Goal: Navigation & Orientation: Find specific page/section

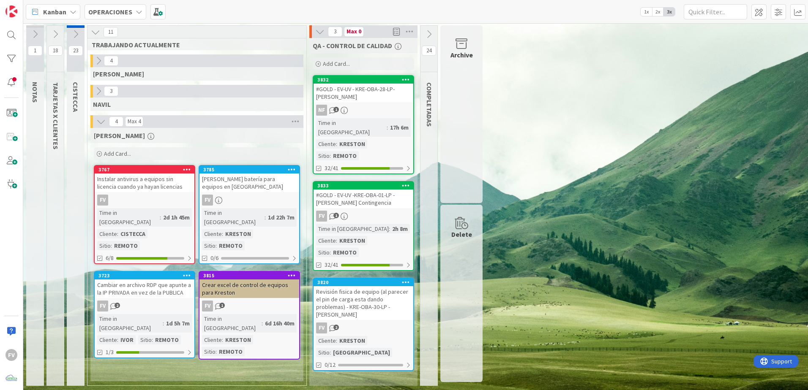
click at [52, 34] on icon at bounding box center [55, 34] width 9 height 9
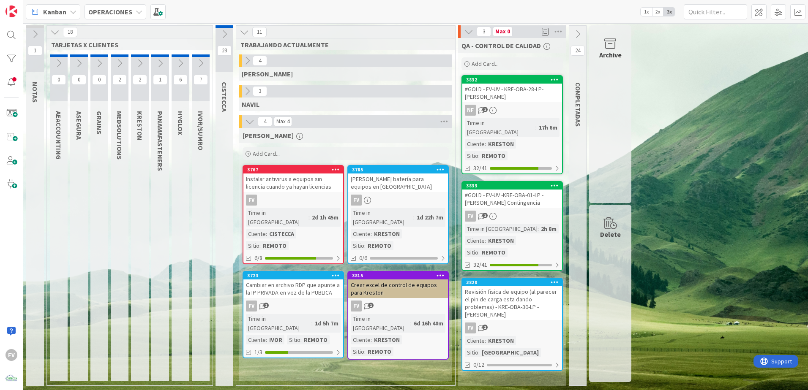
click at [52, 34] on icon at bounding box center [54, 31] width 9 height 9
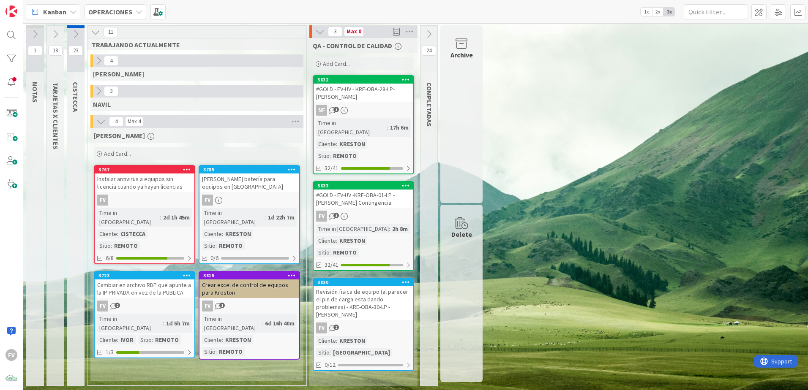
click at [245, 206] on div "3785 Cotizar batería para equipos en Kreston FV Time in Column : 1d 22h 7m Clie…" at bounding box center [249, 214] width 101 height 99
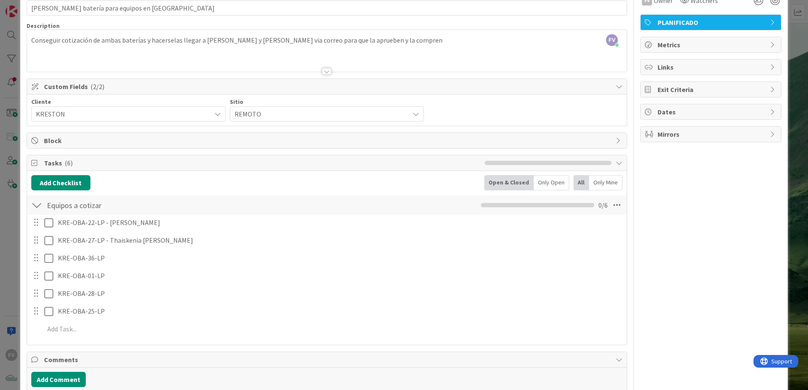
scroll to position [27, 0]
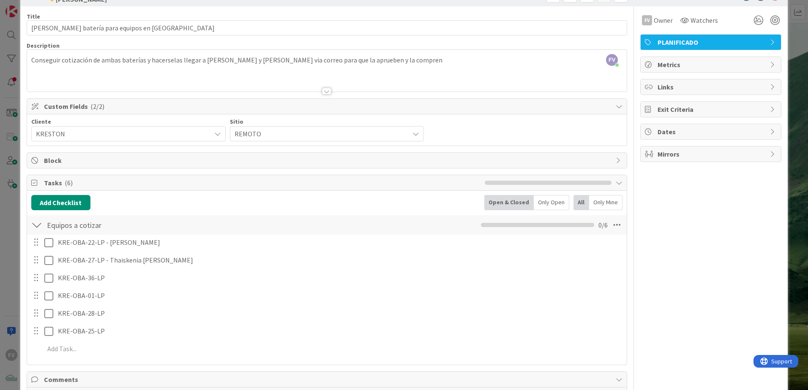
click at [587, 384] on span "Comments" at bounding box center [328, 380] width 568 height 10
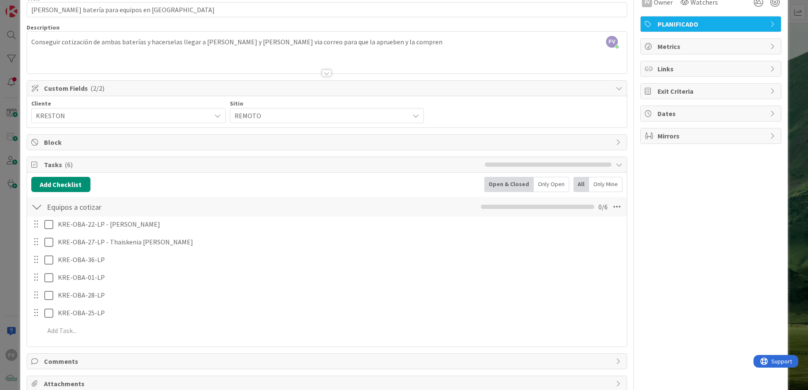
scroll to position [3, 0]
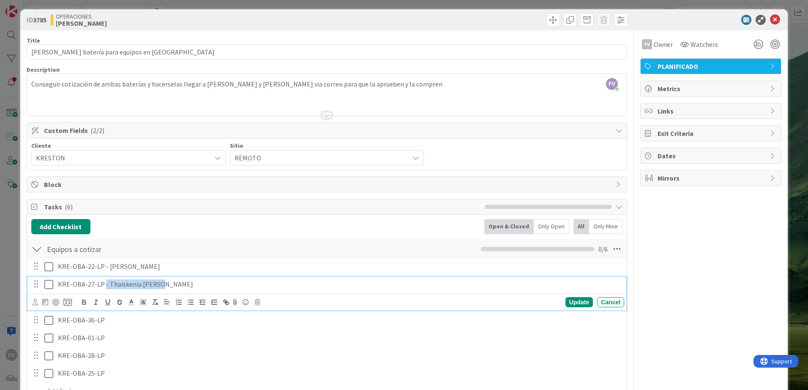
drag, startPoint x: 249, startPoint y: 283, endPoint x: 103, endPoint y: 284, distance: 146.2
click at [103, 284] on p "KRE-OBA-27-LP - Thaiskenia [PERSON_NAME]" at bounding box center [339, 285] width 563 height 10
click at [219, 281] on p "KRE-OBA-27-LP - Thaiskenia [PERSON_NAME]" at bounding box center [339, 285] width 563 height 10
click at [597, 304] on div "Cancel" at bounding box center [610, 302] width 27 height 10
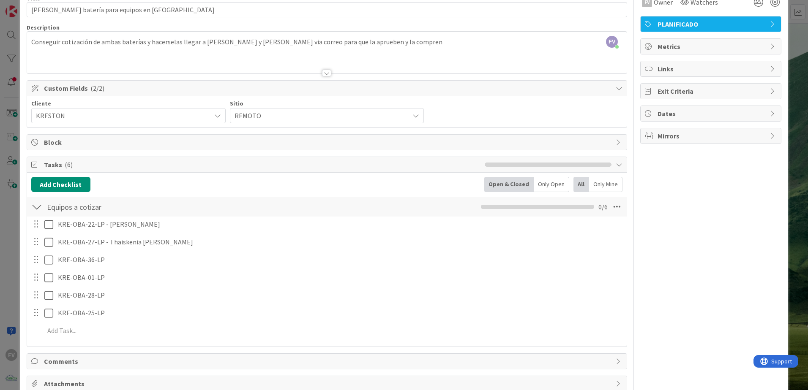
scroll to position [87, 0]
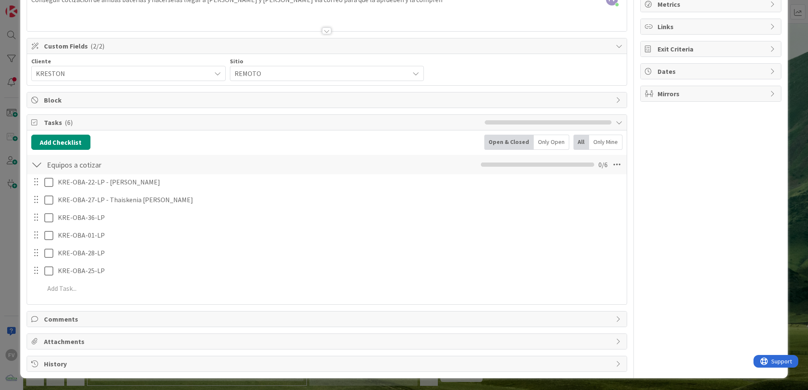
click at [750, 237] on div "FV Owner Watchers PLANIFICADO Metrics Links Exit Criteria Dates Mirrors" at bounding box center [710, 159] width 141 height 426
click at [631, 261] on div "Title 39 / 128 Cotizar batería para equipos en Kreston Description FV Fernando …" at bounding box center [404, 159] width 755 height 426
click at [11, 112] on div "ID 3785 OPERACIONES FERNANDO Title 39 / 128 Cotizar batería para equipos en Kre…" at bounding box center [404, 195] width 808 height 390
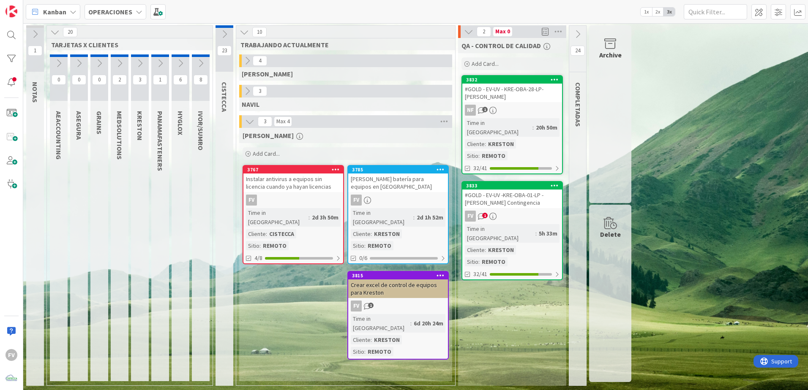
click at [297, 202] on div "FV" at bounding box center [293, 200] width 100 height 11
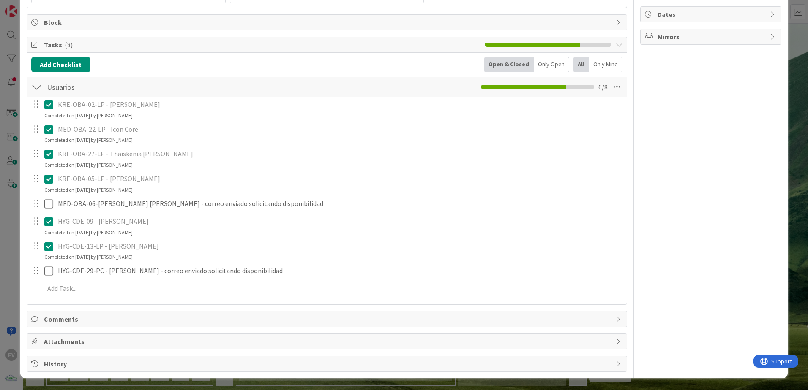
click at [469, 380] on div "ID 3767 OPERACIONES FERNANDO Title 67 / 128 Instalar antivirus a equipos sin li…" at bounding box center [404, 195] width 808 height 390
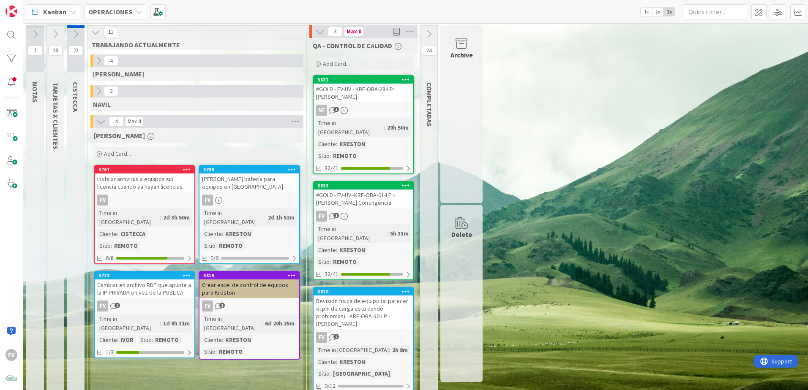
click at [66, 30] on div "23 CISTECCA" at bounding box center [75, 214] width 20 height 378
click at [49, 33] on button at bounding box center [55, 34] width 17 height 13
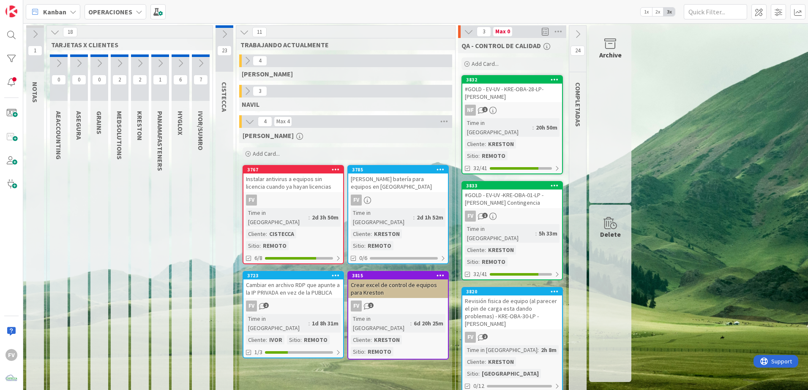
click at [137, 69] on button at bounding box center [140, 63] width 18 height 13
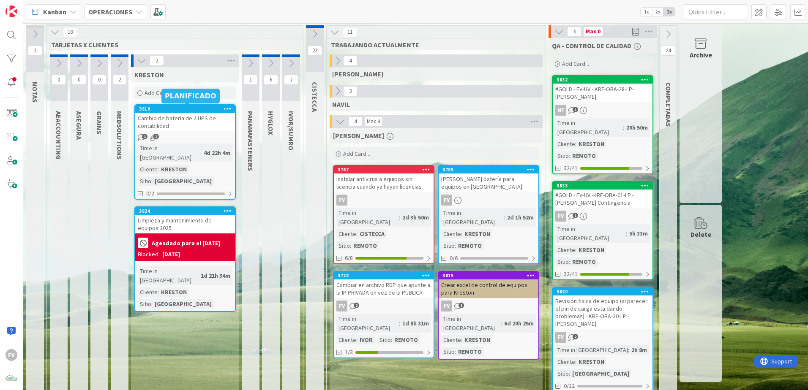
click at [182, 121] on div "Cambio de batería de 2 UPS de contabilidad" at bounding box center [185, 122] width 100 height 19
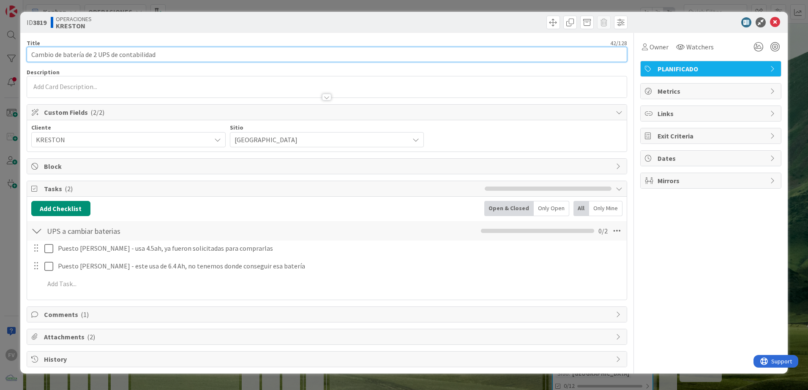
drag, startPoint x: 96, startPoint y: 56, endPoint x: 90, endPoint y: 71, distance: 16.1
click at [96, 56] on input "Cambio de batería de 2 UPS de contabilidad" at bounding box center [327, 54] width 600 height 15
click at [164, 59] on input "Cambio de batería de UPS de contabilidad" at bounding box center [327, 54] width 600 height 15
type input "Cambio de batería de UPS de contabilidad (batería 4.5ah)"
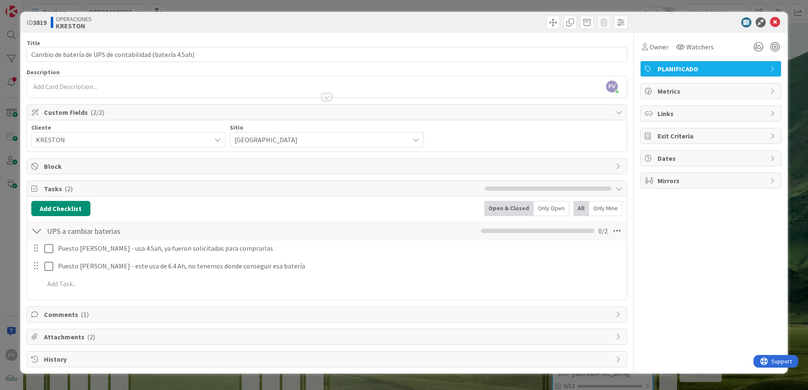
click at [732, 288] on div "Owner Watchers PLANIFICADO Metrics Links Exit Criteria Dates Mirrors" at bounding box center [710, 200] width 141 height 335
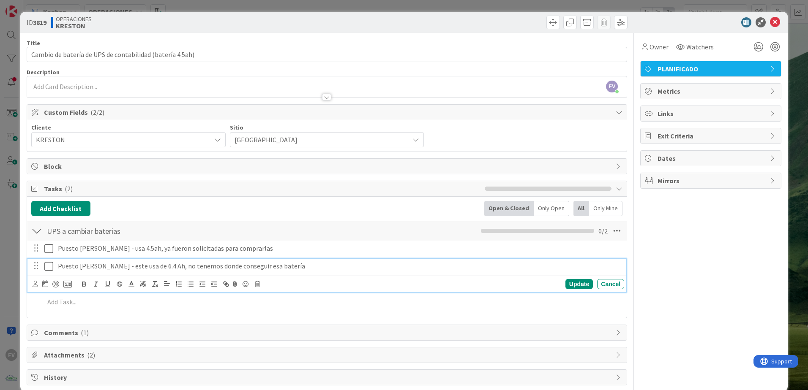
click at [351, 268] on p "Puesto Eyvis Pascual - este usa de 6.4 Ah, no tenemos donde conseguir esa bater…" at bounding box center [339, 267] width 563 height 10
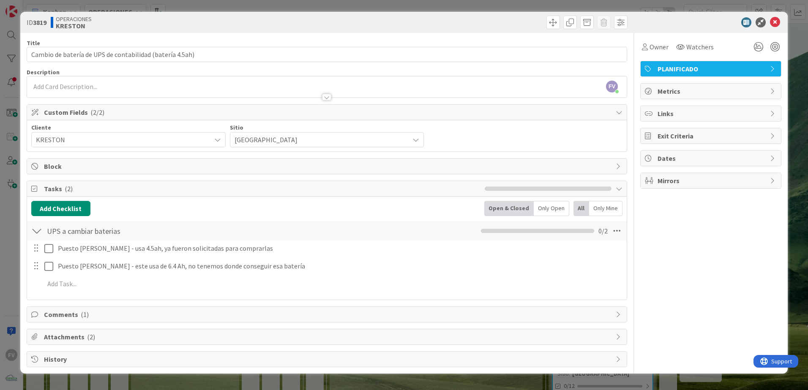
click at [81, 317] on span "( 1 )" at bounding box center [85, 315] width 8 height 8
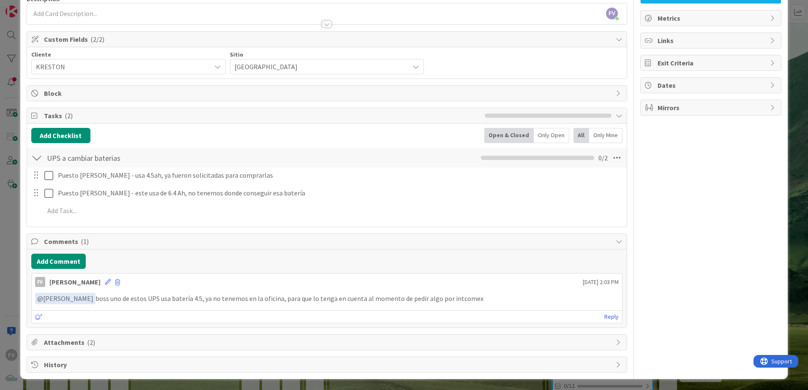
scroll to position [74, 0]
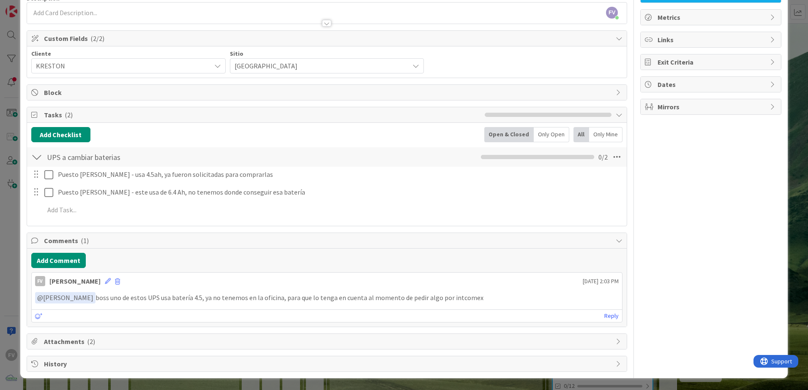
click at [516, 243] on span "Comments ( 1 )" at bounding box center [328, 241] width 568 height 10
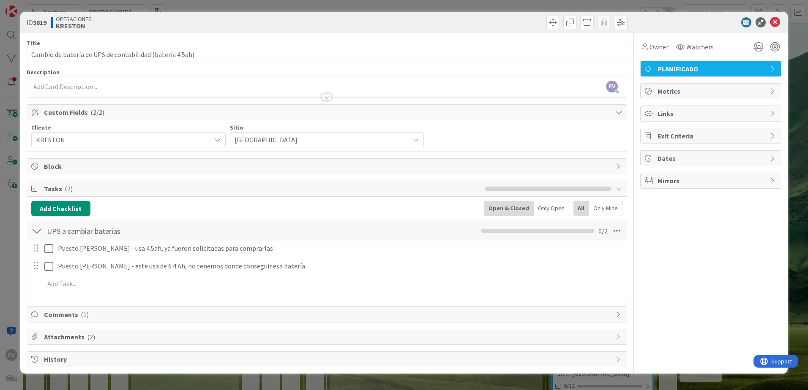
scroll to position [0, 0]
click at [181, 193] on span "Tasks ( 2 )" at bounding box center [262, 189] width 437 height 10
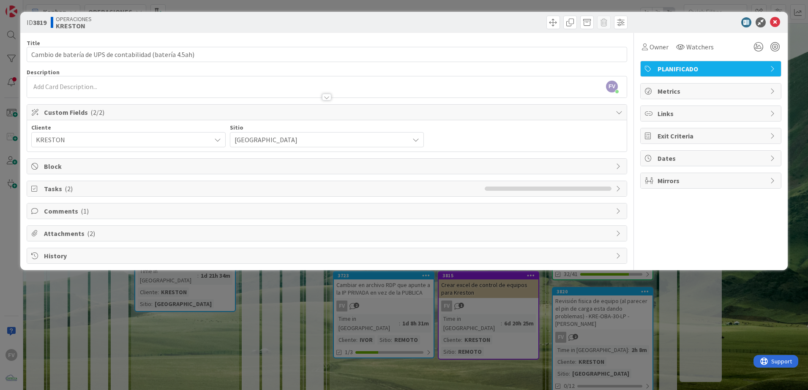
click at [228, 349] on div "ID 3819 OPERACIONES KRESTON Title 56 / 128 Cambio de batería de UPS de contabil…" at bounding box center [404, 195] width 808 height 390
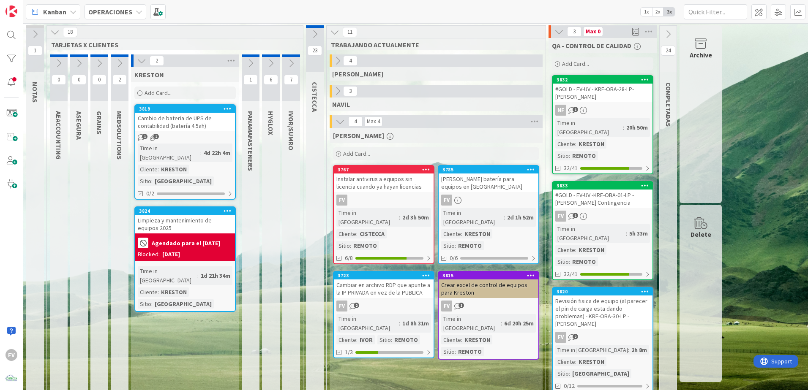
click at [111, 61] on button at bounding box center [120, 63] width 18 height 13
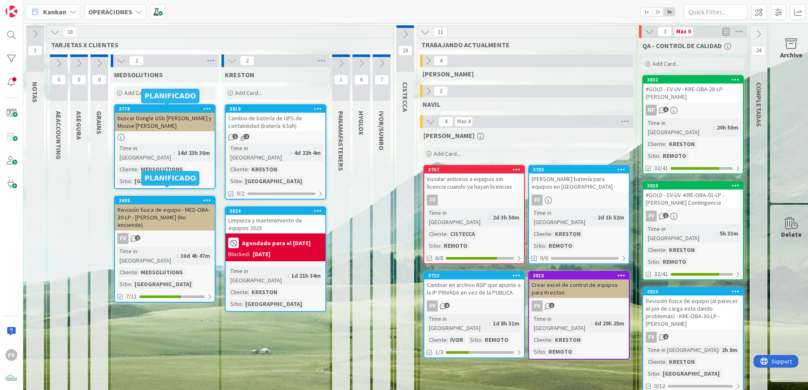
click at [187, 221] on div "Revisión fisica de equipo - MED-OBA-30-LP - Dherian Sandoya (No enciende)" at bounding box center [165, 218] width 100 height 26
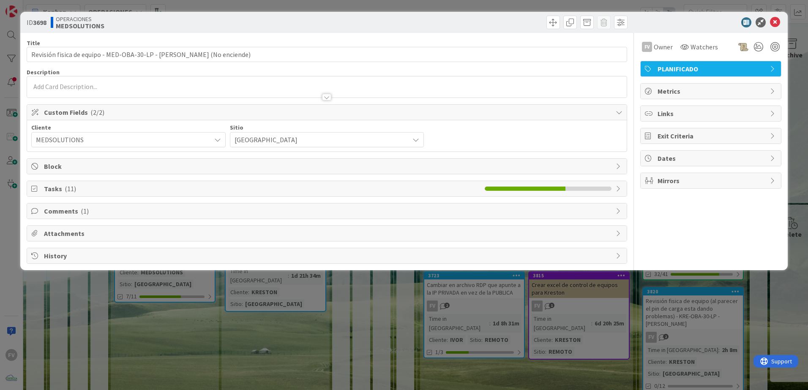
click at [71, 196] on div "Tasks ( 11 )" at bounding box center [327, 188] width 600 height 15
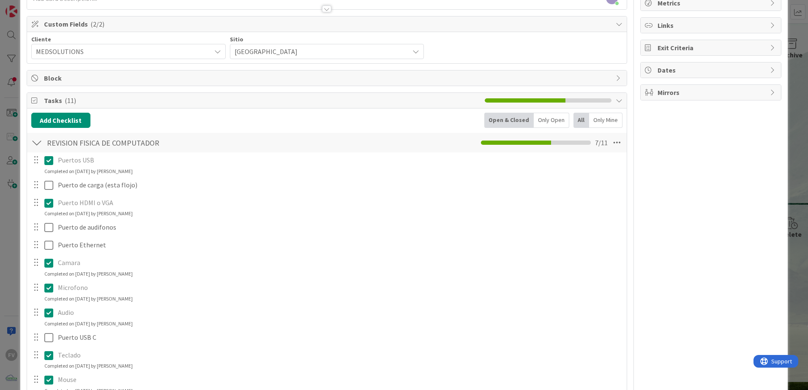
scroll to position [78, 0]
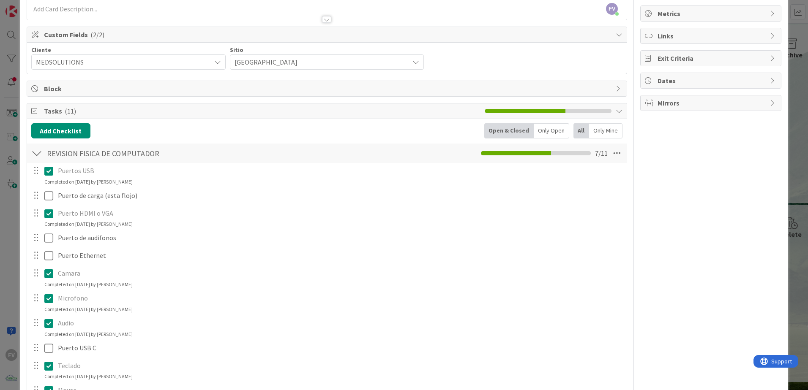
click at [63, 107] on span "Tasks ( 11 )" at bounding box center [262, 111] width 437 height 10
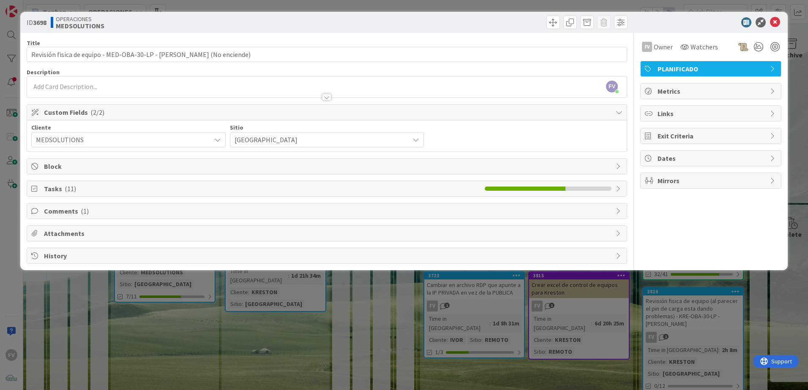
click at [66, 216] on span "Comments ( 1 )" at bounding box center [328, 211] width 568 height 10
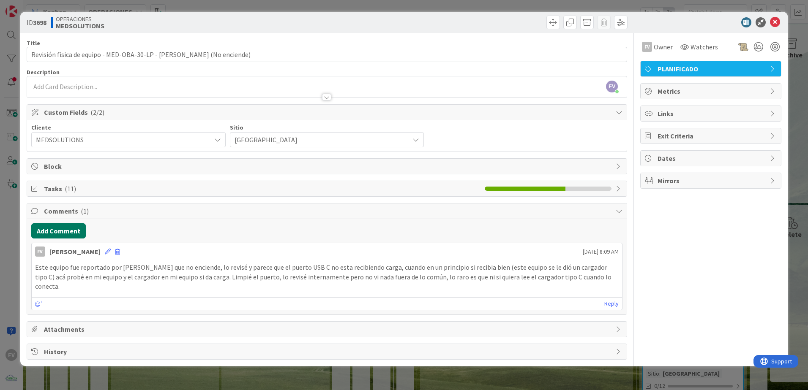
click at [73, 238] on button "Add Comment" at bounding box center [58, 231] width 55 height 15
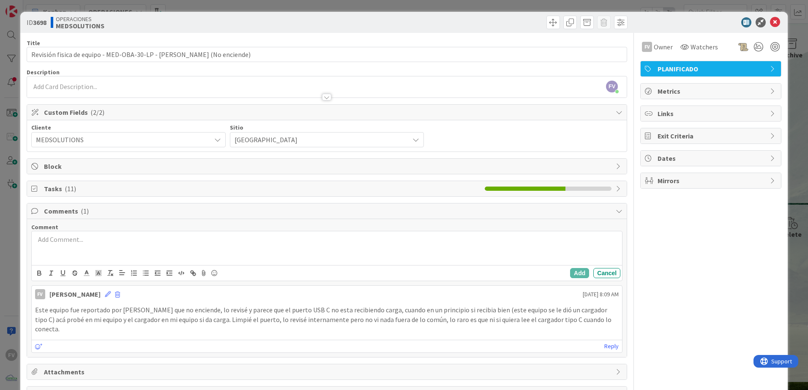
click at [78, 247] on div at bounding box center [327, 249] width 590 height 34
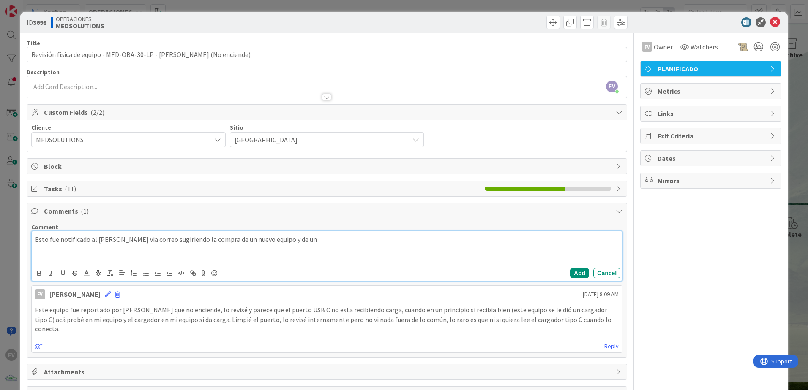
click at [298, 239] on p "Esto fue notificado al Sr. Luis via correo sugiriendo la compra de un nuevo equ…" at bounding box center [327, 240] width 584 height 10
click at [570, 273] on button "Add" at bounding box center [579, 273] width 19 height 10
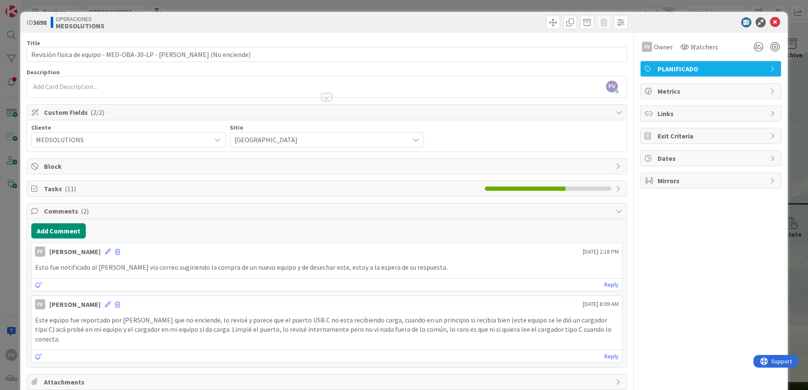
click at [799, 143] on div "ID 3698 OPERACIONES MEDSOLUTIONS Title 73 / 128 Revisión fisica de equipo - MED…" at bounding box center [404, 195] width 808 height 390
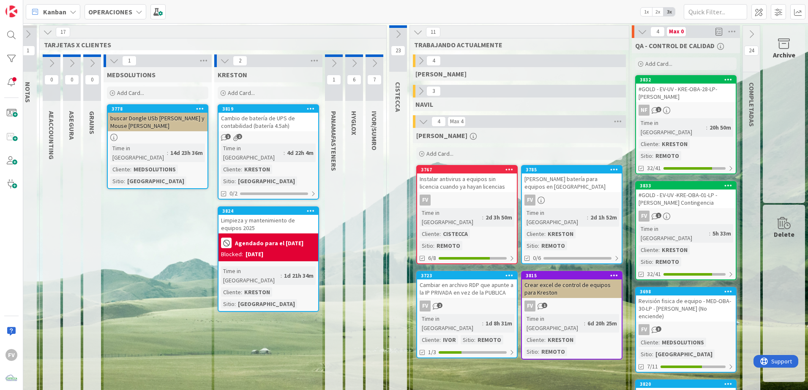
click at [109, 59] on icon at bounding box center [113, 60] width 9 height 9
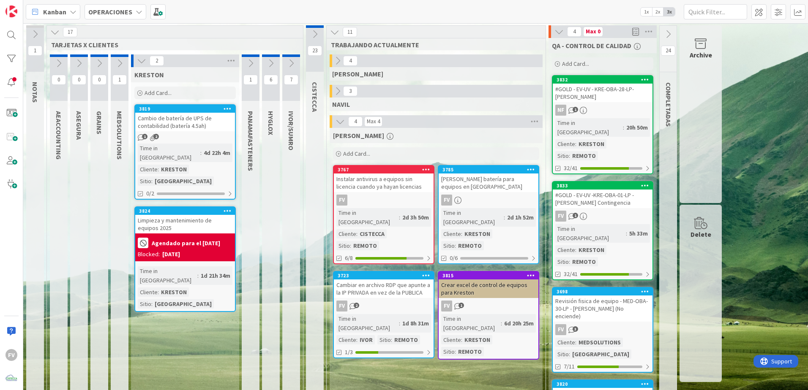
click at [139, 63] on icon at bounding box center [141, 60] width 9 height 9
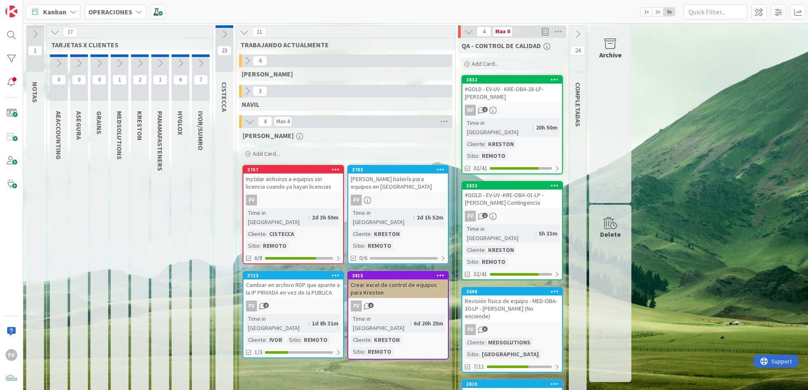
click at [182, 57] on button at bounding box center [181, 63] width 18 height 13
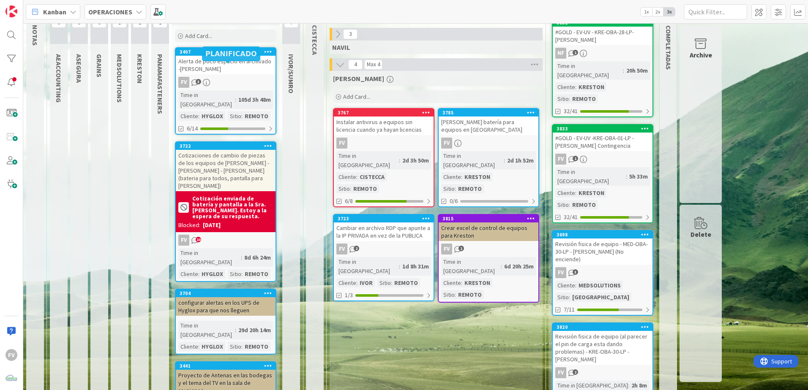
scroll to position [85, 0]
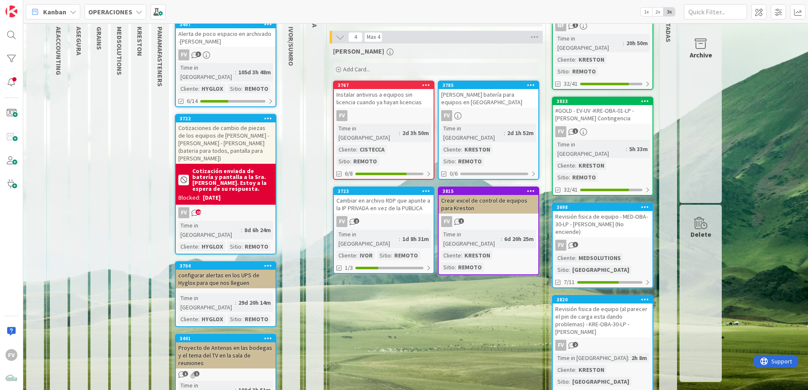
click at [222, 133] on div "Cotizaciones de cambio de piezas de los equipos de Daphne - Kathia - Rogelio (b…" at bounding box center [226, 143] width 100 height 41
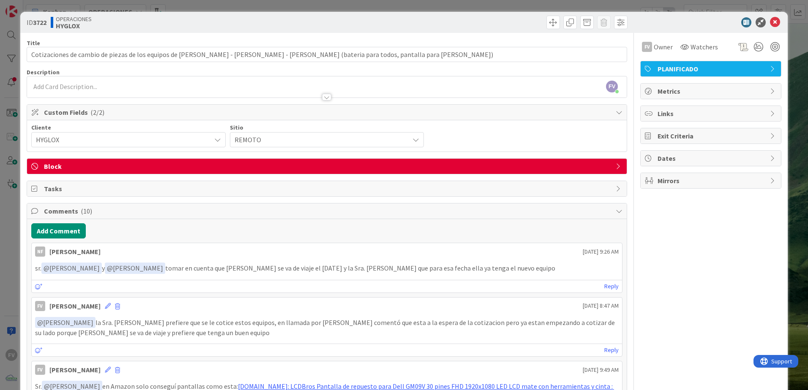
click at [63, 168] on span "Block" at bounding box center [328, 166] width 568 height 10
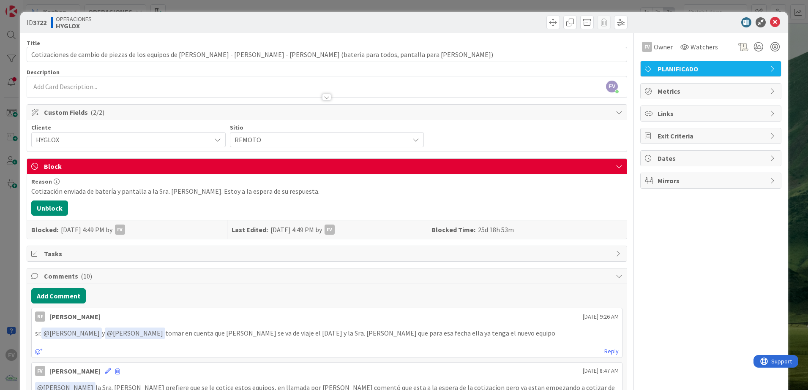
click at [66, 167] on span "Block" at bounding box center [328, 166] width 568 height 10
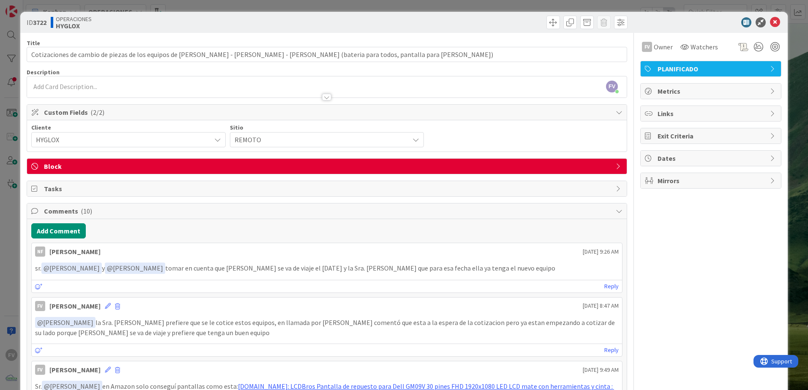
click at [13, 170] on div "ID 3722 OPERACIONES HYGLOX Title 119 / 128 Cotizaciones de cambio de piezas de …" at bounding box center [404, 195] width 808 height 390
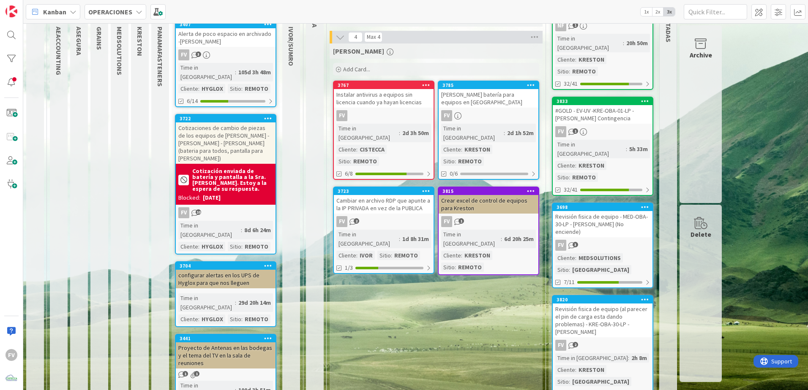
click at [219, 164] on div "Cotización enviada de batería y pantalla a la Sra. Vanessa. Estoy a la espera d…" at bounding box center [226, 184] width 100 height 41
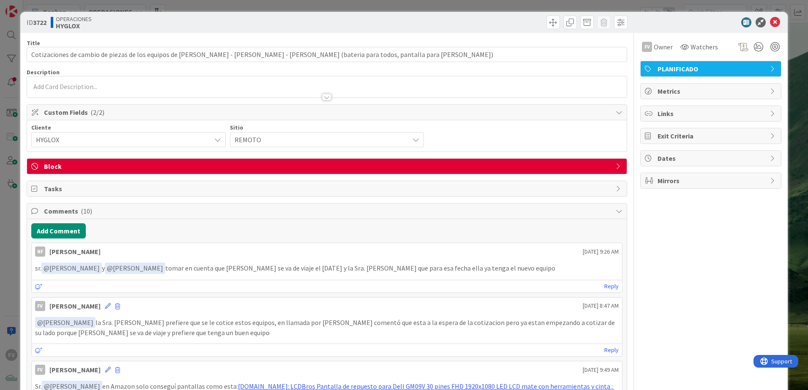
click at [64, 169] on span "Block" at bounding box center [328, 166] width 568 height 10
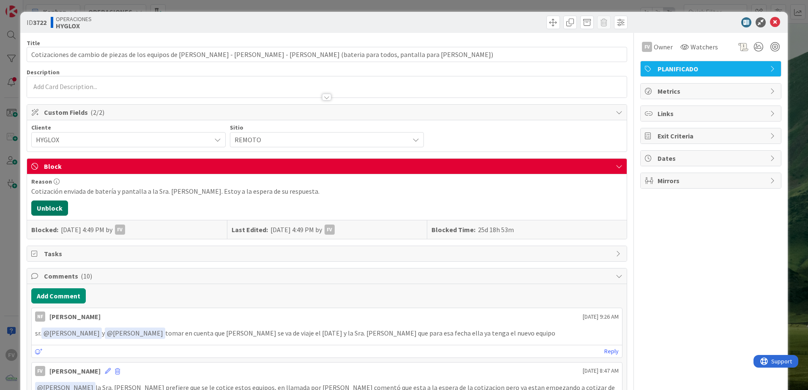
click at [53, 203] on button "Unblock" at bounding box center [49, 208] width 37 height 15
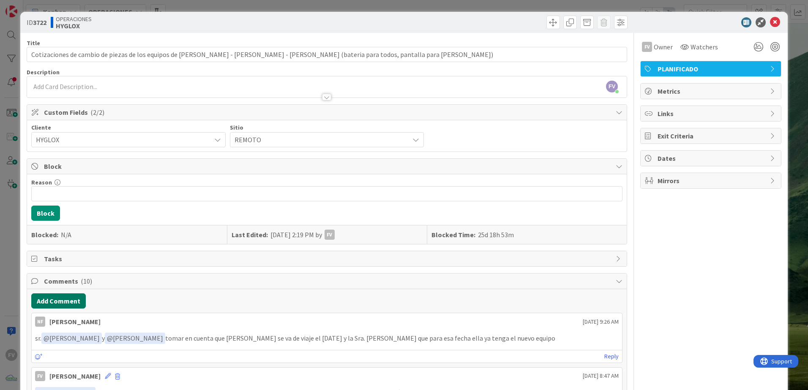
click at [64, 304] on button "Add Comment" at bounding box center [58, 301] width 55 height 15
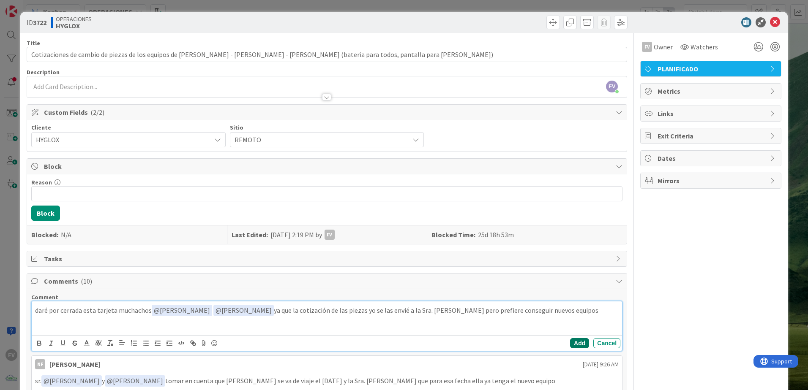
click at [570, 345] on button "Add" at bounding box center [579, 343] width 19 height 10
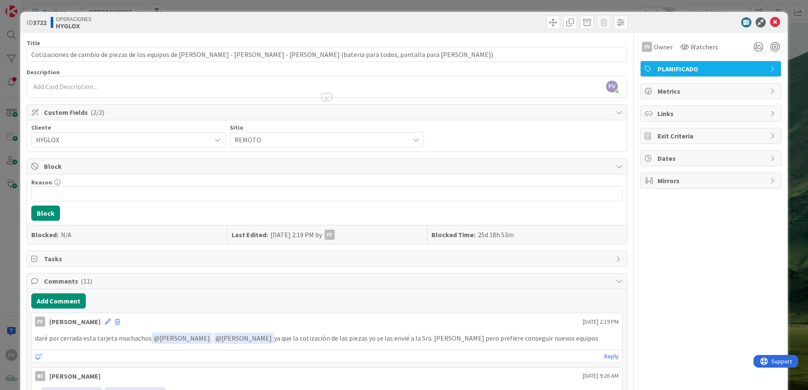
click at [796, 149] on div "ID 3722 OPERACIONES HYGLOX Title 119 / 128 Cotizaciones de cambio de piezas de …" at bounding box center [404, 195] width 808 height 390
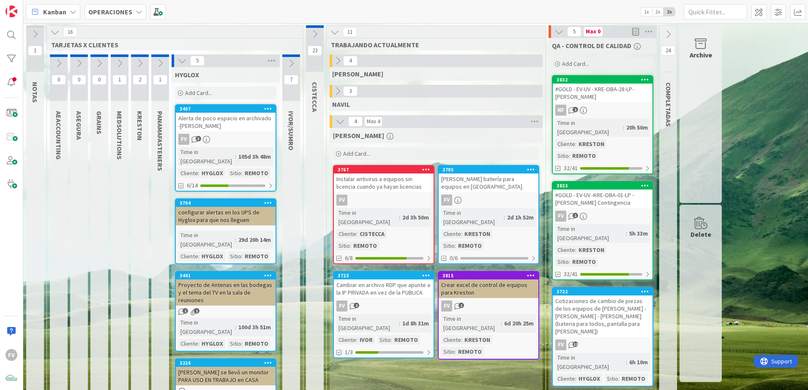
click at [185, 61] on icon at bounding box center [181, 60] width 9 height 9
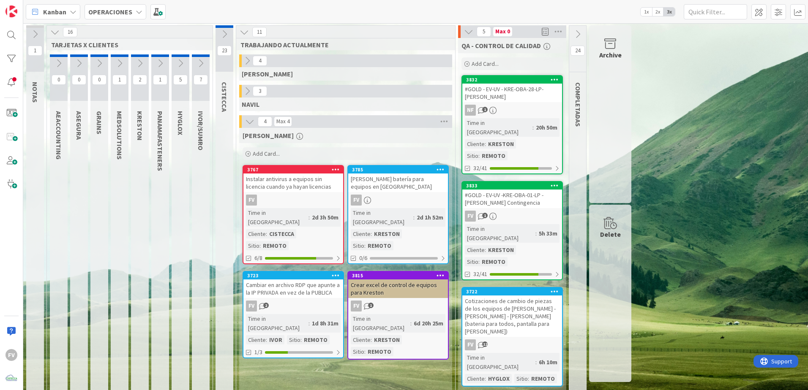
click at [205, 63] on icon at bounding box center [200, 63] width 9 height 9
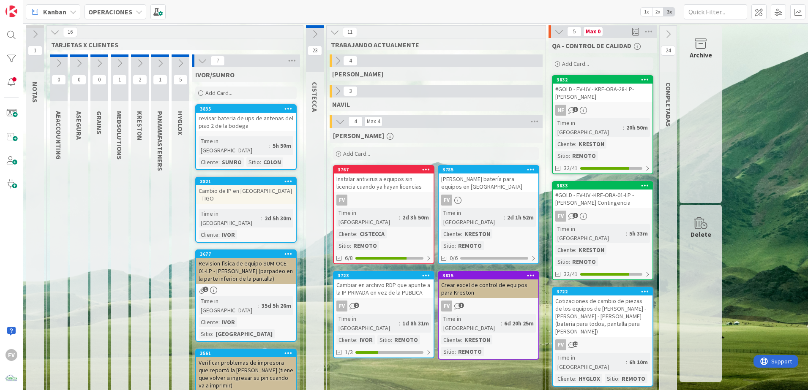
click at [203, 60] on icon at bounding box center [202, 60] width 9 height 9
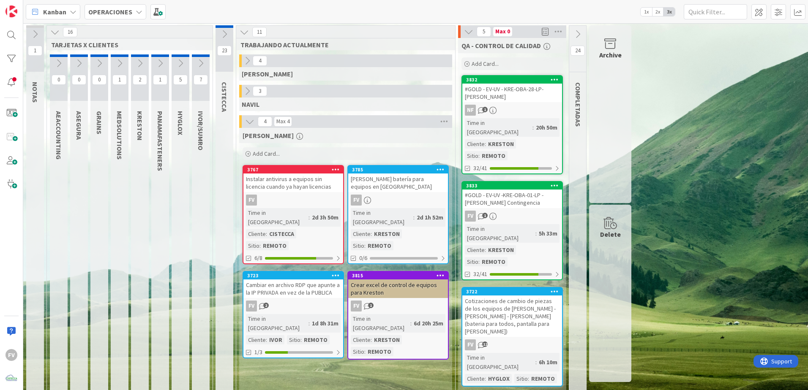
click at [57, 35] on icon at bounding box center [54, 31] width 9 height 9
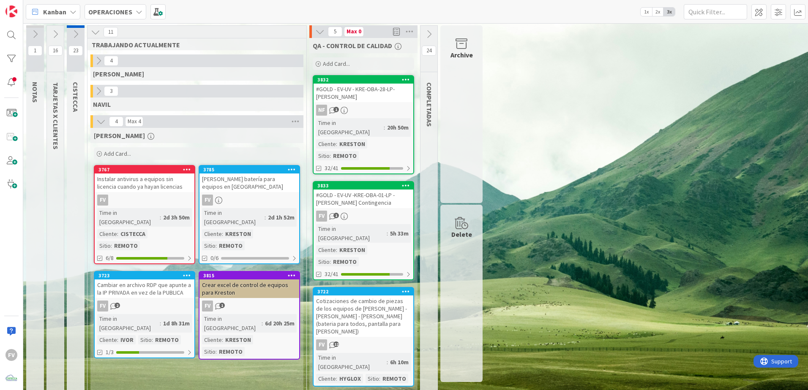
click at [224, 359] on div "FERNANDO Add Card... 3785 Cotizar batería para equipos en Kreston FV Time in Co…" at bounding box center [196, 361] width 213 height 466
click at [623, 286] on div "1 NOTAS 16 TARJETAS X CLIENTES 23 CISTECCA 11 TRABAJANDO ACTUALMENTE 4 GABRIEL …" at bounding box center [415, 313] width 781 height 577
click at [430, 39] on button at bounding box center [428, 34] width 17 height 13
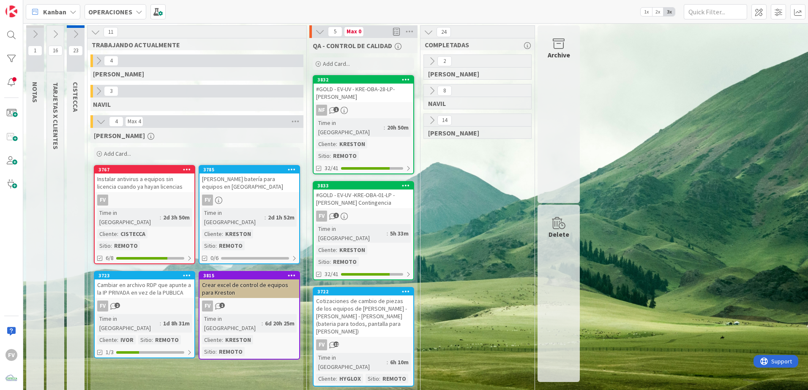
click at [435, 116] on icon at bounding box center [431, 120] width 9 height 9
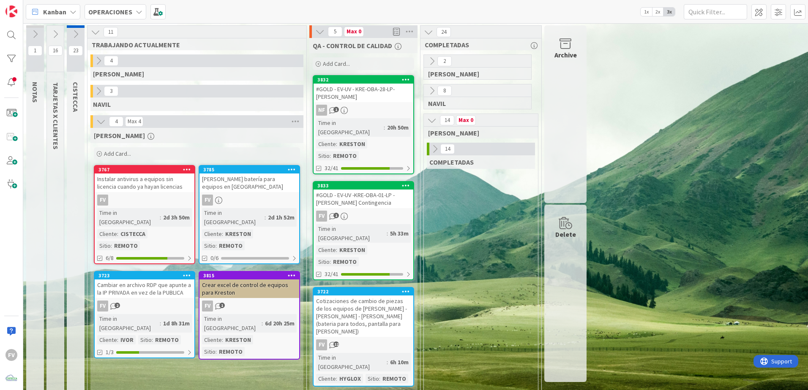
click at [436, 149] on icon at bounding box center [434, 149] width 9 height 9
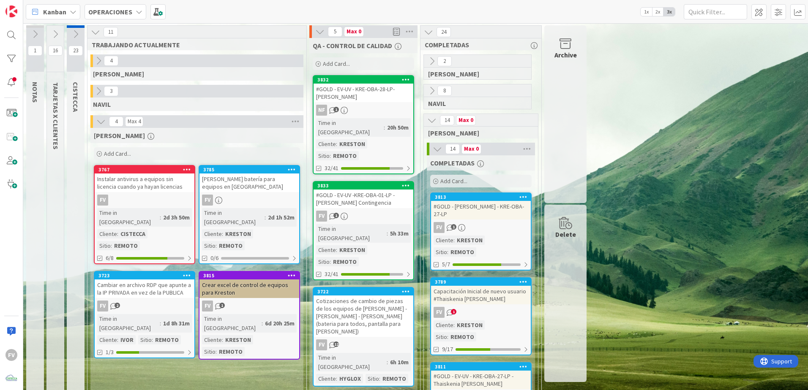
click at [433, 145] on icon at bounding box center [437, 149] width 9 height 9
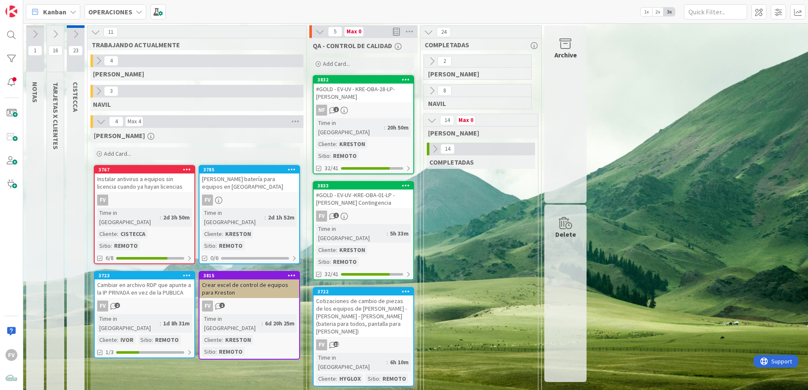
drag, startPoint x: 432, startPoint y: 120, endPoint x: 435, endPoint y: 64, distance: 55.9
click at [432, 119] on icon at bounding box center [431, 120] width 9 height 9
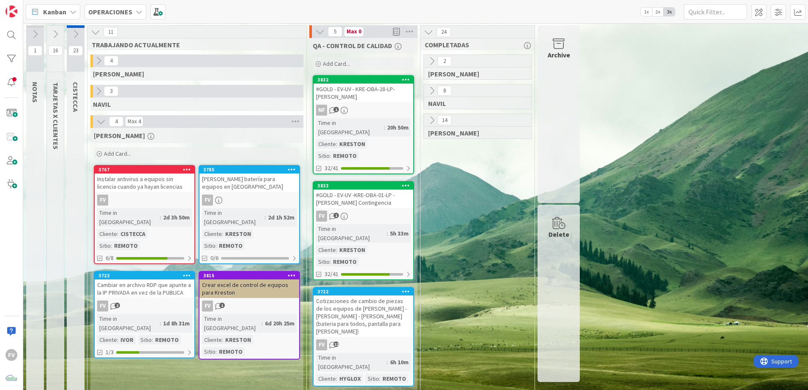
click at [432, 34] on icon at bounding box center [428, 31] width 9 height 9
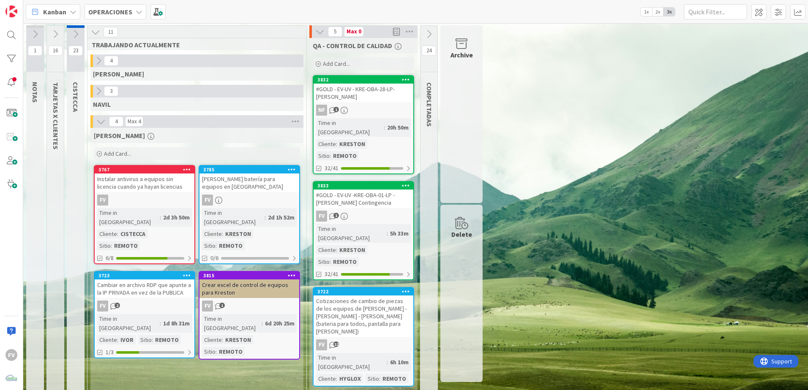
click at [145, 196] on div "FV" at bounding box center [145, 200] width 100 height 11
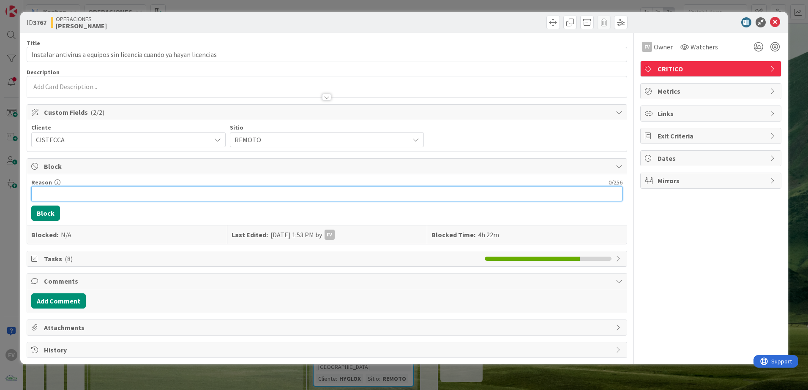
click at [69, 189] on input "Reason" at bounding box center [326, 193] width 591 height 15
type input "Esperando disponibilidad de usuarios, ya fueron contactados por correo."
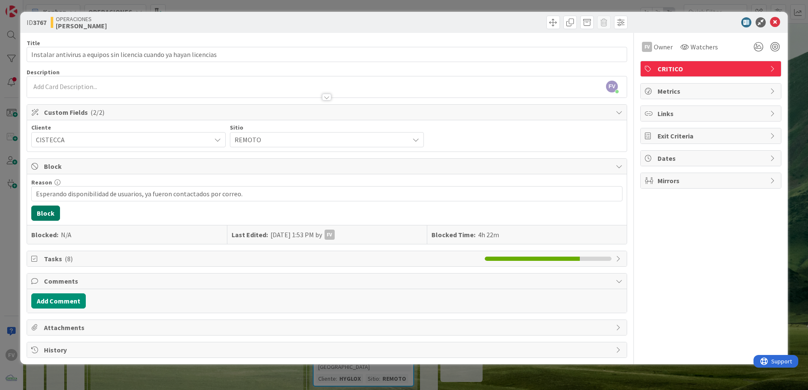
click at [58, 211] on button "Block" at bounding box center [45, 213] width 29 height 15
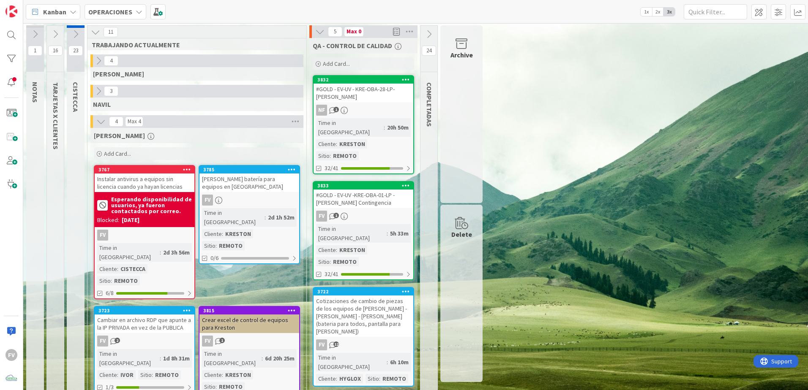
click at [235, 203] on div "FV" at bounding box center [249, 200] width 100 height 11
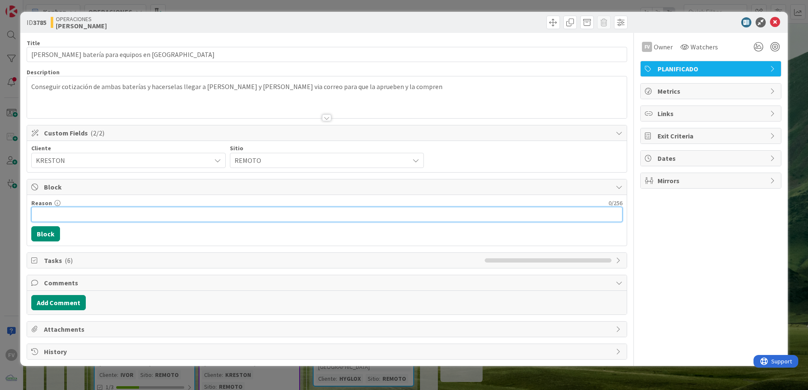
click at [63, 209] on input "Reason" at bounding box center [326, 214] width 591 height 15
type input "E"
type input "No he conseguid"
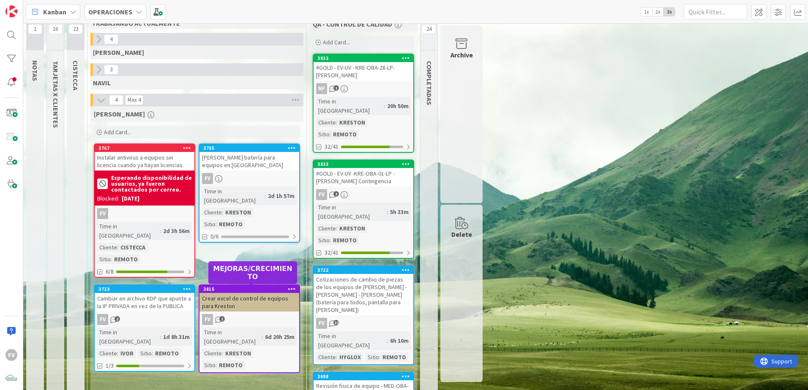
scroll to position [42, 0]
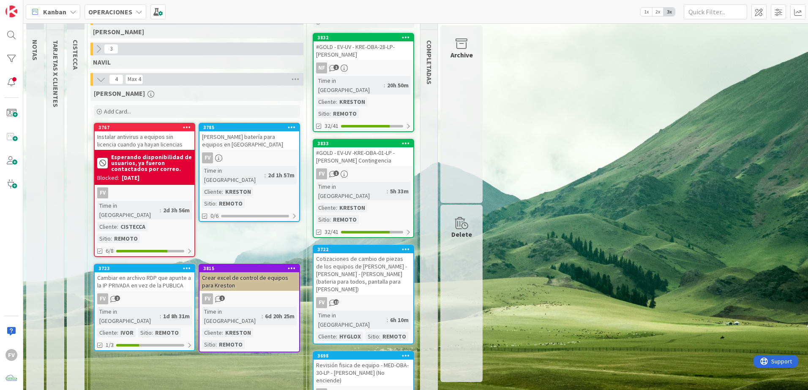
click at [468, 63] on div "Archive" at bounding box center [461, 114] width 42 height 178
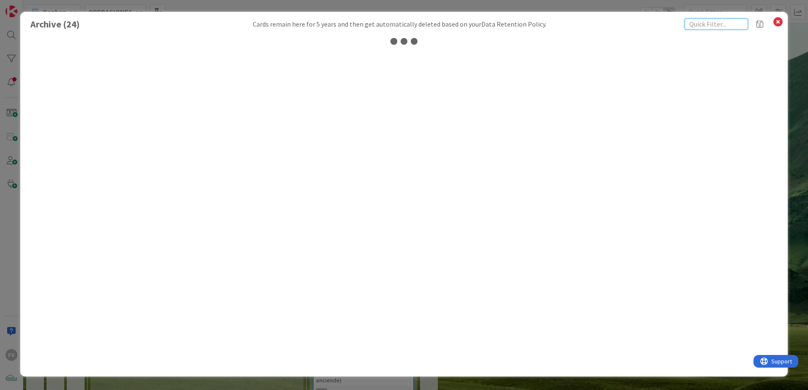
click at [703, 23] on input "text" at bounding box center [716, 24] width 63 height 11
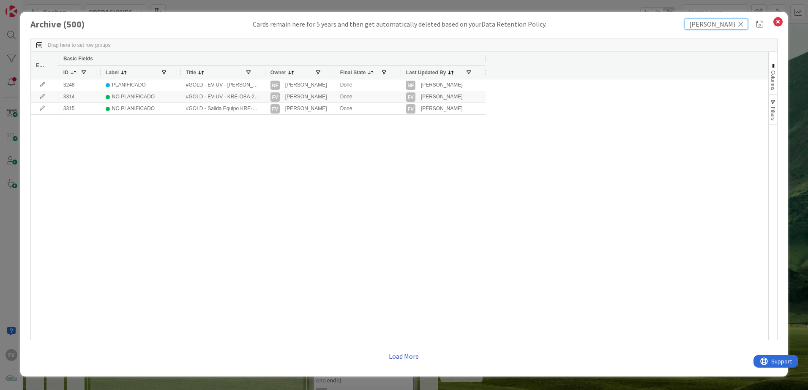
type input "migdalia"
click at [411, 349] on button "Load More" at bounding box center [403, 356] width 41 height 15
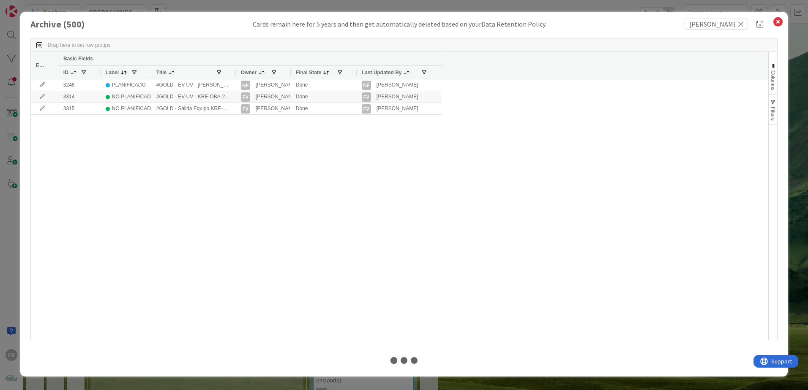
click at [290, 73] on div at bounding box center [290, 72] width 3 height 13
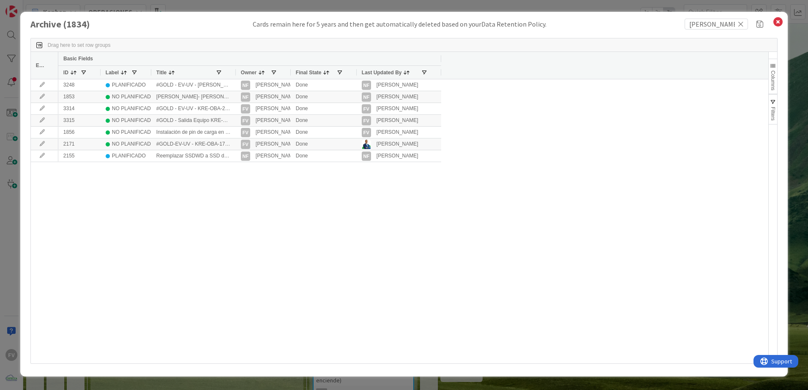
click at [236, 74] on div "Owner" at bounding box center [263, 72] width 55 height 14
click at [235, 73] on div at bounding box center [235, 72] width 3 height 13
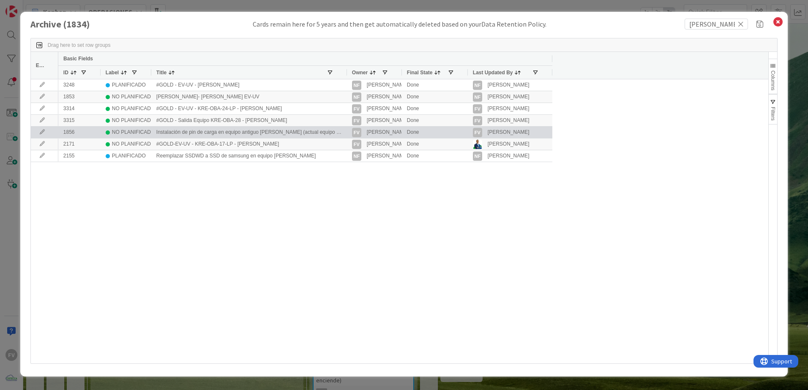
click at [41, 132] on icon at bounding box center [42, 132] width 13 height 5
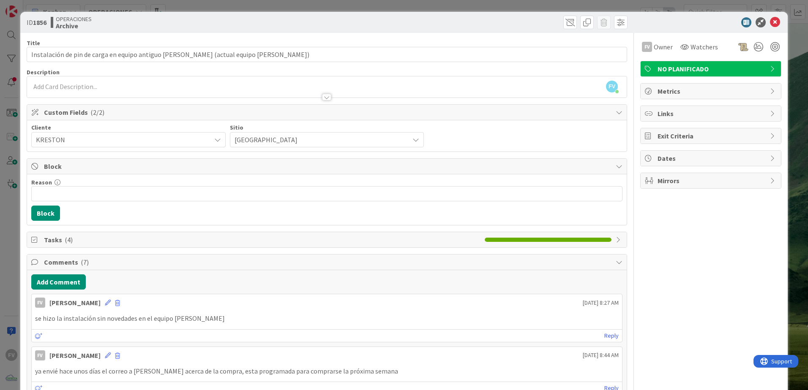
click at [134, 169] on span "Block" at bounding box center [328, 166] width 568 height 10
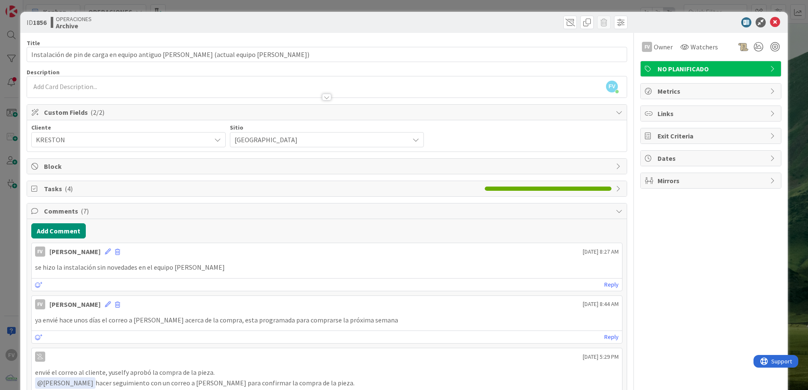
click at [173, 207] on span "Comments ( 7 )" at bounding box center [328, 211] width 568 height 10
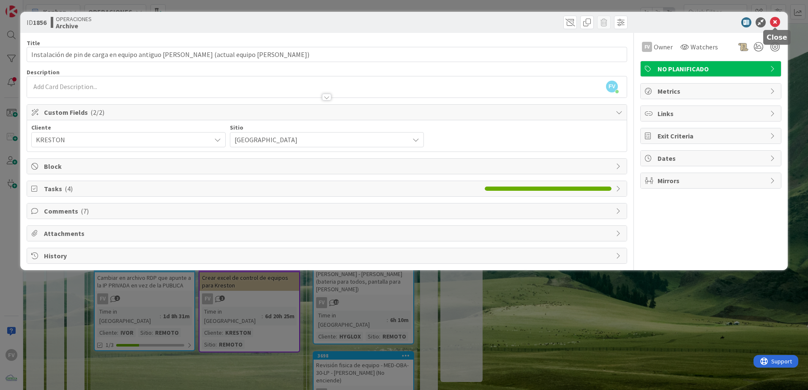
click at [778, 19] on icon at bounding box center [775, 22] width 10 height 10
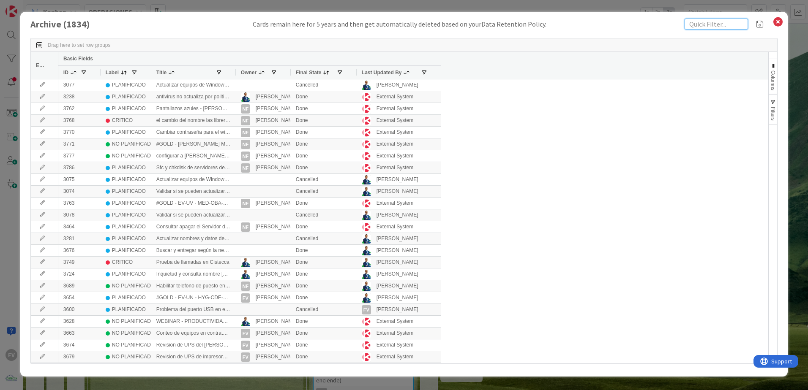
click at [724, 25] on input "text" at bounding box center [716, 24] width 63 height 11
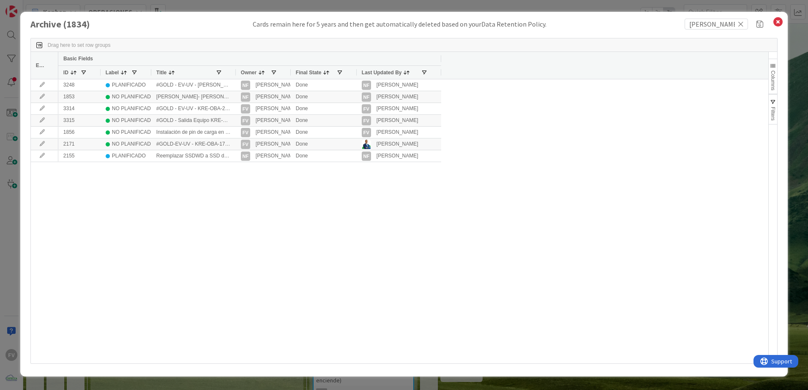
click at [235, 70] on div at bounding box center [235, 72] width 3 height 13
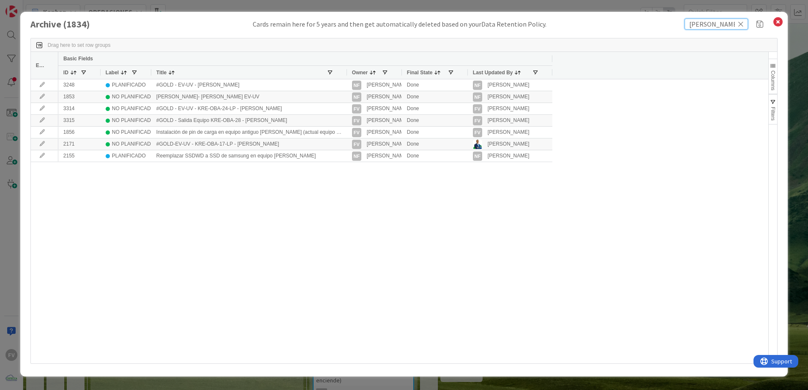
click at [652, 32] on div "Archive ( 1834 ) Cards remain here for 5 years and then get automatically delet…" at bounding box center [403, 194] width 767 height 365
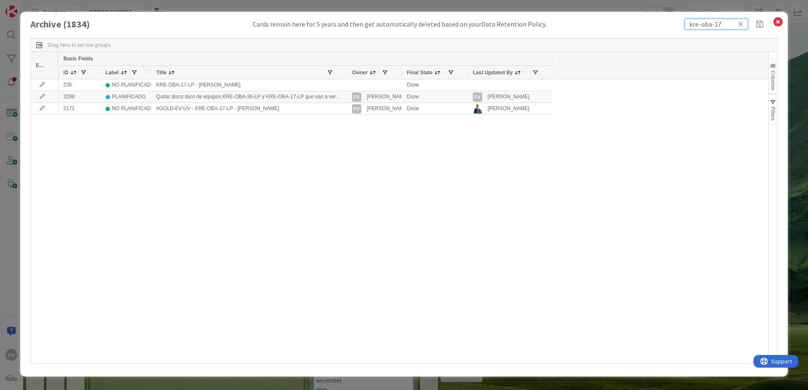
type input "kre-oba-17"
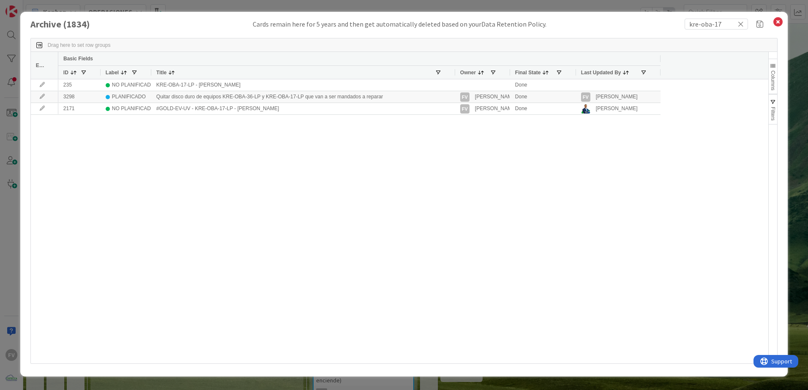
drag, startPoint x: 345, startPoint y: 71, endPoint x: 453, endPoint y: 85, distance: 109.1
click at [453, 85] on div "Edit Basic Fields ID Label Title Owner Final State Last Updated By 235 NO PLANI…" at bounding box center [399, 208] width 737 height 312
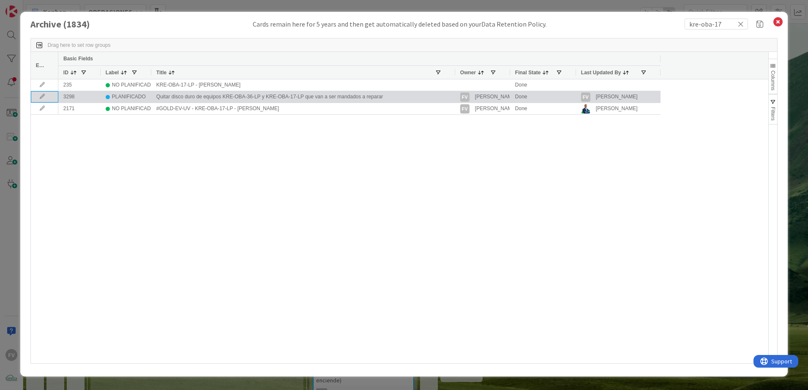
click at [39, 96] on icon at bounding box center [42, 96] width 13 height 5
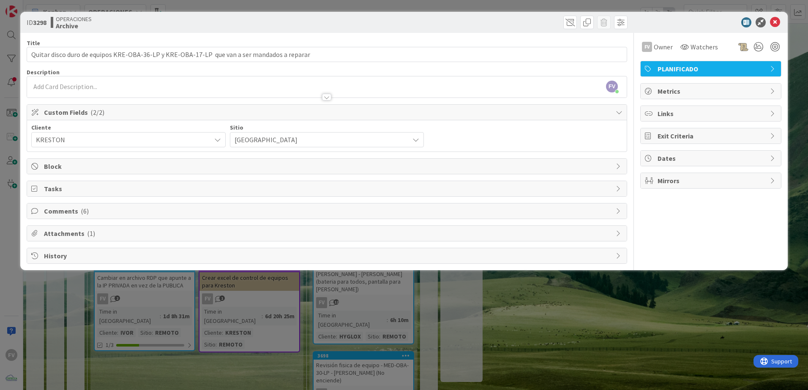
click at [85, 210] on span "( 6 )" at bounding box center [85, 211] width 8 height 8
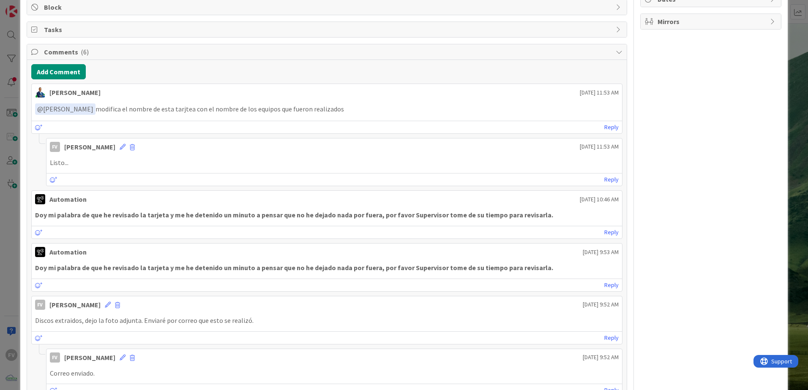
scroll to position [234, 0]
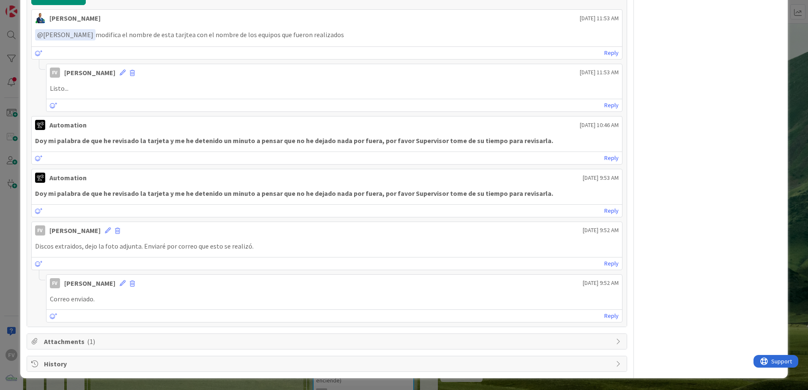
click at [44, 343] on span "Attachments ( 1 )" at bounding box center [328, 342] width 568 height 10
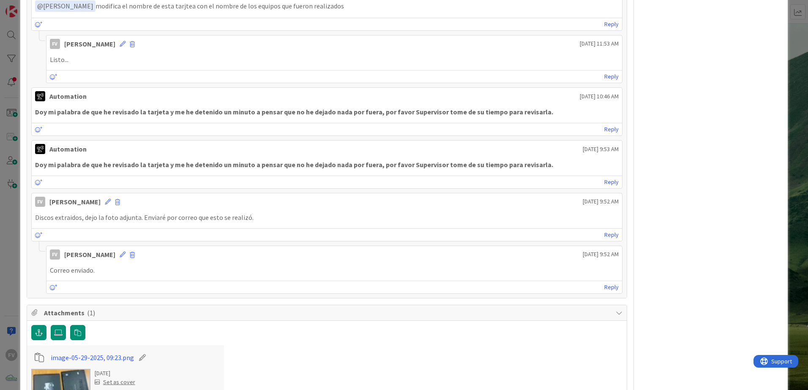
scroll to position [333, 0]
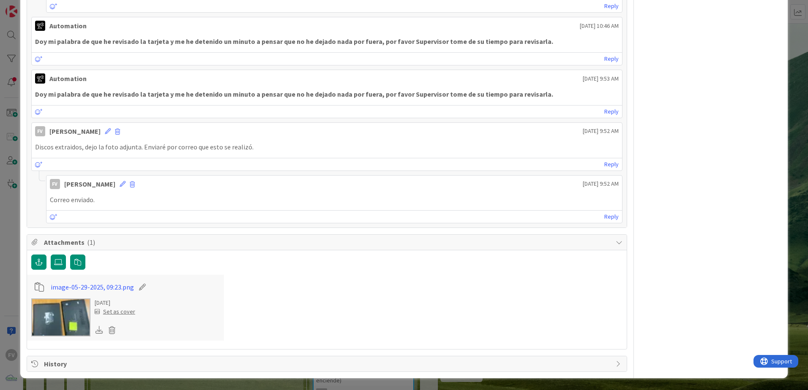
click at [44, 325] on img at bounding box center [60, 318] width 59 height 38
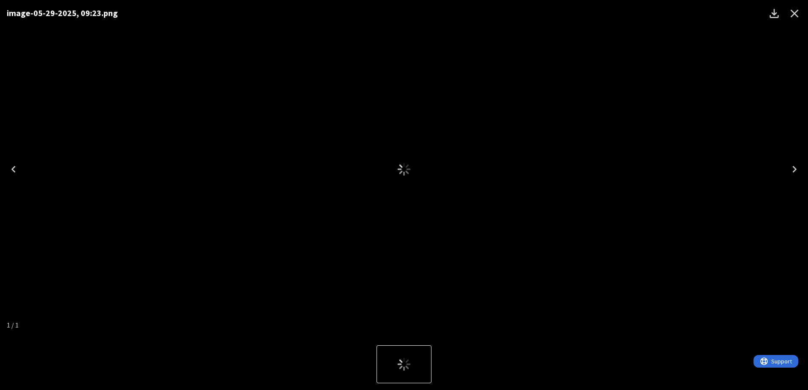
click at [794, 16] on icon "Close" at bounding box center [795, 14] width 14 height 14
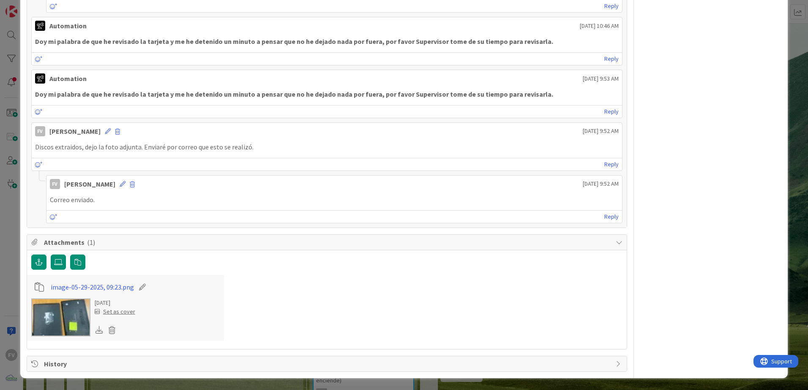
click at [392, 240] on span "Attachments ( 1 )" at bounding box center [328, 242] width 568 height 10
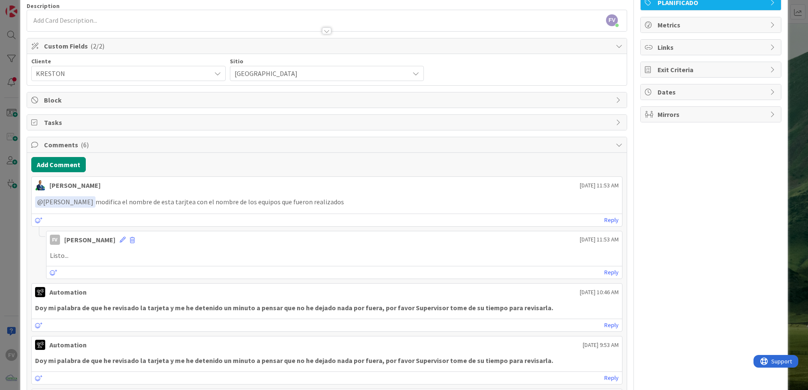
scroll to position [0, 0]
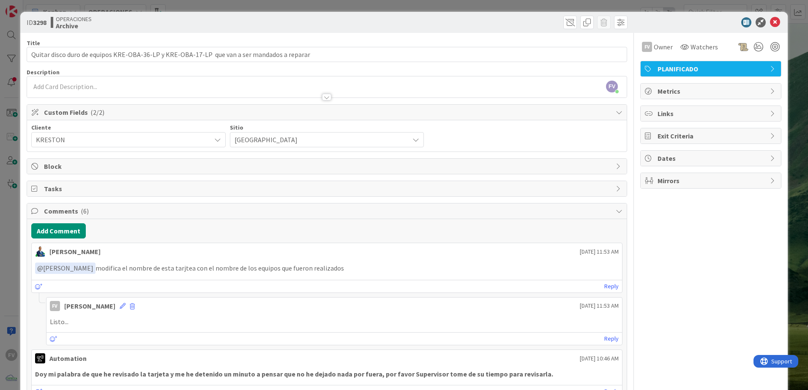
click at [797, 143] on div "ID 3298 OPERACIONES Archive Title 92 / 128 Quitar disco duro de equipos KRE-OBA…" at bounding box center [404, 195] width 808 height 390
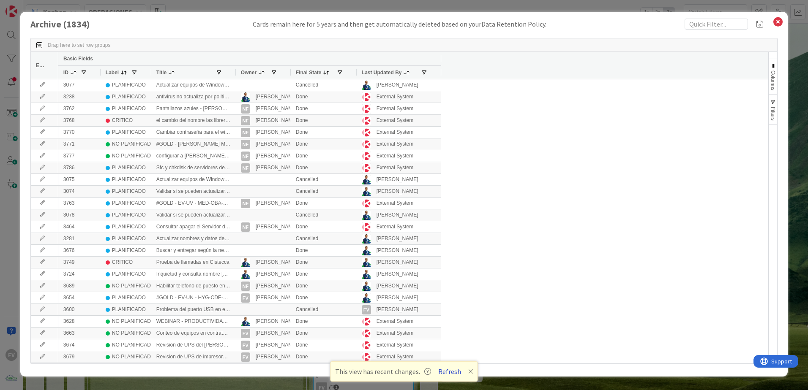
click at [450, 371] on button "Refresh" at bounding box center [449, 371] width 29 height 11
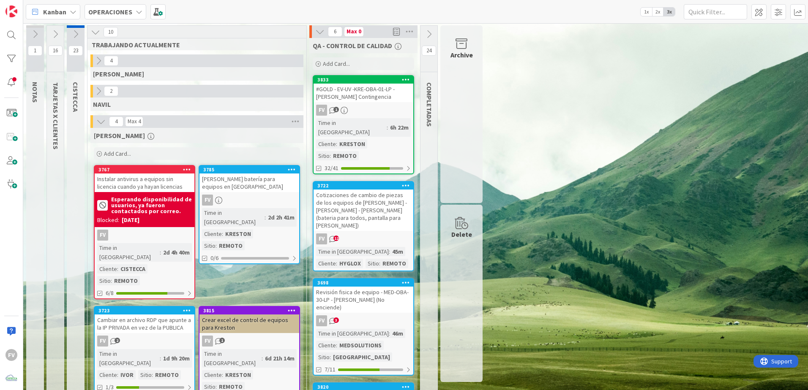
click at [324, 34] on icon at bounding box center [319, 31] width 9 height 9
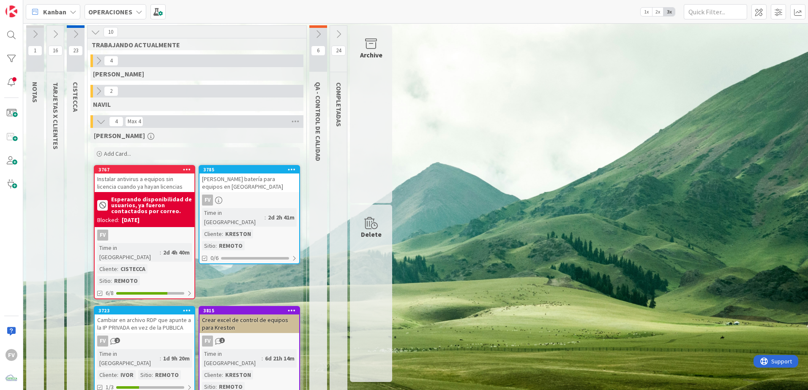
click at [56, 36] on icon at bounding box center [55, 34] width 9 height 9
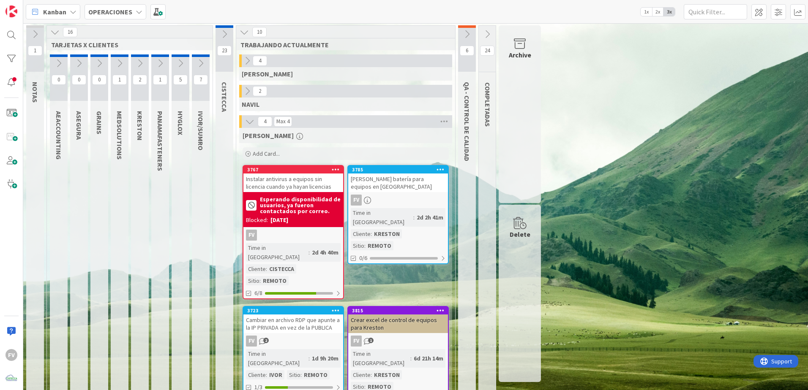
click at [195, 60] on button at bounding box center [201, 63] width 18 height 13
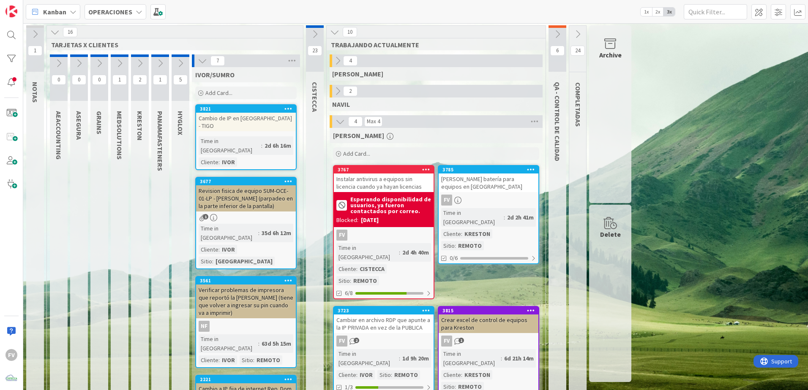
click at [201, 61] on icon at bounding box center [202, 60] width 9 height 9
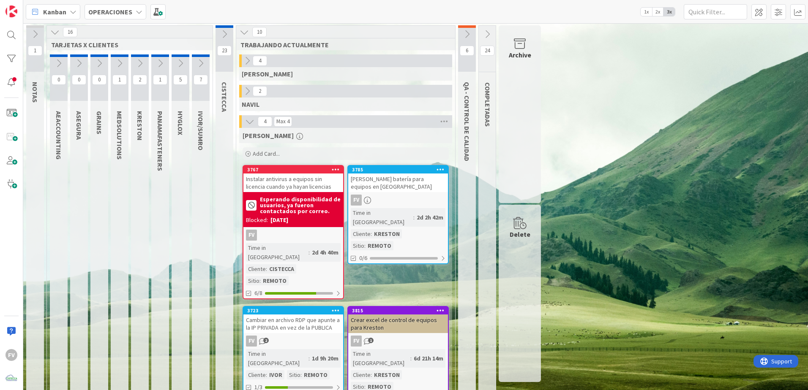
click at [137, 64] on icon at bounding box center [139, 63] width 9 height 9
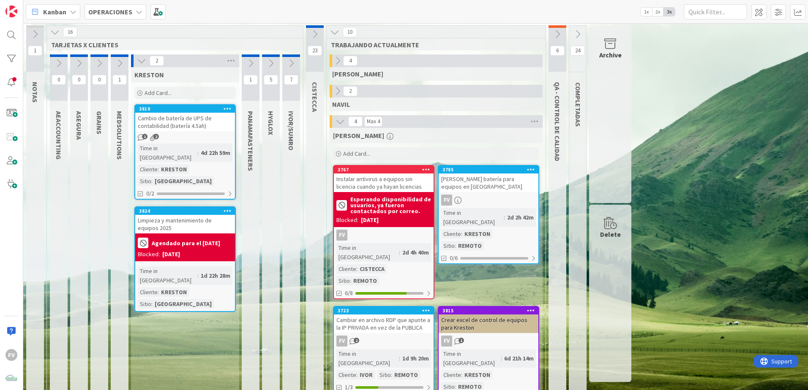
drag, startPoint x: 135, startPoint y: 60, endPoint x: 140, endPoint y: 67, distance: 9.1
click at [136, 60] on div "2" at bounding box center [185, 61] width 108 height 13
click at [143, 62] on icon at bounding box center [141, 60] width 9 height 9
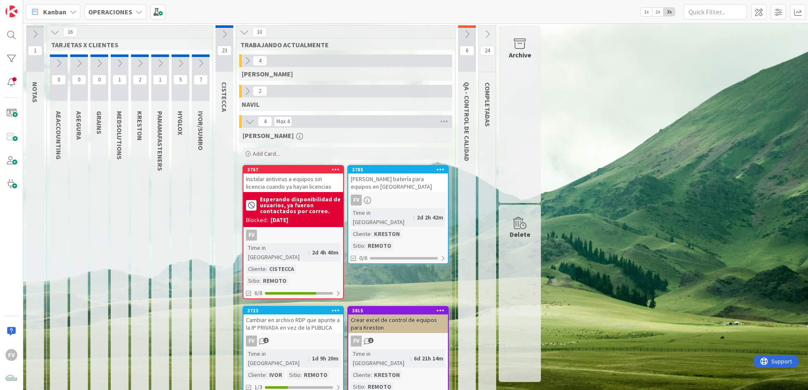
click at [165, 65] on button at bounding box center [160, 63] width 18 height 13
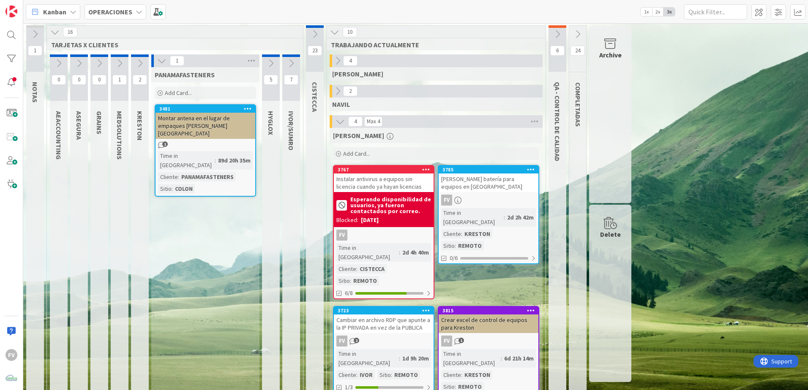
click at [164, 65] on button at bounding box center [161, 60] width 11 height 11
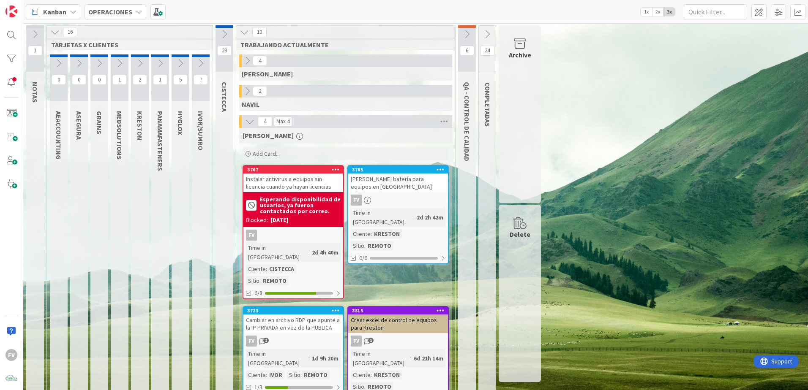
click at [177, 69] on button at bounding box center [181, 63] width 18 height 13
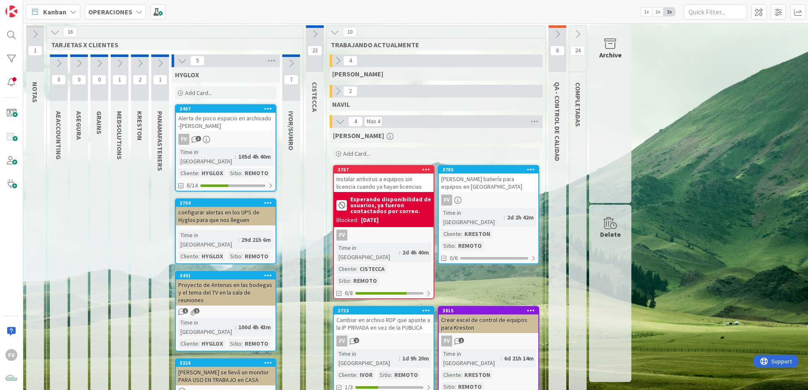
click at [177, 66] on div "5" at bounding box center [226, 61] width 108 height 13
click at [190, 67] on div "5" at bounding box center [226, 61] width 108 height 13
click at [185, 62] on icon at bounding box center [181, 60] width 9 height 9
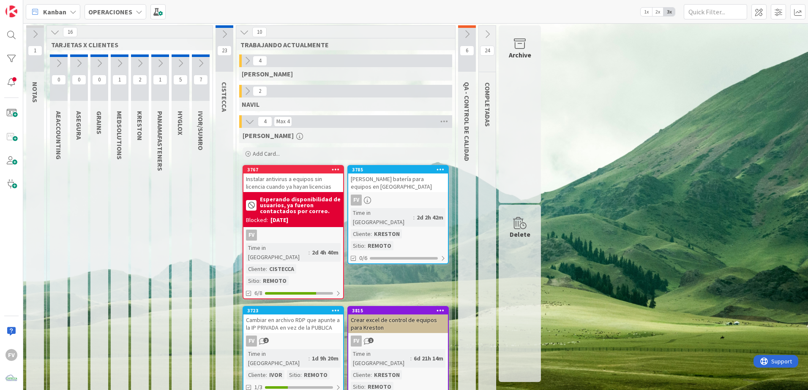
click at [201, 63] on icon at bounding box center [200, 63] width 9 height 9
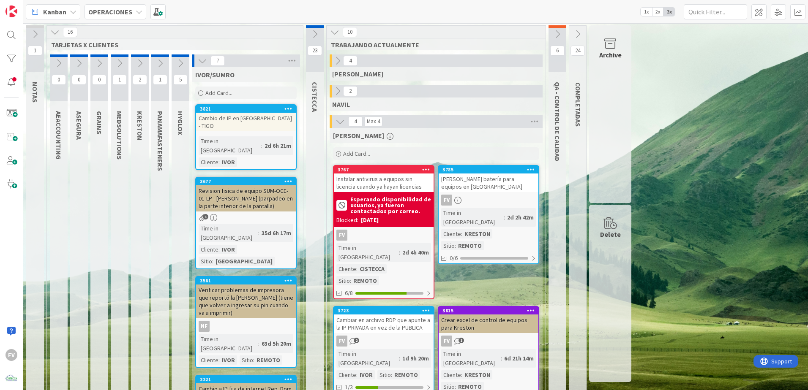
click at [205, 66] on button at bounding box center [202, 60] width 11 height 11
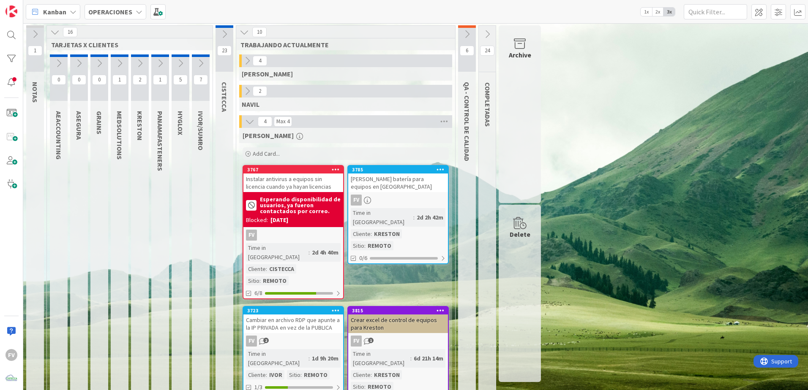
click at [114, 58] on button at bounding box center [120, 63] width 18 height 13
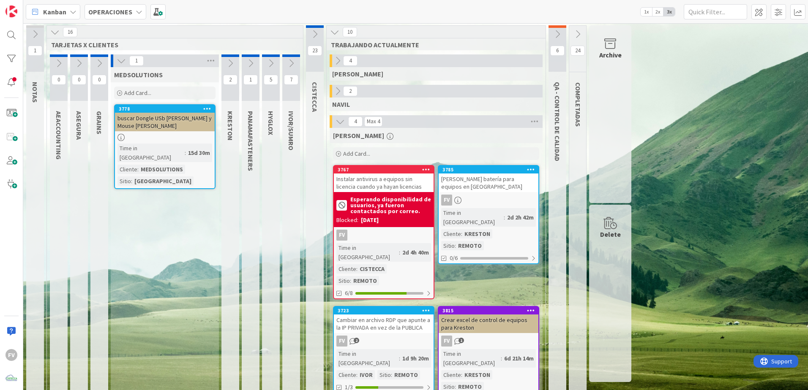
click at [147, 98] on div "Add Card..." at bounding box center [164, 93] width 101 height 13
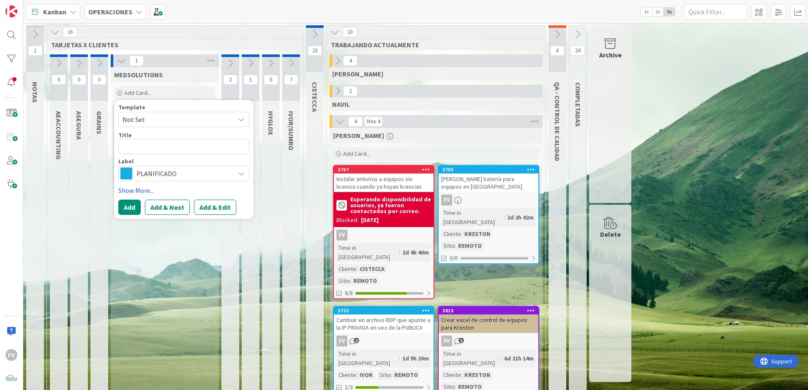
type textarea "x"
type textarea "E"
type textarea "x"
type textarea "En"
type textarea "x"
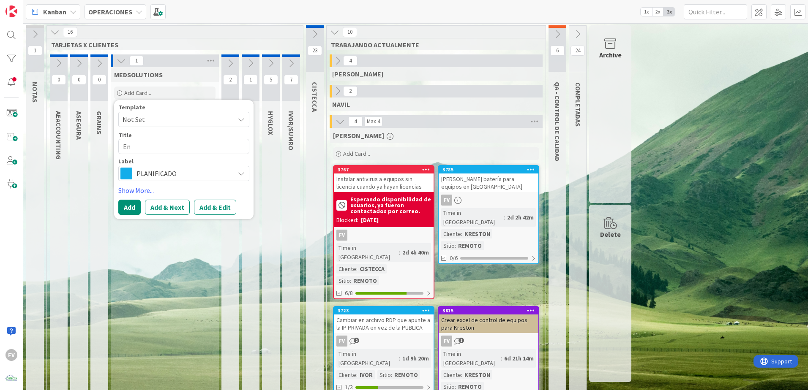
type textarea "Ent"
type textarea "x"
type textarea "Entr"
type textarea "x"
type textarea "Entre"
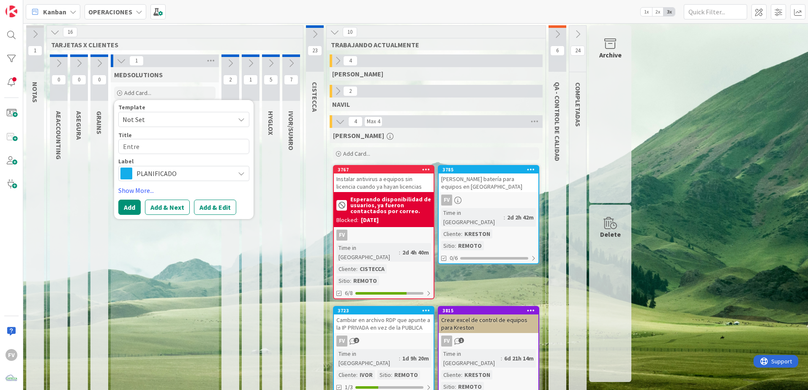
type textarea "x"
type textarea "Entreg"
type textarea "x"
type textarea "Entre"
type textarea "x"
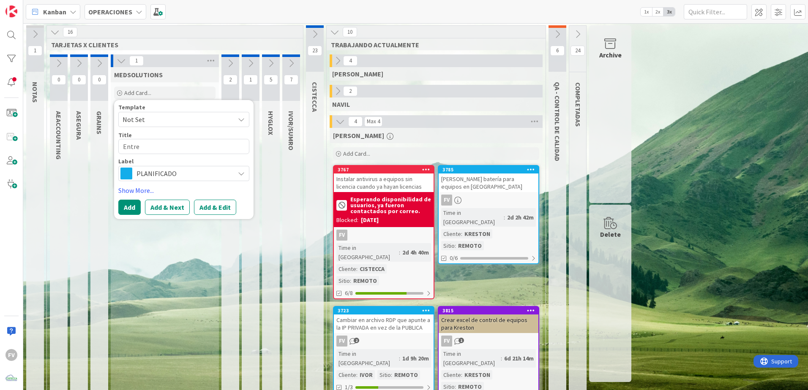
type textarea "Entr"
type textarea "x"
type textarea "Ent"
type textarea "x"
type textarea "En"
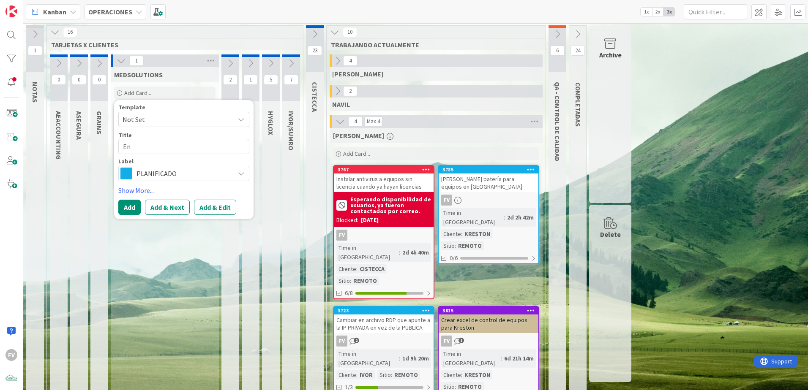
type textarea "x"
type textarea "E"
type textarea "x"
type textarea "L"
type textarea "x"
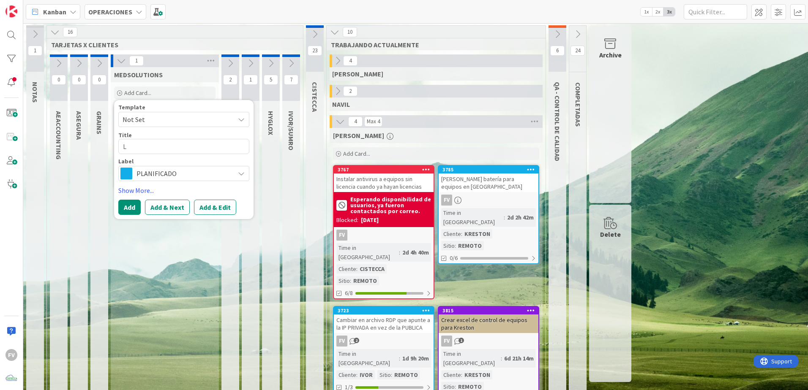
type textarea "Ll"
type textarea "x"
type textarea "Lle"
type textarea "x"
type textarea "Llev"
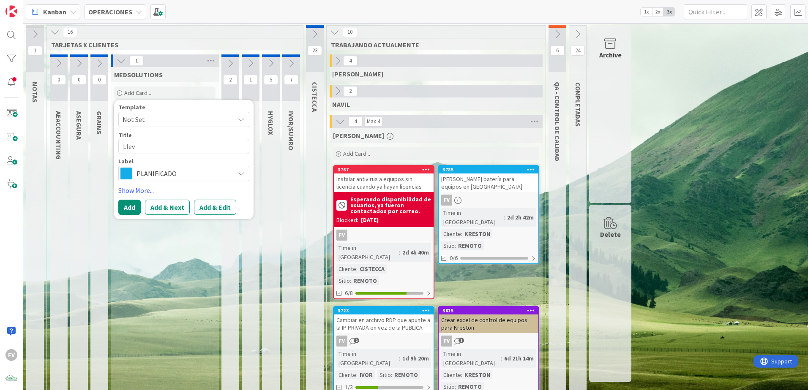
type textarea "x"
type textarea "Lleva"
type textarea "x"
type textarea "Llevar"
type textarea "x"
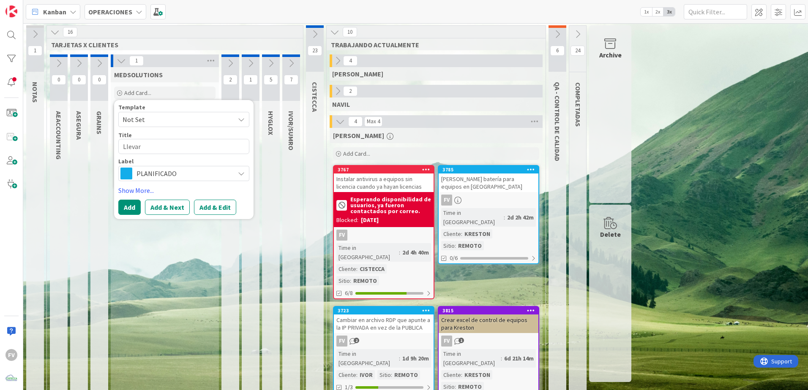
type textarea "Llevar"
type textarea "x"
type textarea "Llevar a"
type textarea "x"
type textarea "Llevar al"
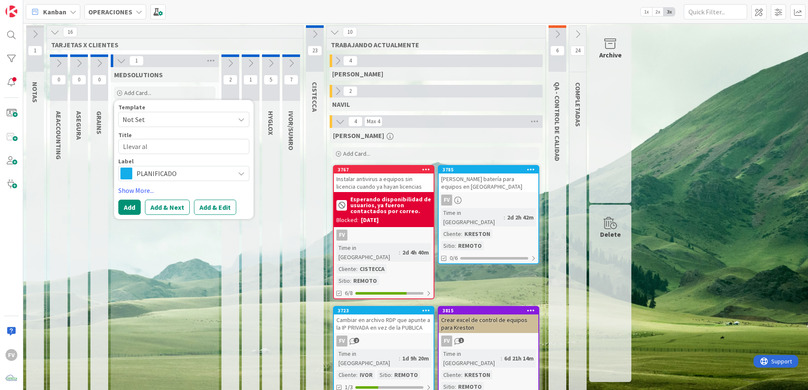
type textarea "x"
type textarea "Llevar al"
type textarea "x"
type textarea "Llevar al a"
type textarea "x"
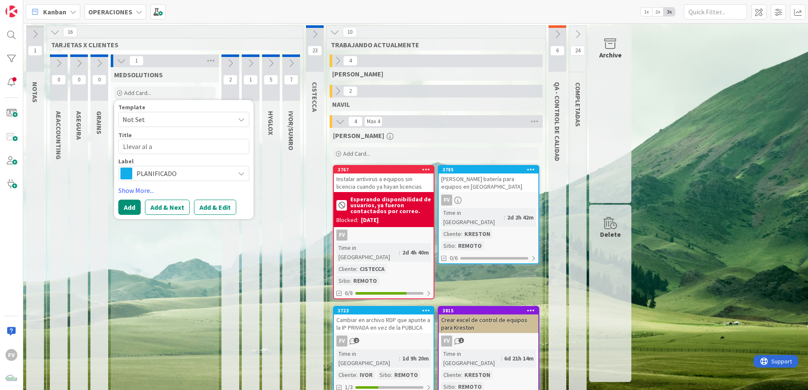
type textarea "Llevar al ao"
type textarea "x"
type textarea "Llevar al a"
type textarea "x"
type textarea "Llevar al"
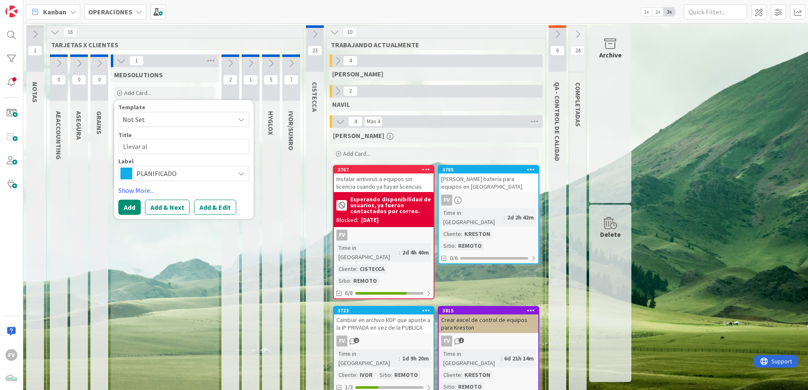
type textarea "x"
type textarea "Llevar al"
type textarea "x"
type textarea "Llevar a"
type textarea "x"
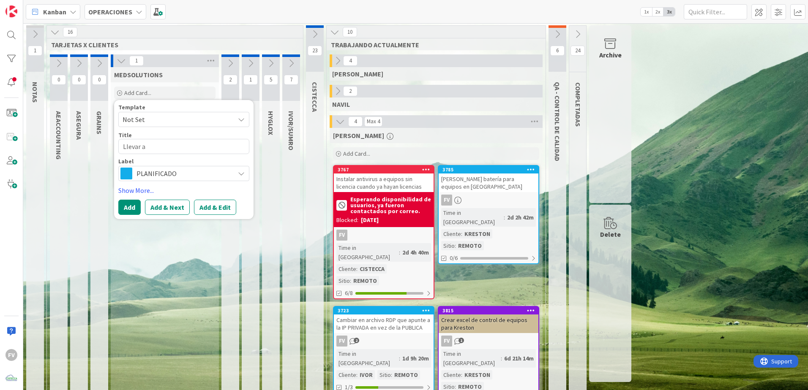
type textarea "Llevar a"
type textarea "x"
type textarea "Llevar a l"
type textarea "x"
type textarea "Llevar a la"
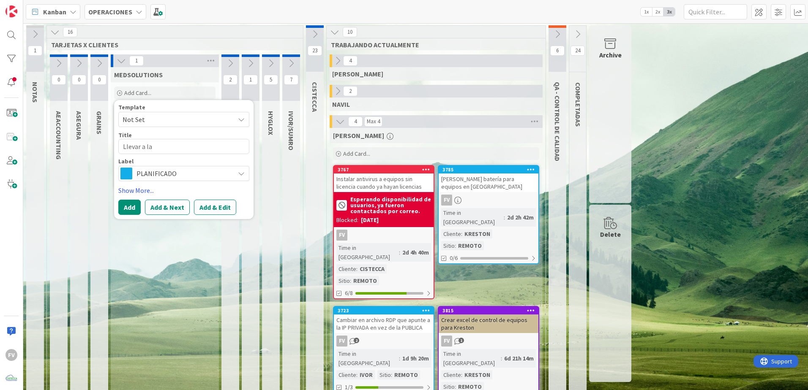
type textarea "x"
type textarea "Llevar a la"
type textarea "x"
type textarea "Llevar a la o"
type textarea "x"
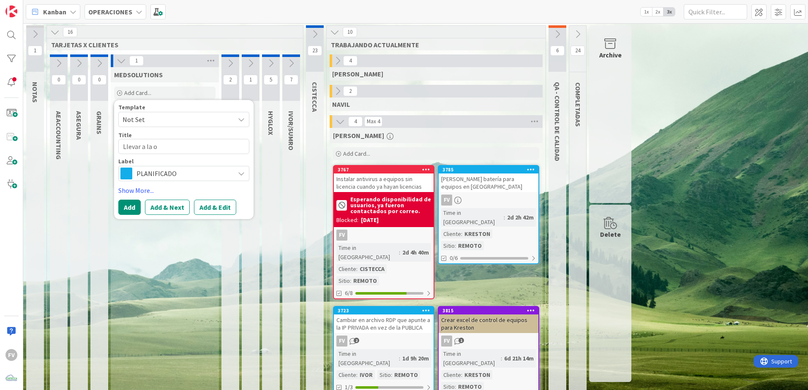
type textarea "Llevar a la of"
type textarea "x"
type textarea "Llevar a la ofii"
type textarea "x"
type textarea "Llevar a la ofiic"
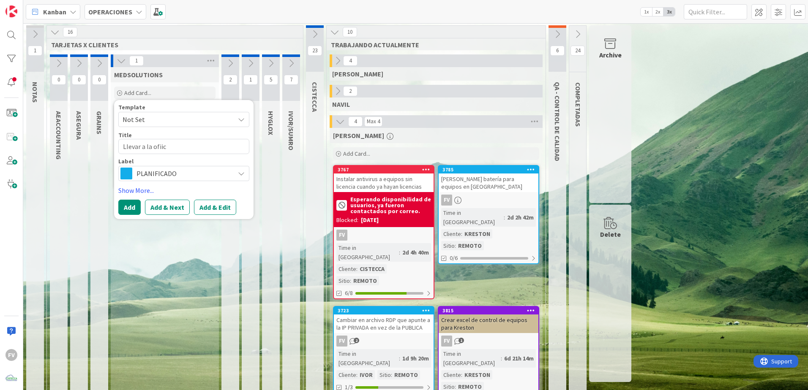
type textarea "x"
type textarea "Llevar a la ofiicn"
type textarea "x"
type textarea "Llevar a la ofiic"
type textarea "x"
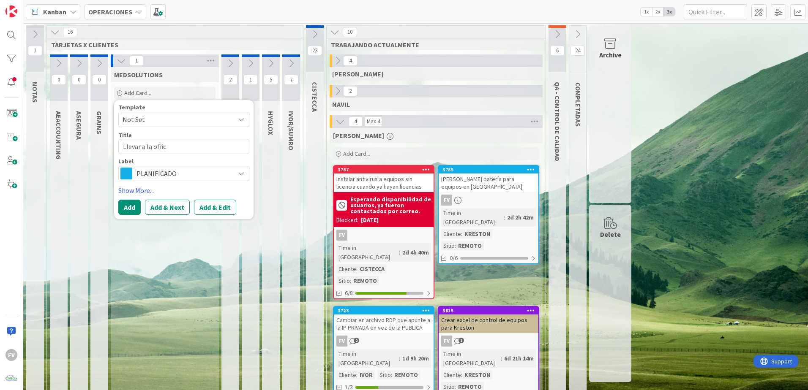
type textarea "Llevar a la ofii"
type textarea "x"
type textarea "Llevar a la ofi"
type textarea "x"
type textarea "Llevar a la ofic"
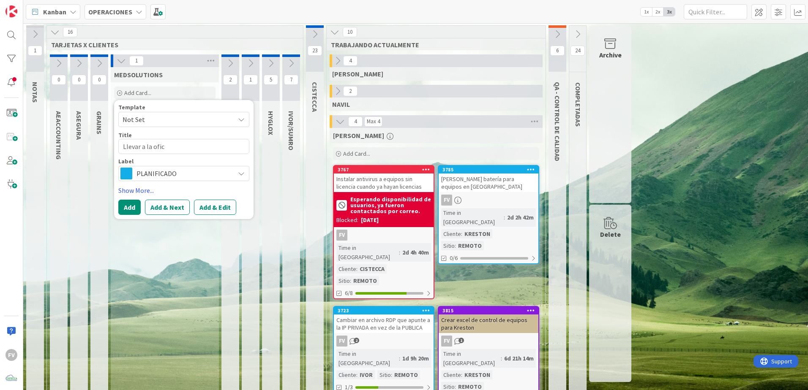
type textarea "x"
type textarea "Llevar a la oficia"
type textarea "x"
type textarea "Llevar a la ofician"
type textarea "x"
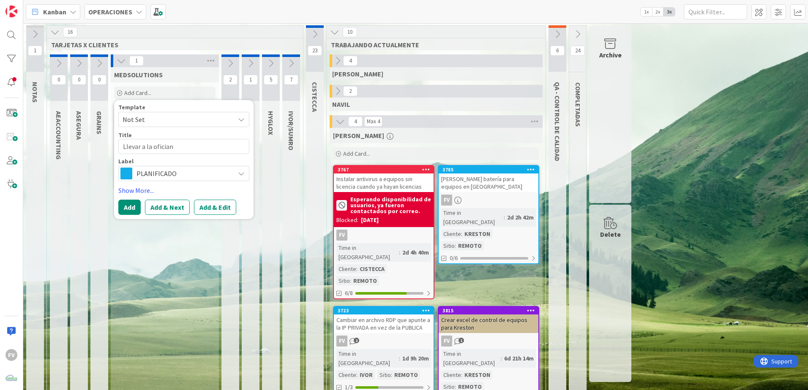
type textarea "Llevar a la ofician"
type textarea "x"
type textarea "Llevar a la ofician c"
type textarea "x"
type textarea "Llevar a la ofician ca"
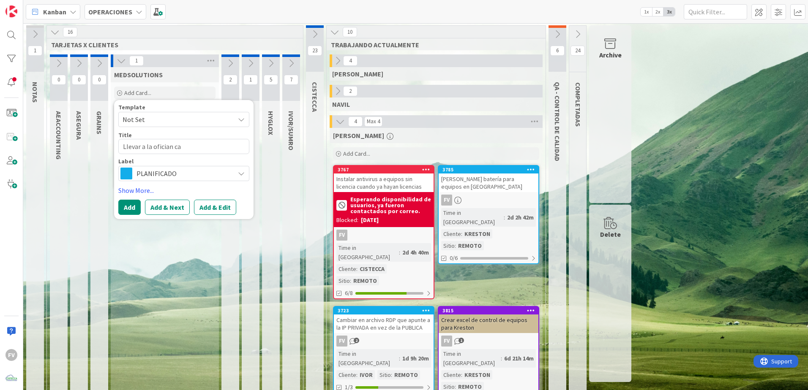
type textarea "x"
type textarea "Llevar a la ofician c"
type textarea "x"
type textarea "Llevar a la ofician"
type textarea "x"
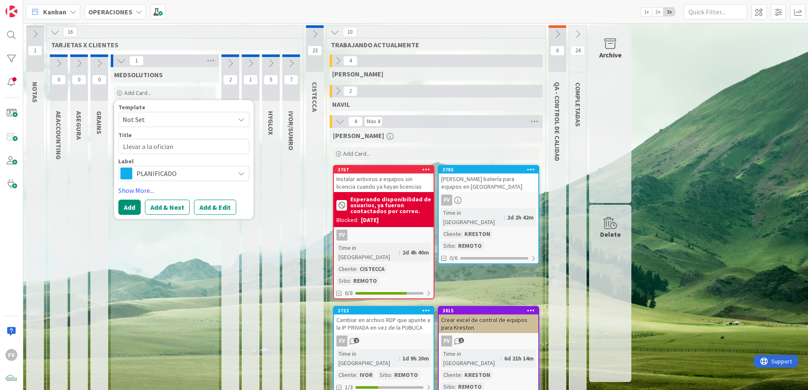
type textarea "Llevar a la ofician"
type textarea "x"
type textarea "Llevar a la oficia"
type textarea "x"
type textarea "Llevar a la ofici"
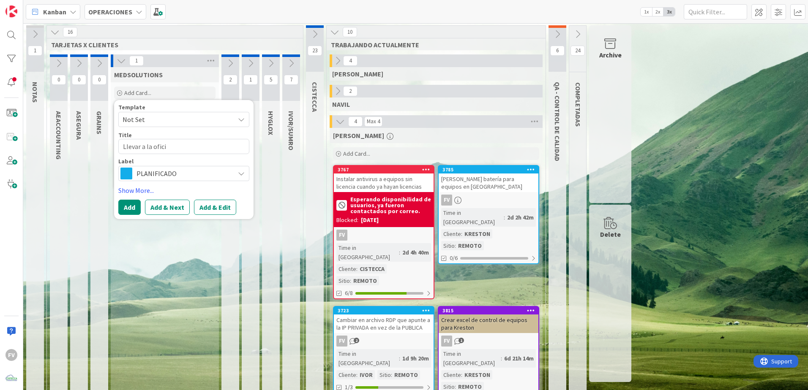
type textarea "x"
type textarea "Llevar a la oficina"
type textarea "x"
type textarea "Llevar a la oficina"
type textarea "x"
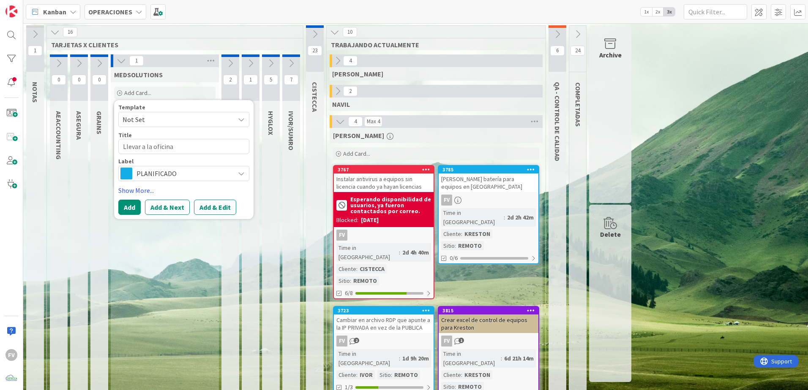
type textarea "Llevar a la oficina c"
type textarea "x"
type textarea "Llevar a la oficina ca"
type textarea "x"
type textarea "Llevar a la oficina car"
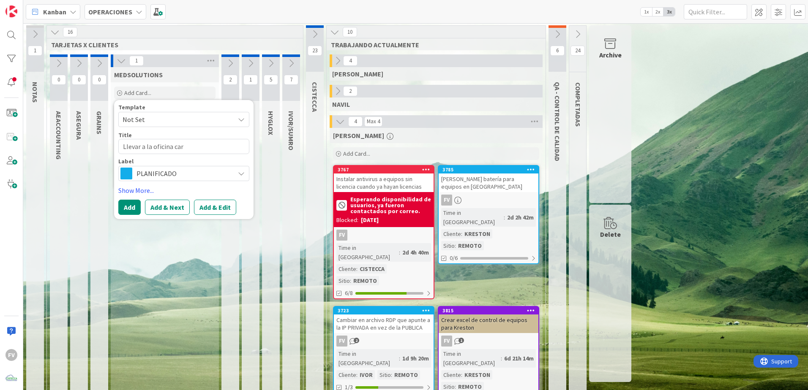
type textarea "x"
type textarea "Llevar a la oficina carg"
type textarea "x"
type textarea "Llevar a la oficina carga"
type textarea "x"
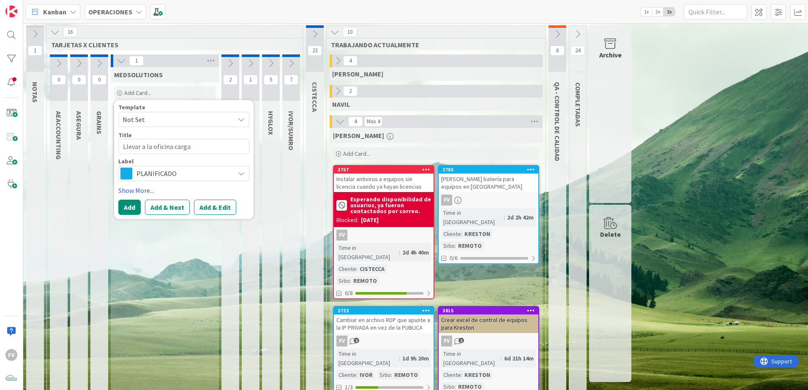
type textarea "Llevar a la oficina cargad"
type textarea "x"
type textarea "Llevar a la oficina cargado"
type textarea "x"
type textarea "Llevar a la oficina cargador"
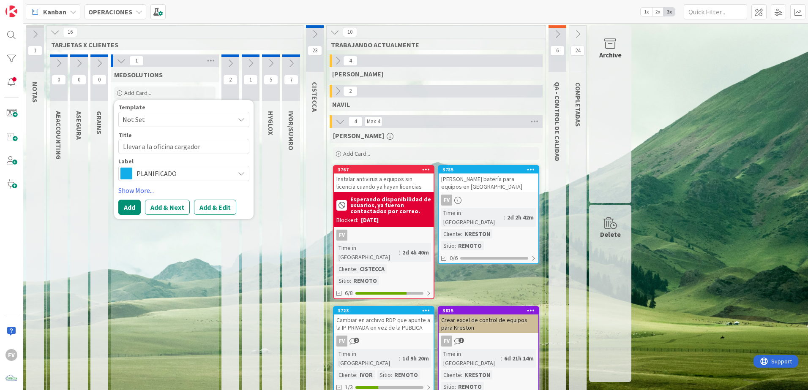
type textarea "x"
type textarea "Llevar a la oficina cargador"
type textarea "x"
type textarea "Llevar a la oficina cargador t"
type textarea "x"
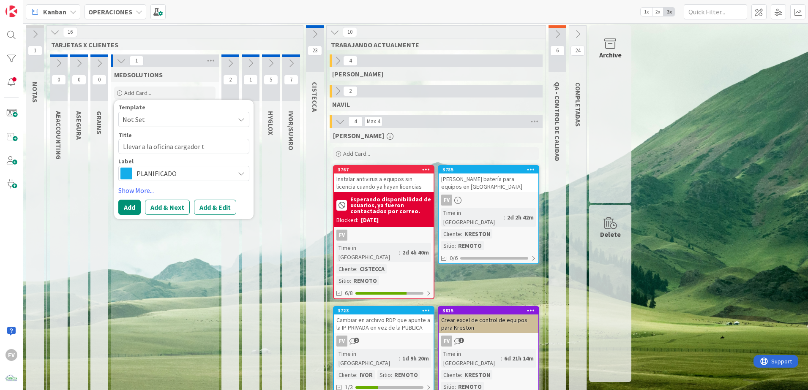
type textarea "Llevar a la oficina cargador ti"
type textarea "x"
type textarea "Llevar a la oficina cargador tip"
type textarea "x"
type textarea "Llevar a la oficina cargador tipo"
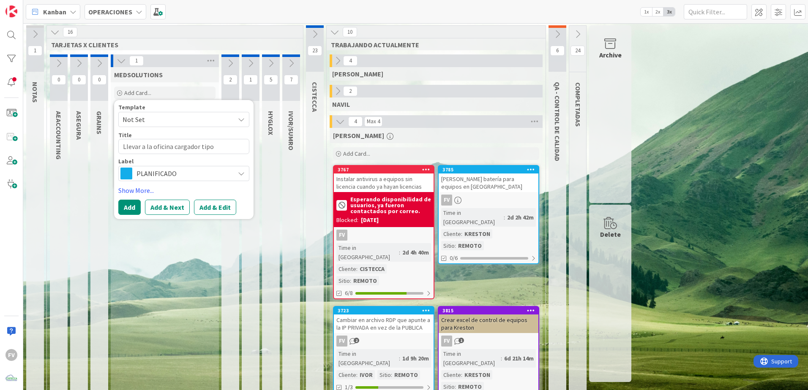
type textarea "x"
type textarea "Llevar a la oficina cargador tipo"
type textarea "x"
type textarea "Llevar a la oficina cargador tipo C"
type textarea "x"
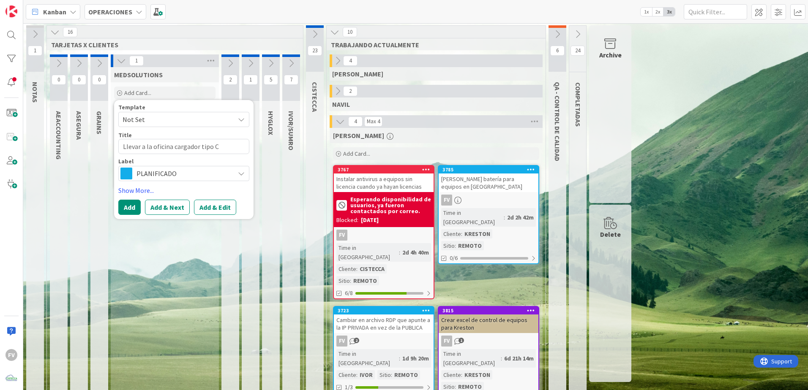
type textarea "Llevar a la oficina cargador tipo C"
type textarea "x"
type textarea "Llevar a la oficina cargador tipo C p"
type textarea "x"
type textarea "Llevar a la oficina cargador tipo C pa"
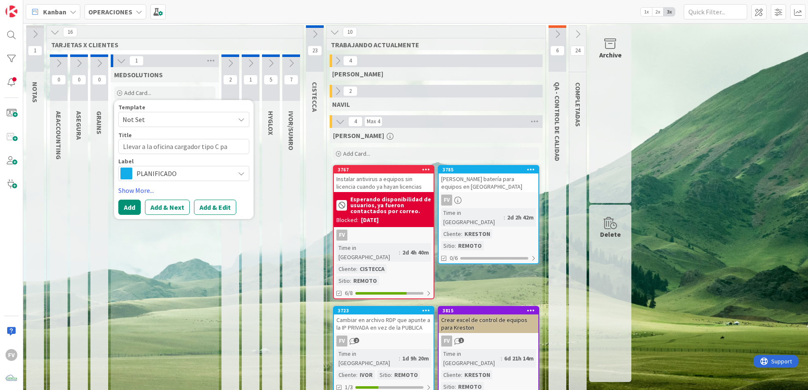
type textarea "x"
type textarea "Llevar a la oficina cargador tipo C par"
type textarea "x"
type textarea "Llevar a la oficina cargador tipo C para"
type textarea "x"
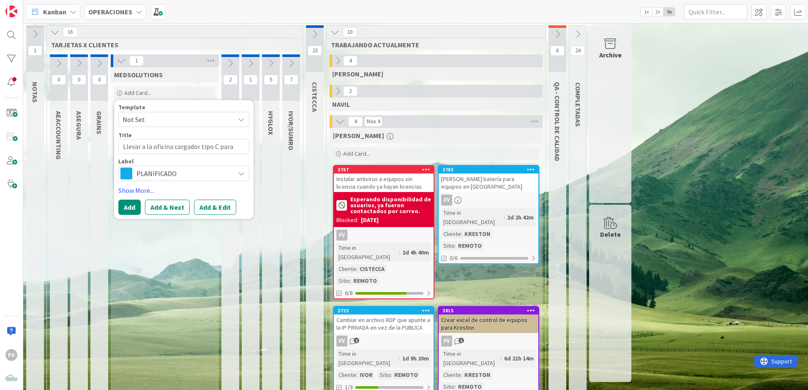
type textarea "Llevar a la oficina cargador tipo C para"
type textarea "x"
type textarea "Llevar a la oficina cargador tipo C pa"
type textarea "x"
type textarea "Llevar a la oficina cargador tipo C p"
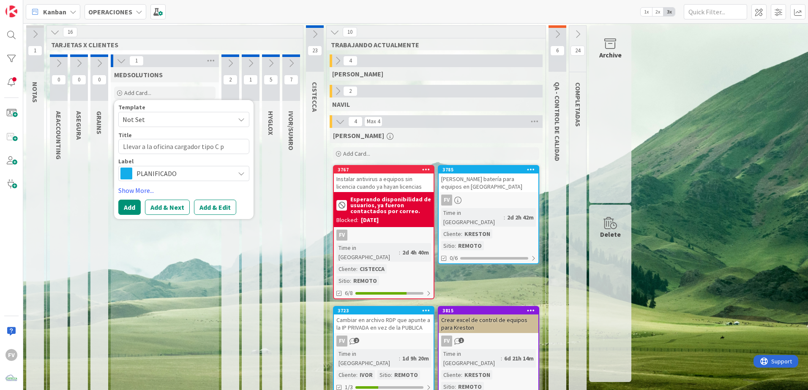
type textarea "x"
type textarea "Llevar a la oficina cargador tipo C"
type textarea "x"
type textarea "Llevar a la oficina cargador tipo C"
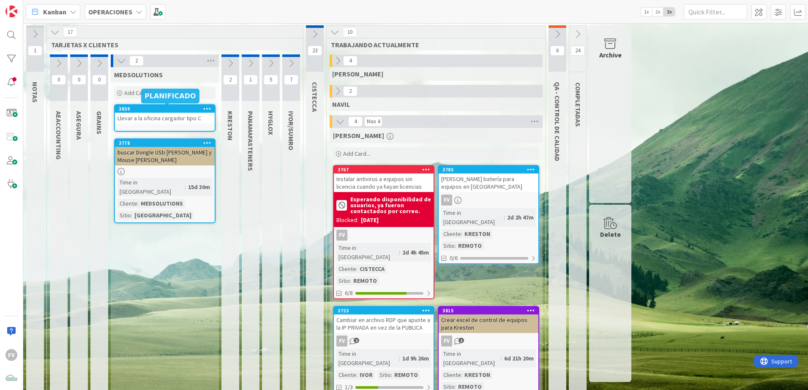
click at [147, 152] on div "buscar Dongle USb de Hilario y Mouse de Arleen" at bounding box center [165, 156] width 100 height 19
click at [154, 119] on div "Llevar a la oficina cargador tipo C" at bounding box center [165, 118] width 100 height 11
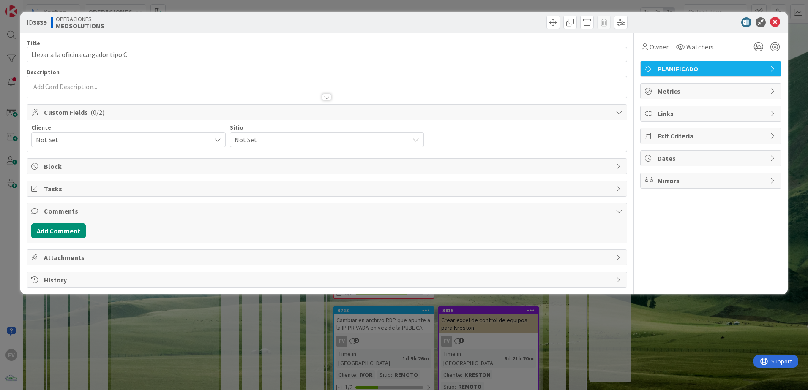
click at [82, 142] on span "Not Set" at bounding box center [121, 140] width 171 height 12
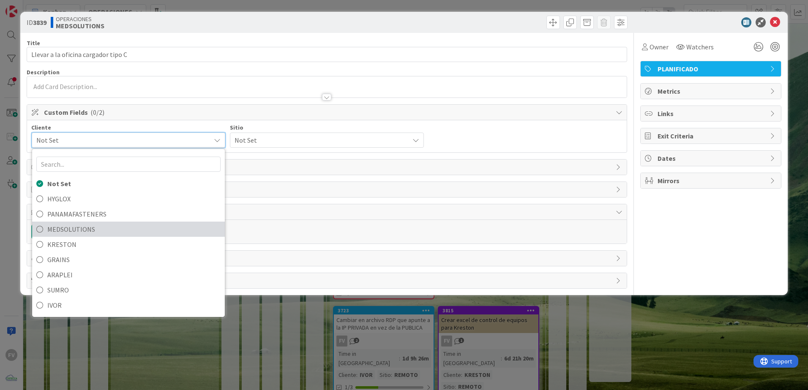
drag, startPoint x: 76, startPoint y: 222, endPoint x: 106, endPoint y: 214, distance: 31.1
click at [76, 222] on link "MEDSOLUTIONS" at bounding box center [128, 229] width 193 height 15
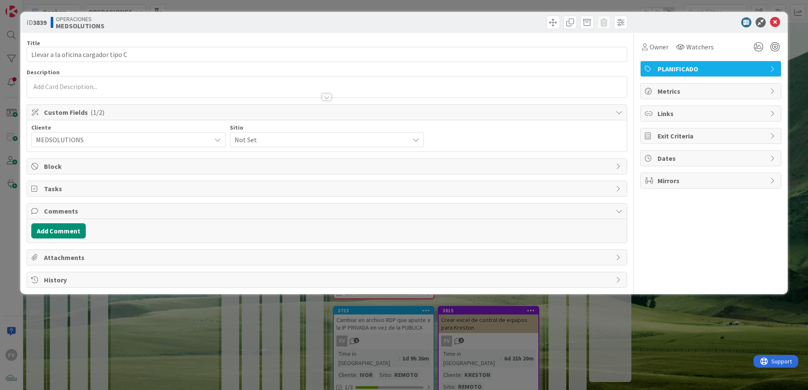
click at [278, 143] on span "Not Set" at bounding box center [320, 140] width 171 height 12
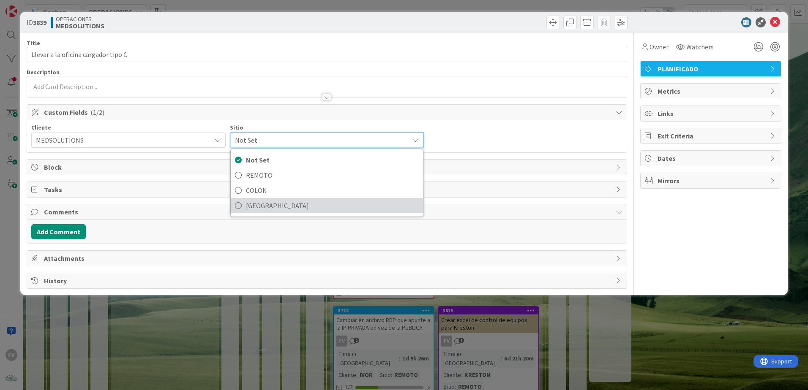
click at [271, 207] on span "[GEOGRAPHIC_DATA]" at bounding box center [332, 205] width 173 height 13
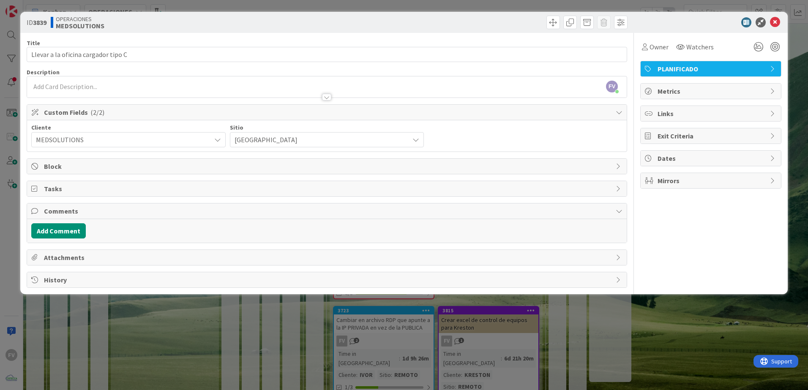
click at [393, 117] on span "Custom Fields ( 2/2 )" at bounding box center [328, 112] width 568 height 10
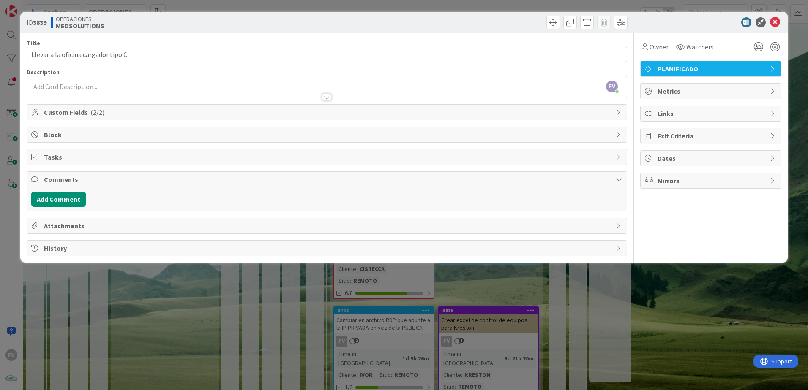
click at [434, 291] on div "ID 3839 OPERACIONES MEDSOLUTIONS Title 35 / 128 Llevar a la oficina cargador ti…" at bounding box center [404, 195] width 808 height 390
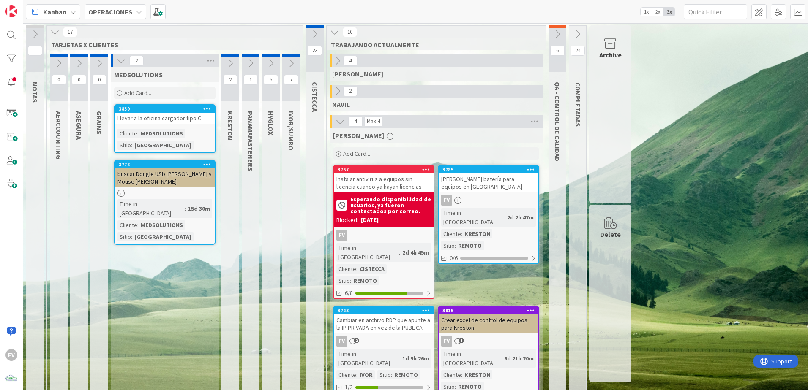
click at [125, 60] on icon at bounding box center [121, 60] width 9 height 9
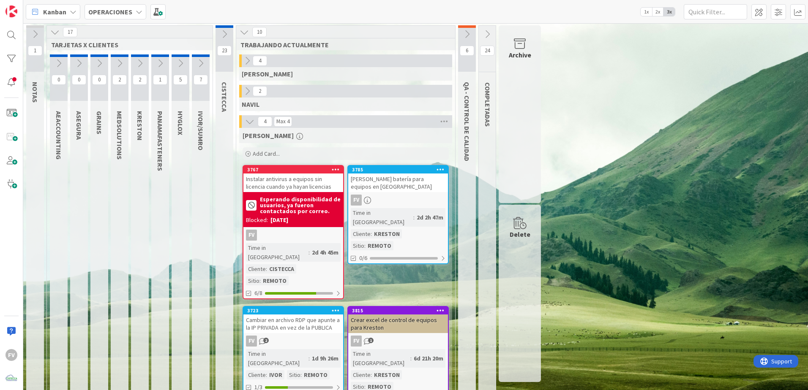
click at [218, 27] on div at bounding box center [225, 26] width 18 height 3
click at [222, 33] on icon at bounding box center [224, 34] width 9 height 9
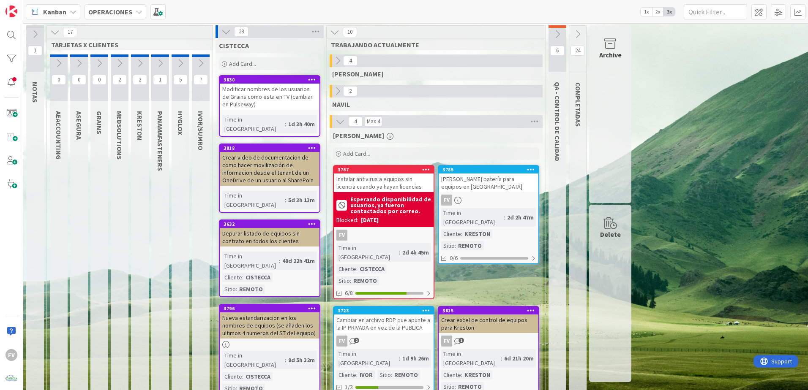
click at [253, 69] on div "Add Card..." at bounding box center [269, 63] width 101 height 13
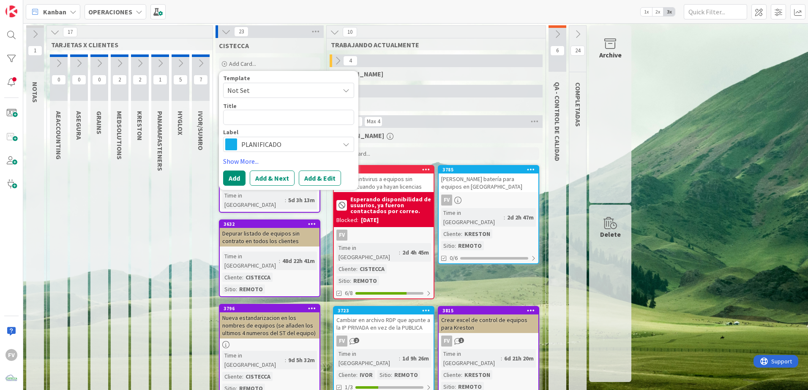
click at [256, 89] on span "Not Set" at bounding box center [280, 90] width 106 height 11
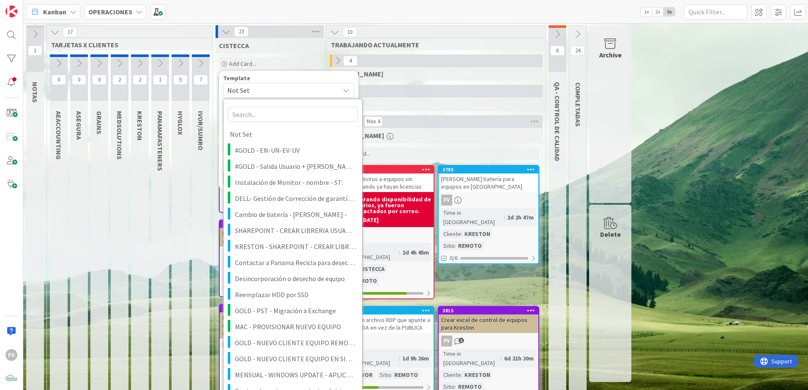
click at [292, 47] on div "CISTECCA" at bounding box center [269, 45] width 101 height 8
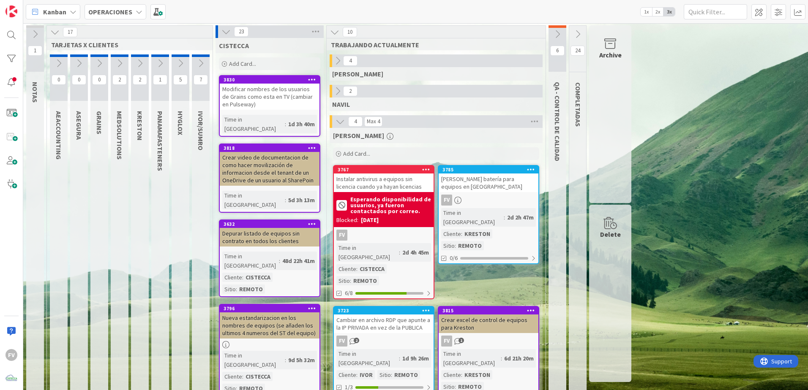
click at [230, 30] on icon at bounding box center [225, 31] width 9 height 9
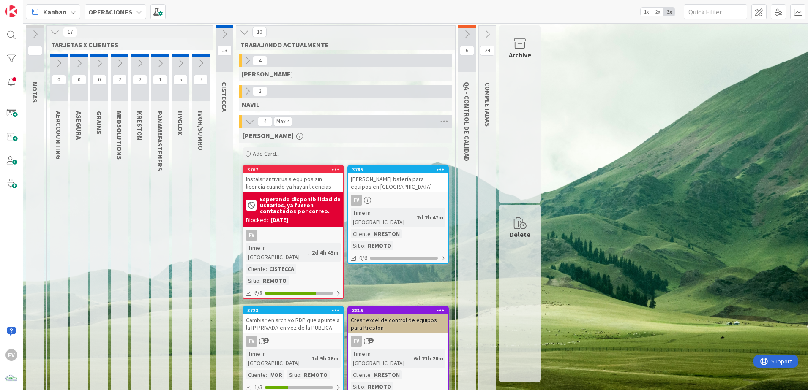
click at [389, 202] on div "FV" at bounding box center [398, 200] width 100 height 11
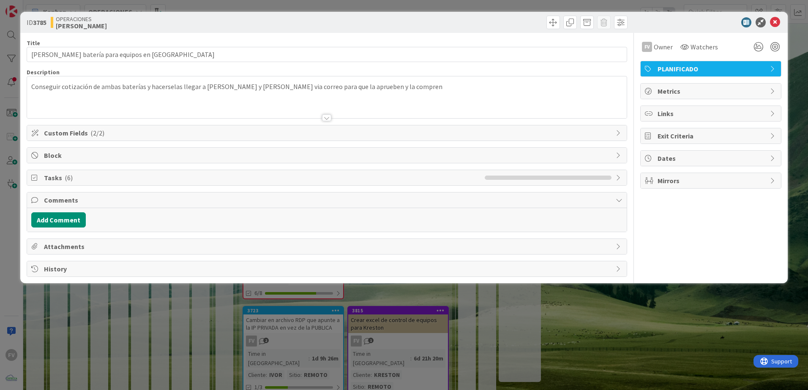
click at [66, 202] on span "Comments" at bounding box center [328, 200] width 568 height 10
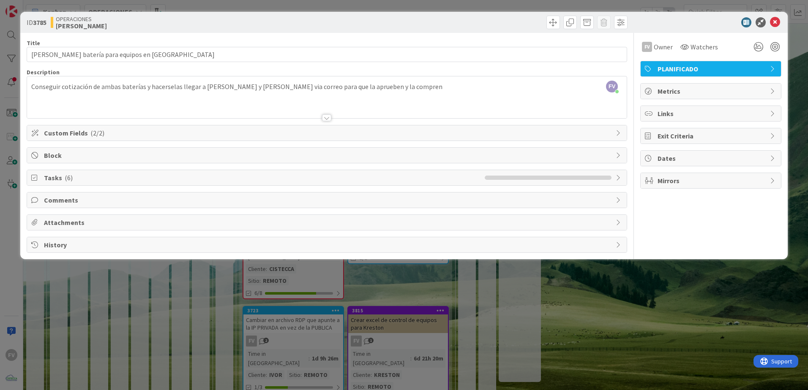
click at [76, 221] on span "Attachments" at bounding box center [328, 223] width 568 height 10
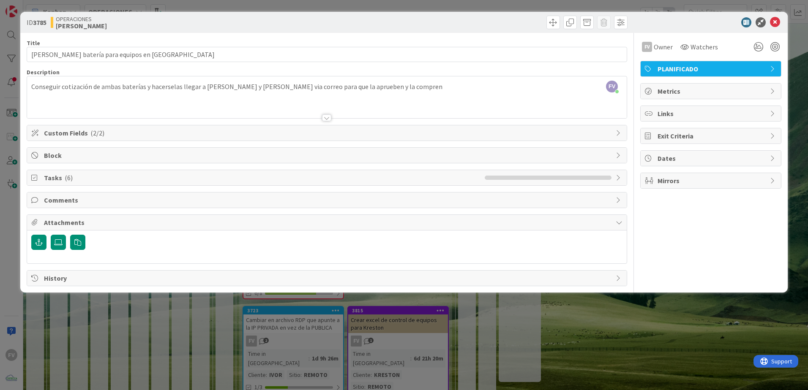
click at [65, 199] on span "Comments" at bounding box center [328, 200] width 568 height 10
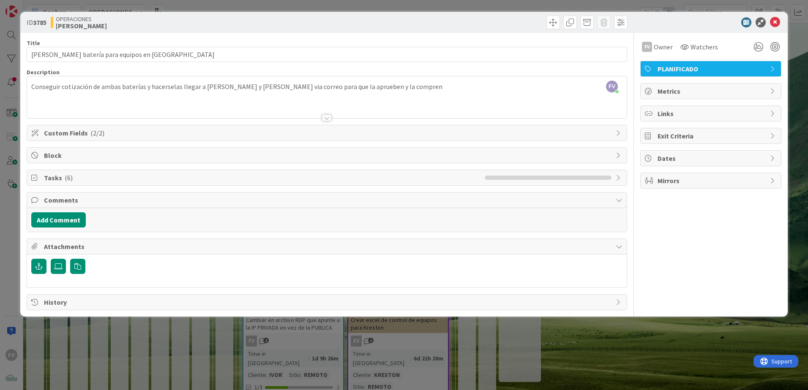
click at [62, 201] on span "Comments" at bounding box center [328, 200] width 568 height 10
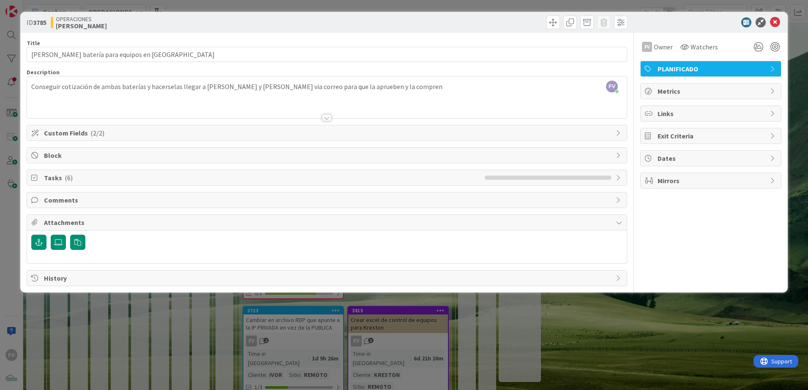
click at [70, 226] on span "Attachments" at bounding box center [328, 223] width 568 height 10
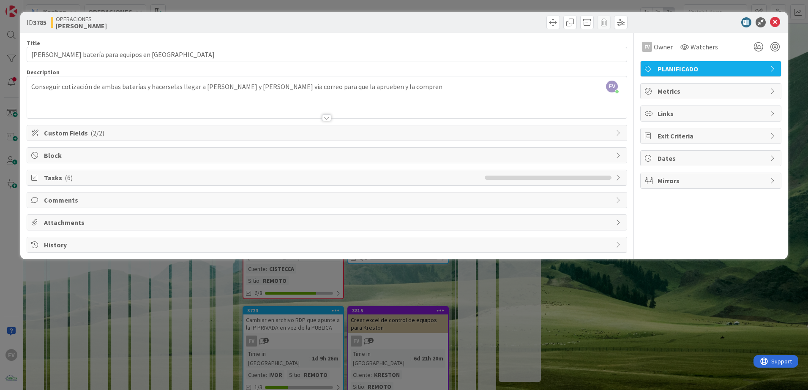
click at [70, 160] on span "Block" at bounding box center [328, 155] width 568 height 10
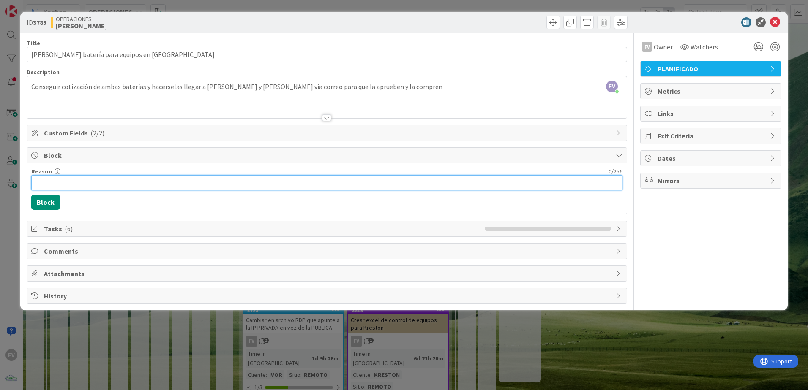
click at [70, 186] on input "Reason" at bounding box center [326, 182] width 591 height 15
type input "esperando respuesta de proveedores locales"
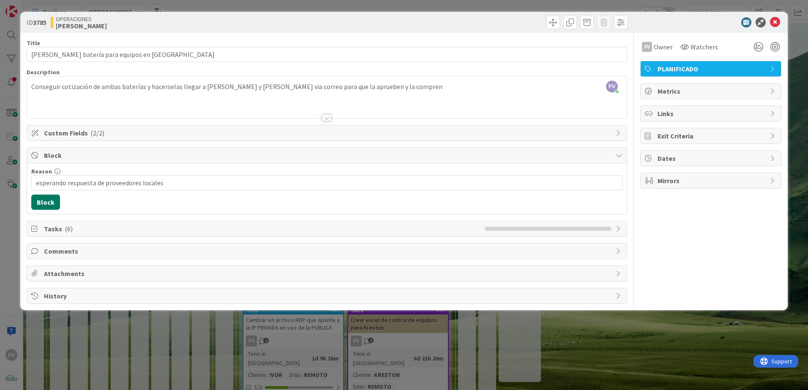
click at [57, 204] on button "Block" at bounding box center [45, 202] width 29 height 15
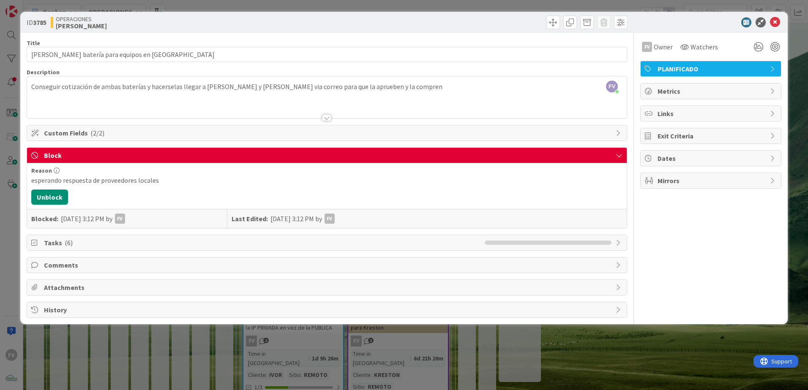
click at [244, 357] on div "ID 3785 OPERACIONES FERNANDO Title 39 / 128 Cotizar batería para equipos en Kre…" at bounding box center [404, 195] width 808 height 390
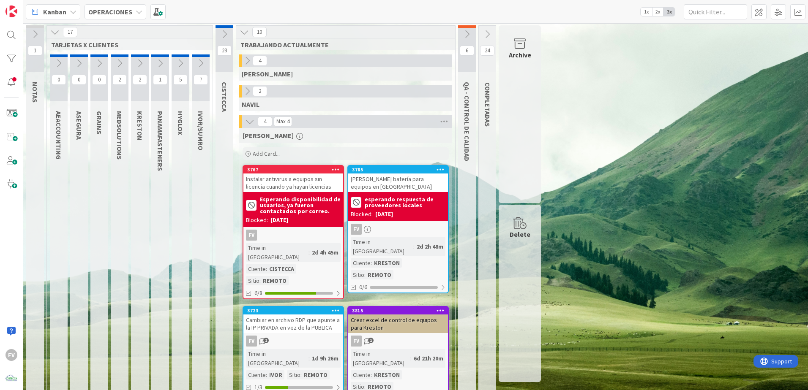
click at [458, 35] on button at bounding box center [467, 34] width 18 height 13
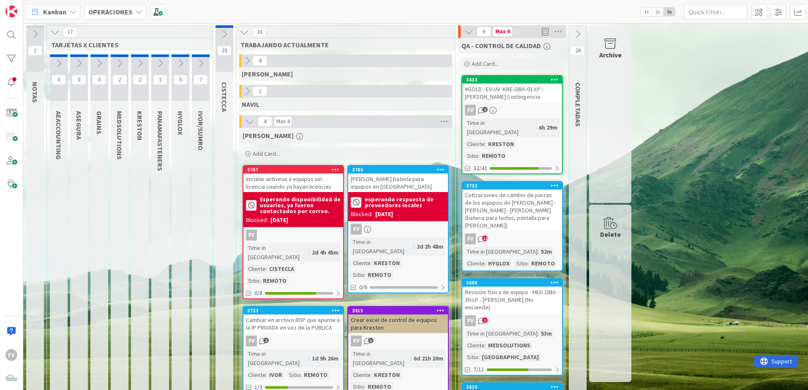
click at [484, 236] on icon "12" at bounding box center [481, 239] width 7 height 7
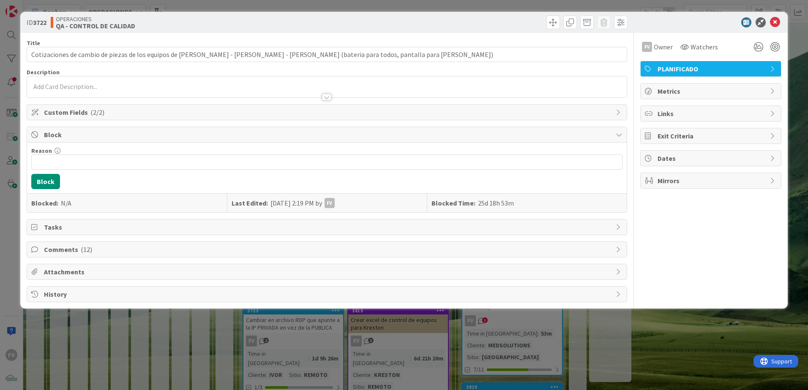
click at [74, 255] on div "Comments ( 12 )" at bounding box center [327, 249] width 600 height 15
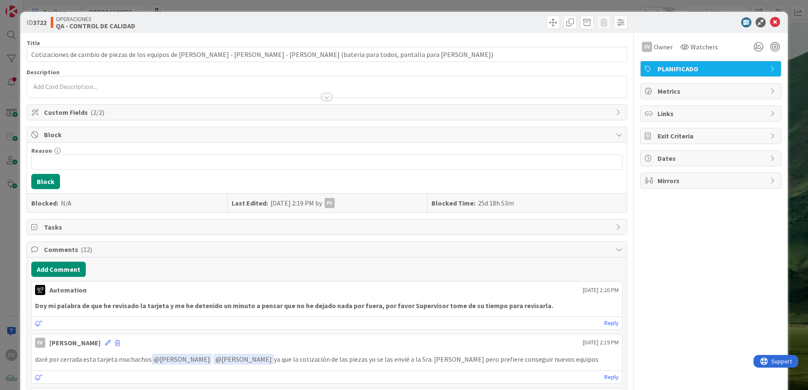
click at [74, 255] on div "Comments ( 12 )" at bounding box center [327, 250] width 600 height 16
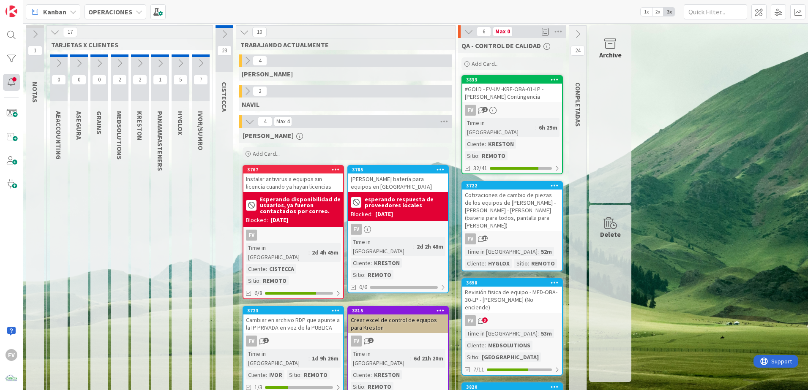
click at [15, 79] on div at bounding box center [11, 82] width 17 height 17
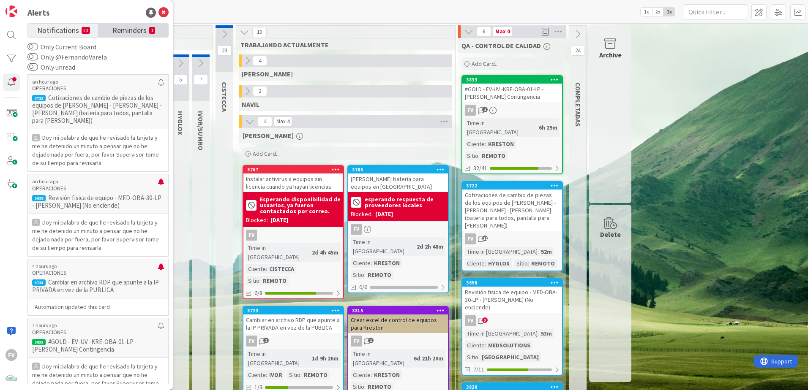
click at [141, 34] on span "Reminders" at bounding box center [129, 30] width 34 height 12
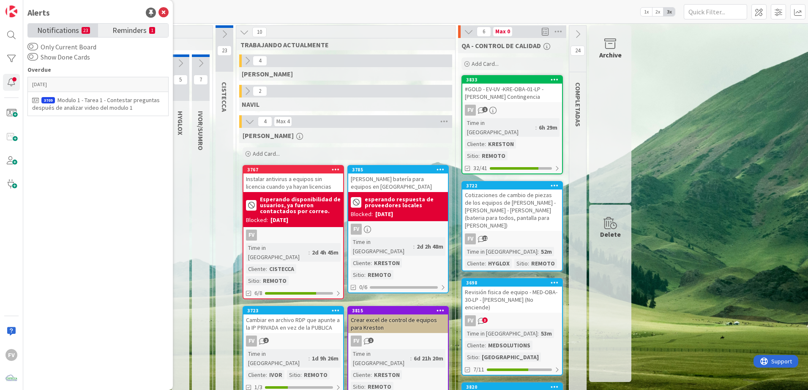
click at [85, 31] on small "23" at bounding box center [86, 30] width 8 height 7
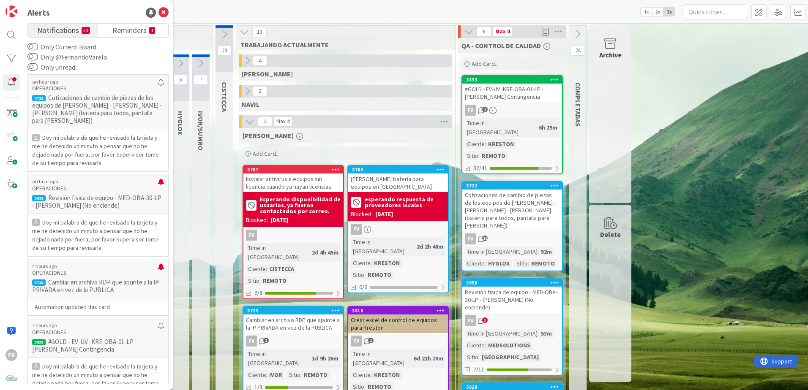
click at [165, 12] on icon at bounding box center [163, 13] width 10 height 10
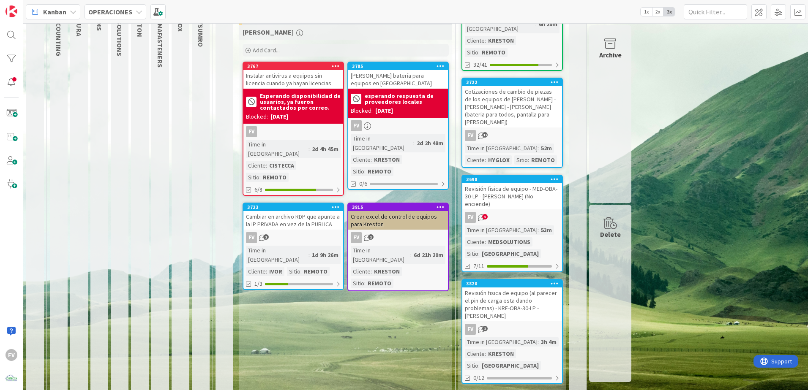
scroll to position [127, 0]
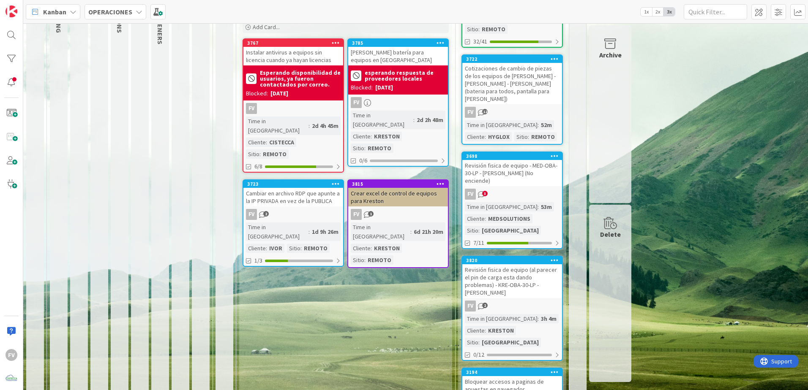
click at [364, 355] on div "FERNANDO Add Card... 3785 Cotizar batería para equipos en Kreston esperando res…" at bounding box center [345, 272] width 213 height 543
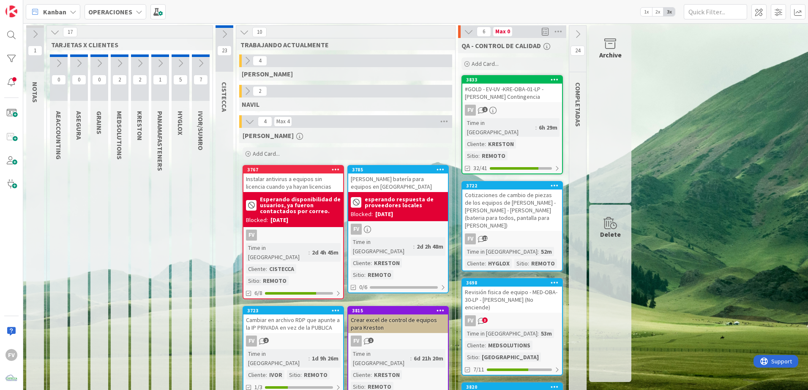
click at [248, 88] on icon at bounding box center [247, 91] width 9 height 9
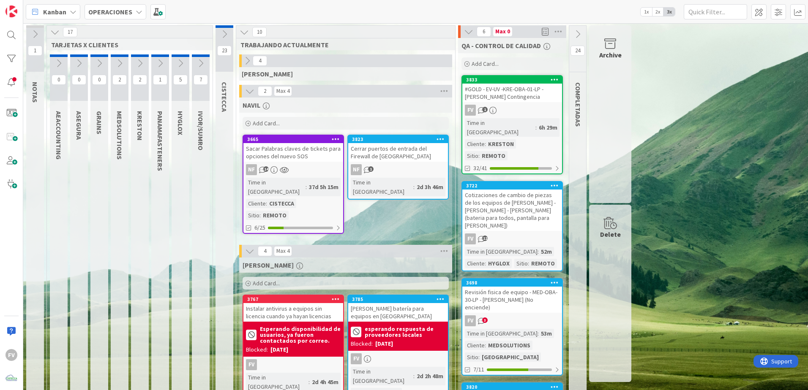
click at [295, 162] on div "3665 Sacar Palabras claves de tickets para opciones del nuevo SOS NF 14 Time in…" at bounding box center [293, 184] width 101 height 99
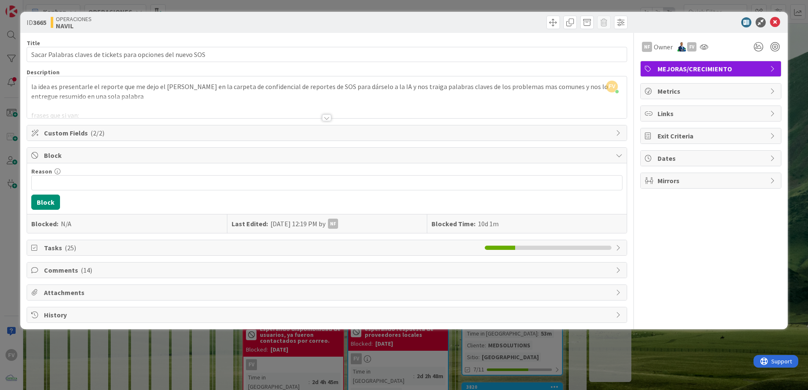
click at [127, 251] on span "Tasks ( 25 )" at bounding box center [262, 248] width 437 height 10
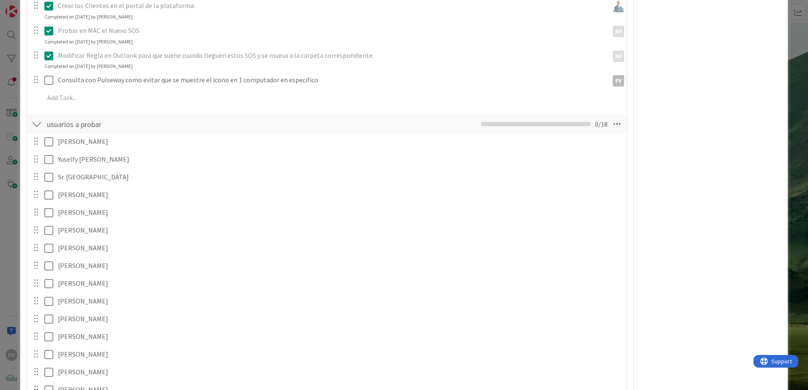
scroll to position [338, 0]
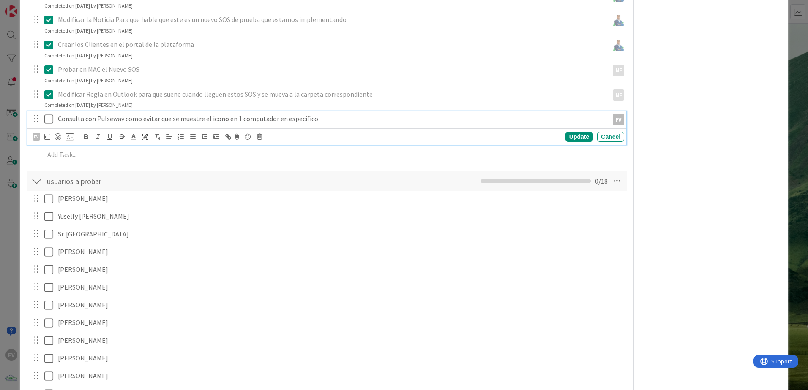
click at [48, 120] on icon at bounding box center [48, 119] width 9 height 10
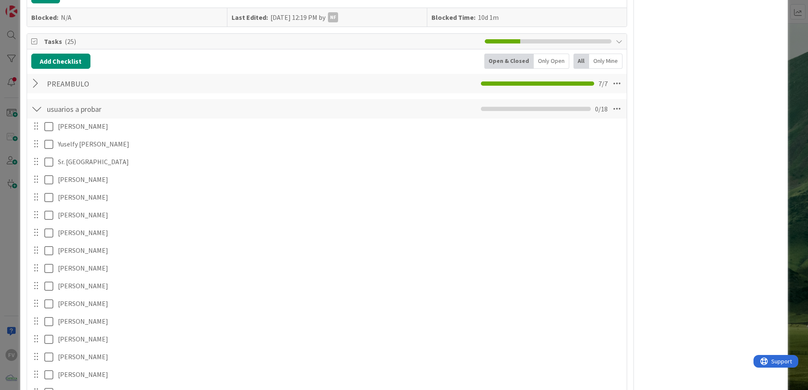
scroll to position [0, 0]
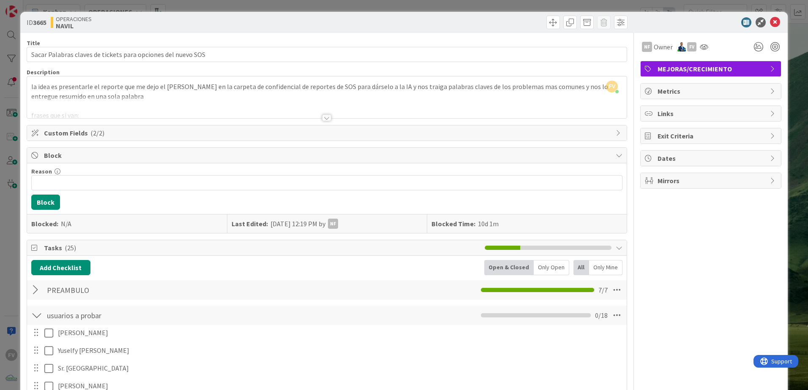
click at [785, 57] on div "ID 3665 OPERACIONES NAVIL Title 60 / 128 Sacar Palabras claves de tickets para …" at bounding box center [404, 195] width 808 height 390
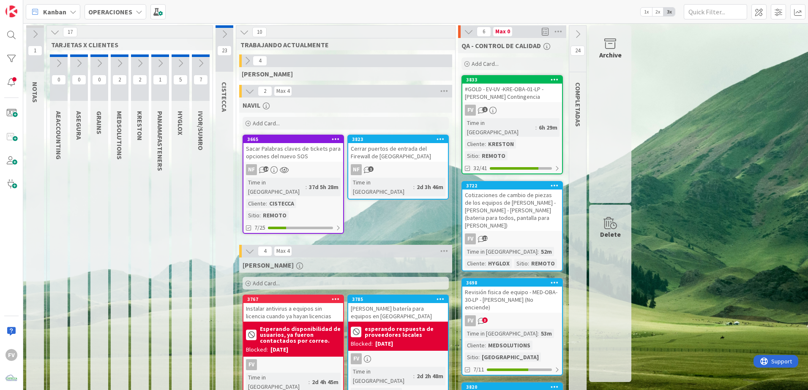
click at [250, 88] on icon at bounding box center [249, 91] width 9 height 9
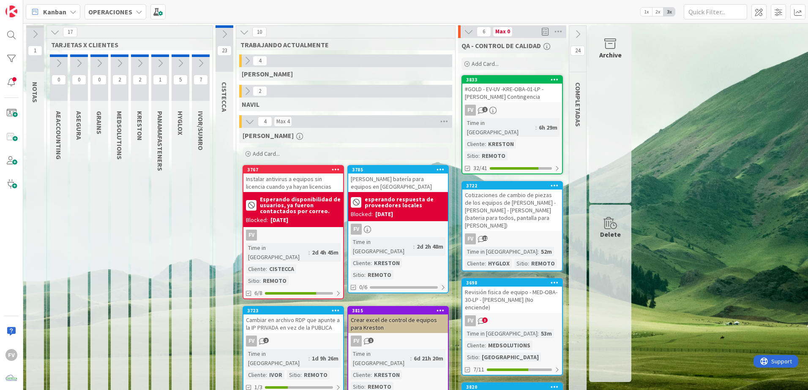
click at [118, 63] on icon at bounding box center [119, 63] width 9 height 9
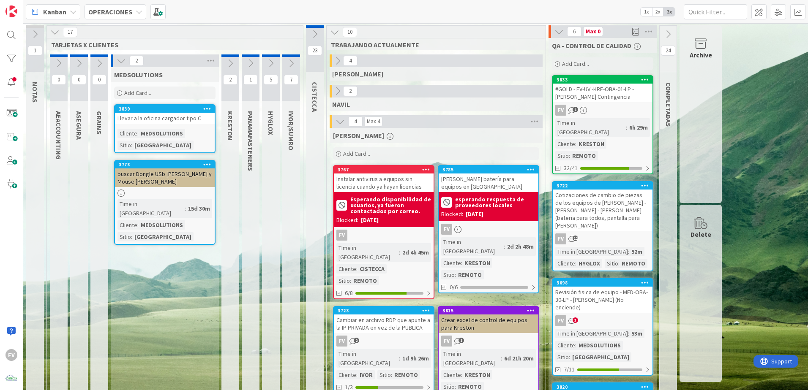
click at [117, 65] on button at bounding box center [121, 60] width 11 height 11
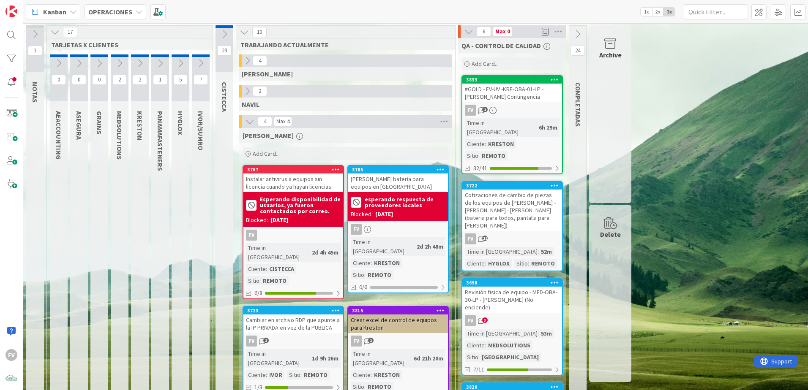
click at [673, 245] on div "1 NOTAS 17 TARJETAS X CLIENTES 0 AEACCOUNTING 0 ASEGURA 0 GRAINS 2 MEDSOLUTIONS…" at bounding box center [415, 352] width 781 height 654
click at [468, 33] on icon at bounding box center [468, 31] width 9 height 9
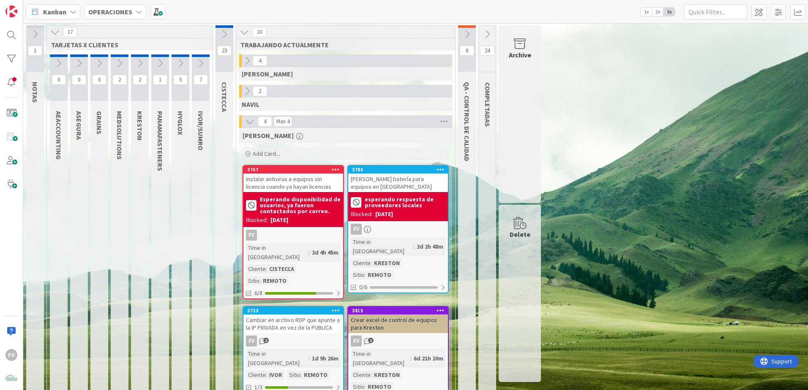
click at [735, 332] on div "1 NOTAS 17 TARJETAS X CLIENTES 0 AEACCOUNTING 0 ASEGURA 0 GRAINS 2 MEDSOLUTIONS…" at bounding box center [415, 217] width 781 height 385
click at [225, 33] on icon at bounding box center [224, 34] width 9 height 9
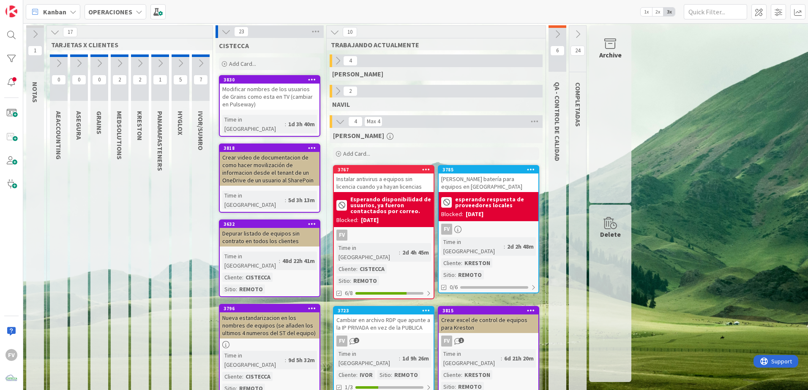
click at [278, 63] on div "Add Card..." at bounding box center [269, 63] width 101 height 13
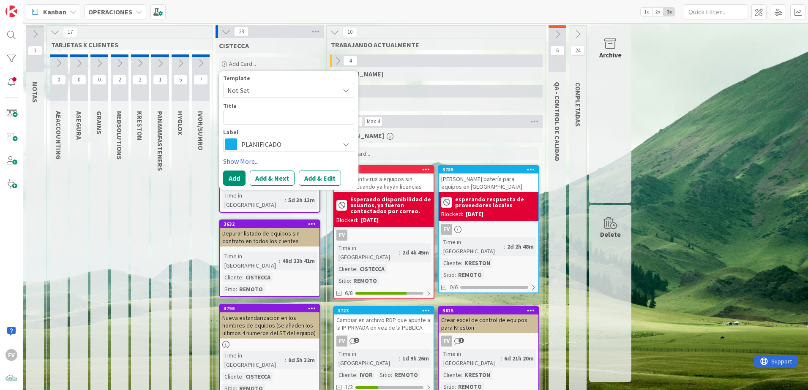
type textarea "x"
type textarea "V"
type textarea "x"
type textarea "Ve"
type textarea "x"
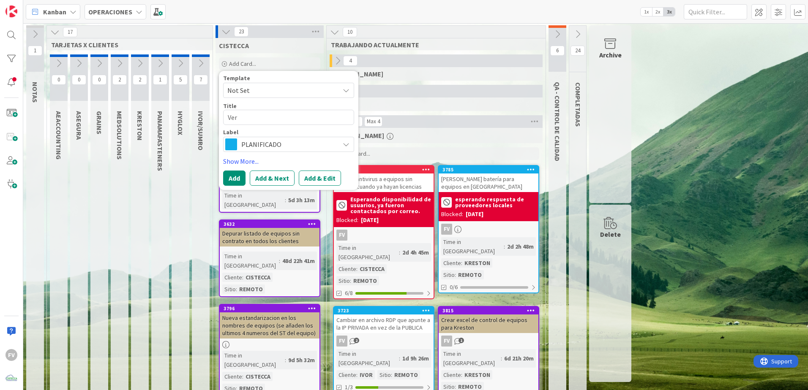
type textarea "Veri"
type textarea "x"
type textarea "Verif"
type textarea "x"
type textarea "Verifi"
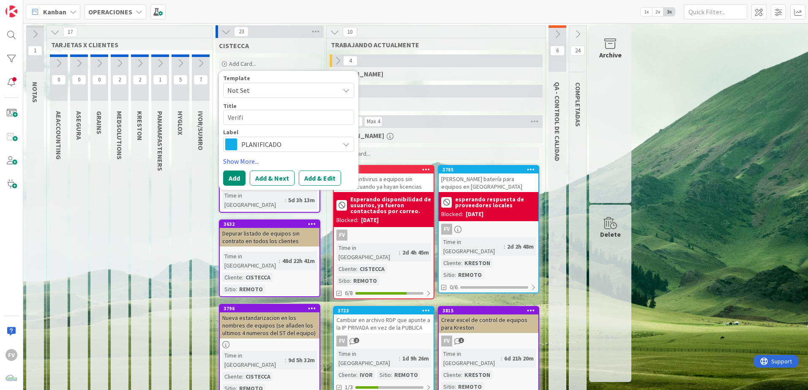
type textarea "x"
type textarea "Verific"
type textarea "x"
type textarea "Verifica"
type textarea "x"
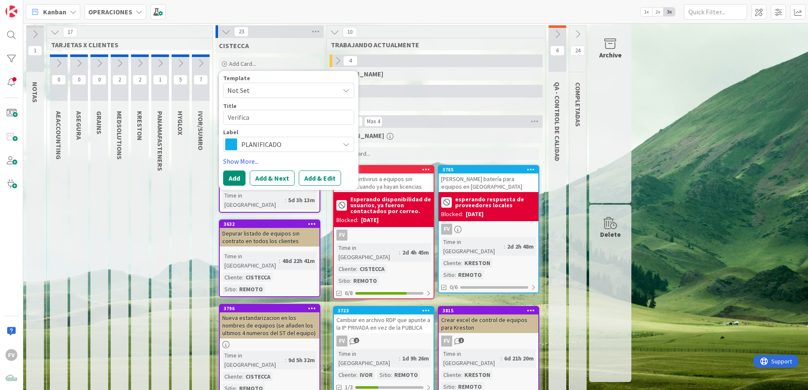
type textarea "Verificar"
type textarea "x"
type textarea "Verificar"
type textarea "x"
type textarea "Verificar e"
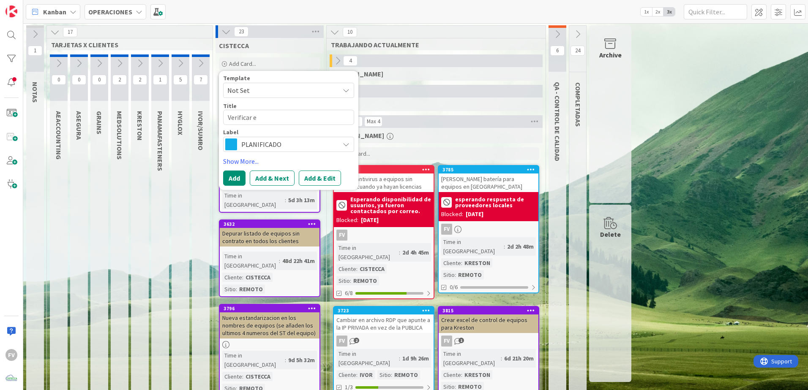
type textarea "x"
type textarea "Verificar en"
type textarea "x"
type textarea "Verificar en"
type textarea "x"
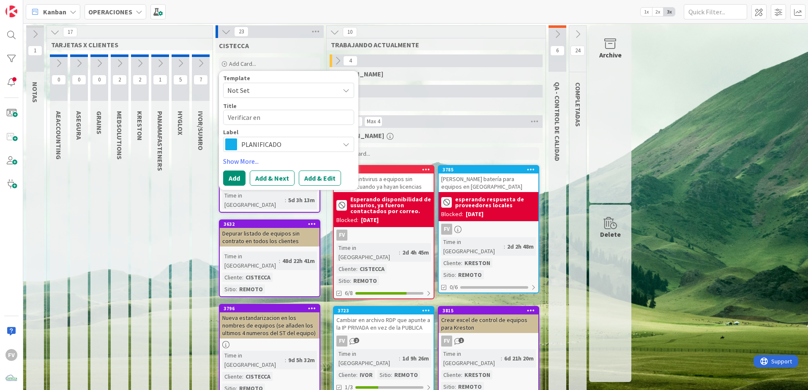
type textarea "Verificar en u"
type textarea "x"
type textarea "Verificar en usu"
type textarea "x"
type textarea "Verificar en usua"
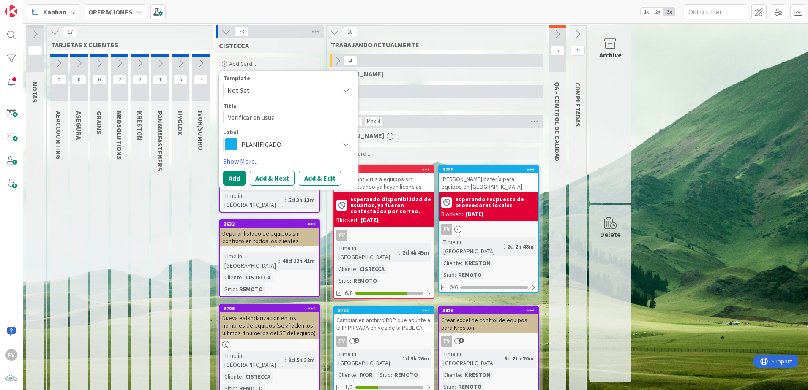
type textarea "x"
type textarea "Verificar en usuar"
type textarea "x"
type textarea "Verificar en usua"
type textarea "x"
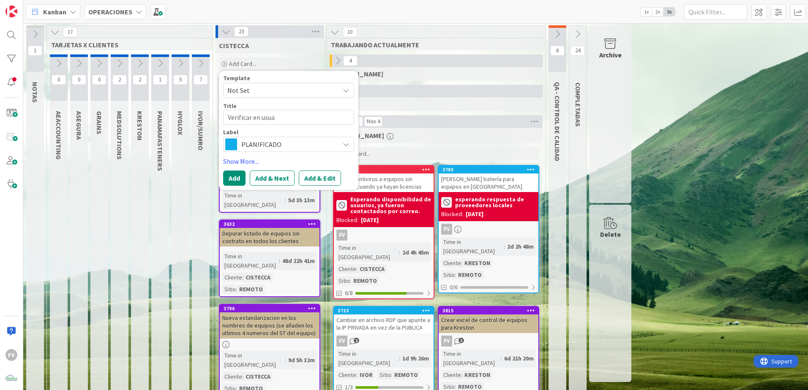
type textarea "Verificar en usu"
type textarea "x"
type textarea "Verificar en us"
type textarea "x"
type textarea "Verificar en u"
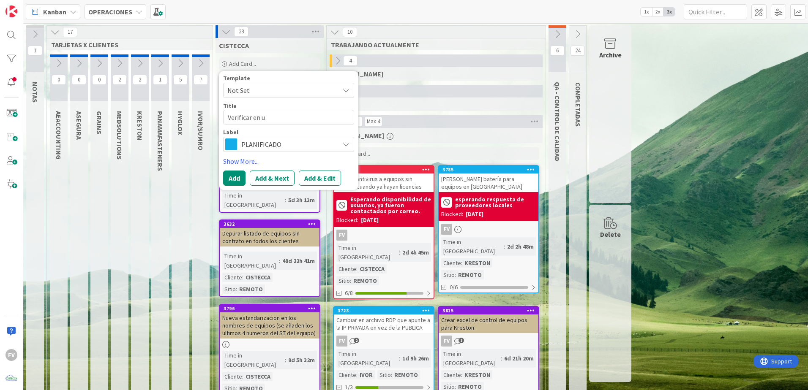
type textarea "x"
type textarea "Verificar en t"
type textarea "x"
type textarea "Verificar en to"
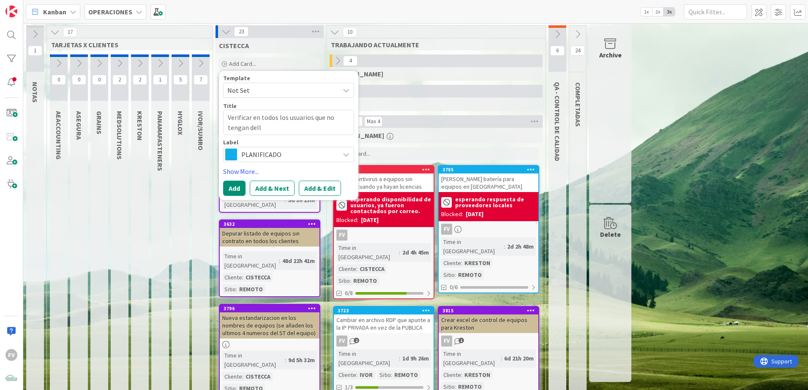
drag, startPoint x: 257, startPoint y: 132, endPoint x: 151, endPoint y: 101, distance: 110.5
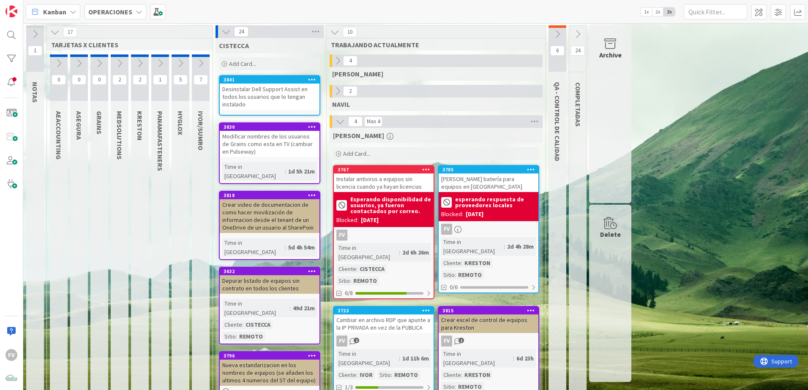
click at [233, 92] on div "Desinstalar Dell Support Assist en todos los usuarios que lo tengan instalado" at bounding box center [270, 97] width 100 height 26
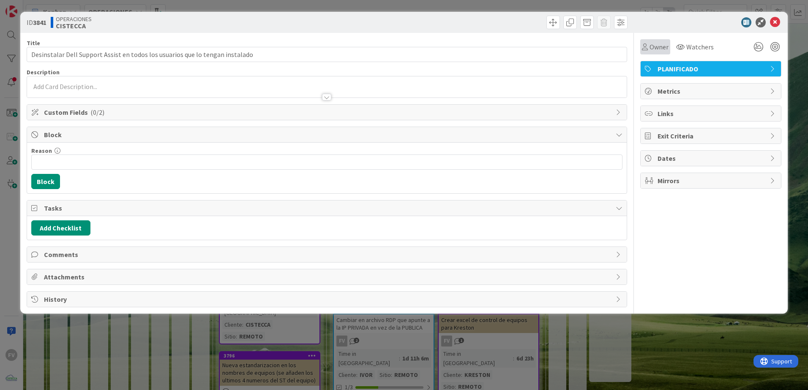
click at [654, 43] on span "Owner" at bounding box center [658, 47] width 19 height 10
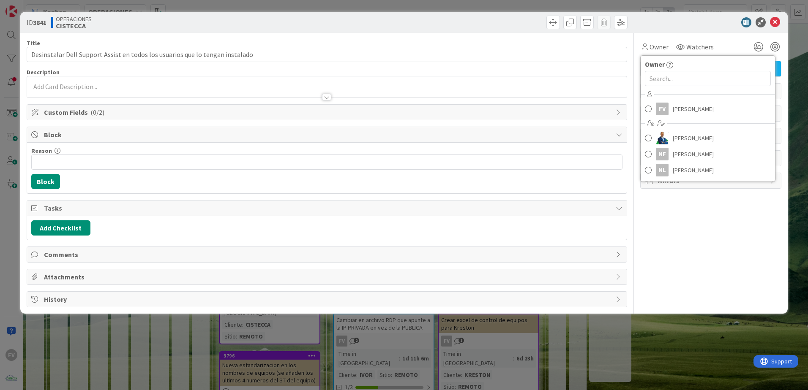
click at [77, 115] on span "Custom Fields ( 0/2 )" at bounding box center [328, 112] width 568 height 10
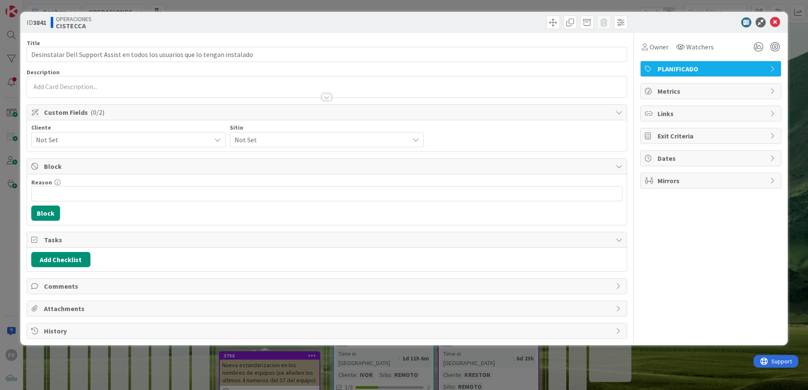
click at [146, 112] on span "Custom Fields ( 0/2 )" at bounding box center [328, 112] width 568 height 10
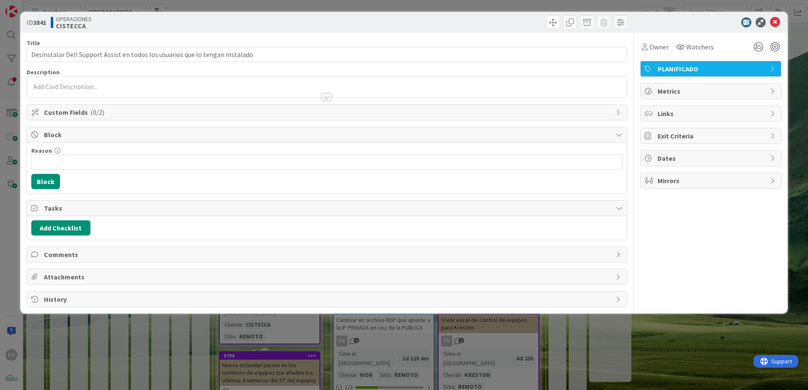
click at [120, 136] on span "Block" at bounding box center [328, 135] width 568 height 10
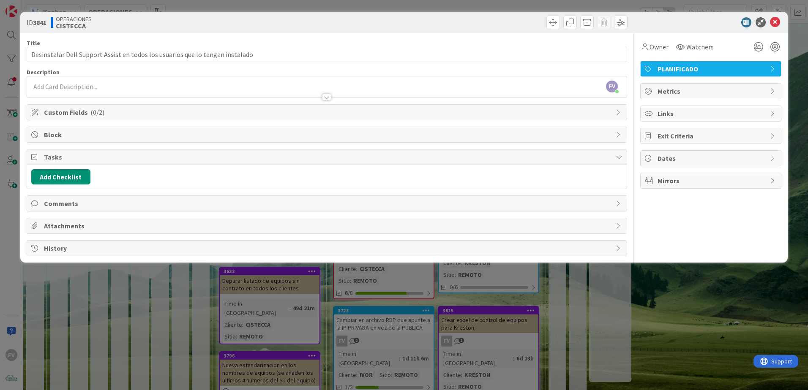
click at [324, 325] on div "ID 3841 OPERACIONES CISTECCA Title 77 / 128 Desinstalar Dell Support Assist en …" at bounding box center [404, 195] width 808 height 390
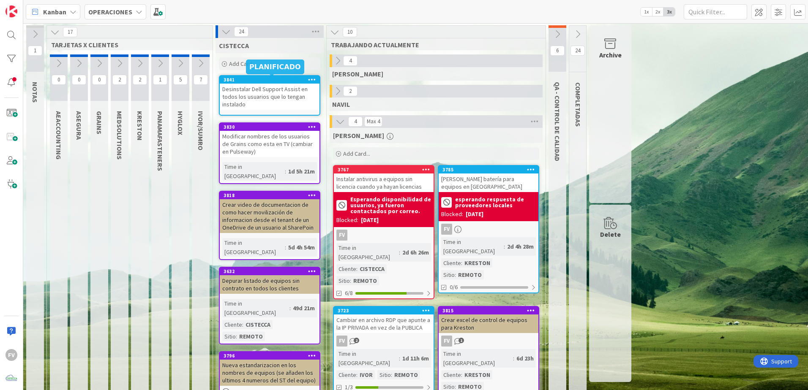
click at [251, 71] on div "PLANIFICADO" at bounding box center [275, 67] width 58 height 15
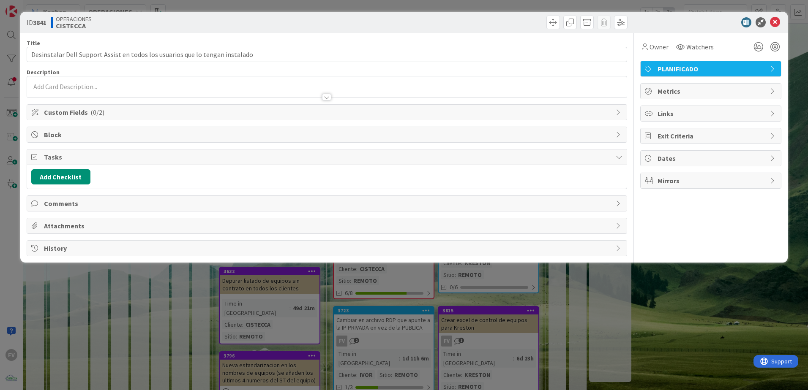
click at [180, 115] on span "Custom Fields ( 0/2 )" at bounding box center [328, 112] width 568 height 10
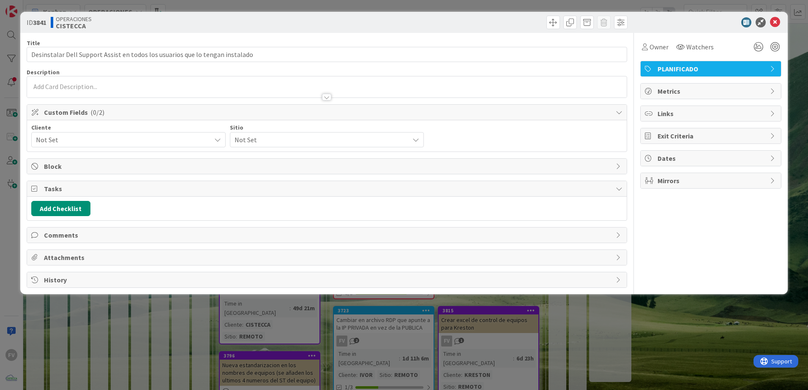
click at [242, 136] on span "Not Set" at bounding box center [320, 140] width 171 height 12
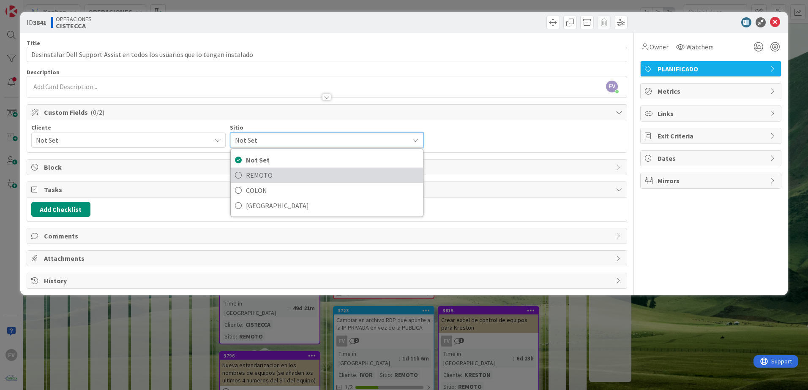
click at [267, 174] on span "REMOTO" at bounding box center [332, 175] width 173 height 13
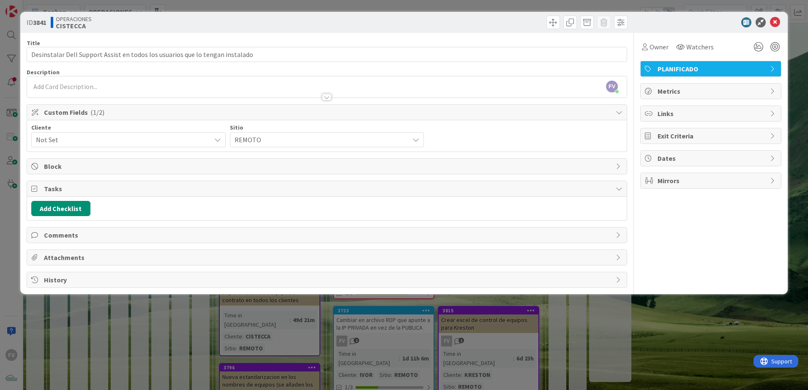
click at [180, 144] on span "Not Set" at bounding box center [121, 140] width 171 height 12
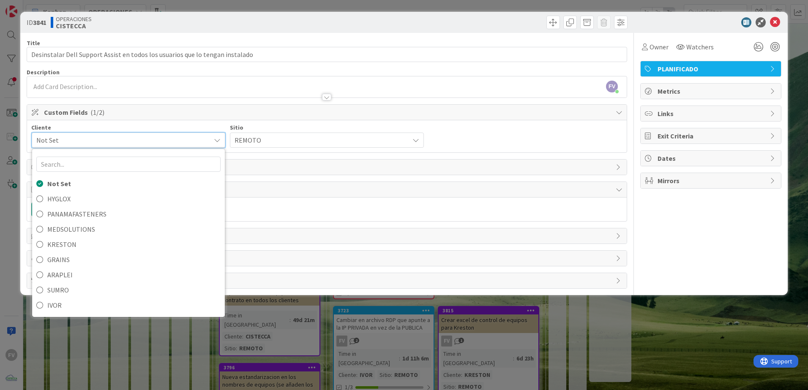
click at [201, 138] on span "Not Set" at bounding box center [121, 140] width 170 height 12
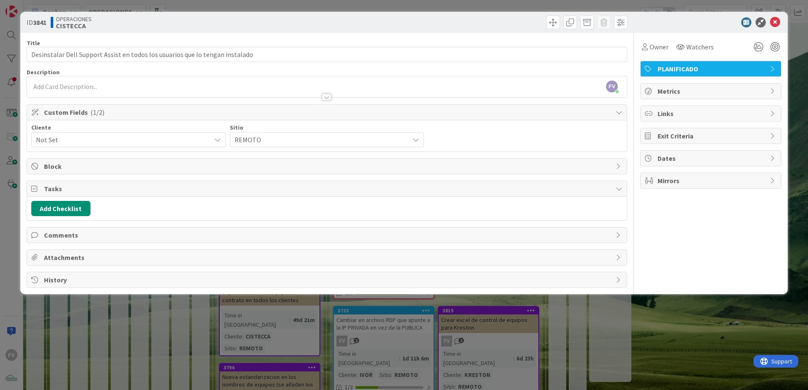
click at [312, 367] on div "ID 3841 OPERACIONES CISTECCA Title 77 / 128 Desinstalar Dell Support Assist en …" at bounding box center [404, 195] width 808 height 390
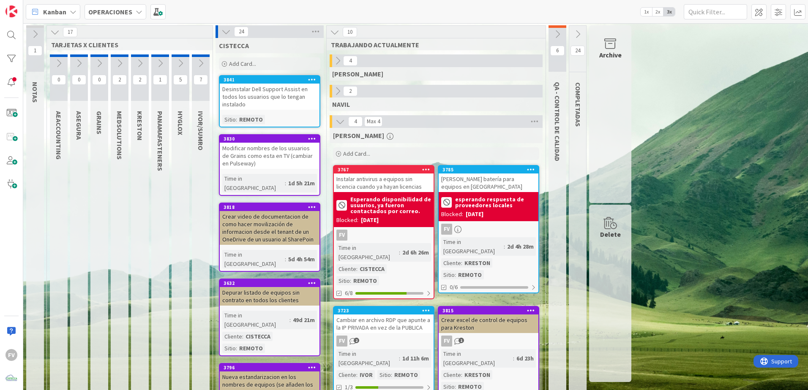
click at [268, 95] on div "Desinstalar Dell Support Assist en todos los usuarios que lo tengan instalado" at bounding box center [270, 97] width 100 height 26
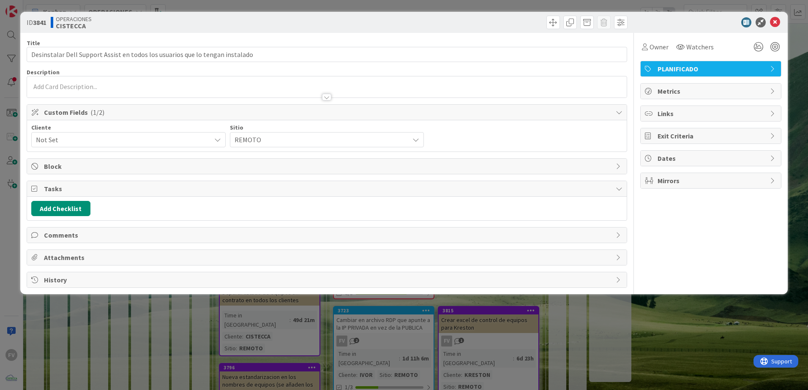
click at [194, 147] on div "Not Set" at bounding box center [128, 139] width 194 height 15
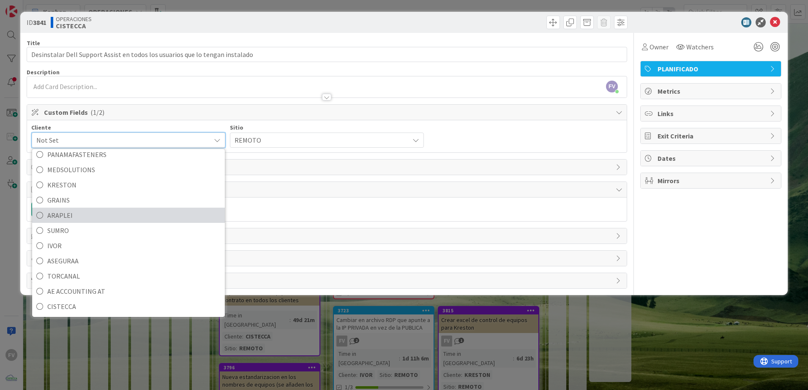
scroll to position [60, 0]
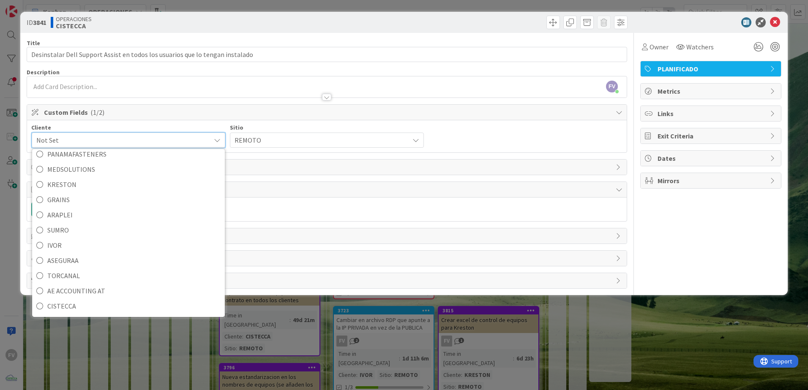
click at [503, 139] on div "Cliente Not Set Not Set HYGLOX PANAMAFASTENERS MEDSOLUTIONS KRESTON GRAINS ARAP…" at bounding box center [326, 137] width 591 height 24
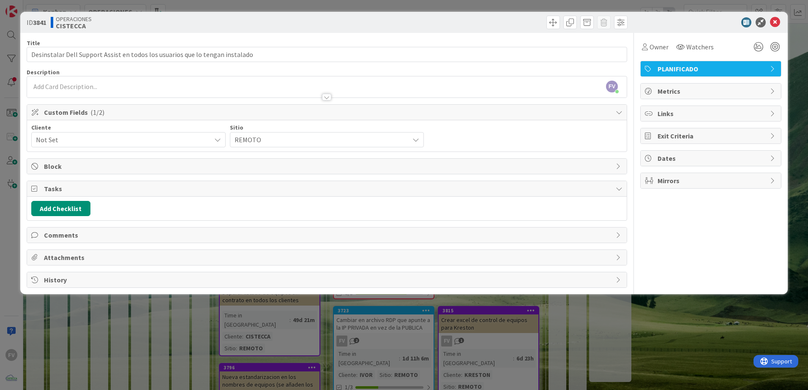
click at [379, 302] on div "ID 3841 OPERACIONES CISTECCA Title 77 / 128 Desinstalar Dell Support Assist en …" at bounding box center [404, 195] width 808 height 390
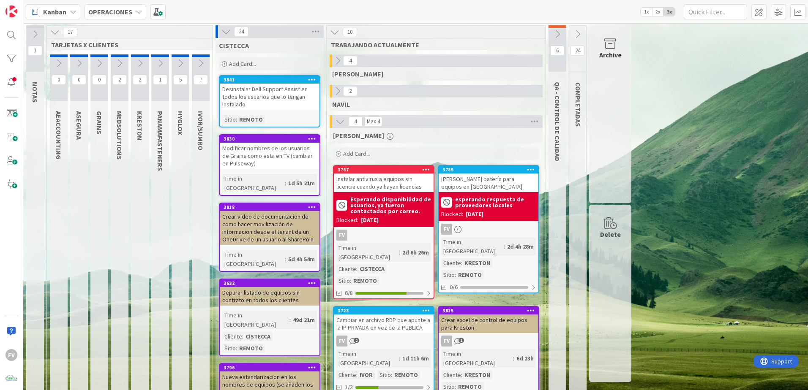
click at [300, 90] on div "Desinstalar Dell Support Assist en todos los usuarios que lo tengan instalado" at bounding box center [270, 97] width 100 height 26
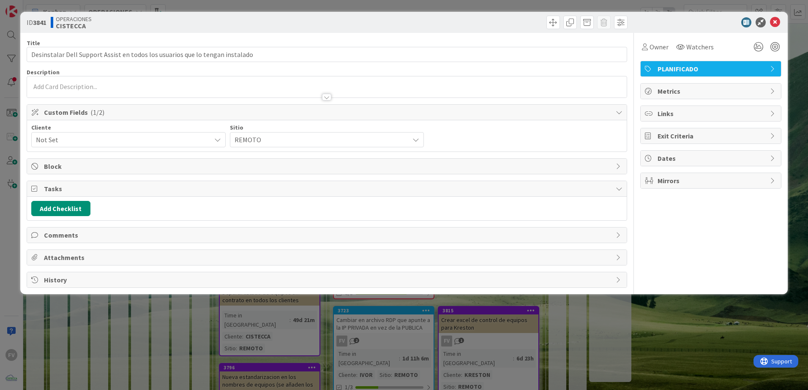
click at [111, 139] on span "Not Set" at bounding box center [121, 140] width 171 height 12
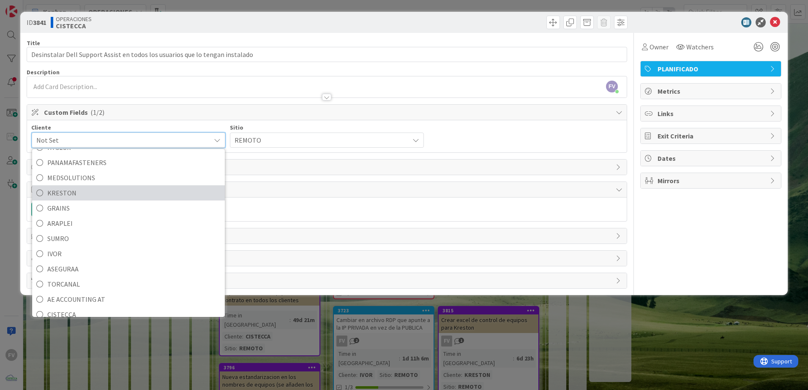
scroll to position [60, 0]
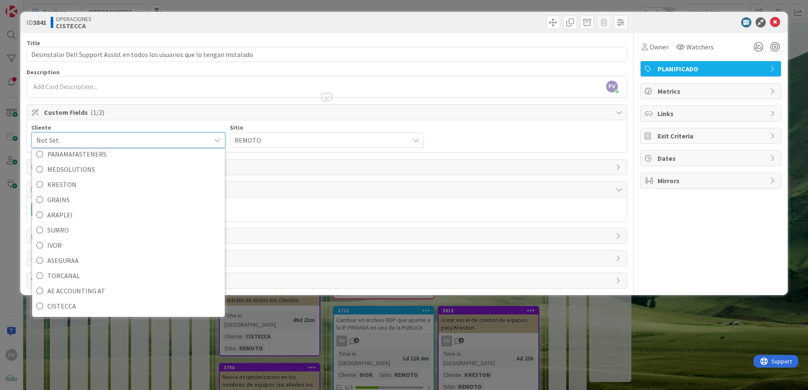
click at [173, 128] on div "Cliente" at bounding box center [128, 128] width 194 height 6
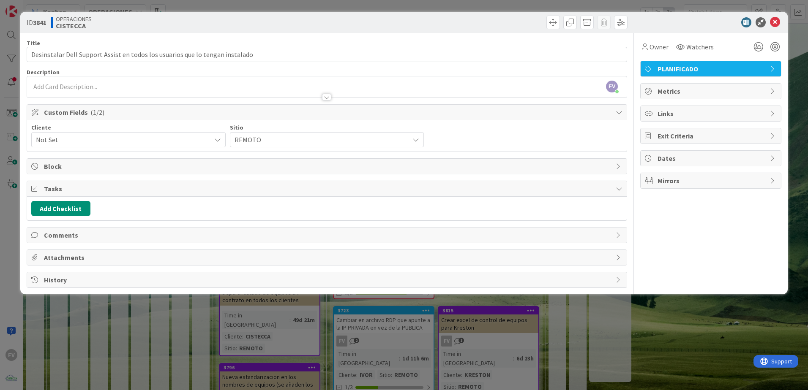
click at [161, 139] on span "Not Set" at bounding box center [121, 140] width 171 height 12
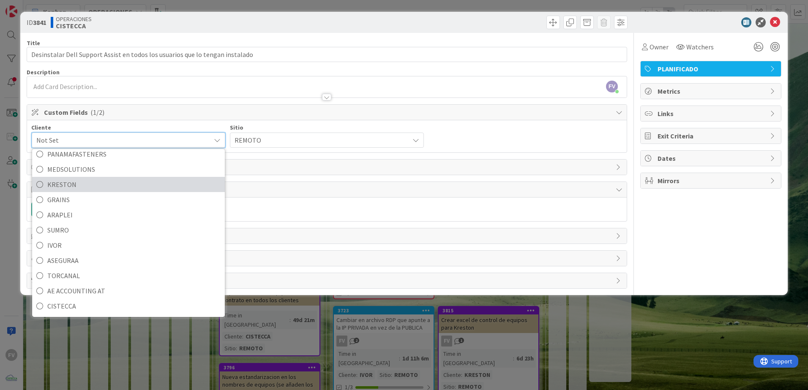
scroll to position [18, 0]
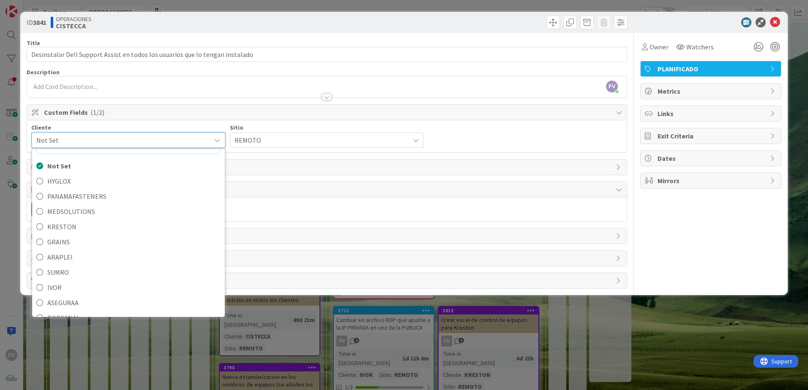
click at [744, 216] on div "Owner Watchers PLANIFICADO Metrics Links Exit Criteria Dates Mirrors" at bounding box center [710, 161] width 141 height 256
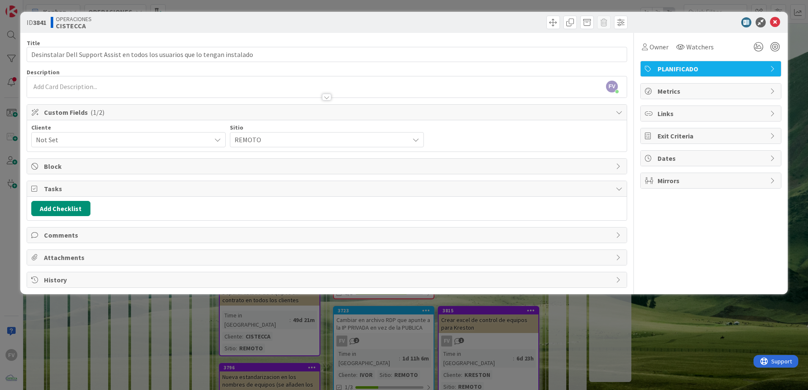
click at [158, 142] on span "Not Set" at bounding box center [121, 140] width 171 height 12
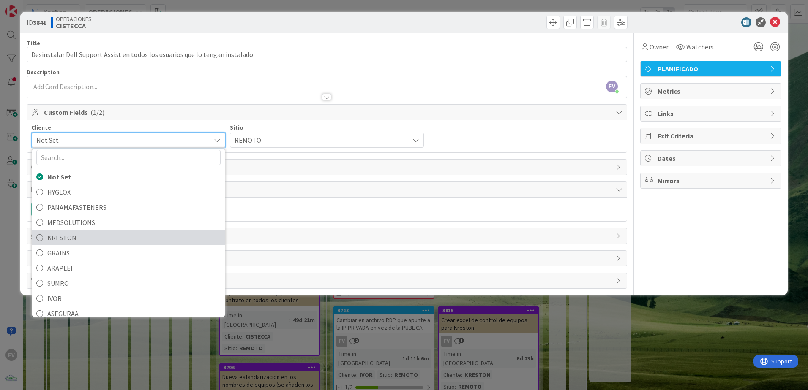
scroll to position [0, 0]
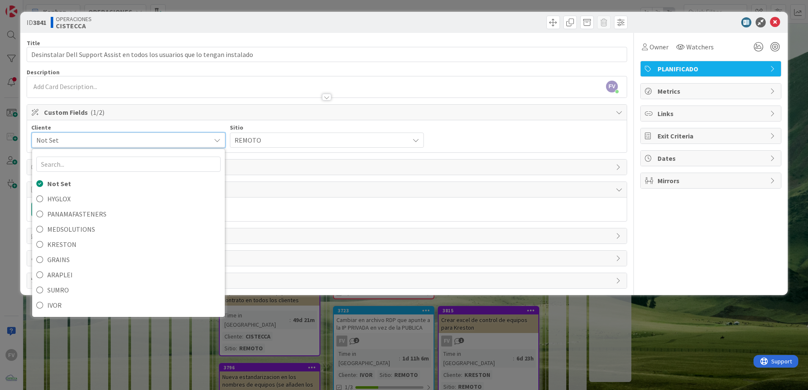
click at [710, 248] on div "Owner Watchers PLANIFICADO Metrics Links Exit Criteria Dates Mirrors" at bounding box center [710, 161] width 141 height 256
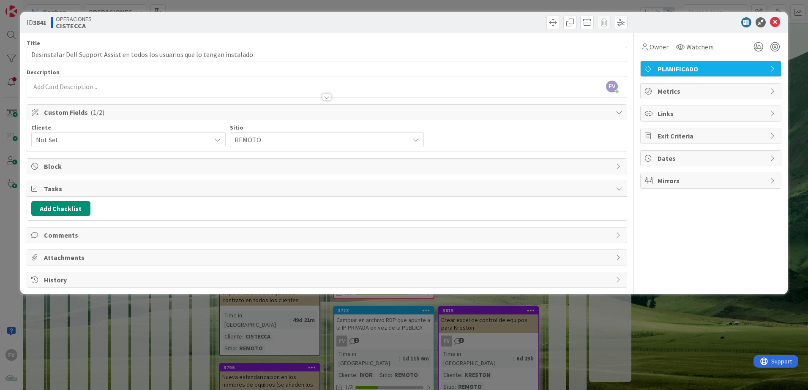
click at [82, 142] on span "Not Set" at bounding box center [121, 140] width 171 height 12
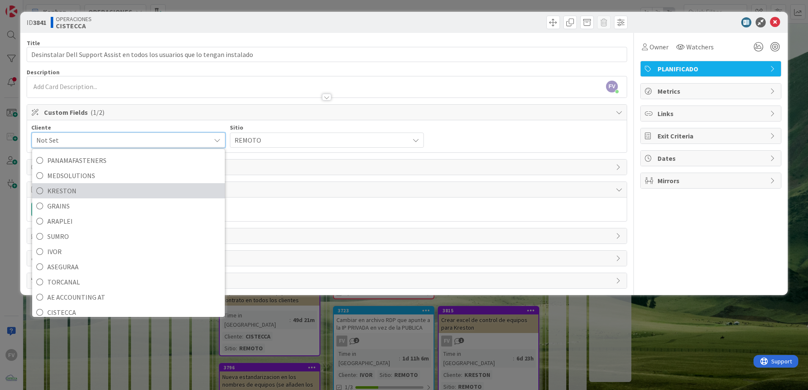
scroll to position [60, 0]
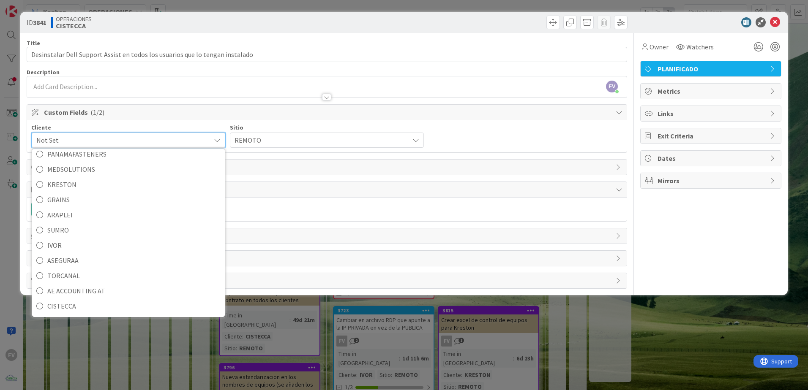
drag, startPoint x: 745, startPoint y: 221, endPoint x: 737, endPoint y: 229, distance: 11.7
click at [744, 221] on div "Owner Watchers PLANIFICADO Metrics Links Exit Criteria Dates Mirrors" at bounding box center [710, 161] width 141 height 256
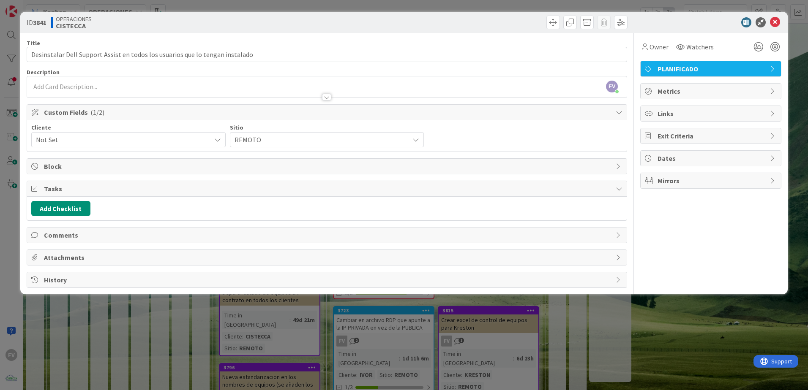
click at [671, 317] on div "ID 3841 OPERACIONES CISTECCA Title 77 / 128 Desinstalar Dell Support Assist en …" at bounding box center [404, 195] width 808 height 390
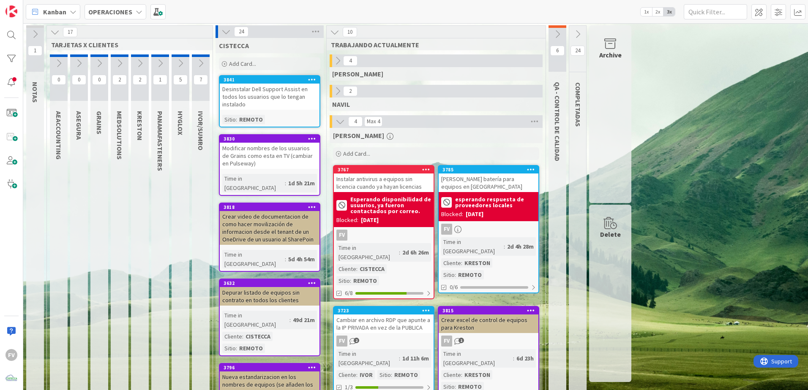
click at [246, 90] on div "Desinstalar Dell Support Assist en todos los usuarios que lo tengan instalado" at bounding box center [270, 97] width 100 height 26
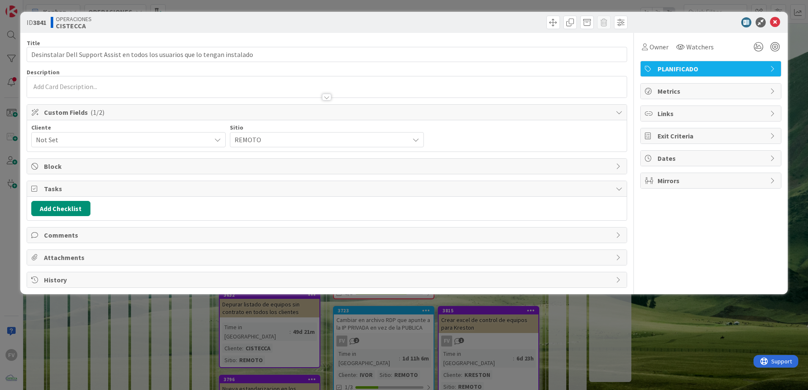
click at [131, 139] on span "Not Set" at bounding box center [121, 140] width 171 height 12
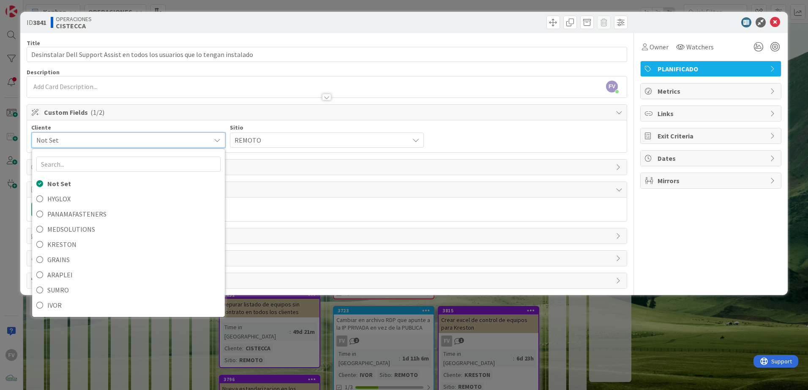
click at [317, 336] on div "ID 3841 OPERACIONES CISTECCA Title 77 / 128 Desinstalar Dell Support Assist en …" at bounding box center [404, 195] width 808 height 390
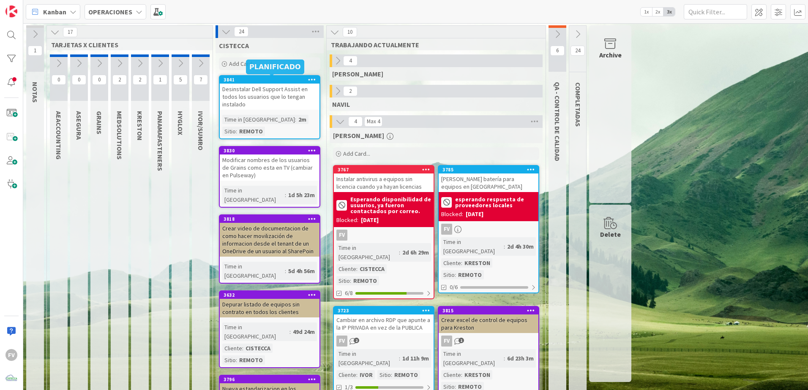
click at [244, 87] on div "Desinstalar Dell Support Assist en todos los usuarios que lo tengan instalado" at bounding box center [270, 97] width 100 height 26
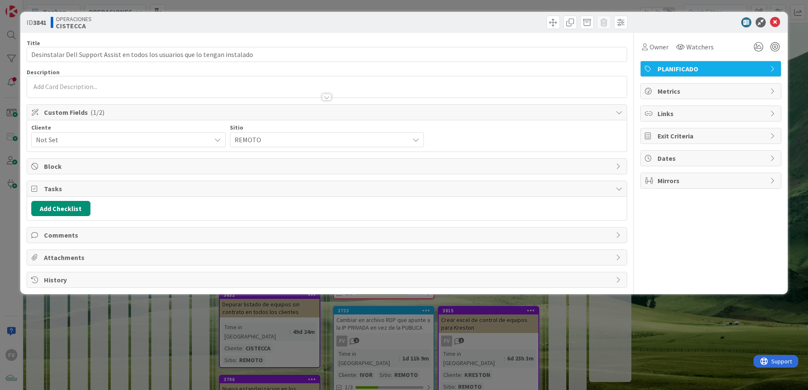
click at [80, 171] on span "Block" at bounding box center [328, 166] width 568 height 10
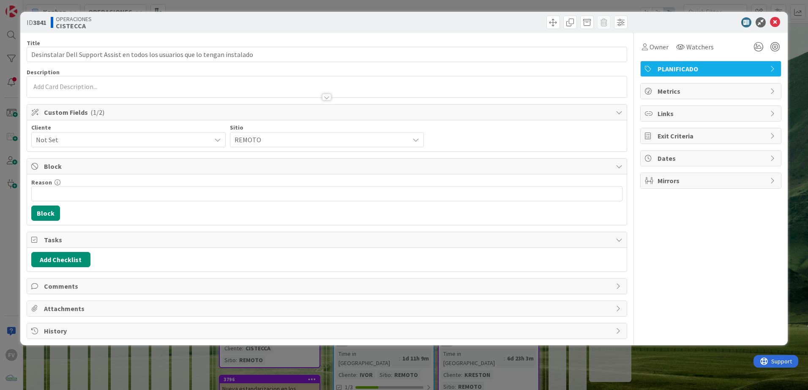
click at [76, 170] on span "Block" at bounding box center [328, 166] width 568 height 10
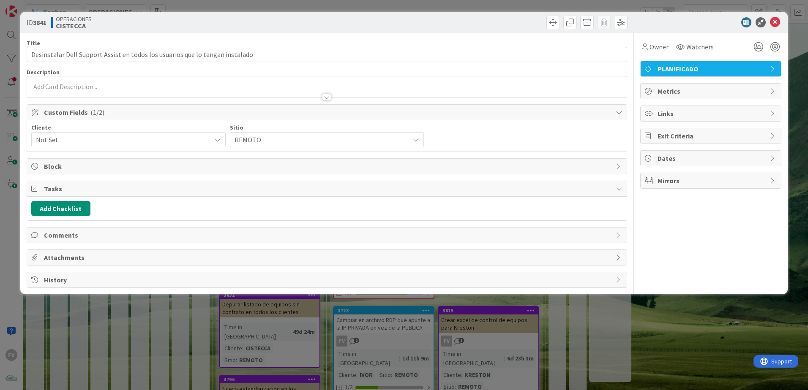
click at [76, 189] on span "Tasks" at bounding box center [328, 189] width 568 height 10
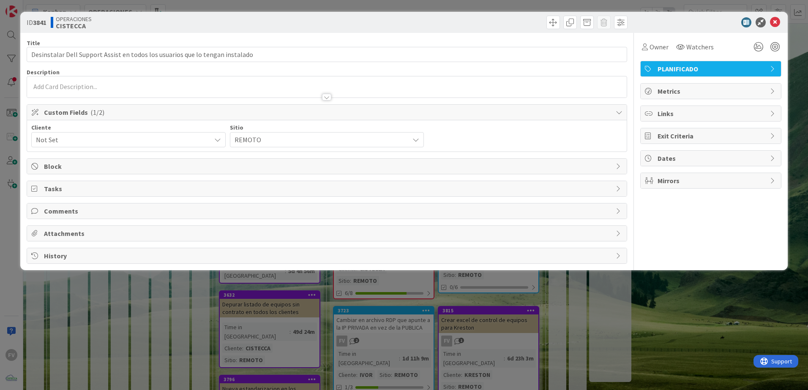
click at [75, 145] on span "Not Set" at bounding box center [121, 140] width 171 height 12
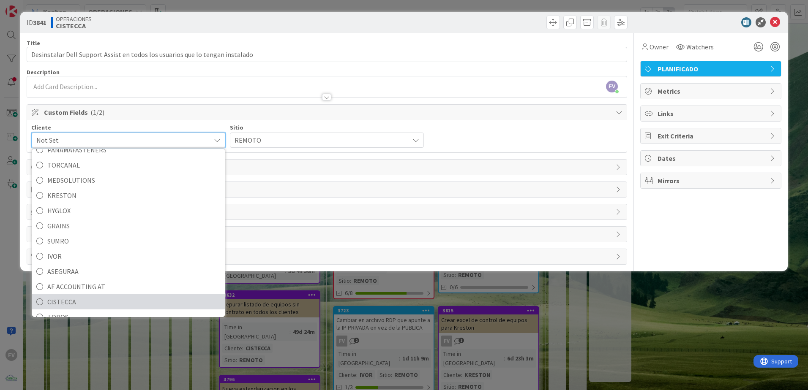
scroll to position [60, 0]
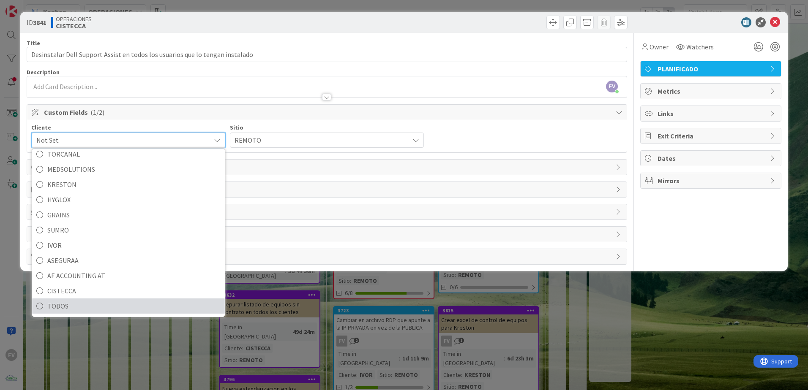
click at [74, 307] on span "TODOS" at bounding box center [133, 306] width 173 height 13
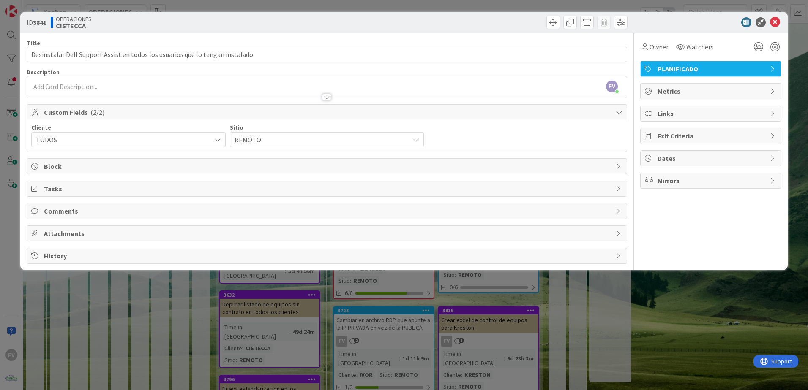
click at [478, 325] on div "ID 3841 OPERACIONES CISTECCA Title 77 / 128 Desinstalar Dell Support Assist en …" at bounding box center [404, 195] width 808 height 390
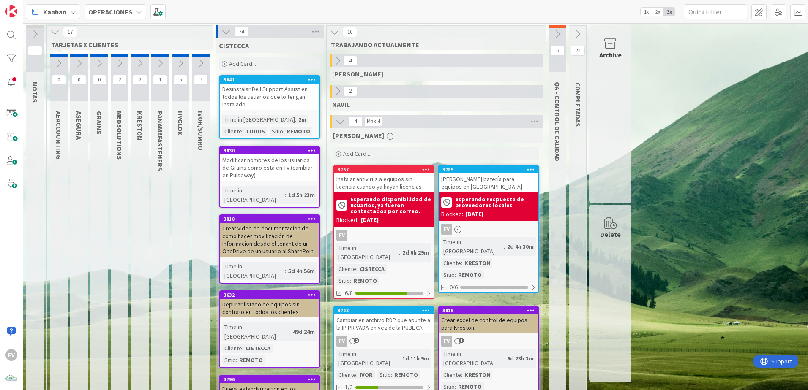
click at [284, 175] on div "Modificar nombres de los usuarios de Grains como esta en TV (cambiar en Pulsewa…" at bounding box center [270, 168] width 100 height 26
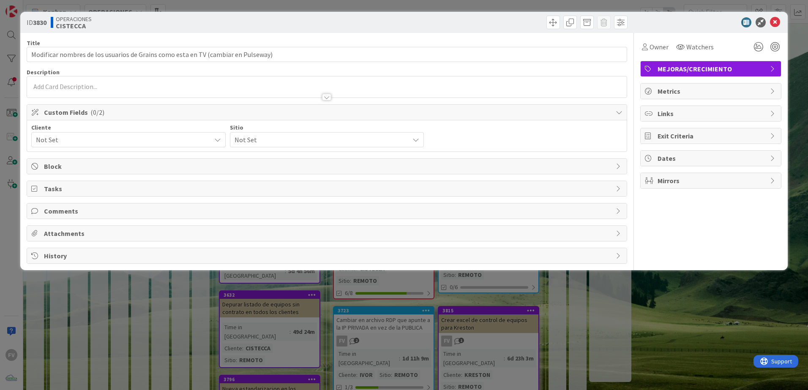
click at [103, 146] on div "Not Set" at bounding box center [128, 139] width 194 height 15
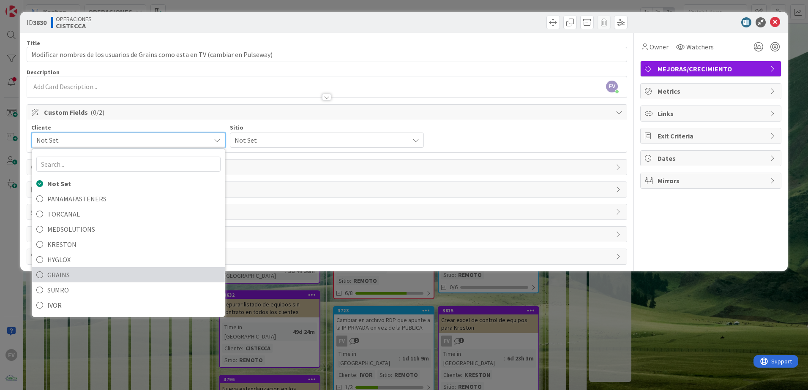
click at [103, 278] on span "GRAINS" at bounding box center [133, 275] width 173 height 13
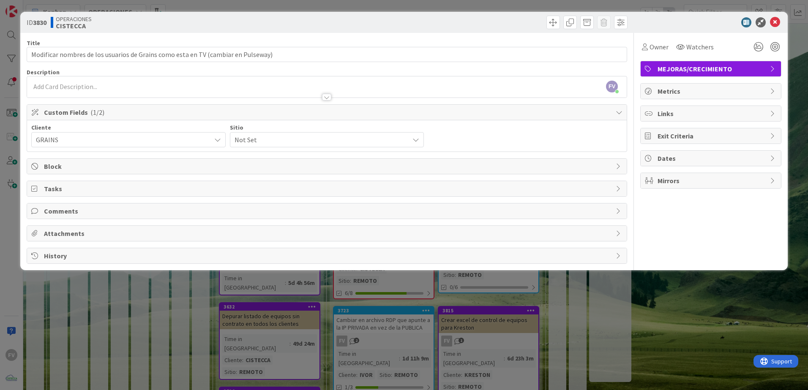
click at [287, 139] on span "Not Set" at bounding box center [320, 140] width 171 height 12
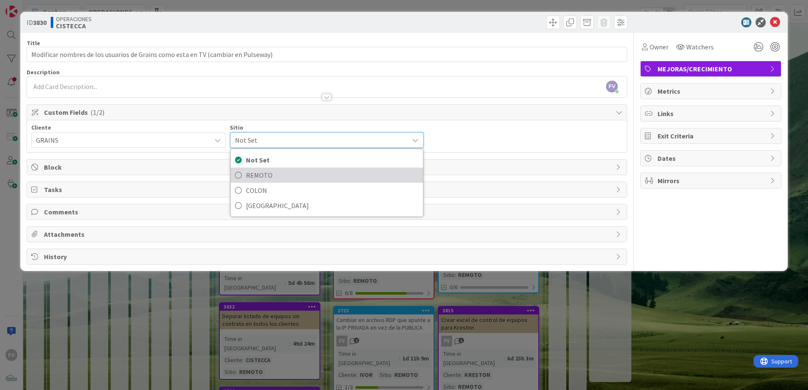
drag, startPoint x: 283, startPoint y: 147, endPoint x: 274, endPoint y: 201, distance: 54.9
click at [267, 170] on span "REMOTO" at bounding box center [332, 175] width 173 height 13
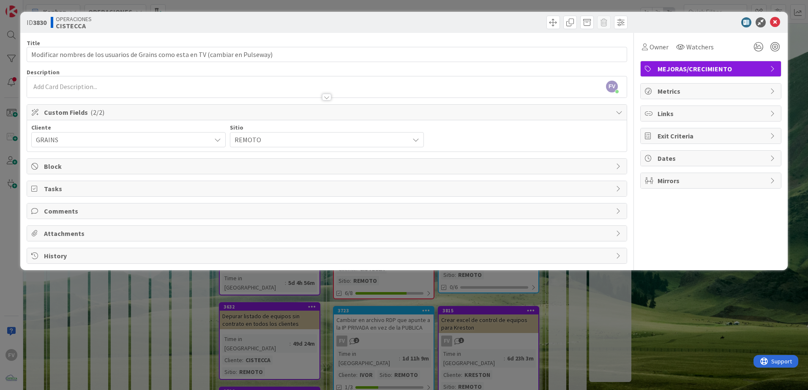
click at [327, 344] on div "ID 3830 OPERACIONES CISTECCA Title 81 / 128 Modificar nombres de los usuarios d…" at bounding box center [404, 195] width 808 height 390
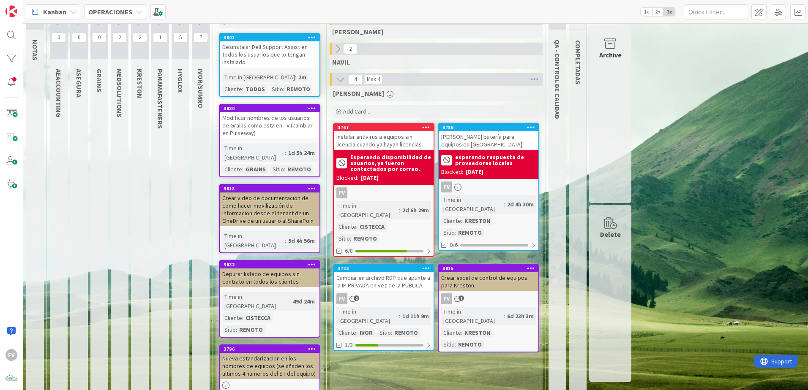
click at [305, 204] on div "Crear video de documentacion de como hacer movilización de informacion desde el…" at bounding box center [270, 210] width 100 height 34
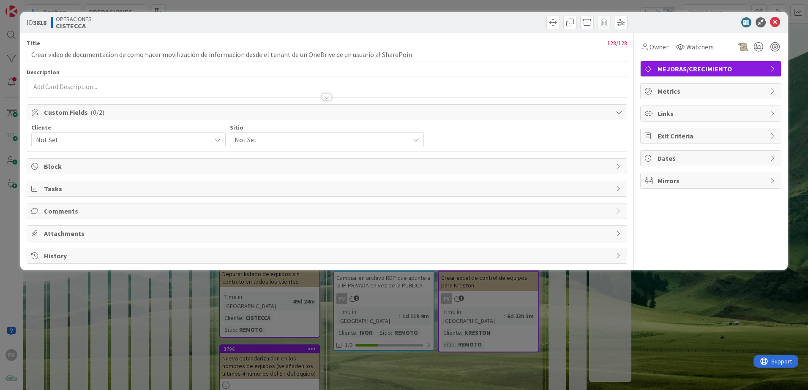
click at [99, 142] on span "Not Set" at bounding box center [121, 140] width 171 height 12
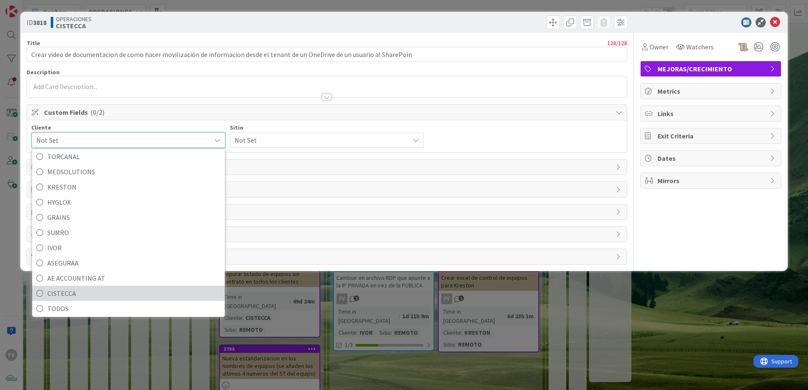
scroll to position [60, 0]
click at [82, 293] on span "CISTECCA" at bounding box center [133, 291] width 173 height 13
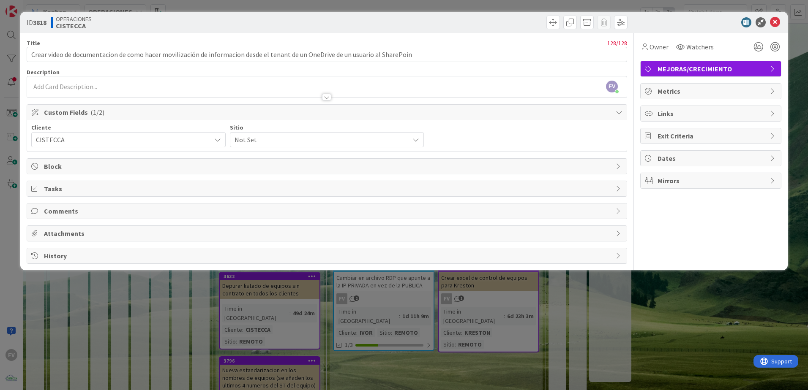
click at [288, 139] on span "Not Set" at bounding box center [320, 140] width 171 height 12
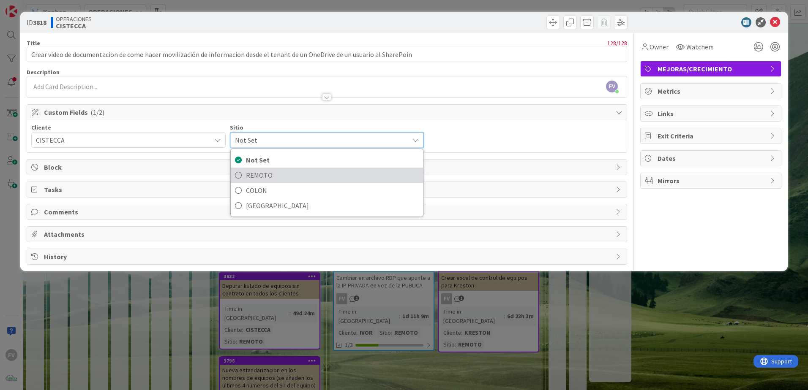
click at [277, 180] on span "REMOTO" at bounding box center [332, 175] width 173 height 13
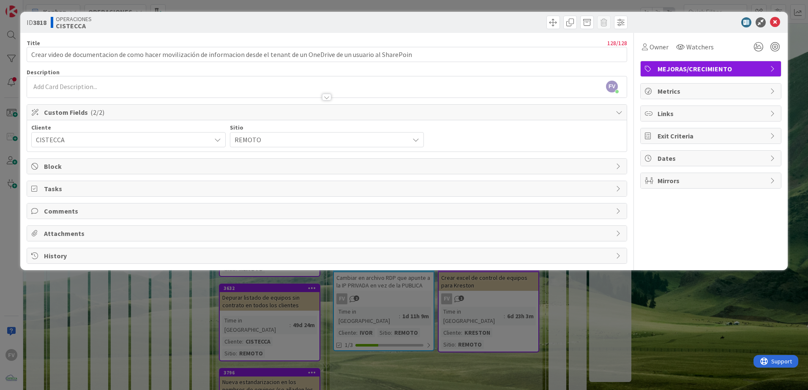
click at [361, 328] on div "ID 3818 OPERACIONES CISTECCA Title 128 / 128 Crear video de documentacion de co…" at bounding box center [404, 195] width 808 height 390
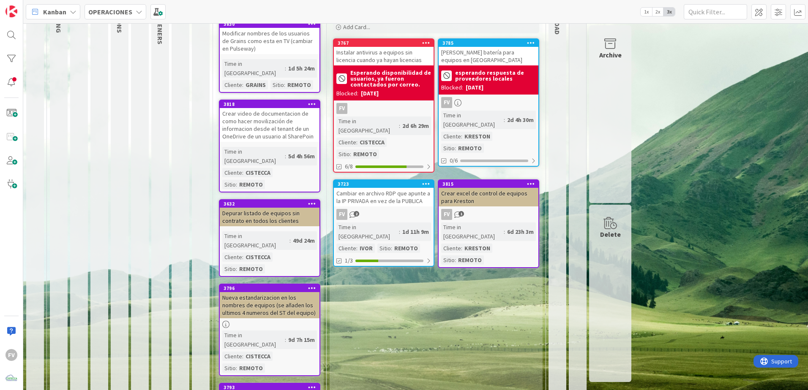
click at [303, 199] on div "3632 Depurar listado de equipos sin contrato en todos los clientes Time in Colu…" at bounding box center [269, 238] width 101 height 78
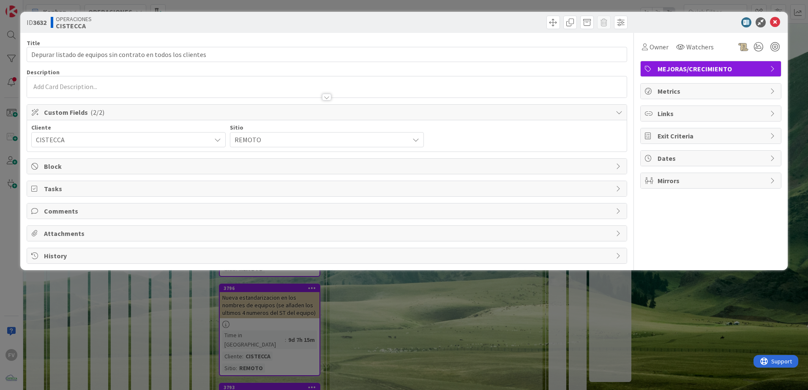
click at [123, 136] on span "CISTECCA" at bounding box center [121, 140] width 171 height 12
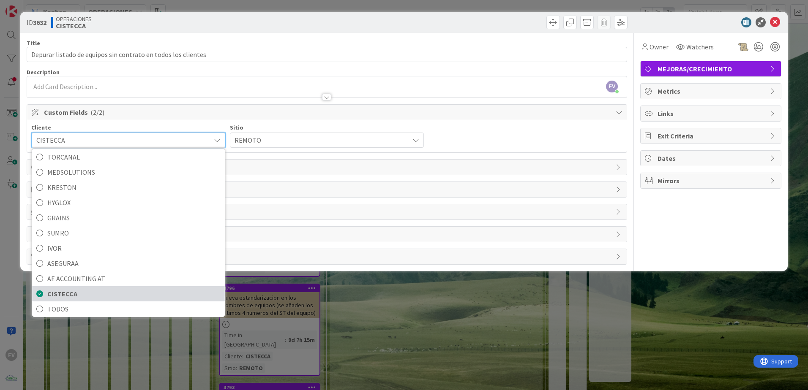
scroll to position [60, 0]
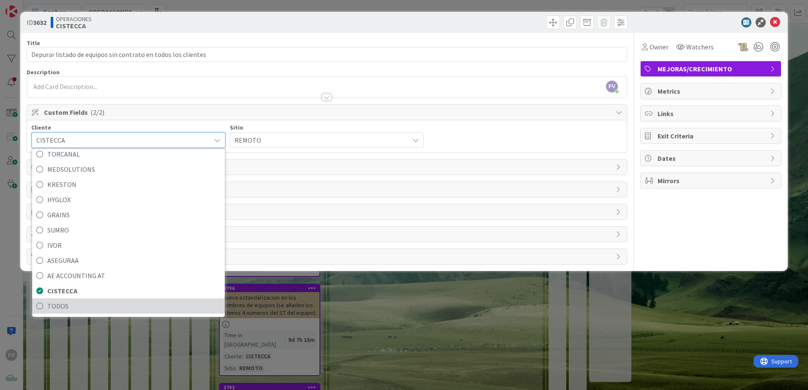
click at [117, 306] on span "TODOS" at bounding box center [133, 306] width 173 height 13
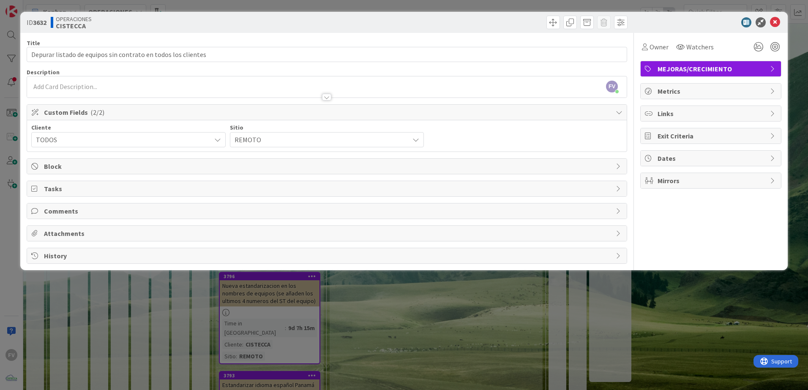
click at [257, 317] on div "ID 3632 OPERACIONES CISTECCA Title 61 / 128 Depurar listado de equipos sin cont…" at bounding box center [404, 195] width 808 height 390
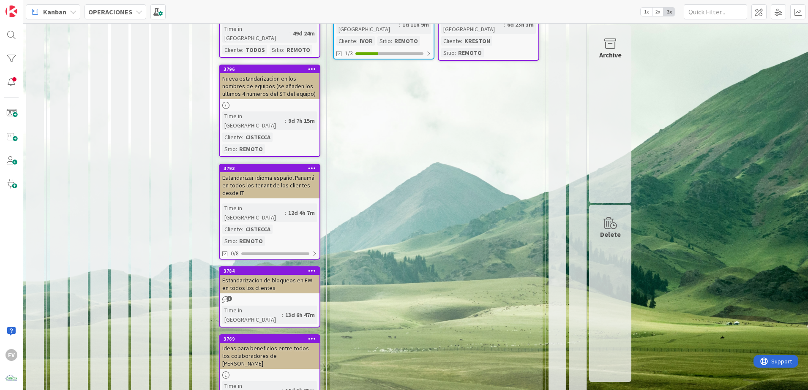
click at [293, 208] on div "12d 4h 7m" at bounding box center [301, 212] width 31 height 9
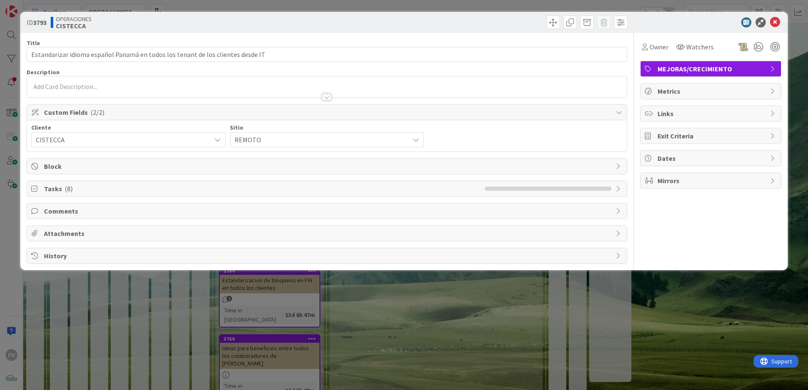
click at [76, 139] on span "CISTECCA" at bounding box center [121, 140] width 171 height 12
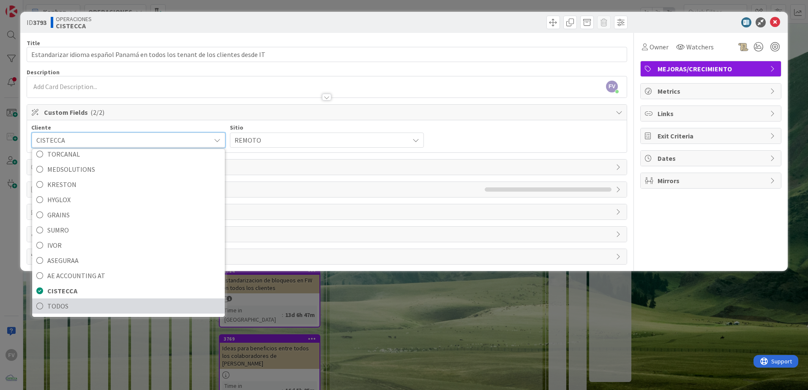
click at [72, 306] on span "TODOS" at bounding box center [133, 306] width 173 height 13
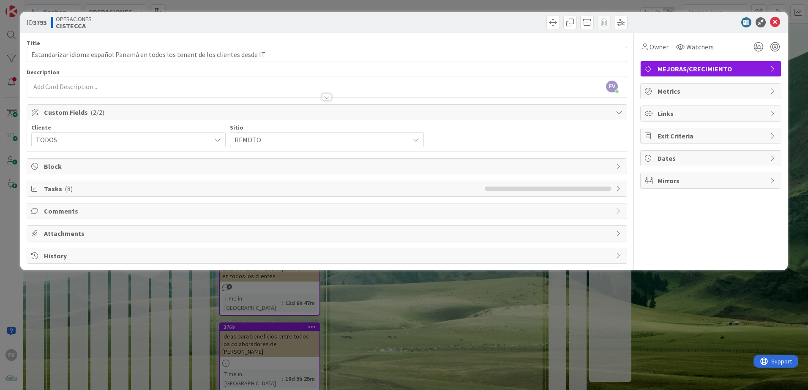
click at [134, 310] on div "ID 3793 OPERACIONES CISTECCA Title 79 / 128 Estandarizar idioma español Panamá …" at bounding box center [404, 195] width 808 height 390
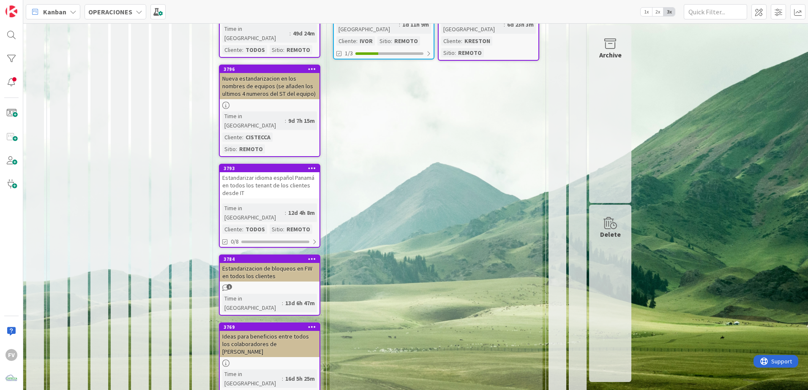
click at [299, 263] on div "Estandarizacion de bloqueos en FW en todos los clientes" at bounding box center [270, 272] width 100 height 19
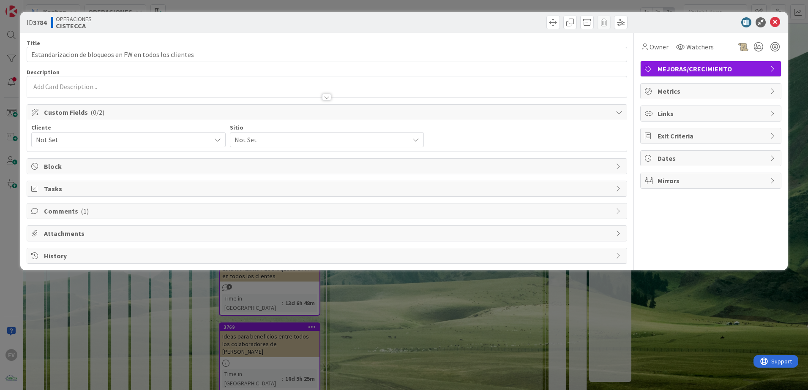
click at [85, 145] on span "Not Set" at bounding box center [121, 140] width 171 height 12
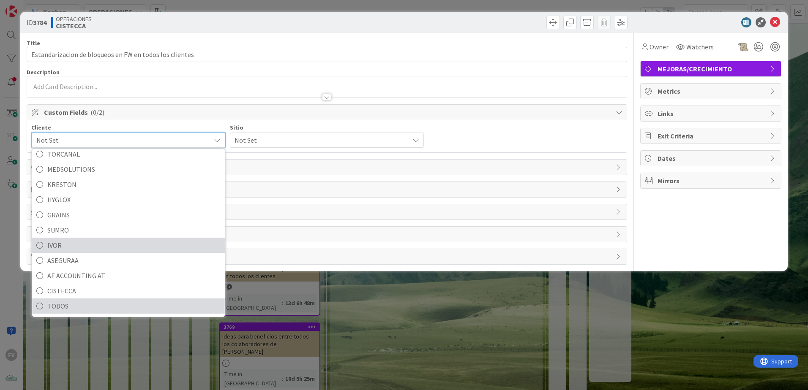
click at [78, 306] on span "TODOS" at bounding box center [133, 306] width 173 height 13
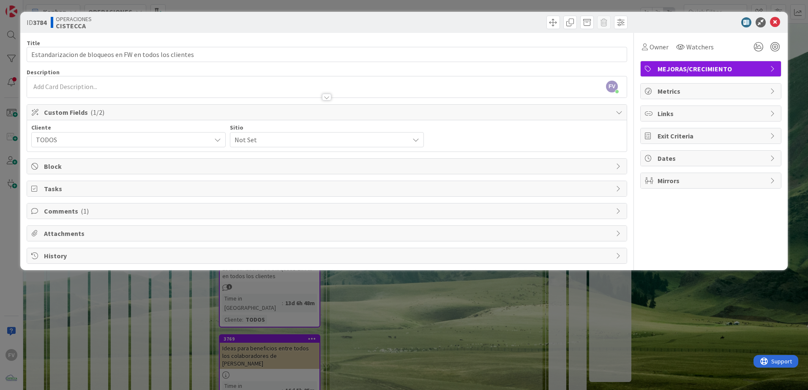
click at [276, 140] on span "Not Set" at bounding box center [320, 140] width 171 height 12
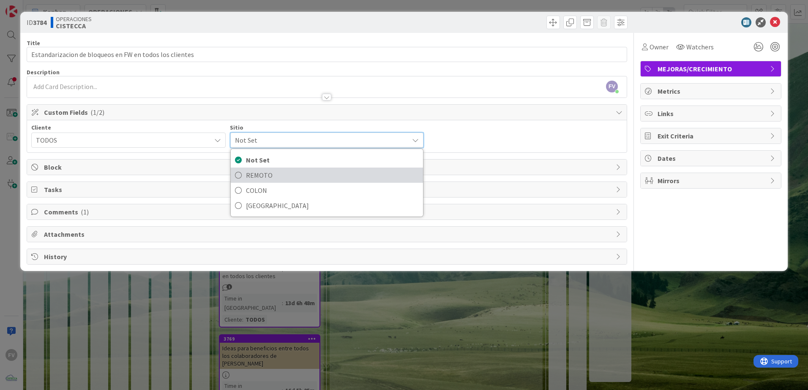
click at [270, 173] on span "REMOTO" at bounding box center [332, 175] width 173 height 13
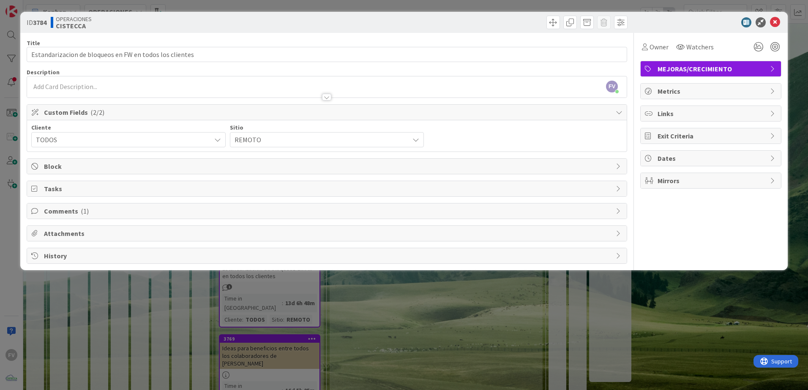
drag, startPoint x: 360, startPoint y: 322, endPoint x: 313, endPoint y: 264, distance: 74.6
click at [359, 322] on div "ID 3784 OPERACIONES CISTECCA Title 55 / 128 Estandarizacion de bloqueos en FW e…" at bounding box center [404, 195] width 808 height 390
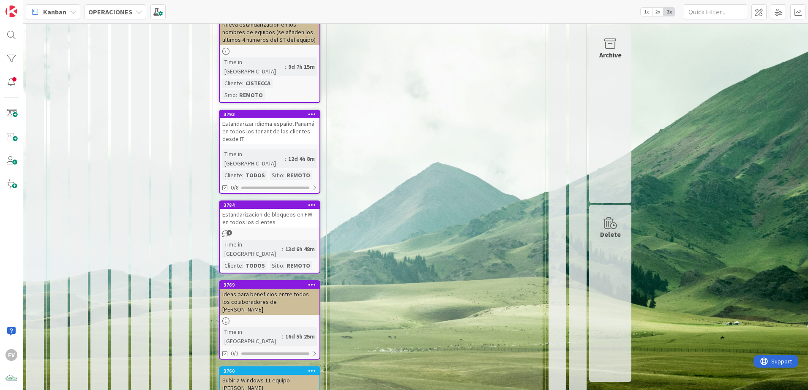
click at [284, 289] on div "Ideas para beneficios entre todos los colaboradores de Cistecca" at bounding box center [270, 302] width 100 height 26
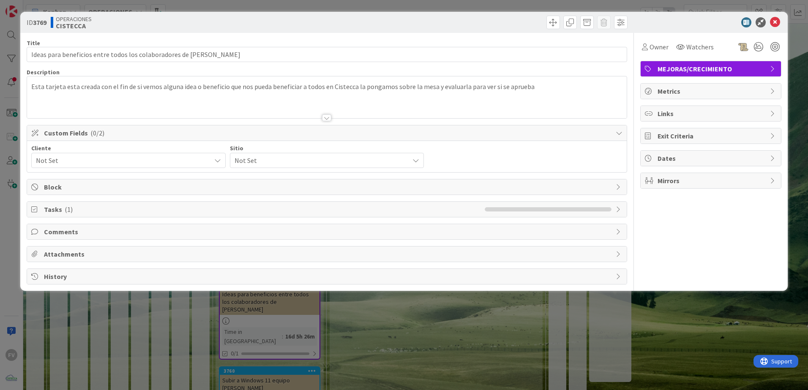
click at [84, 156] on span "Not Set" at bounding box center [121, 161] width 171 height 12
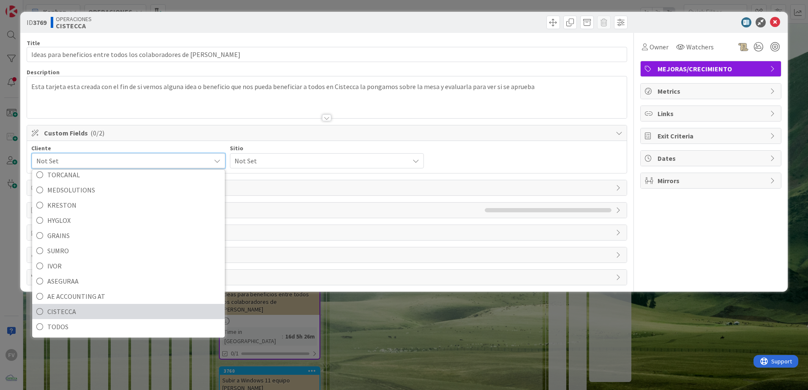
drag, startPoint x: 74, startPoint y: 311, endPoint x: 129, endPoint y: 255, distance: 79.2
click at [74, 312] on span "CISTECCA" at bounding box center [133, 312] width 173 height 13
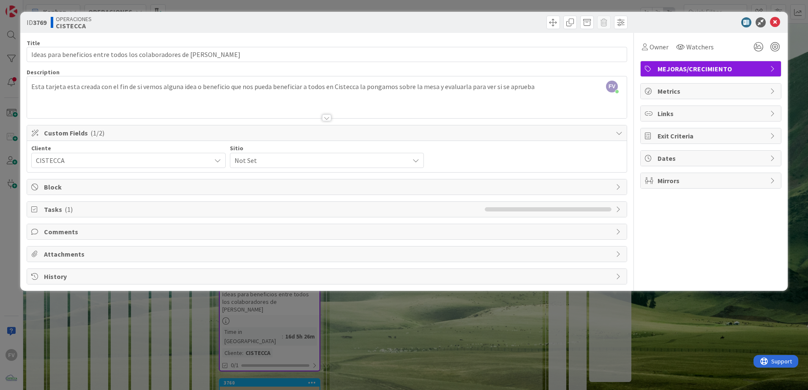
click at [275, 164] on span "Not Set" at bounding box center [320, 161] width 171 height 12
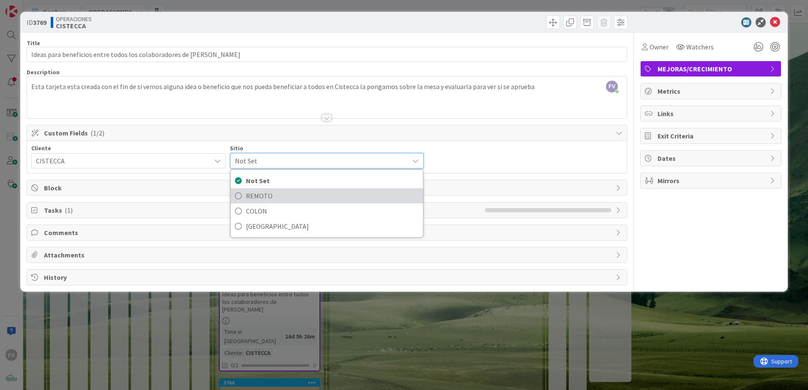
drag, startPoint x: 267, startPoint y: 189, endPoint x: 268, endPoint y: 194, distance: 4.8
click at [267, 190] on link "REMOTO" at bounding box center [327, 195] width 193 height 15
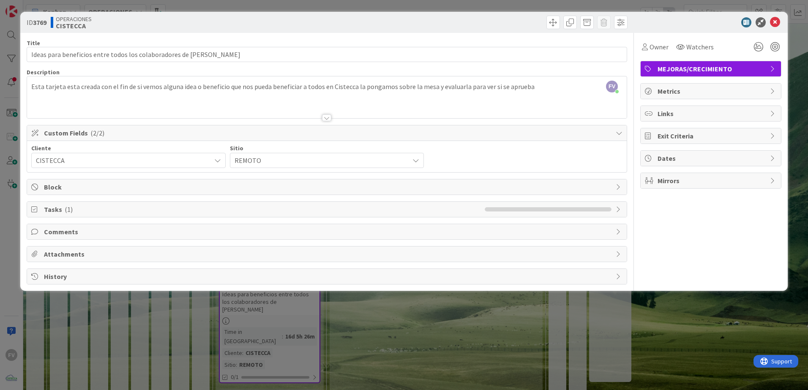
click at [351, 336] on div "ID 3769 OPERACIONES CISTECCA Title 63 / 128 Ideas para beneficios entre todos l…" at bounding box center [404, 195] width 808 height 390
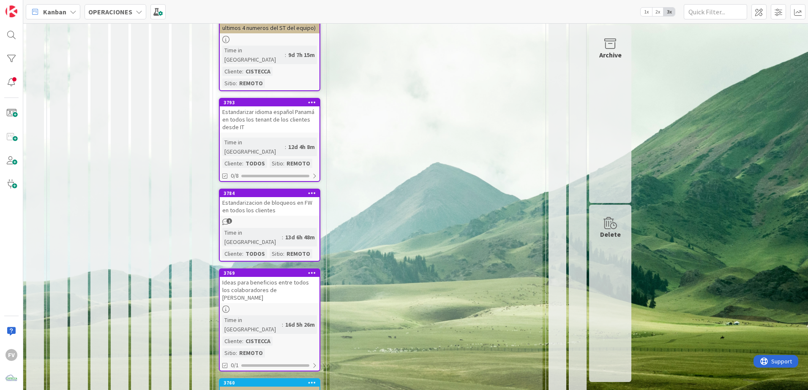
click at [287, 387] on div "Subir a Windows 11 equipo de Nubia" at bounding box center [270, 396] width 100 height 19
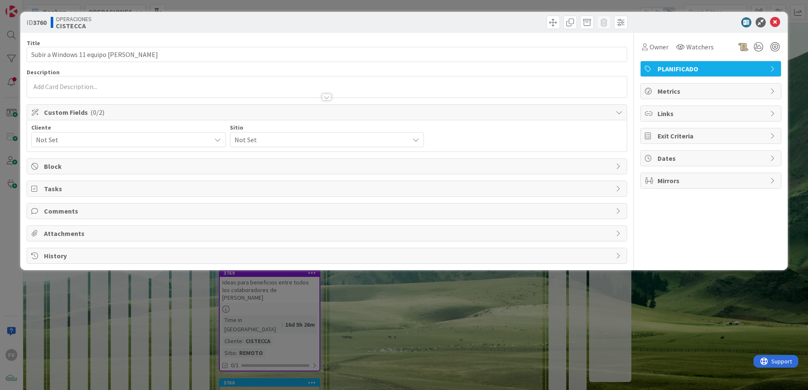
click at [94, 137] on span "Not Set" at bounding box center [121, 140] width 171 height 12
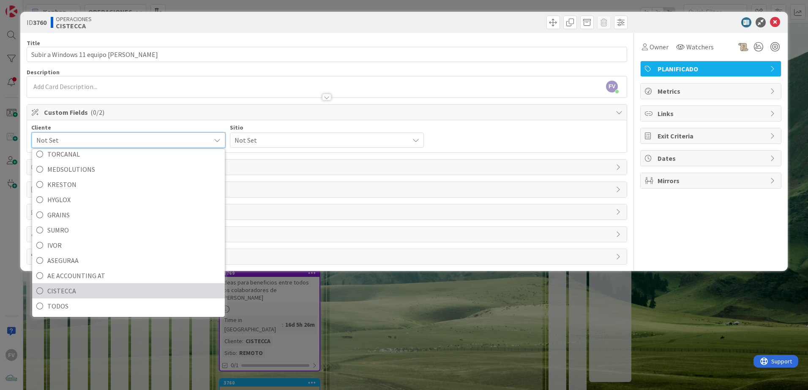
click at [68, 286] on span "CISTECCA" at bounding box center [133, 291] width 173 height 13
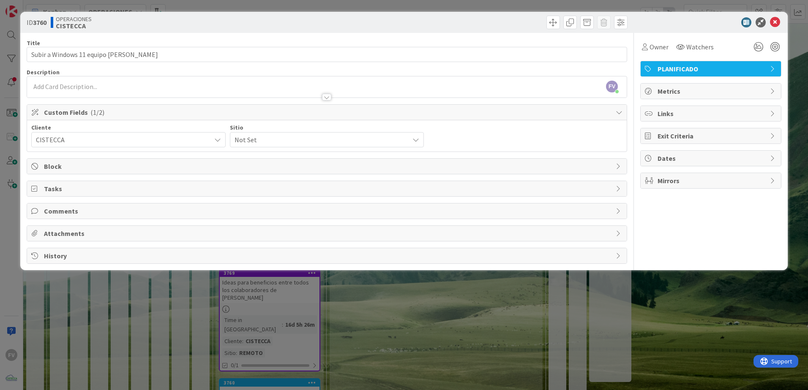
click at [263, 137] on span "Not Set" at bounding box center [320, 140] width 171 height 12
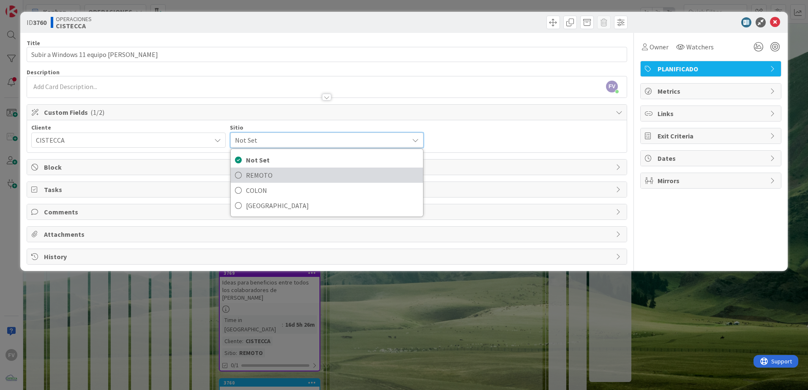
click at [261, 177] on span "REMOTO" at bounding box center [332, 175] width 173 height 13
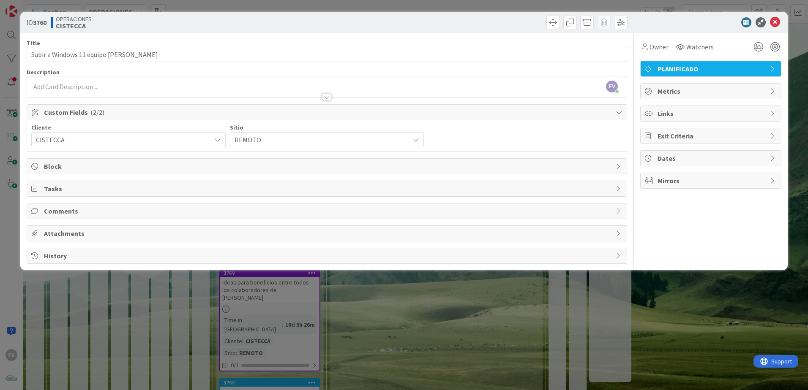
click at [303, 305] on div "ID 3760 OPERACIONES CISTECCA Title 34 / 128 Subir a Windows 11 equipo de Nubia …" at bounding box center [404, 195] width 808 height 390
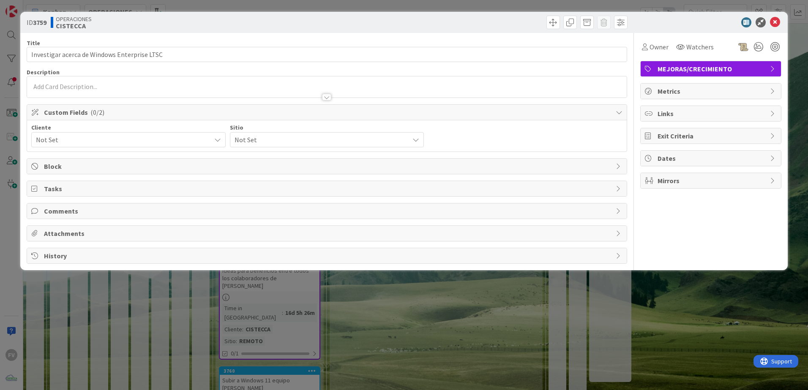
click at [108, 138] on span "Not Set" at bounding box center [121, 140] width 171 height 12
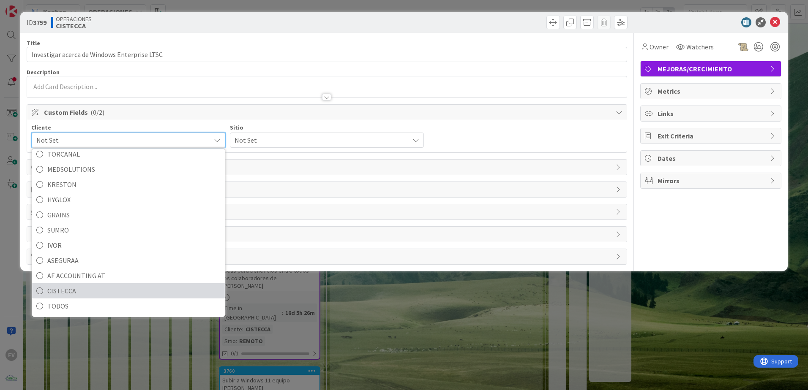
click at [101, 295] on span "CISTECCA" at bounding box center [133, 291] width 173 height 13
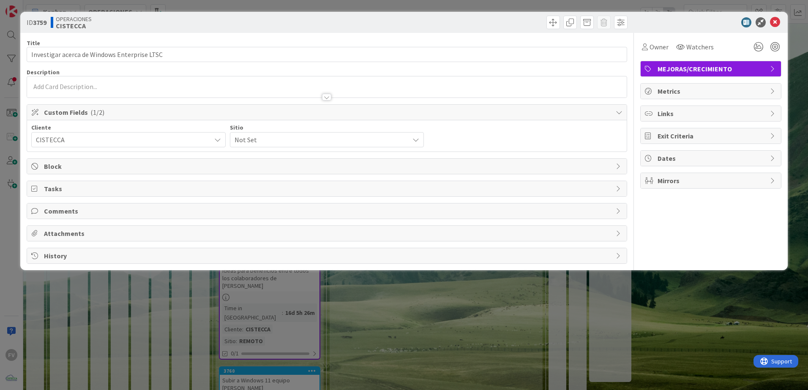
click at [294, 137] on span "Not Set" at bounding box center [320, 140] width 171 height 12
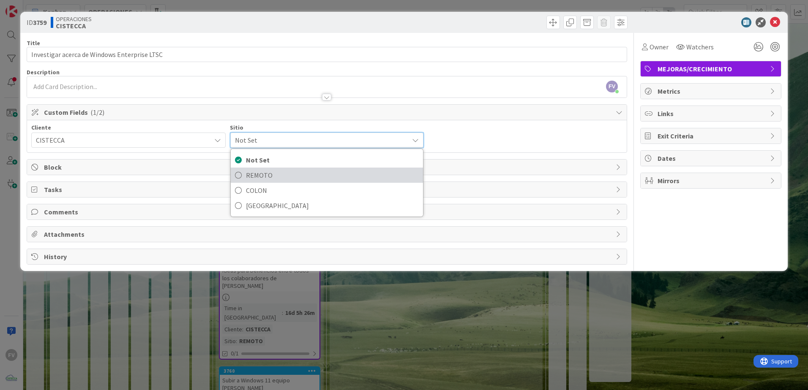
click at [279, 177] on span "REMOTO" at bounding box center [332, 175] width 173 height 13
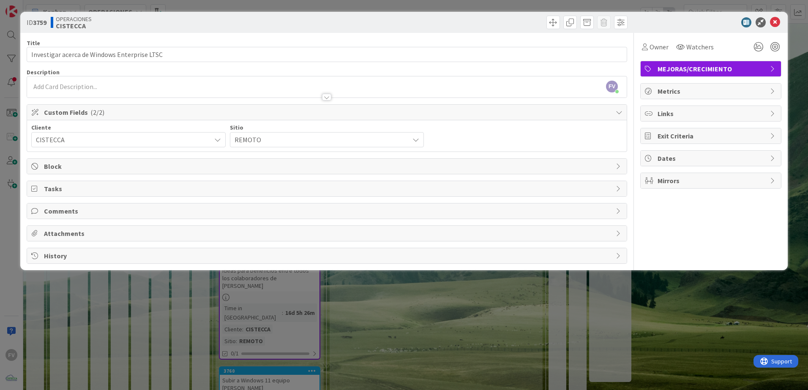
click at [357, 357] on div "ID 3759 OPERACIONES CISTECCA Title 44 / 128 Investigar acerca de Windows Enterp…" at bounding box center [404, 195] width 808 height 390
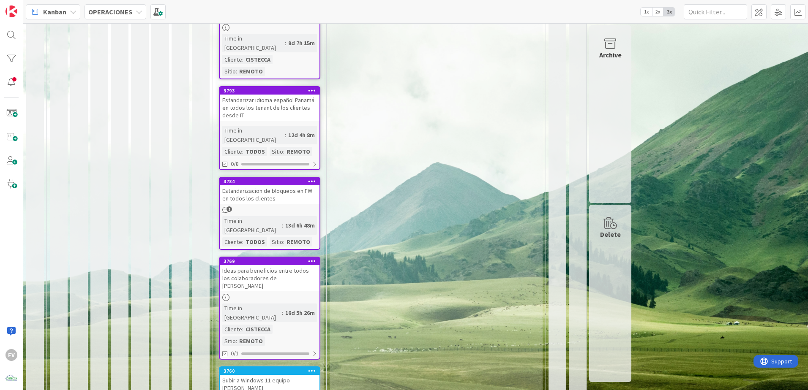
click at [260, 376] on div "CISTECCA Add Card... 3841 Desinstalar Dell Support Assist en todos los usuarios…" at bounding box center [270, 91] width 108 height 930
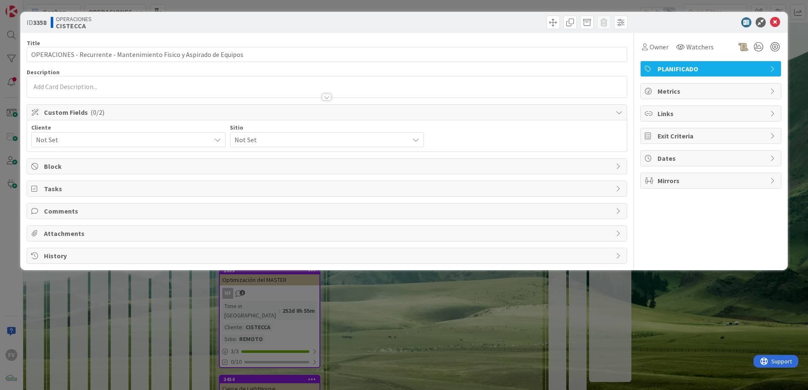
click at [68, 142] on span "Not Set" at bounding box center [121, 140] width 171 height 12
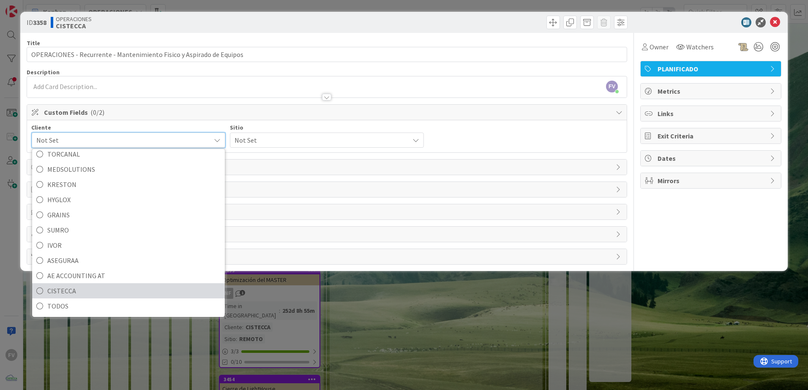
drag, startPoint x: 69, startPoint y: 290, endPoint x: 75, endPoint y: 286, distance: 6.9
click at [69, 290] on span "CISTECCA" at bounding box center [133, 291] width 173 height 13
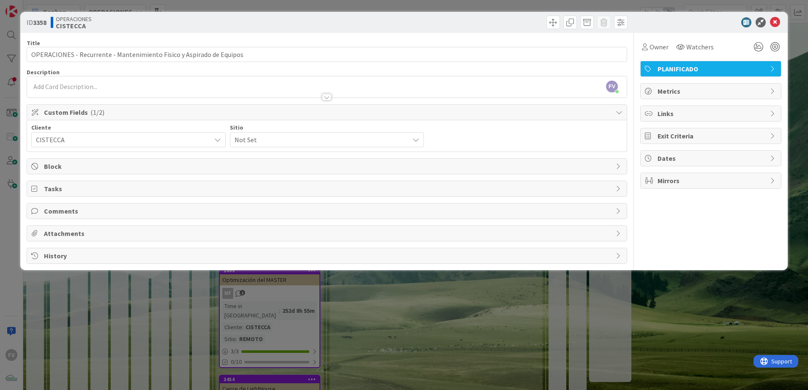
click at [244, 133] on div "Not Set" at bounding box center [327, 139] width 194 height 15
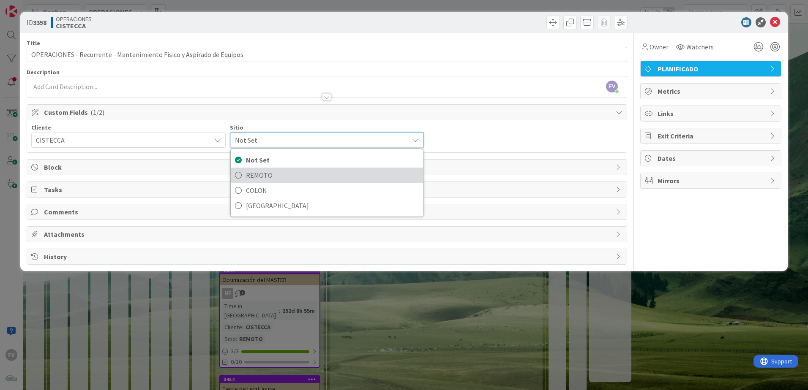
click at [259, 176] on span "REMOTO" at bounding box center [332, 175] width 173 height 13
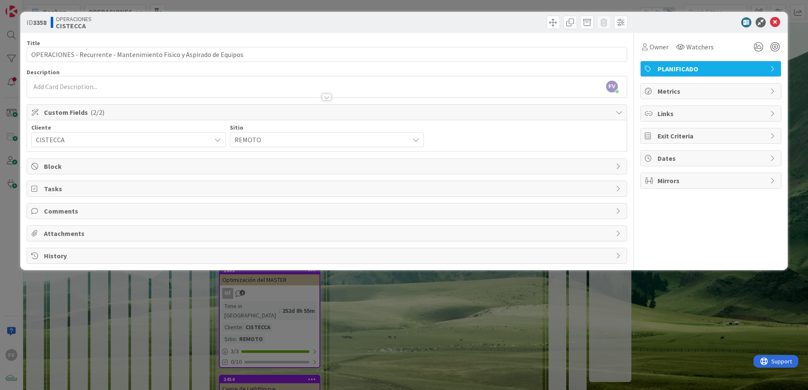
click at [260, 134] on div "REMOTO" at bounding box center [327, 139] width 194 height 15
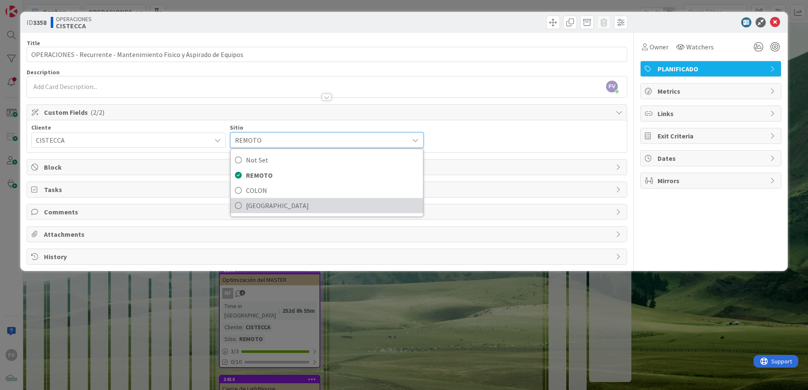
click at [265, 205] on span "[GEOGRAPHIC_DATA]" at bounding box center [332, 205] width 173 height 13
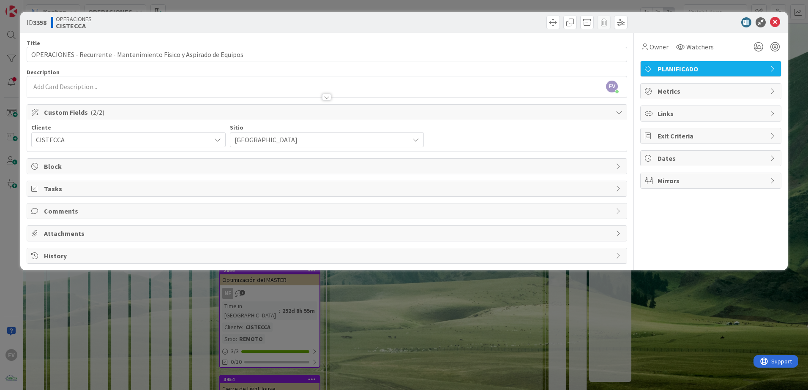
click at [365, 316] on div "ID 3358 OPERACIONES CISTECCA Title 69 / 128 OPERACIONES - Recurrente - Mantenim…" at bounding box center [404, 195] width 808 height 390
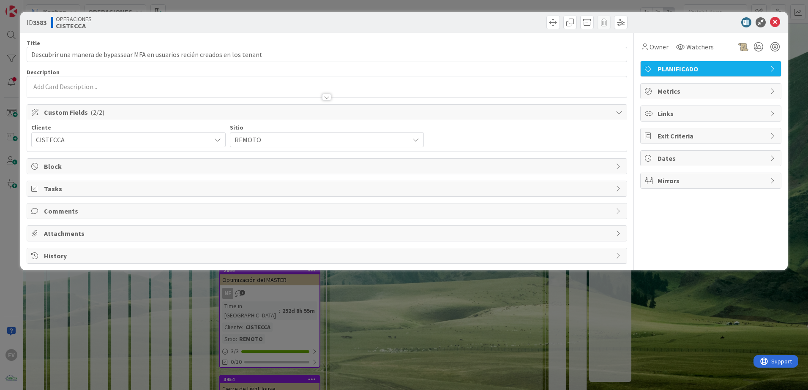
click at [87, 141] on span "CISTECCA" at bounding box center [121, 140] width 171 height 12
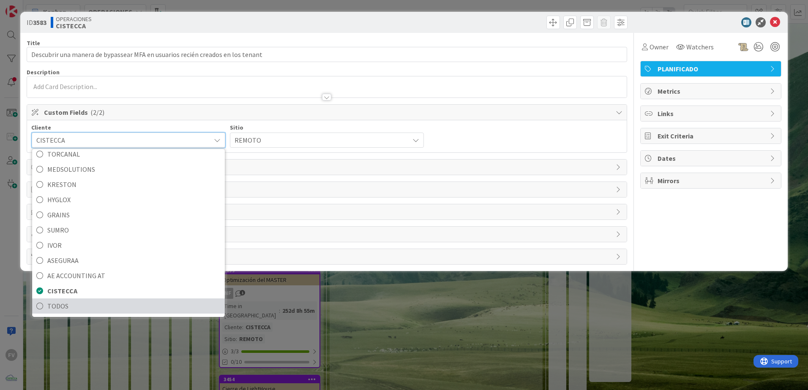
click at [79, 303] on span "TODOS" at bounding box center [133, 306] width 173 height 13
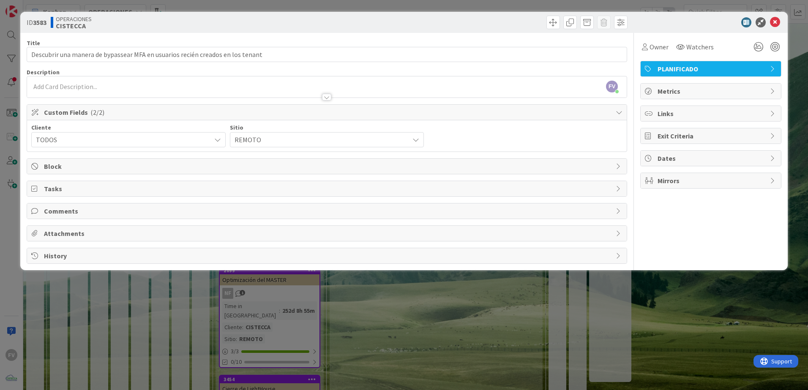
click at [259, 141] on span "REMOTO" at bounding box center [320, 140] width 171 height 12
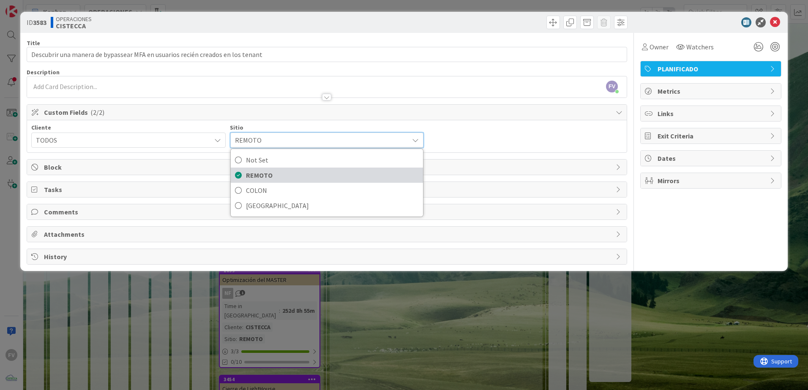
click at [259, 175] on span "REMOTO" at bounding box center [332, 175] width 173 height 13
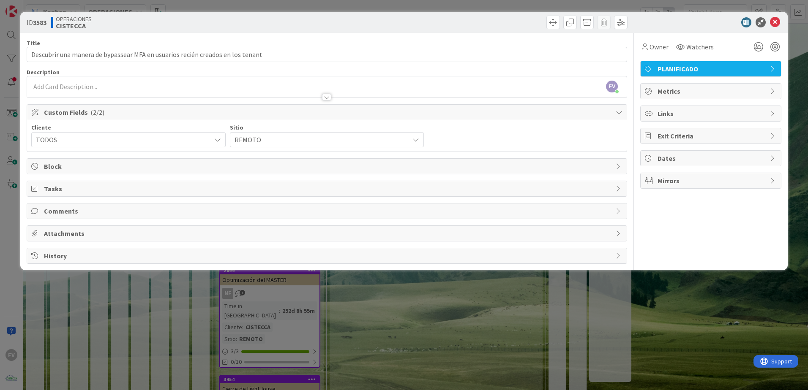
click at [699, 65] on span "PLANIFICADO" at bounding box center [712, 69] width 108 height 10
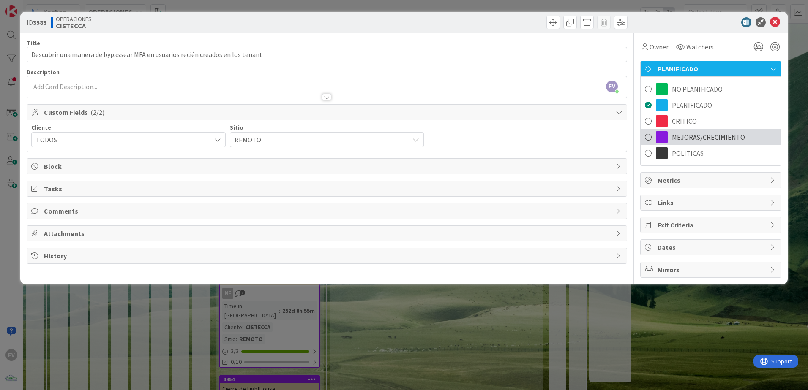
click at [679, 136] on span "MEJORAS/CRECIMIENTO" at bounding box center [708, 137] width 73 height 10
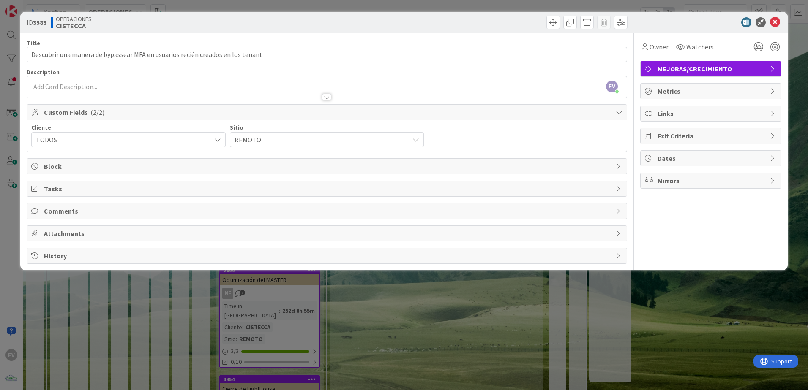
click at [489, 348] on div "ID 3583 OPERACIONES CISTECCA Title 78 / 128 Descubrir una manera de bypassear M…" at bounding box center [404, 195] width 808 height 390
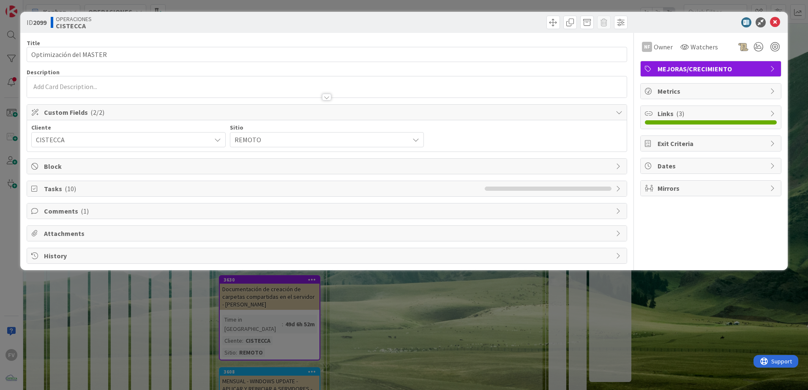
click at [105, 138] on span "CISTECCA" at bounding box center [121, 140] width 171 height 12
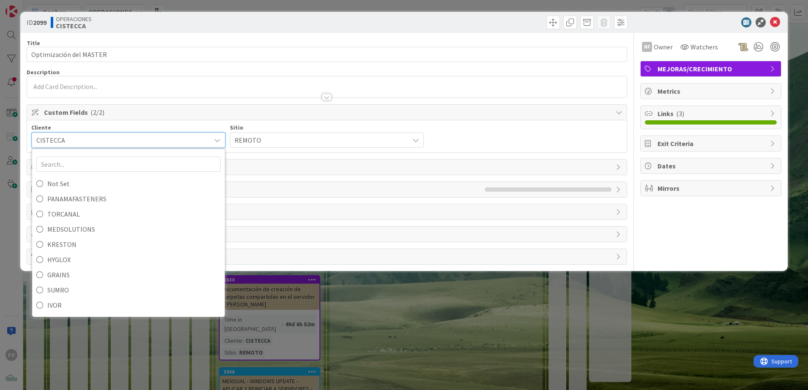
click at [105, 138] on span "CISTECCA" at bounding box center [121, 140] width 170 height 12
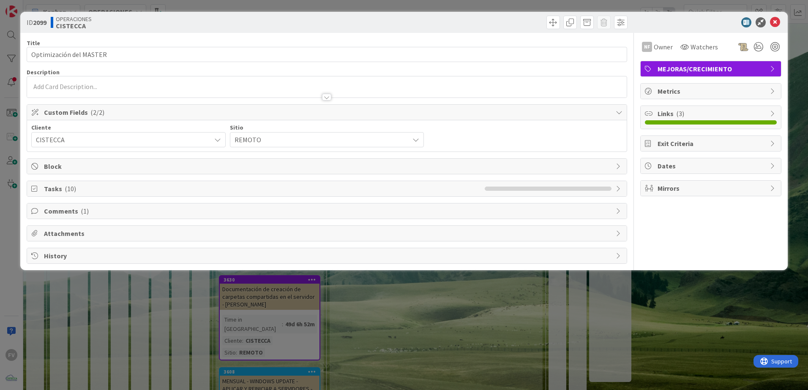
click at [256, 322] on div "ID 2099 OPERACIONES CISTECCA Title 23 / 128 Optimización del MASTER Description…" at bounding box center [404, 195] width 808 height 390
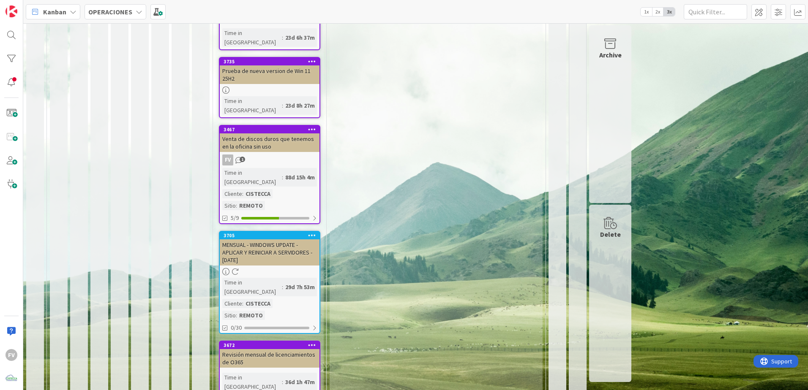
scroll to position [951, 0]
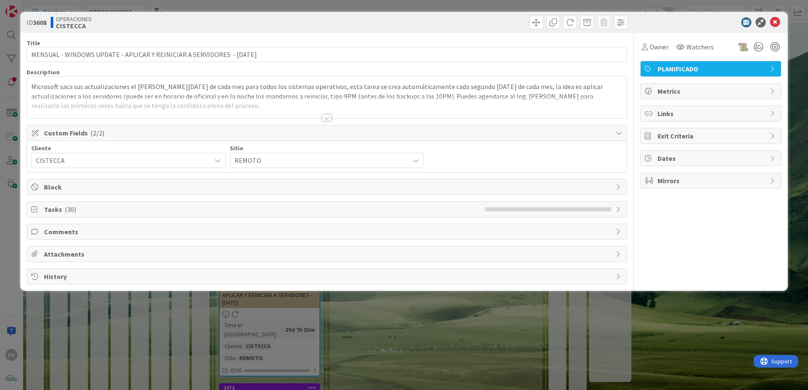
click at [306, 357] on div "ID 3608 OPERACIONES CISTECCA Title 73 / 128 MENSUAL - WINDOWS UPDATE - APLICAR …" at bounding box center [404, 195] width 808 height 390
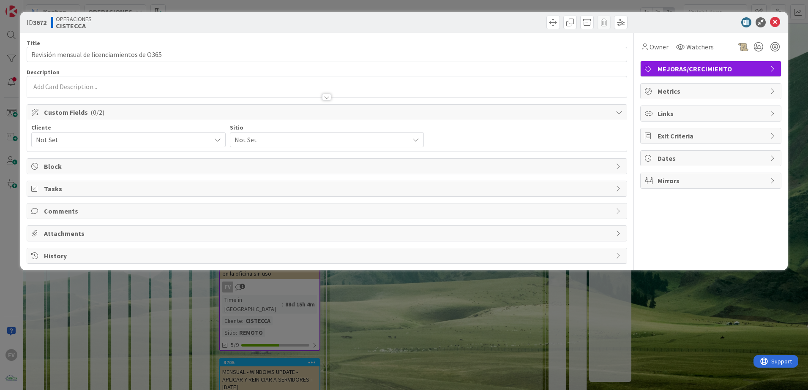
click at [57, 144] on span "Not Set" at bounding box center [121, 140] width 171 height 12
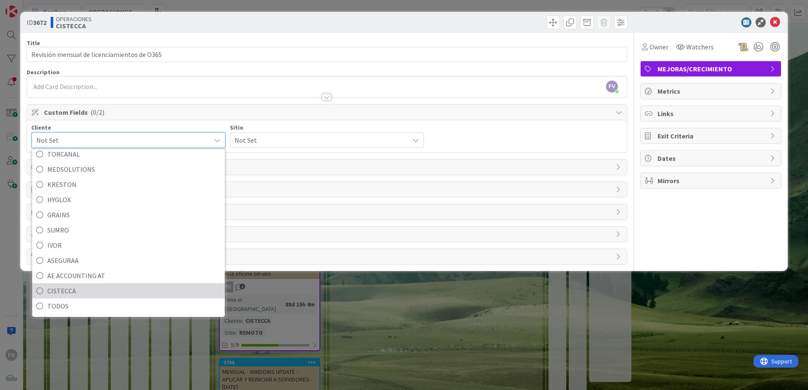
drag, startPoint x: 74, startPoint y: 295, endPoint x: 121, endPoint y: 259, distance: 59.1
click at [74, 295] on span "CISTECCA" at bounding box center [133, 291] width 173 height 13
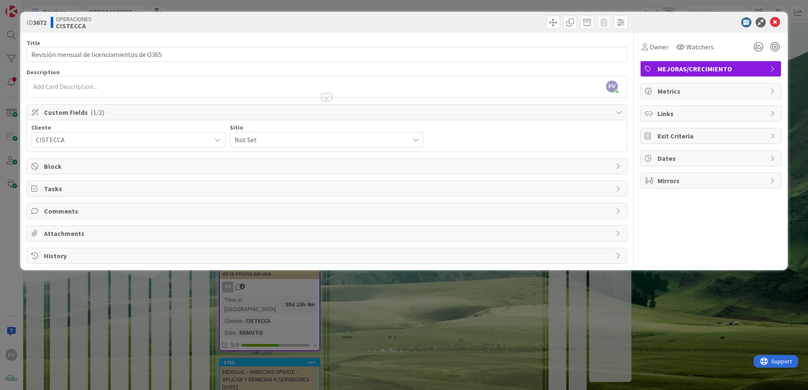
click at [278, 139] on span "Not Set" at bounding box center [320, 140] width 171 height 12
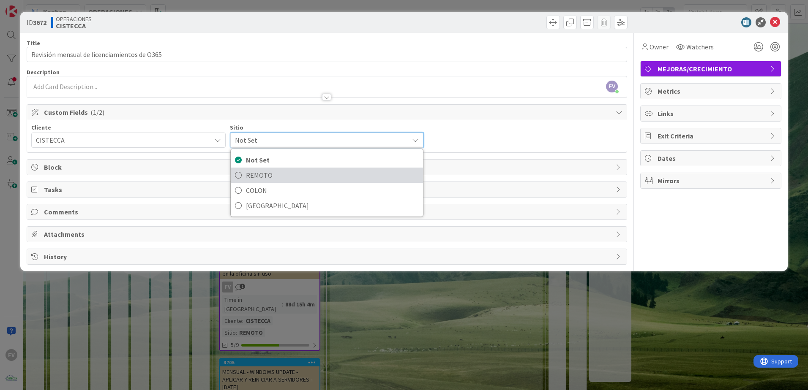
click at [267, 169] on span "REMOTO" at bounding box center [332, 175] width 173 height 13
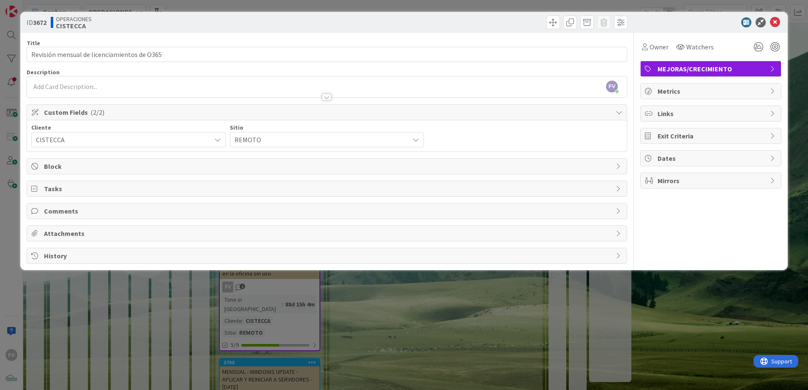
click at [374, 302] on div "ID 3672 OPERACIONES CISTECCA Title 43 / 128 Revisión mensual de licenciamientos…" at bounding box center [404, 195] width 808 height 390
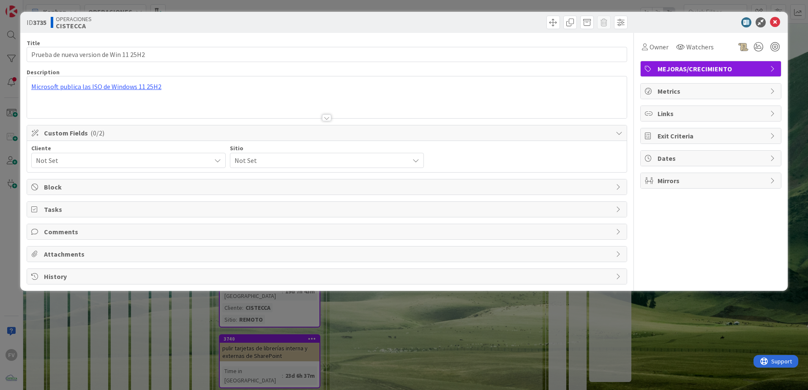
click at [79, 154] on div "Not Set" at bounding box center [128, 160] width 194 height 15
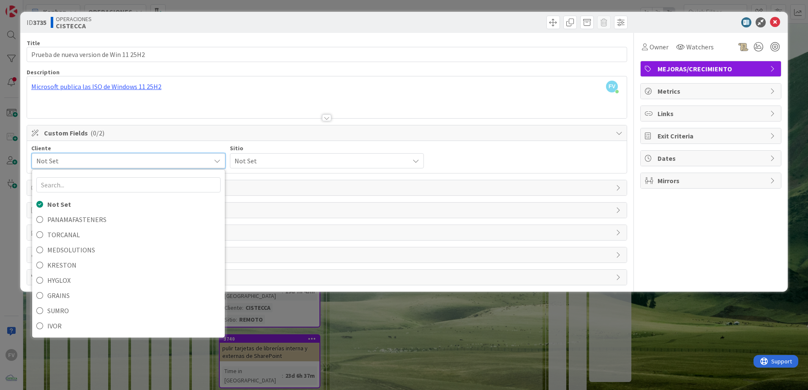
drag, startPoint x: 677, startPoint y: 226, endPoint x: 405, endPoint y: 172, distance: 277.3
click at [676, 226] on div "Owner Watchers MEJORAS/CRECIMIENTO Metrics Links Exit Criteria Dates Mirrors" at bounding box center [710, 159] width 141 height 253
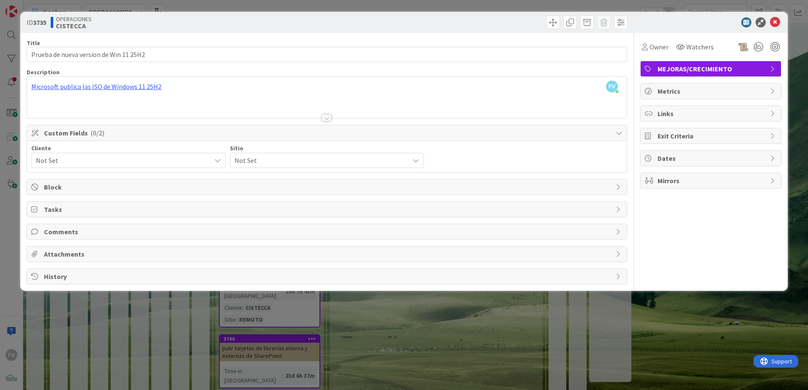
click at [110, 134] on span "Custom Fields ( 0/2 )" at bounding box center [328, 133] width 568 height 10
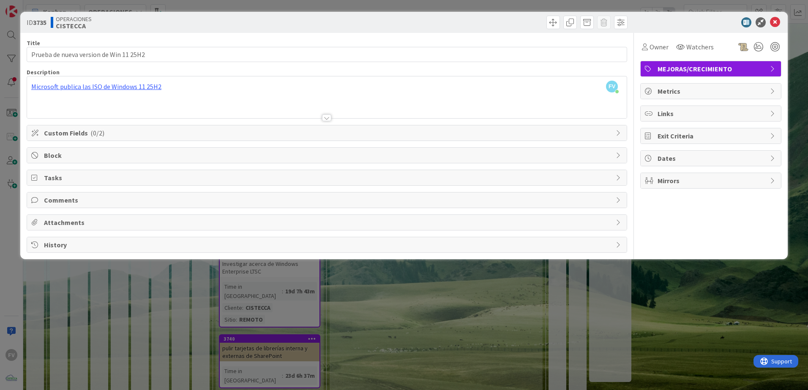
click at [68, 205] on span "Comments" at bounding box center [328, 200] width 568 height 10
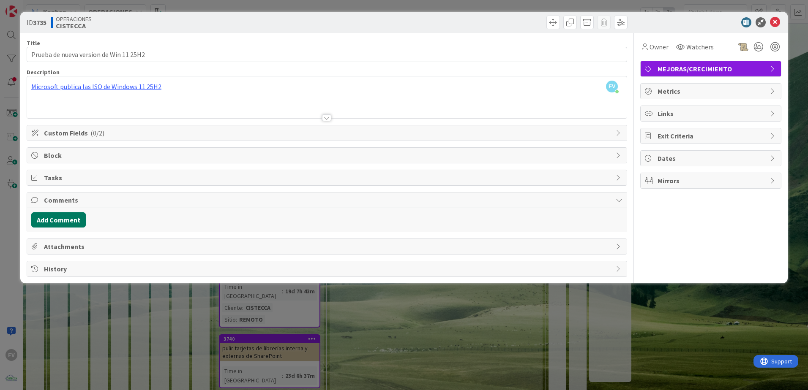
click at [73, 226] on button "Add Comment" at bounding box center [58, 220] width 55 height 15
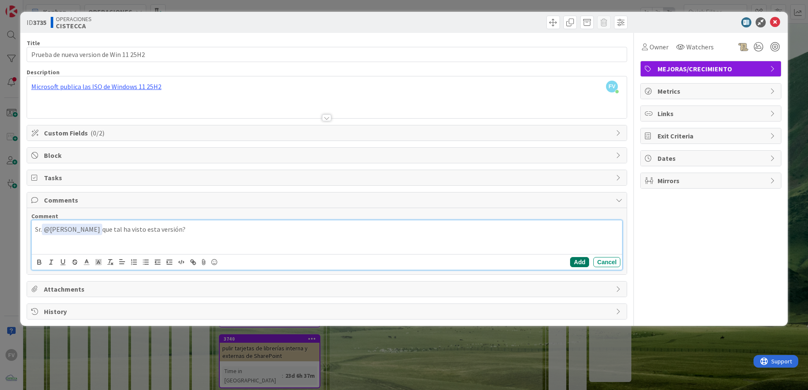
click at [578, 264] on button "Add" at bounding box center [579, 262] width 19 height 10
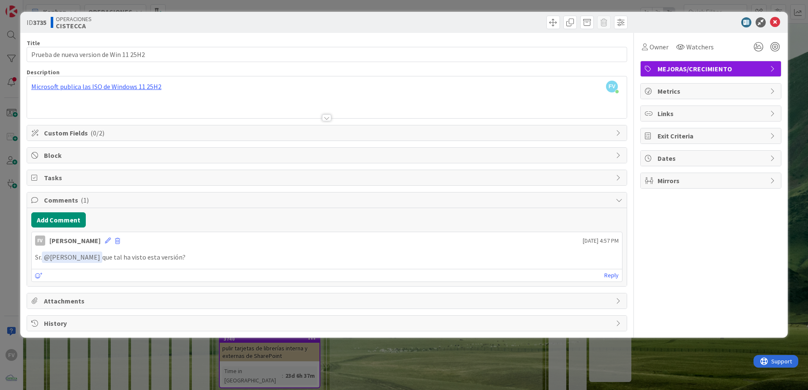
click at [142, 205] on span "Comments ( 1 )" at bounding box center [328, 200] width 568 height 10
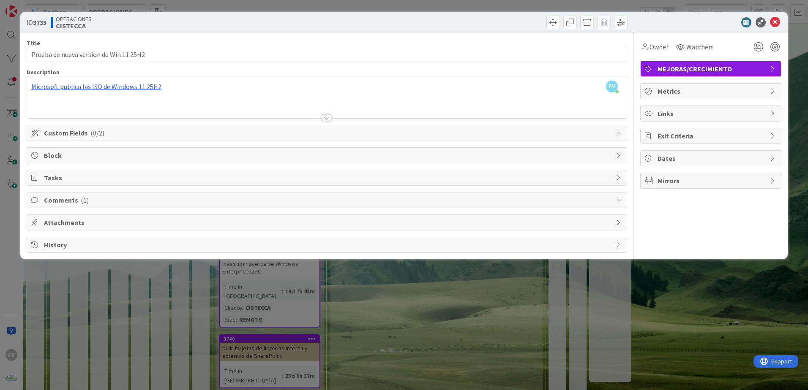
click at [117, 134] on span "Custom Fields ( 0/2 )" at bounding box center [328, 133] width 568 height 10
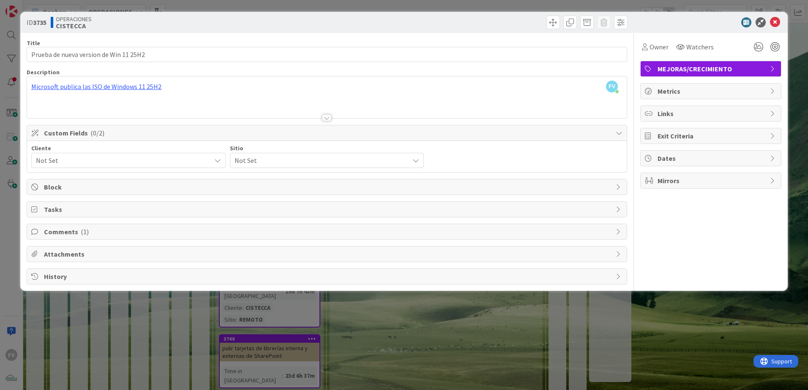
click at [90, 155] on span "Not Set" at bounding box center [121, 161] width 171 height 12
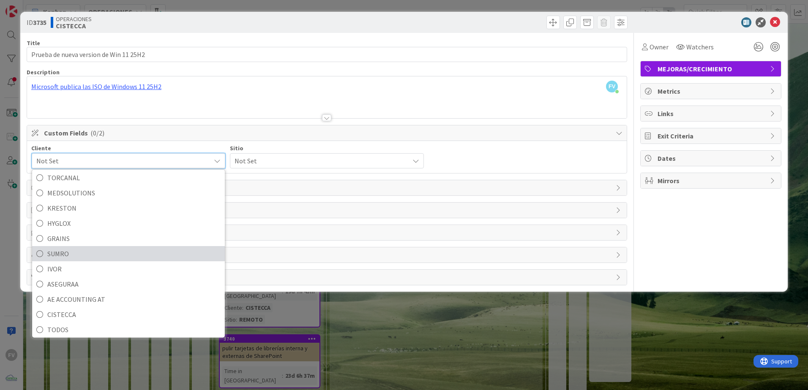
scroll to position [60, 0]
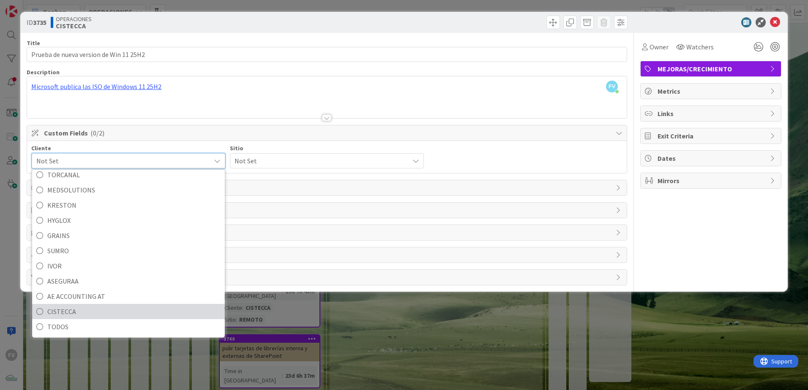
drag, startPoint x: 88, startPoint y: 313, endPoint x: 163, endPoint y: 254, distance: 94.8
click at [88, 313] on span "CISTECCA" at bounding box center [133, 312] width 173 height 13
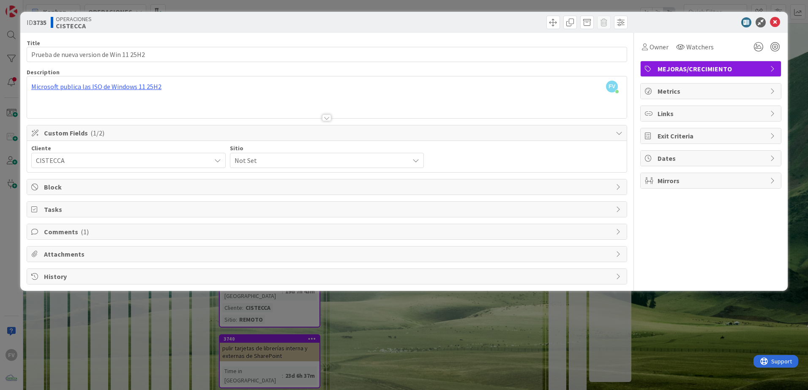
click at [314, 161] on span "Not Set" at bounding box center [320, 161] width 171 height 12
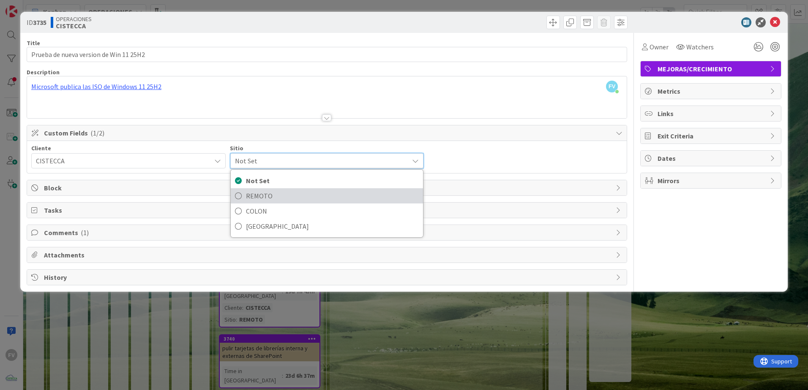
click at [284, 193] on span "REMOTO" at bounding box center [332, 196] width 173 height 13
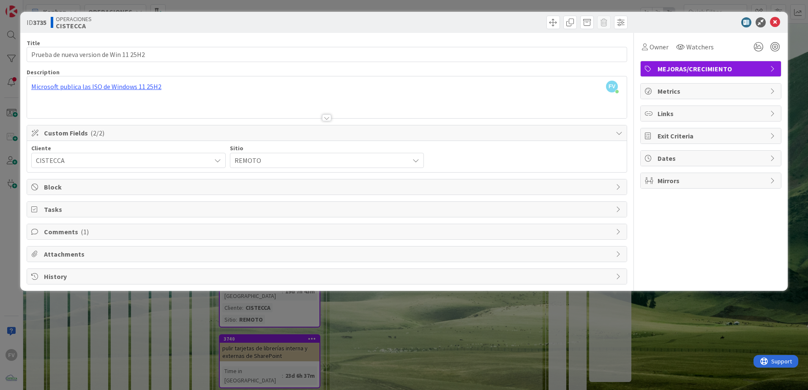
click at [328, 318] on div "ID 3735 OPERACIONES CISTECCA Title 38 / 128 Prueba de nueva version de Win 11 2…" at bounding box center [404, 195] width 808 height 390
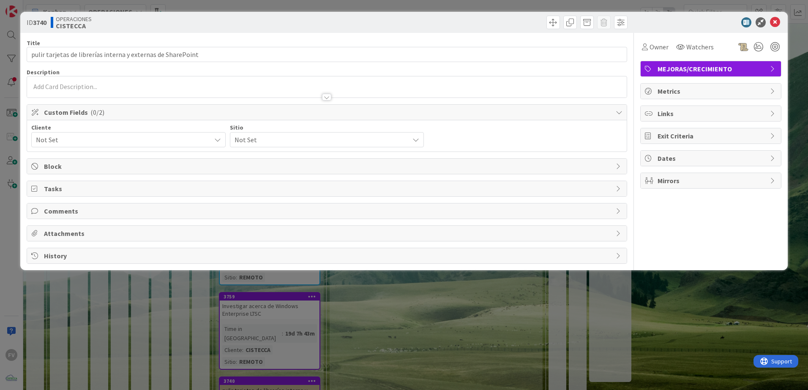
click at [96, 142] on span "Not Set" at bounding box center [121, 140] width 171 height 12
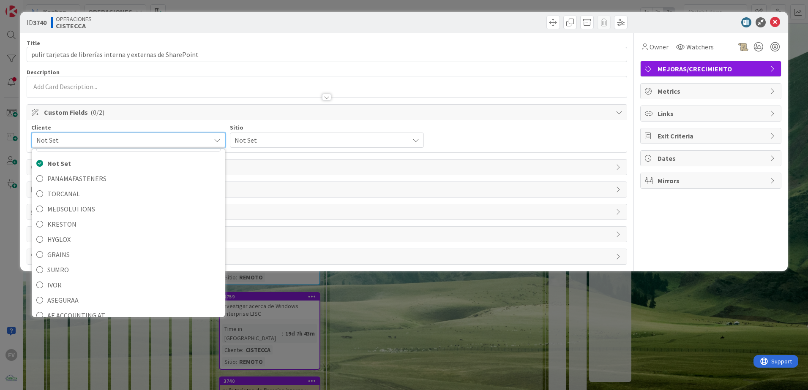
scroll to position [60, 0]
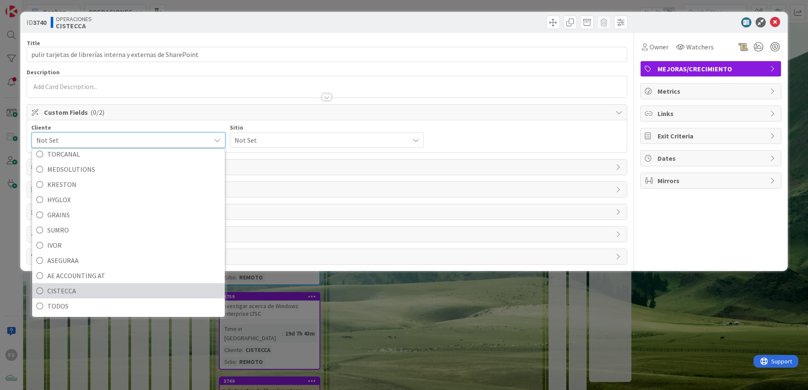
click at [85, 297] on span "CISTECCA" at bounding box center [133, 291] width 173 height 13
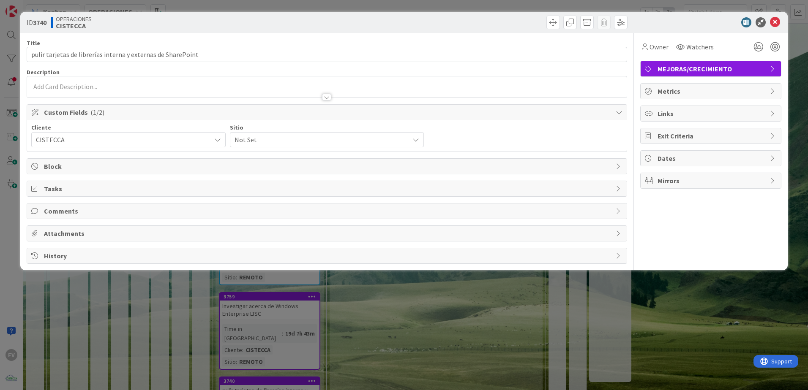
click at [320, 144] on span "Not Set" at bounding box center [320, 140] width 171 height 12
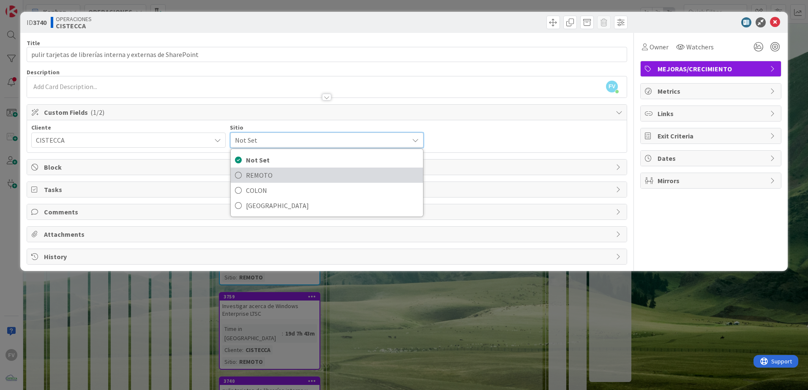
click at [296, 173] on span "REMOTO" at bounding box center [332, 175] width 173 height 13
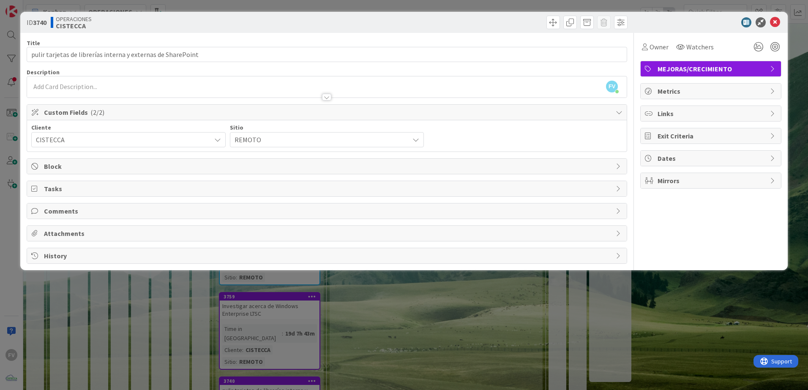
click at [329, 317] on div "ID 3740 OPERACIONES CISTECCA Title 60 / 128 pulir tarjetas de librerías interna…" at bounding box center [404, 195] width 808 height 390
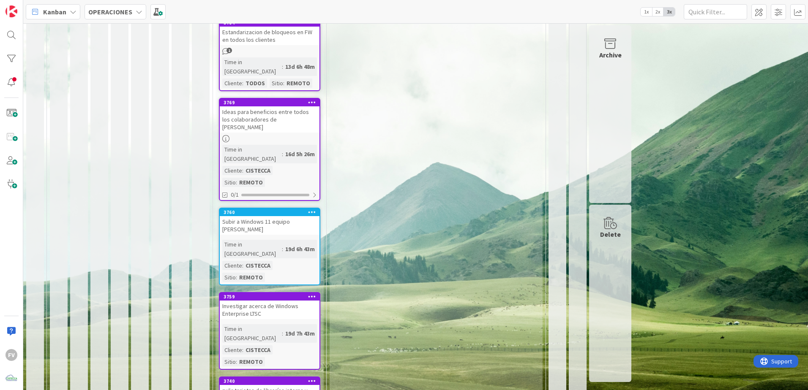
click at [267, 385] on div "pulir tarjetas de librerías interna y externas de SharePoint" at bounding box center [270, 394] width 100 height 19
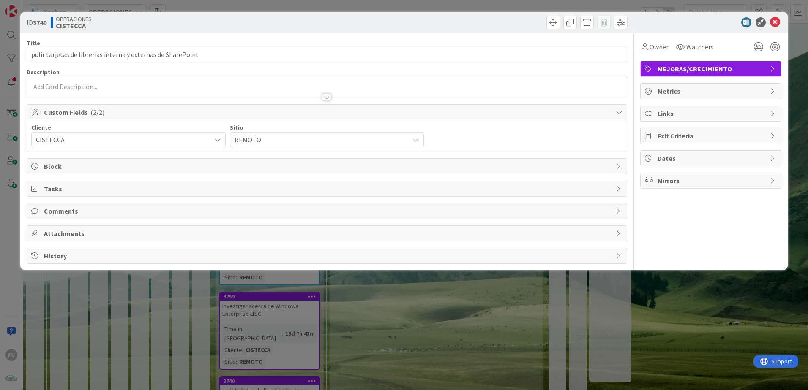
click at [462, 341] on div "ID 3740 OPERACIONES CISTECCA Title 60 / 128 pulir tarjetas de librerías interna…" at bounding box center [404, 195] width 808 height 390
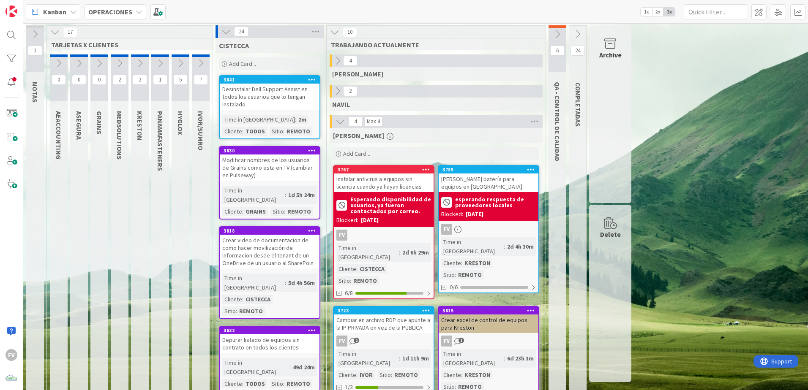
click at [225, 31] on icon at bounding box center [225, 31] width 9 height 9
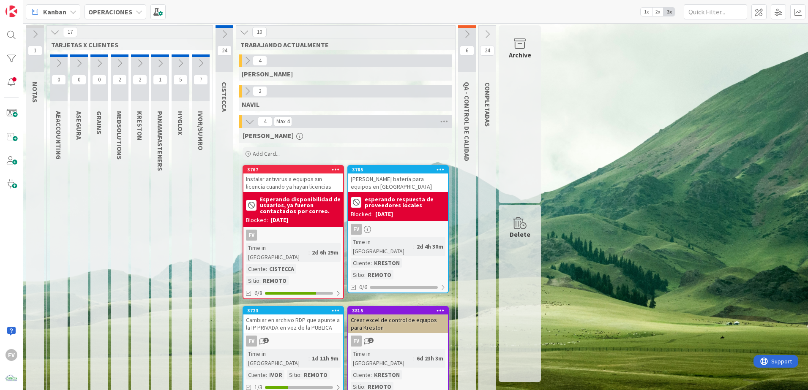
click at [674, 222] on div "1 NOTAS 17 TARJETAS X CLIENTES 0 AEACCOUNTING 0 ASEGURA 0 GRAINS 2 MEDSOLUTIONS…" at bounding box center [415, 217] width 781 height 385
click at [575, 311] on div "1 NOTAS 17 TARJETAS X CLIENTES 0 AEACCOUNTING 0 ASEGURA 0 GRAINS 2 MEDSOLUTIONS…" at bounding box center [415, 217] width 781 height 385
click at [540, 68] on div "Archive" at bounding box center [520, 114] width 42 height 178
click at [527, 76] on div "Archive" at bounding box center [520, 114] width 42 height 178
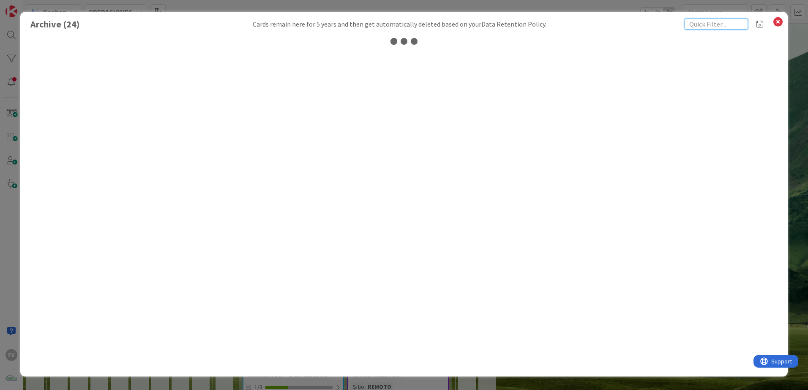
click at [707, 21] on input "text" at bounding box center [716, 24] width 63 height 11
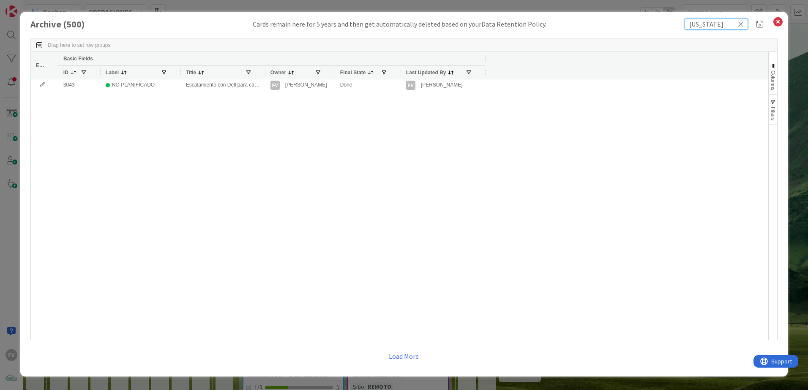
type input "[US_STATE]"
click at [264, 71] on div at bounding box center [264, 72] width 3 height 13
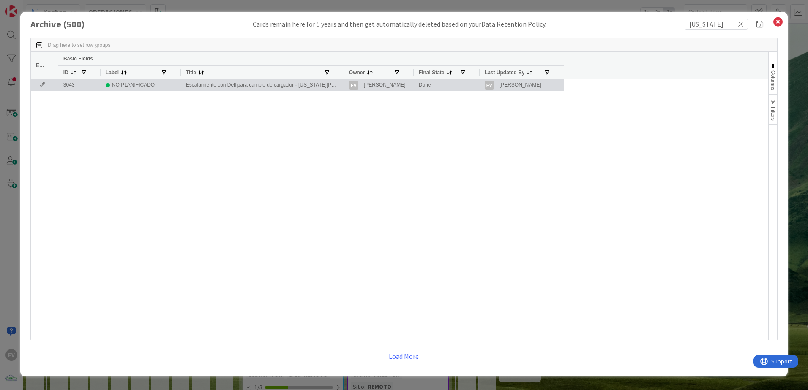
click at [48, 85] on icon at bounding box center [42, 84] width 13 height 5
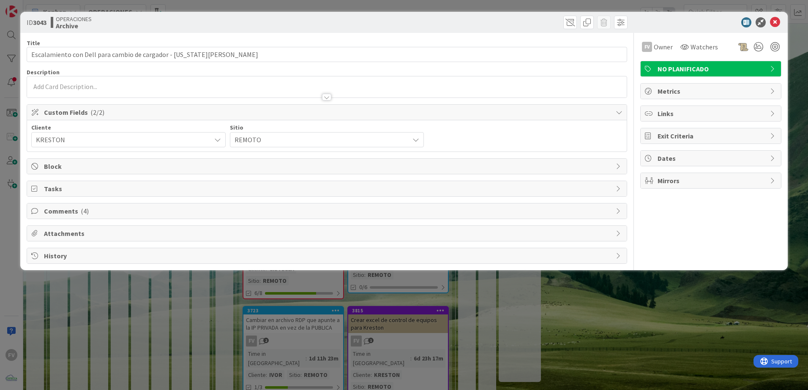
click at [99, 209] on span "Comments ( 4 )" at bounding box center [328, 211] width 568 height 10
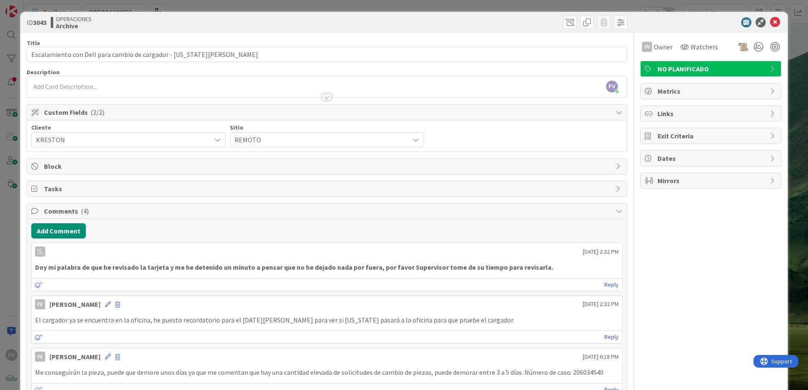
click at [772, 21] on icon at bounding box center [775, 22] width 10 height 10
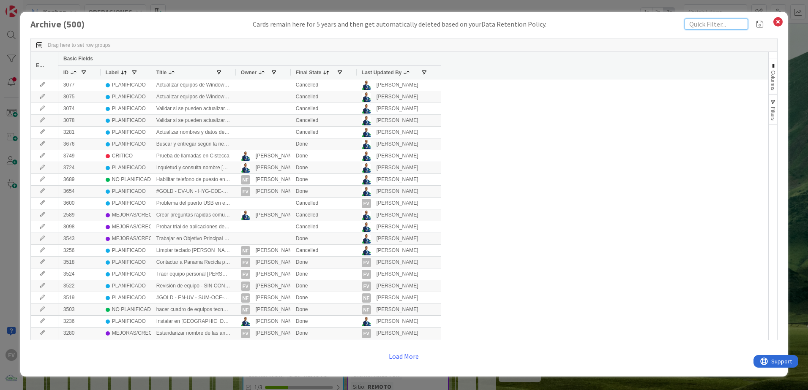
click at [708, 24] on input "text" at bounding box center [716, 24] width 63 height 11
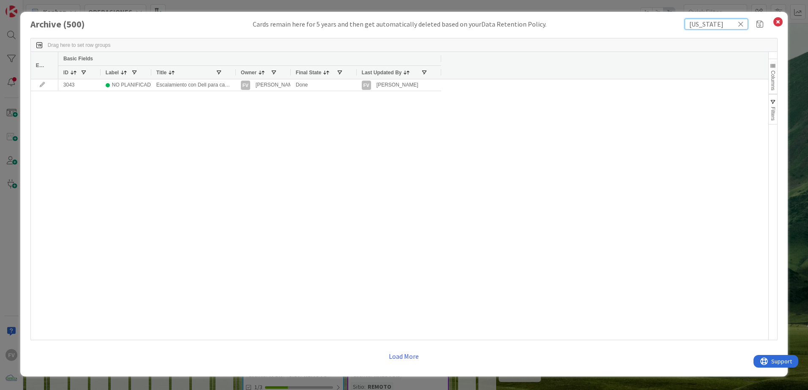
type input "[US_STATE]"
drag, startPoint x: 380, startPoint y: 353, endPoint x: 386, endPoint y: 356, distance: 6.8
click at [386, 356] on div "Drag here to set row groups Drag here to set column labels Edit Basic Fields ID…" at bounding box center [403, 201] width 747 height 343
click at [387, 356] on button "Load More" at bounding box center [403, 356] width 41 height 15
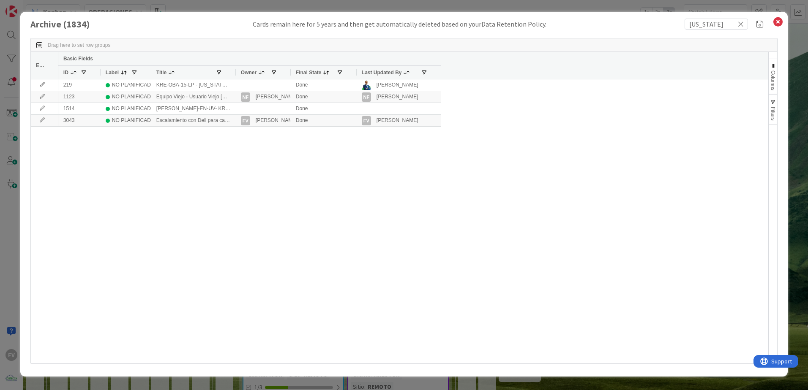
click at [235, 69] on div at bounding box center [235, 72] width 3 height 13
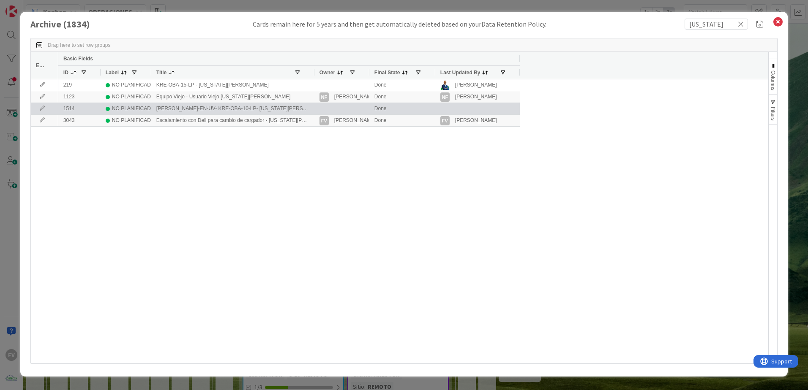
click at [41, 108] on icon at bounding box center [42, 108] width 13 height 5
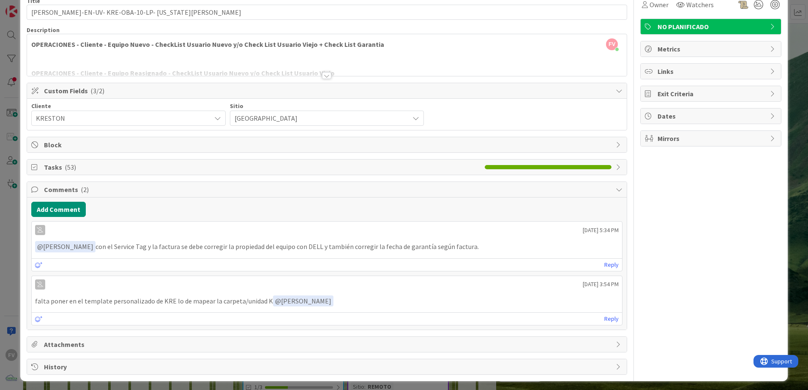
click at [98, 157] on div "Title 45 / 128 [PERSON_NAME]-EN-UV- KRE-OBA-10-LP- [US_STATE][PERSON_NAME] Desc…" at bounding box center [327, 183] width 600 height 385
click at [104, 164] on span "Tasks ( 53 )" at bounding box center [262, 167] width 437 height 10
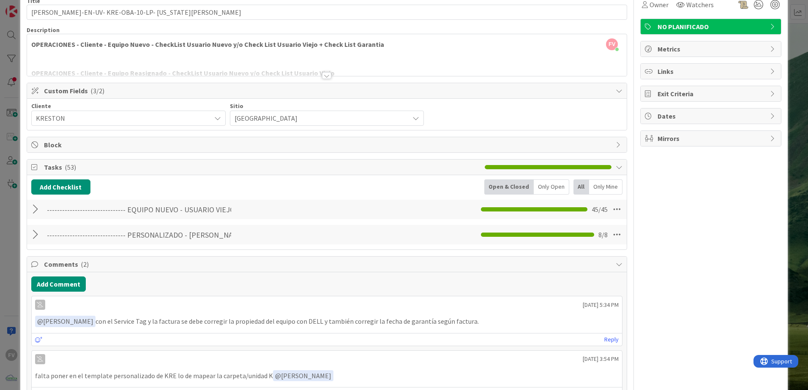
click at [34, 236] on div at bounding box center [36, 234] width 11 height 15
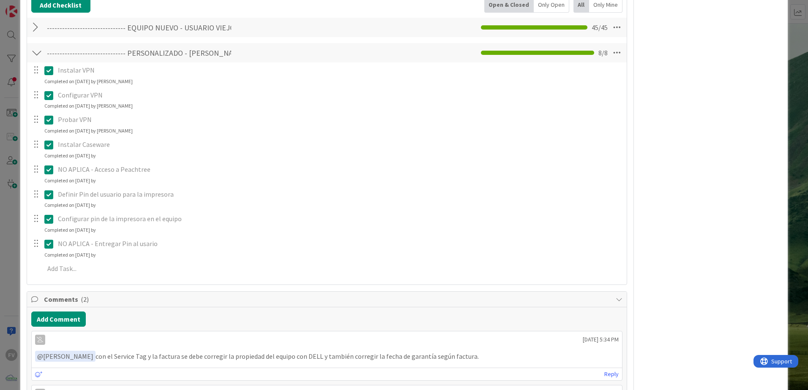
scroll to position [126, 0]
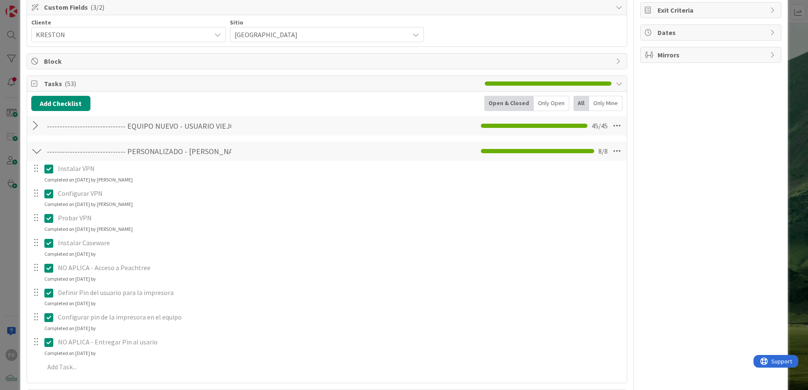
click at [37, 149] on div at bounding box center [36, 151] width 11 height 15
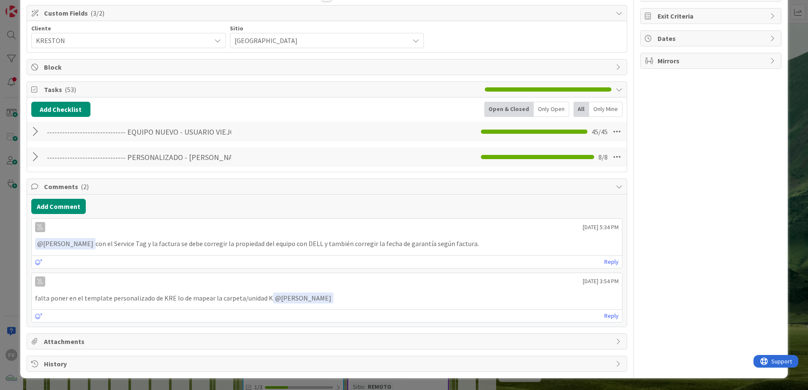
click at [34, 132] on div at bounding box center [36, 131] width 11 height 15
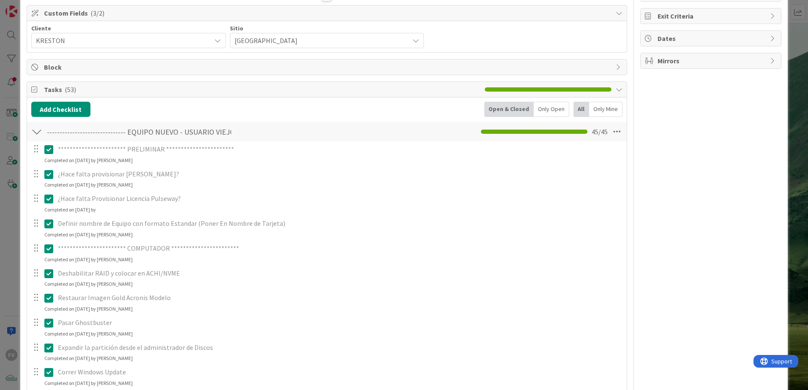
scroll to position [126, 0]
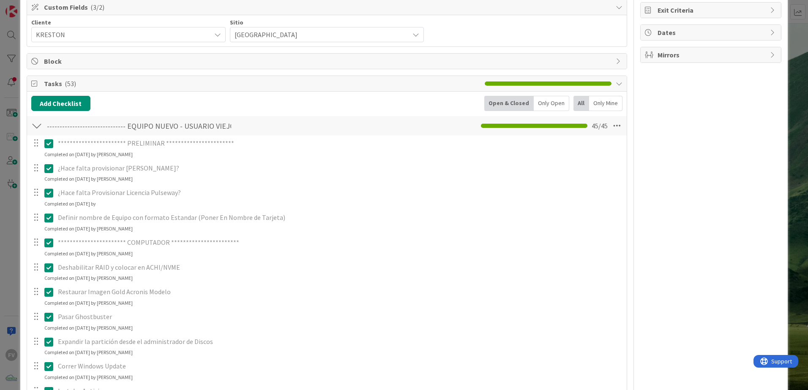
click at [41, 127] on div at bounding box center [36, 125] width 11 height 15
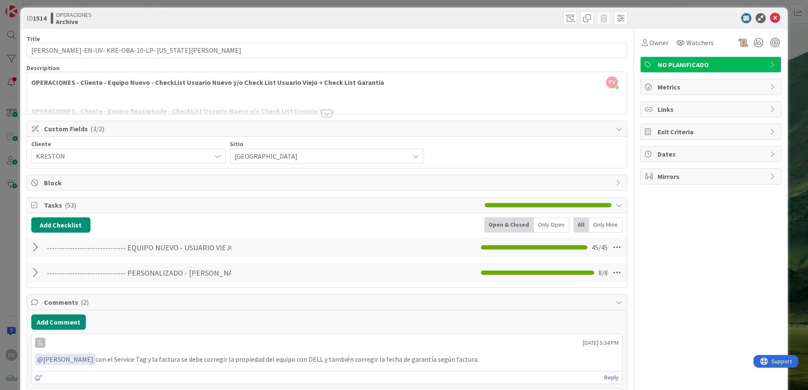
scroll to position [0, 0]
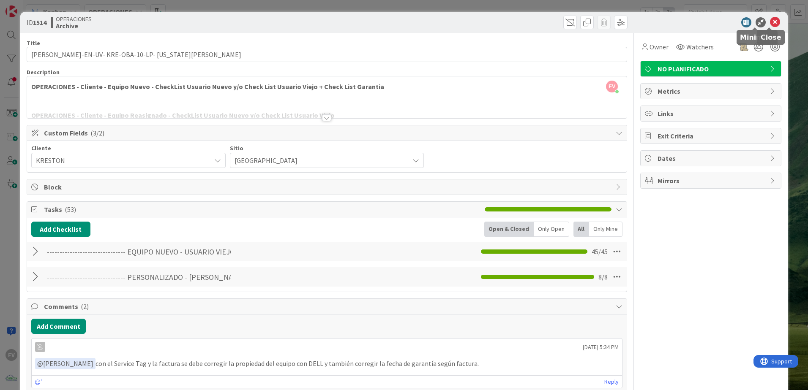
click at [772, 24] on icon at bounding box center [775, 22] width 10 height 10
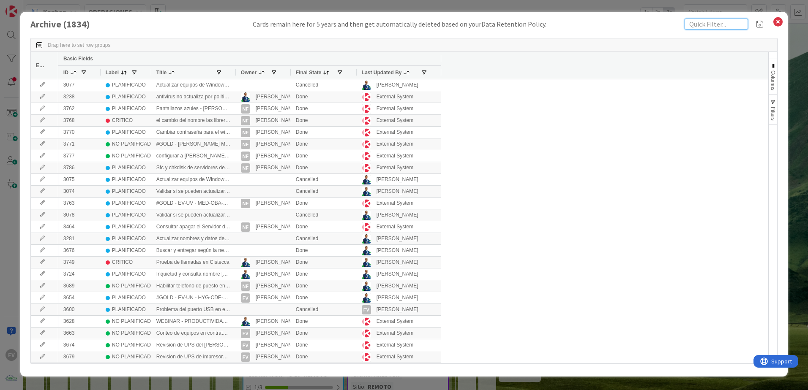
click at [714, 26] on input "text" at bounding box center [716, 24] width 63 height 11
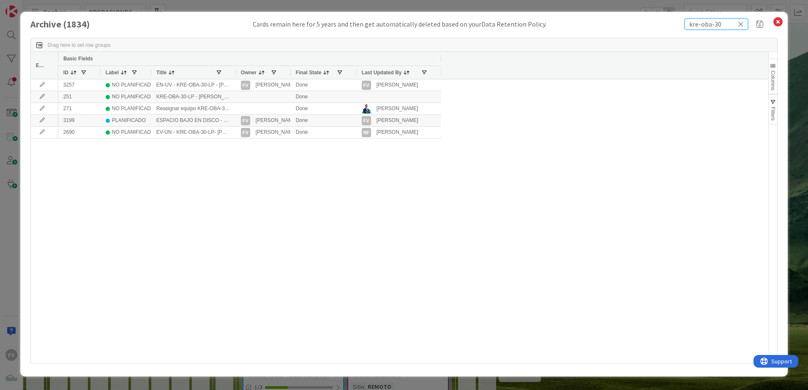
type input "kre-oba-30"
click at [236, 69] on div "Owner" at bounding box center [263, 72] width 55 height 14
click at [236, 73] on div "Owner" at bounding box center [263, 72] width 55 height 14
click at [235, 73] on div at bounding box center [235, 72] width 3 height 13
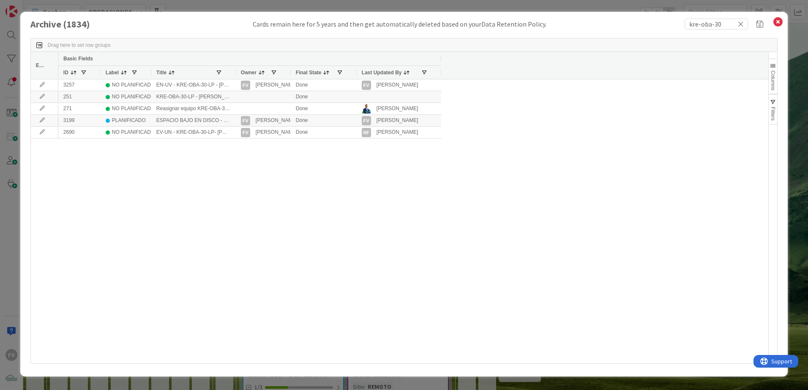
click at [235, 73] on div at bounding box center [235, 72] width 3 height 13
click at [235, 74] on div at bounding box center [235, 72] width 3 height 13
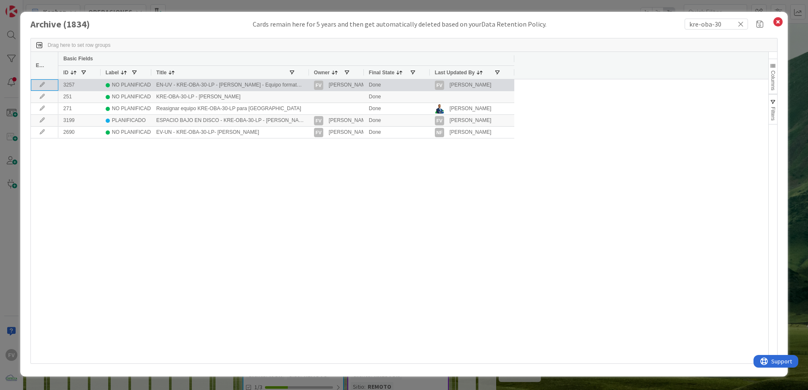
click at [38, 87] on icon at bounding box center [42, 84] width 13 height 5
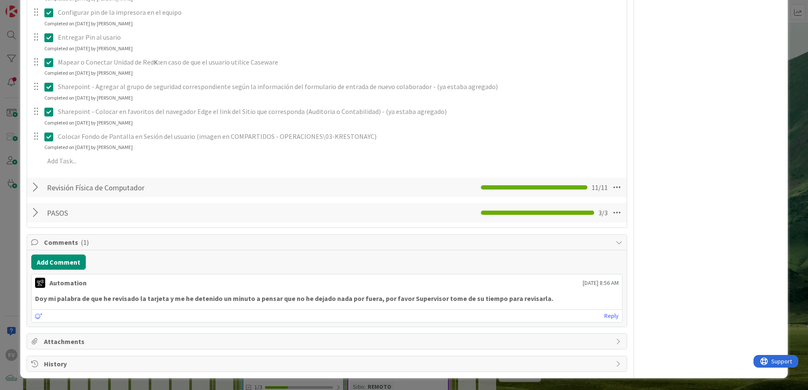
scroll to position [1498, 0]
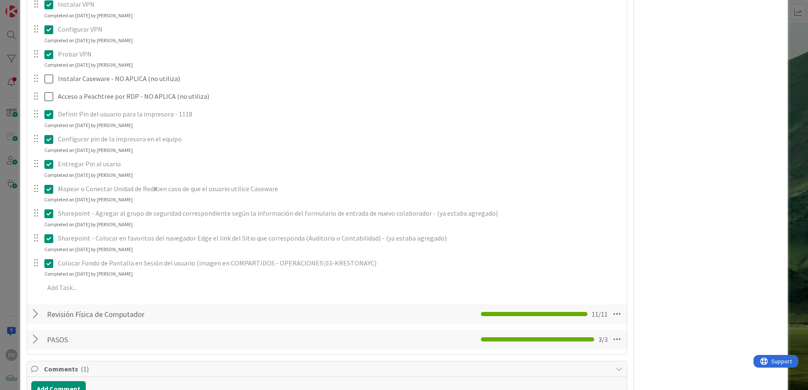
click at [36, 309] on div at bounding box center [36, 314] width 11 height 15
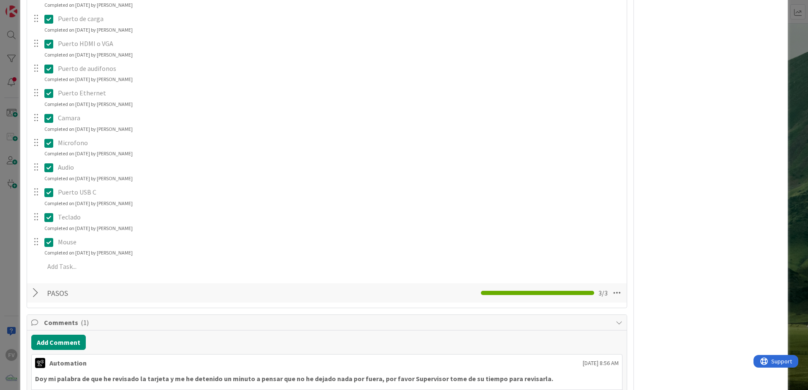
scroll to position [1709, 0]
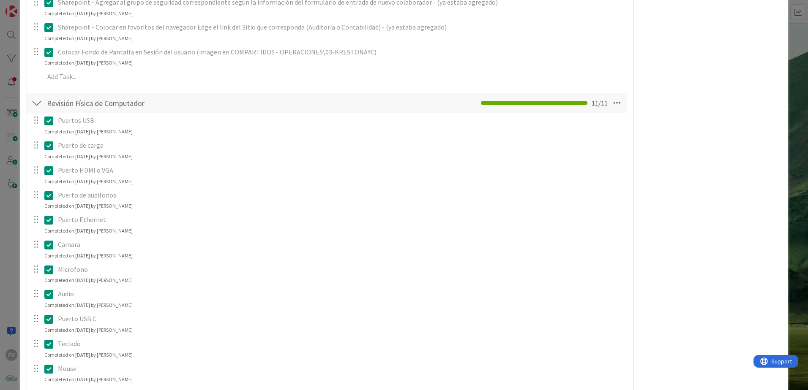
click at [799, 123] on div "**********" at bounding box center [404, 195] width 808 height 390
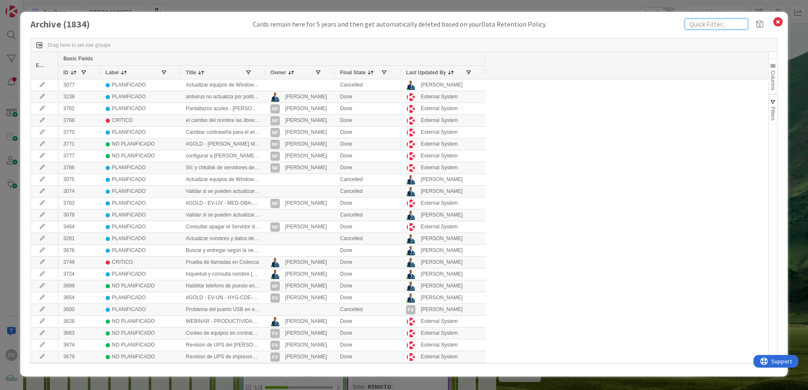
click at [716, 26] on input "text" at bounding box center [716, 24] width 63 height 11
type input "ubs"
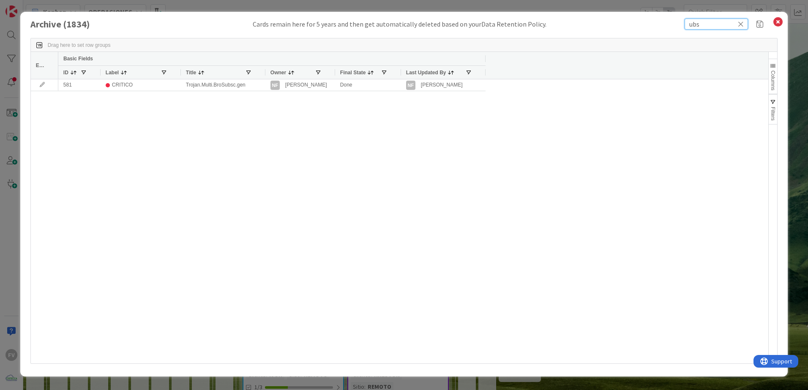
drag, startPoint x: 716, startPoint y: 26, endPoint x: 650, endPoint y: 29, distance: 66.0
click at [651, 29] on div "Archive ( 1834 ) Cards remain here for 5 years and then get automatically delet…" at bounding box center [403, 24] width 747 height 11
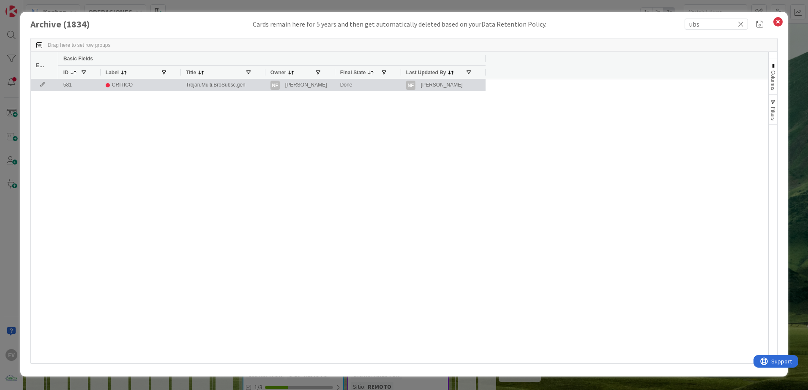
click at [41, 84] on icon at bounding box center [42, 84] width 13 height 5
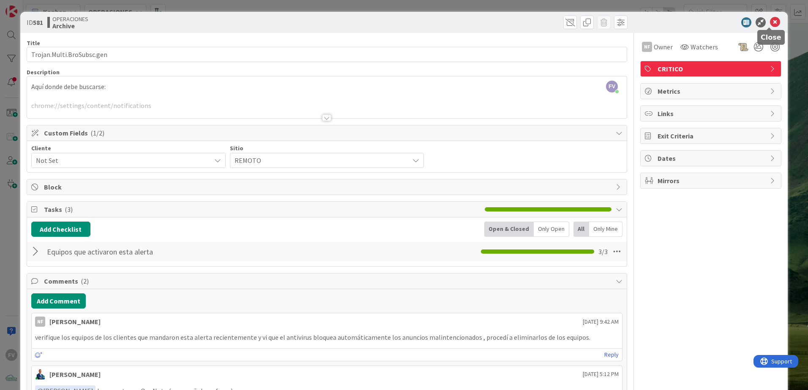
click at [770, 22] on icon at bounding box center [775, 22] width 10 height 10
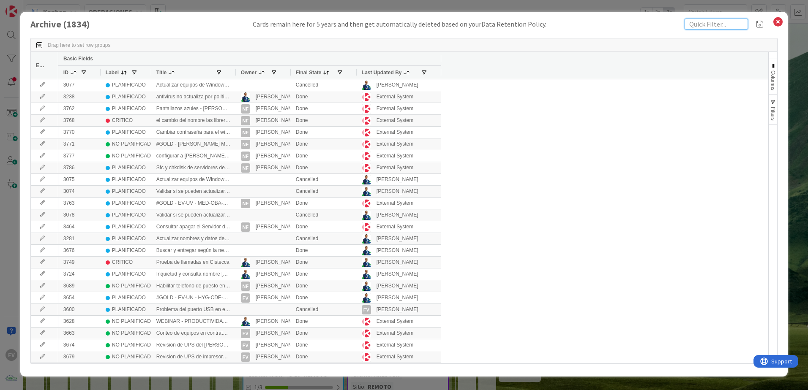
click at [696, 23] on input "text" at bounding box center [716, 24] width 63 height 11
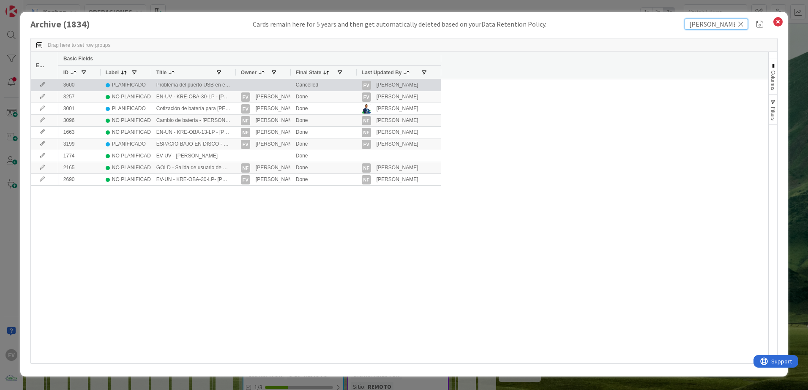
type input "[PERSON_NAME]"
click at [38, 87] on icon at bounding box center [42, 84] width 13 height 5
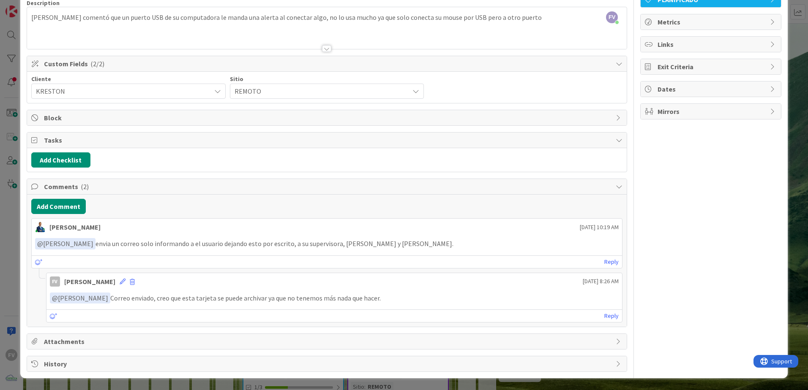
scroll to position [27, 0]
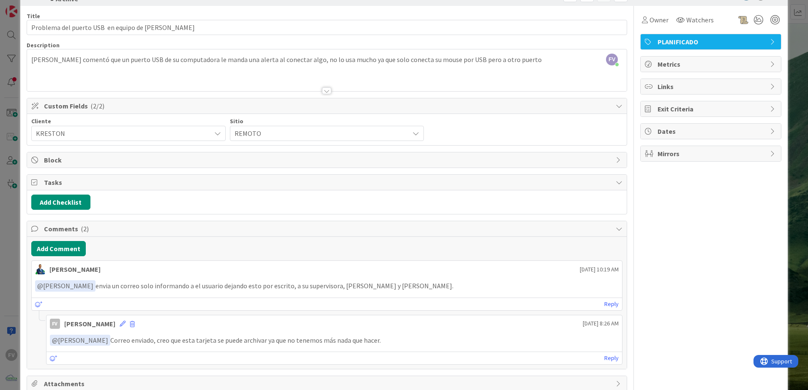
click at [93, 230] on span "Comments ( 2 )" at bounding box center [328, 229] width 568 height 10
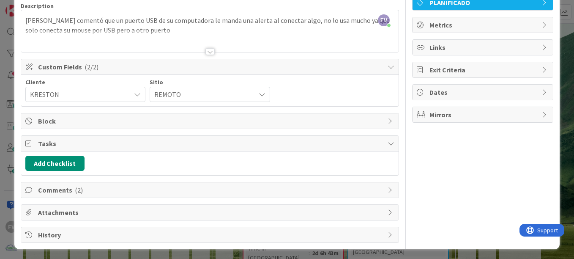
scroll to position [68, 0]
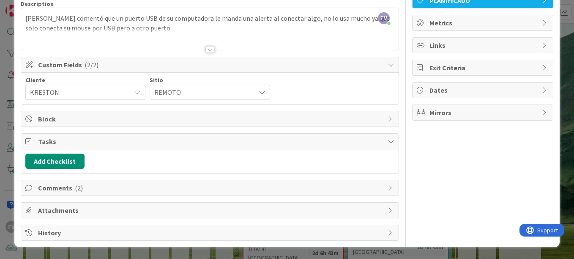
drag, startPoint x: 212, startPoint y: 183, endPoint x: 208, endPoint y: 186, distance: 4.8
click at [212, 183] on span "Comments ( 2 )" at bounding box center [210, 188] width 345 height 10
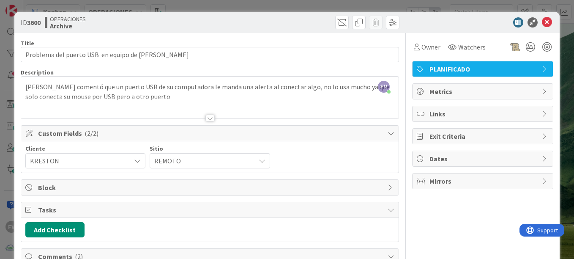
scroll to position [201, 0]
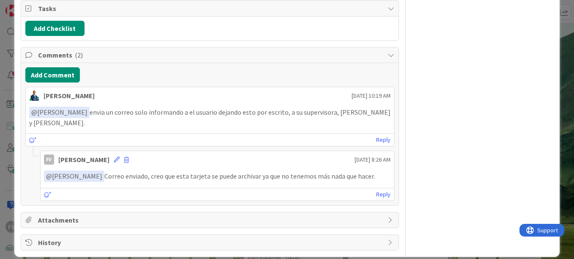
click at [89, 237] on span "History" at bounding box center [210, 242] width 345 height 10
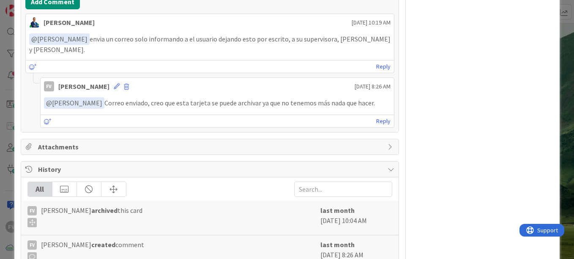
scroll to position [472, 0]
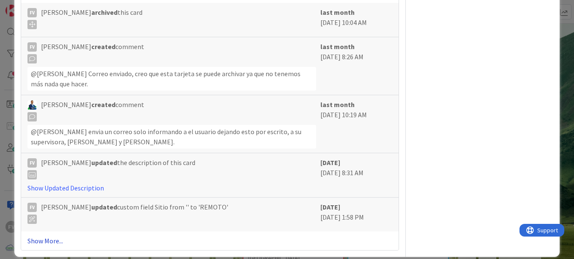
click at [63, 235] on link "Show More..." at bounding box center [209, 240] width 365 height 10
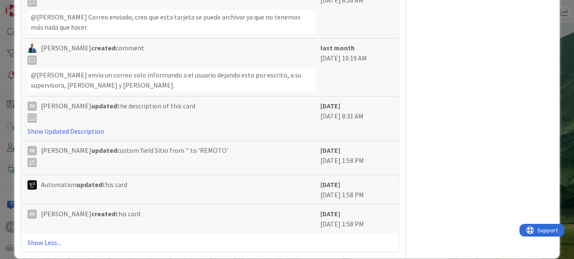
scroll to position [530, 0]
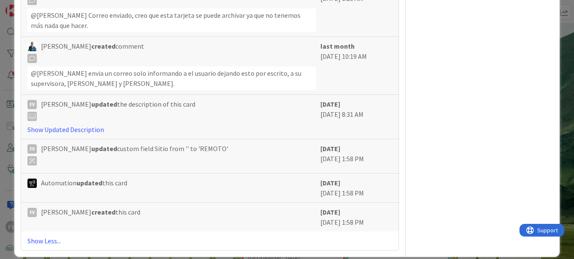
click at [300, 251] on div "ID 3600 OPERACIONES Archive Title 51 / 128 Problema del puerto USB en equipo de…" at bounding box center [287, 129] width 574 height 259
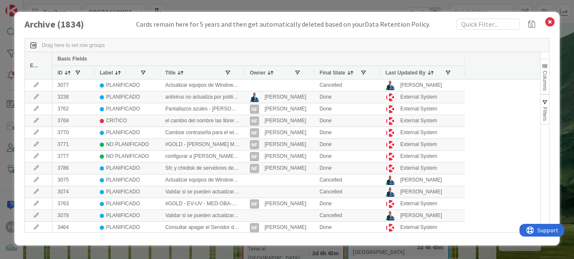
click at [564, 24] on div "Archive ( 1834 ) Cards remain here for 5 years and then get automatically delet…" at bounding box center [287, 129] width 574 height 259
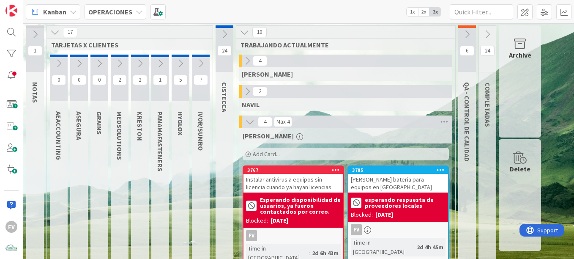
click at [518, 51] on div "Archive" at bounding box center [520, 55] width 22 height 10
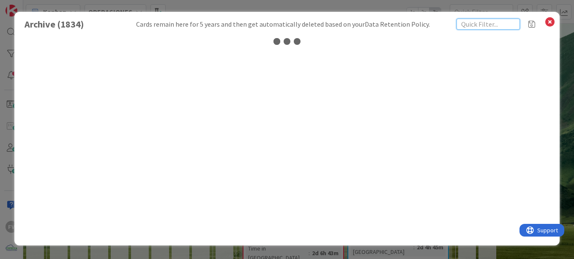
click at [478, 27] on input "text" at bounding box center [487, 24] width 63 height 11
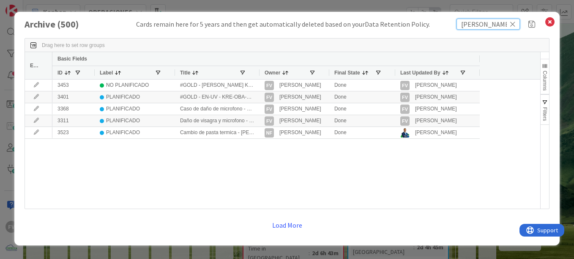
type input "[PERSON_NAME]"
click at [258, 72] on div at bounding box center [258, 72] width 3 height 13
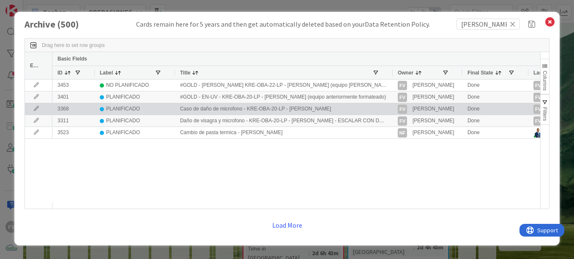
click at [35, 109] on icon at bounding box center [36, 108] width 13 height 5
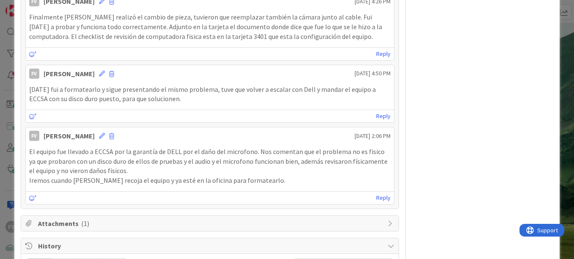
scroll to position [338, 0]
click at [32, 151] on p "El equipo fue llevado a ECCSA por la garantía de DELL por el daño del microfono…" at bounding box center [209, 159] width 361 height 29
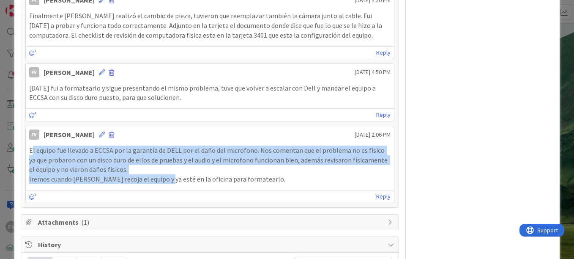
drag, startPoint x: 32, startPoint y: 151, endPoint x: 163, endPoint y: 178, distance: 133.8
click at [163, 178] on div "El equipo fue llevado a ECCSA por la garantía de DELL por el daño del microfono…" at bounding box center [209, 164] width 361 height 38
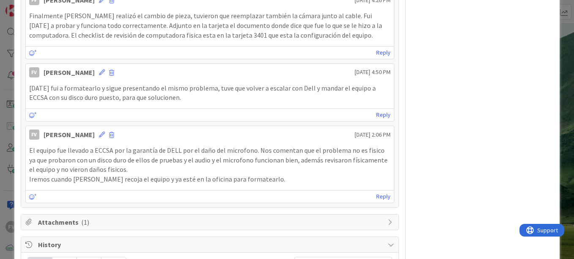
click at [166, 177] on p "Iremos cuando [PERSON_NAME] recoja el equipo y ya esté en la oficina para forma…" at bounding box center [209, 179] width 361 height 10
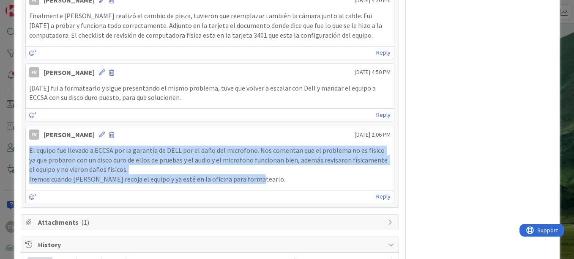
drag, startPoint x: 166, startPoint y: 177, endPoint x: 27, endPoint y: 150, distance: 141.6
click at [27, 150] on div "El equipo fue llevado a ECCSA por la garantía de DELL por el daño del microfono…" at bounding box center [210, 164] width 368 height 45
copy div "El equipo fue llevado a ECCSA por la garantía de DELL por el daño del microfono…"
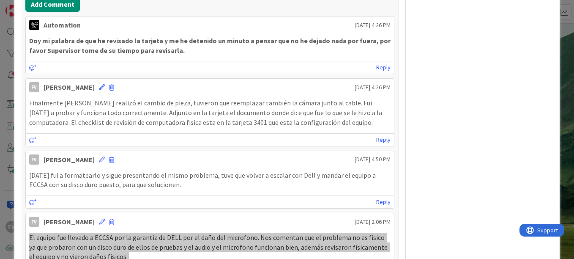
scroll to position [254, 0]
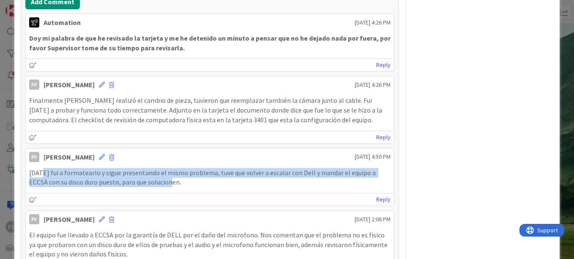
drag, startPoint x: 163, startPoint y: 183, endPoint x: 42, endPoint y: 172, distance: 120.9
click at [42, 172] on p "[DATE] fui a formatearlo y sigue presentando el mismo problema, tuve que volver…" at bounding box center [209, 177] width 361 height 19
copy p "fui a formatearlo y sigue presentando el mismo problema, tuve que volver a esca…"
click at [251, 178] on p "[DATE] fui a formatearlo y sigue presentando el mismo problema, tuve que volver…" at bounding box center [209, 177] width 361 height 19
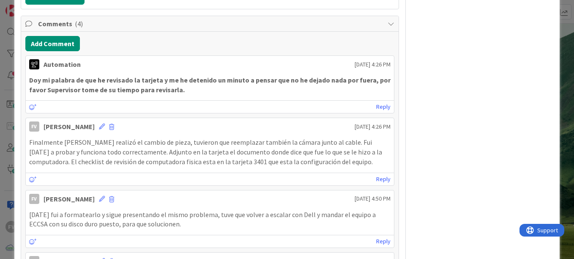
scroll to position [211, 0]
click at [29, 138] on div "Finalmente [PERSON_NAME] realizó el cambio de pieza, tuvieron que reemplazar ta…" at bounding box center [210, 151] width 368 height 35
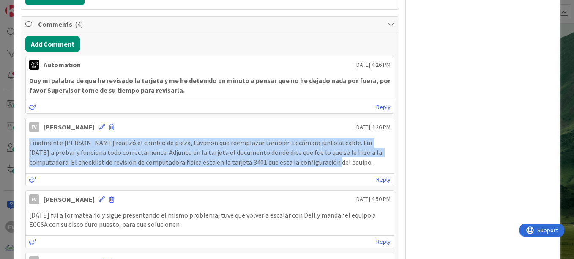
drag, startPoint x: 29, startPoint y: 139, endPoint x: 330, endPoint y: 162, distance: 302.6
click at [330, 162] on p "Finalmente [PERSON_NAME] realizó el cambio de pieza, tuvieron que reemplazar ta…" at bounding box center [209, 152] width 361 height 29
copy p "Finalmente [PERSON_NAME] realizó el cambio de pieza, tuvieron que reemplazar ta…"
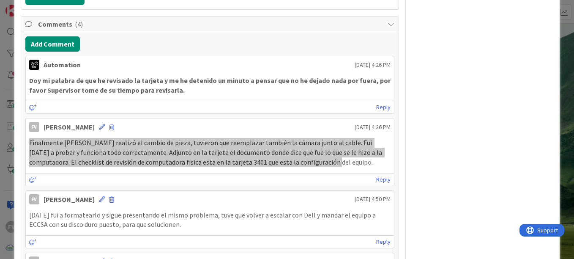
scroll to position [169, 0]
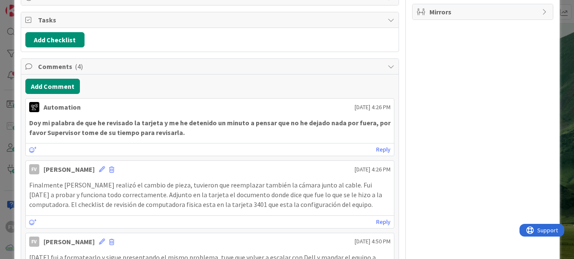
drag, startPoint x: 450, startPoint y: 172, endPoint x: 452, endPoint y: 168, distance: 4.9
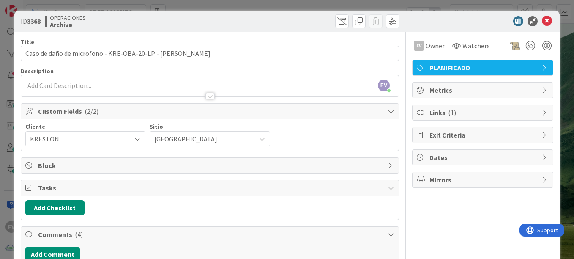
scroll to position [0, 0]
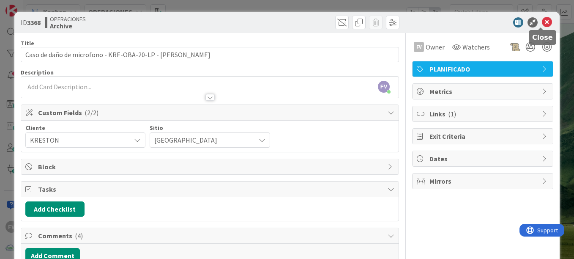
click at [542, 19] on icon at bounding box center [547, 22] width 10 height 10
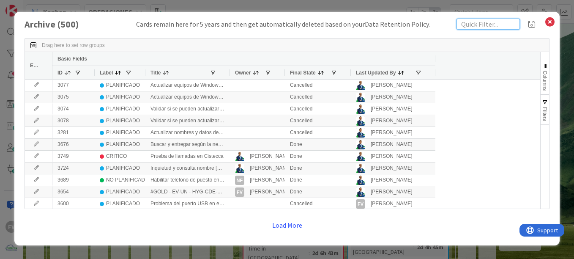
click at [500, 26] on input "text" at bounding box center [487, 24] width 63 height 11
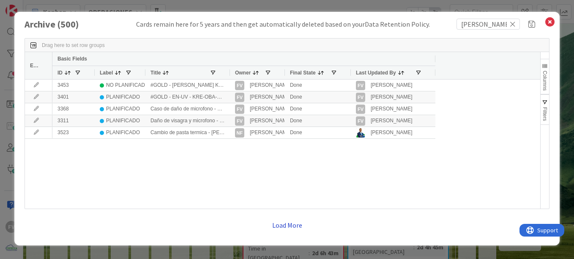
click at [286, 229] on button "Load More" at bounding box center [287, 224] width 41 height 15
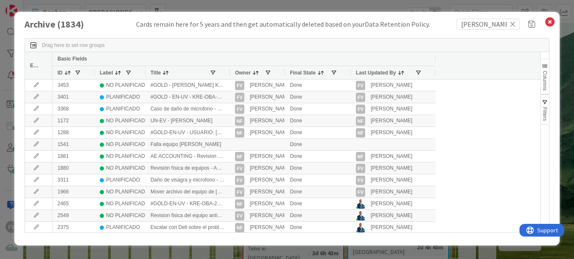
click at [229, 72] on div at bounding box center [229, 72] width 3 height 13
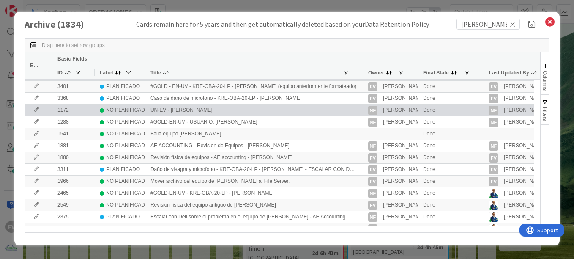
scroll to position [19, 0]
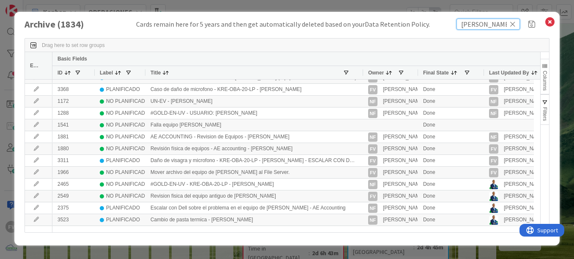
click at [496, 27] on input "[PERSON_NAME]" at bounding box center [487, 24] width 63 height 11
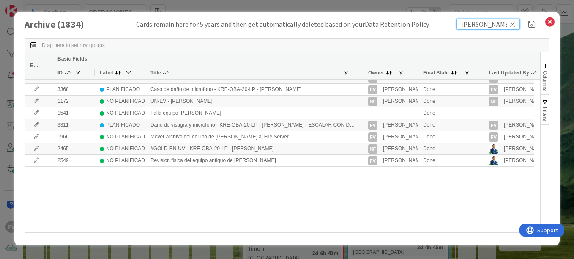
scroll to position [0, 0]
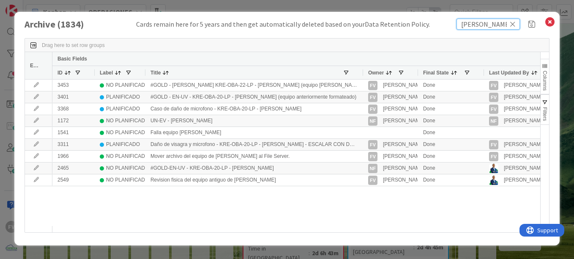
type input "[PERSON_NAME]"
click at [417, 74] on div at bounding box center [417, 72] width 3 height 13
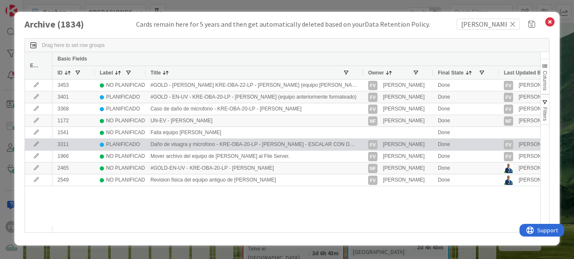
click at [37, 143] on icon at bounding box center [36, 144] width 13 height 5
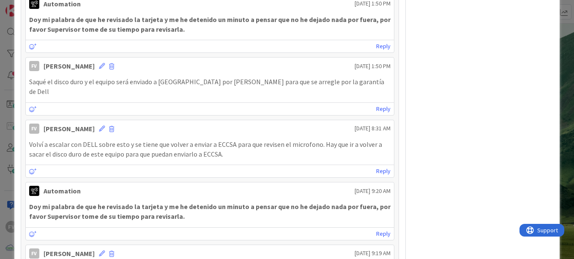
scroll to position [652, 0]
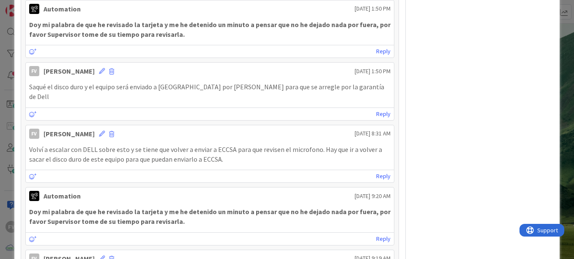
click at [354, 169] on div "Reply" at bounding box center [210, 175] width 368 height 13
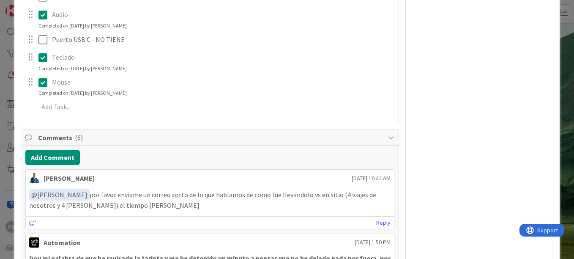
scroll to position [483, 0]
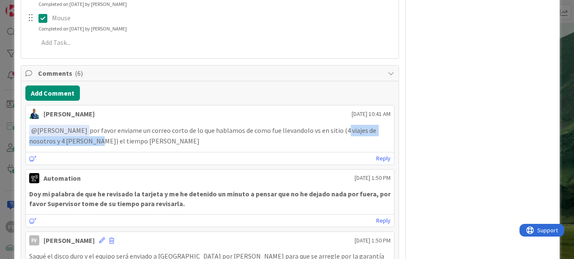
drag, startPoint x: 339, startPoint y: 131, endPoint x: 90, endPoint y: 143, distance: 250.0
click at [90, 143] on p "﻿ @ [PERSON_NAME] ﻿ por favor enviame un correo corto de lo que hablamos de com…" at bounding box center [209, 135] width 361 height 21
copy p "4 viajes de nosotros y 4 [PERSON_NAME]"
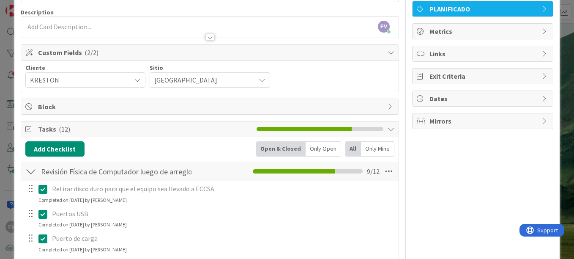
scroll to position [0, 0]
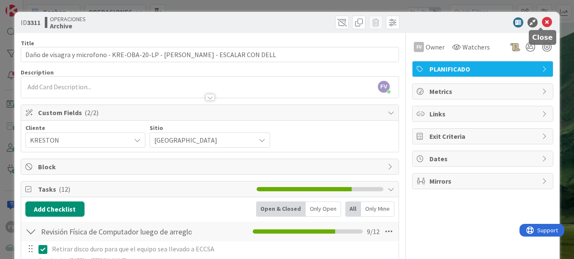
click at [542, 19] on icon at bounding box center [547, 22] width 10 height 10
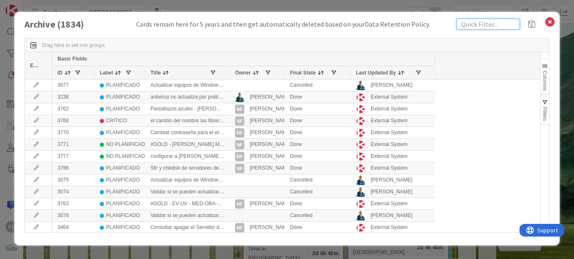
click at [477, 20] on input "text" at bounding box center [487, 24] width 63 height 11
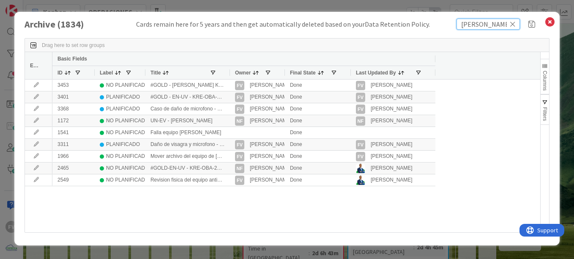
type input "[PERSON_NAME]"
click at [229, 71] on div at bounding box center [229, 72] width 3 height 13
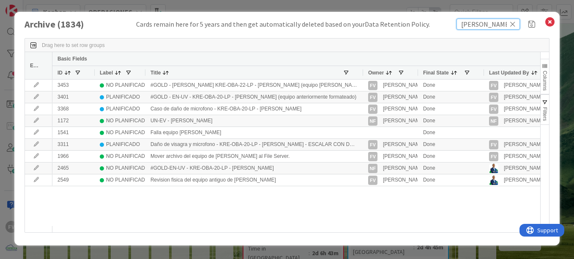
click at [494, 28] on input "[PERSON_NAME]" at bounding box center [487, 24] width 63 height 11
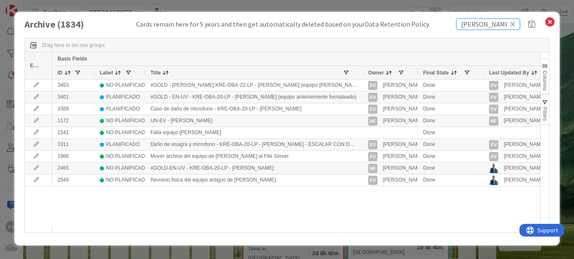
click at [494, 28] on input "[PERSON_NAME]" at bounding box center [487, 24] width 63 height 11
type input "[PERSON_NAME]"
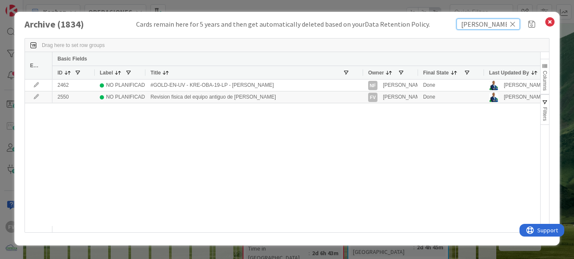
drag, startPoint x: 491, startPoint y: 26, endPoint x: 407, endPoint y: 80, distance: 100.0
click at [420, 19] on div "Archive ( 1834 ) Cards remain here for 5 years and then get automatically delet…" at bounding box center [287, 24] width 525 height 11
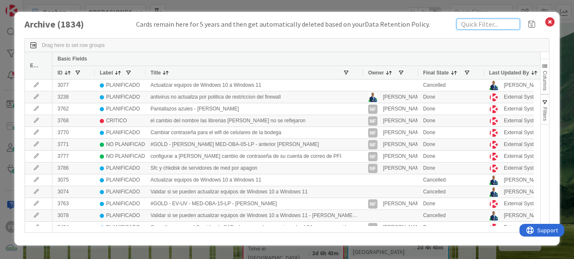
click at [469, 23] on input "text" at bounding box center [487, 24] width 63 height 11
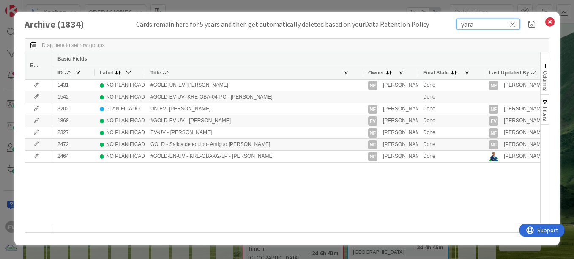
drag, startPoint x: 479, startPoint y: 26, endPoint x: 444, endPoint y: 23, distance: 35.6
click at [444, 23] on div "Archive ( 1834 ) Cards remain here for 5 years and then get automatically delet…" at bounding box center [287, 24] width 525 height 11
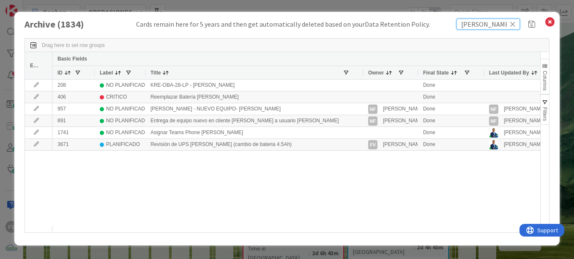
drag, startPoint x: 430, startPoint y: 24, endPoint x: 422, endPoint y: 29, distance: 9.6
click at [422, 26] on div "Archive ( 1834 ) Cards remain here for 5 years and then get automatically delet…" at bounding box center [287, 24] width 525 height 11
type input "e"
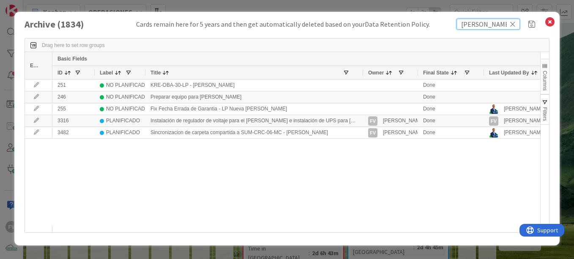
type input "[PERSON_NAME]"
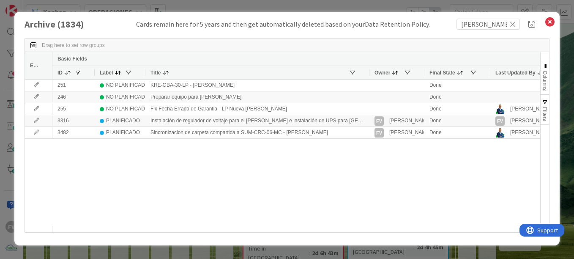
drag, startPoint x: 361, startPoint y: 72, endPoint x: 368, endPoint y: 72, distance: 6.3
click at [368, 72] on div at bounding box center [368, 72] width 3 height 13
drag, startPoint x: 487, startPoint y: 27, endPoint x: 422, endPoint y: 24, distance: 64.7
click at [422, 24] on div "Archive ( 1834 ) Cards remain here for 5 years and then get automatically delet…" at bounding box center [287, 24] width 525 height 11
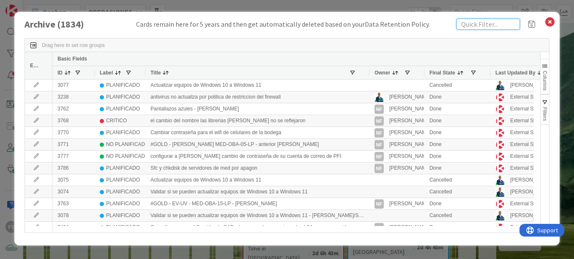
click at [489, 27] on input "text" at bounding box center [487, 24] width 63 height 11
click at [444, 25] on div "Archive ( 1834 ) Cards remain here for 5 years and then get automatically delet…" at bounding box center [287, 24] width 525 height 11
click at [482, 25] on input "text" at bounding box center [487, 24] width 63 height 11
click at [456, 28] on input "text" at bounding box center [487, 24] width 63 height 11
click at [478, 20] on input "text" at bounding box center [487, 24] width 63 height 11
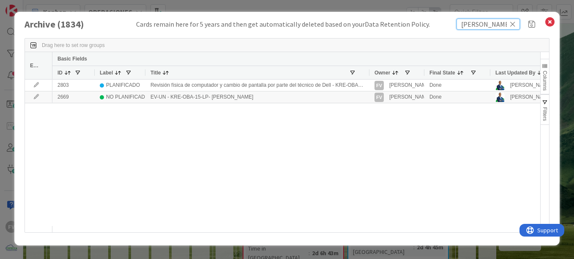
type input "[PERSON_NAME]"
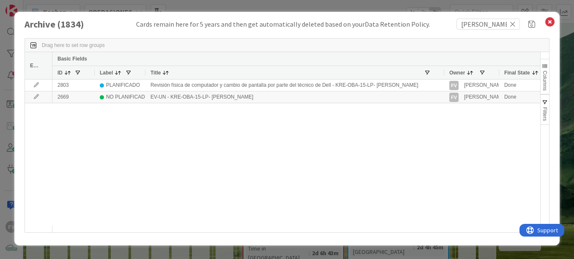
drag, startPoint x: 369, startPoint y: 72, endPoint x: 399, endPoint y: 74, distance: 30.0
click at [443, 69] on div at bounding box center [443, 72] width 3 height 13
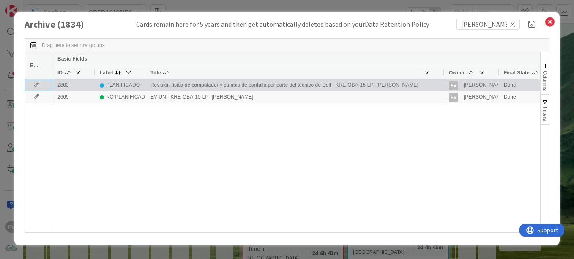
click at [38, 86] on icon at bounding box center [36, 84] width 13 height 5
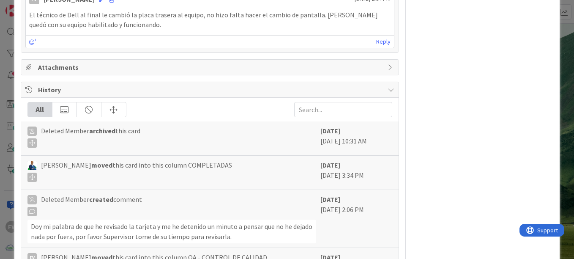
scroll to position [676, 0]
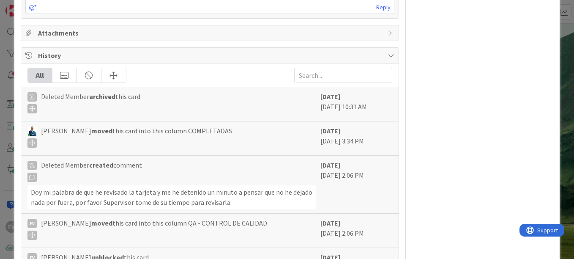
click at [556, 38] on div "ID 2803 OPERACIONES Archive Title 112 / 128 Revisión física de computador y cam…" at bounding box center [287, 129] width 574 height 259
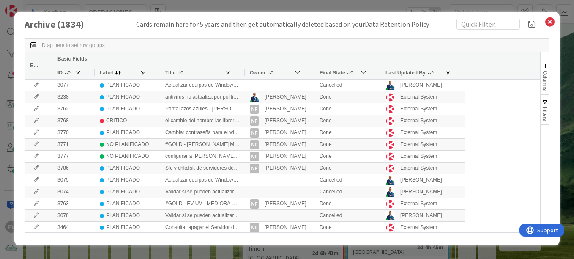
click at [245, 72] on div "Owner" at bounding box center [280, 72] width 70 height 14
click at [479, 21] on input "text" at bounding box center [487, 24] width 63 height 11
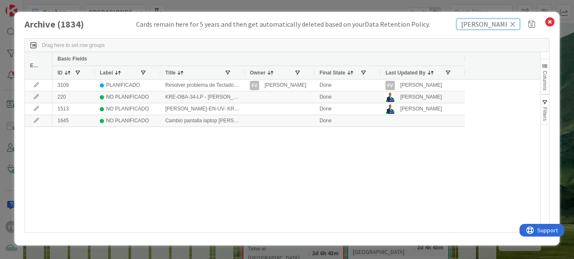
type input "[PERSON_NAME]"
click at [243, 72] on div at bounding box center [244, 72] width 3 height 13
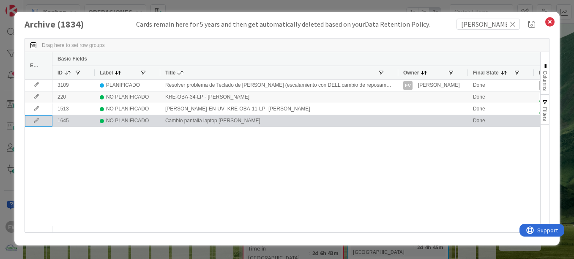
click at [41, 122] on icon at bounding box center [36, 120] width 13 height 5
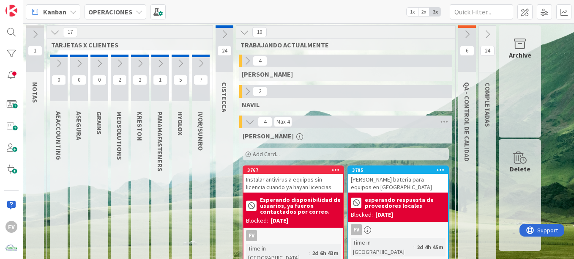
click at [501, 48] on div "Archive" at bounding box center [520, 81] width 42 height 112
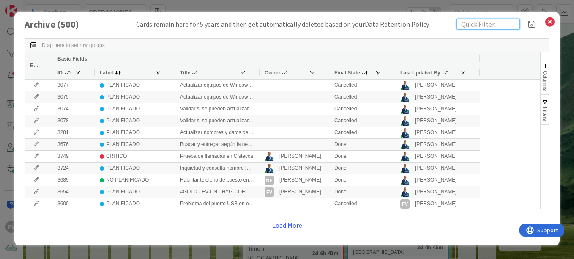
click at [476, 21] on input "text" at bounding box center [487, 24] width 63 height 11
click at [477, 22] on input "text" at bounding box center [487, 24] width 63 height 11
click at [468, 25] on input "text" at bounding box center [487, 24] width 63 height 11
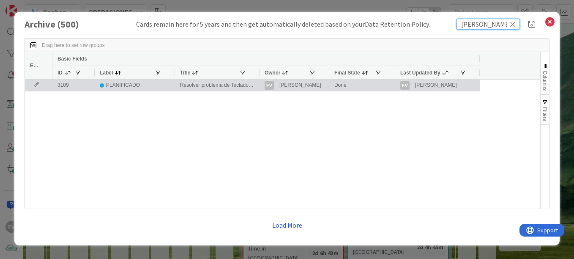
type input "[PERSON_NAME]"
click at [36, 85] on icon at bounding box center [36, 84] width 13 height 5
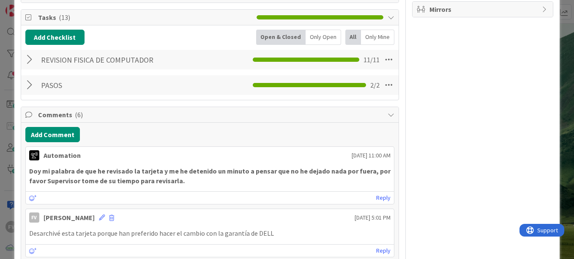
scroll to position [169, 0]
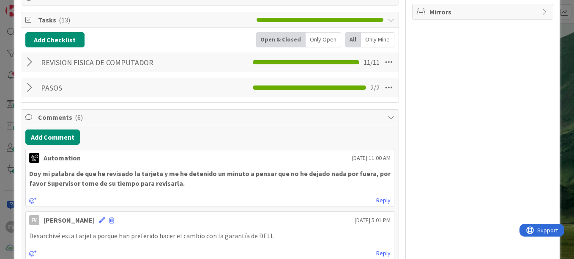
click at [34, 60] on div at bounding box center [30, 62] width 11 height 15
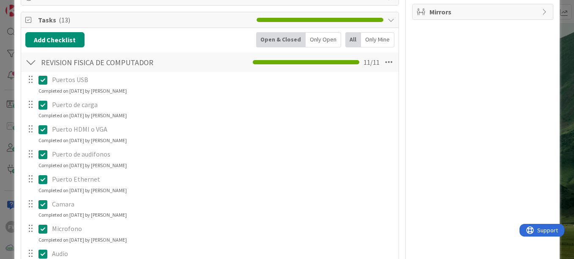
click at [29, 60] on div at bounding box center [30, 62] width 11 height 15
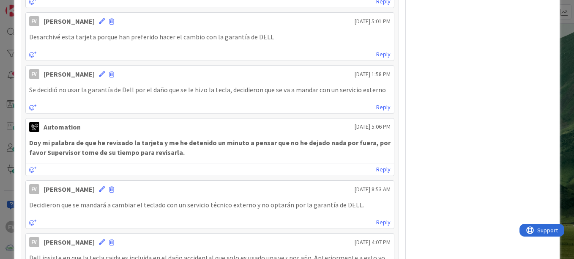
scroll to position [465, 0]
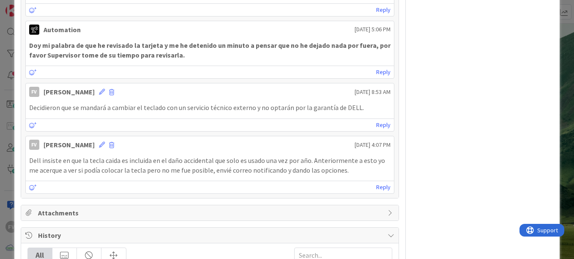
click at [558, 55] on div "ID 3109 OPERACIONES Archive Title 91 / 128 Resolver problema de Teclado de [PER…" at bounding box center [287, 129] width 574 height 259
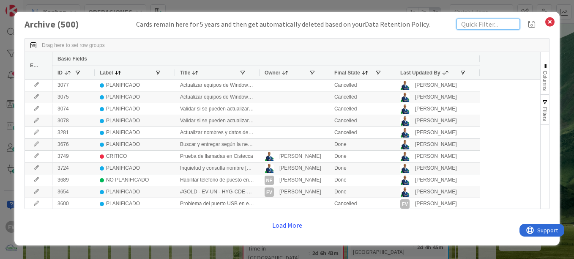
click at [504, 26] on input "text" at bounding box center [487, 24] width 63 height 11
type input "[PERSON_NAME]"
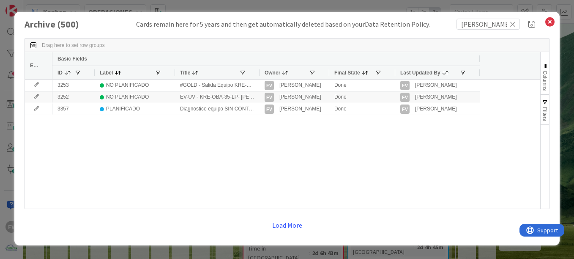
click at [298, 216] on div "Drag here to set row groups Drag here to set column labels Edit Basic Fields ID…" at bounding box center [287, 135] width 525 height 211
click at [290, 221] on button "Load More" at bounding box center [287, 224] width 41 height 15
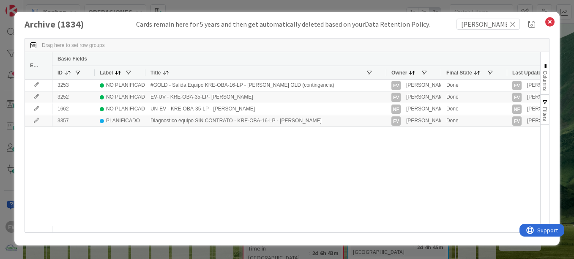
drag, startPoint x: 229, startPoint y: 72, endPoint x: 385, endPoint y: 75, distance: 156.4
click at [385, 75] on div at bounding box center [385, 72] width 3 height 13
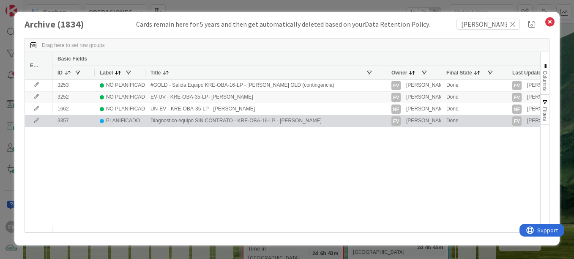
click at [38, 120] on icon at bounding box center [36, 120] width 13 height 5
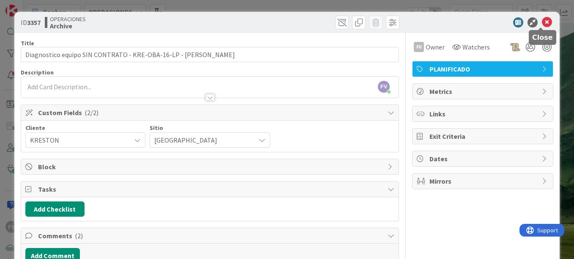
click at [542, 22] on icon at bounding box center [547, 22] width 10 height 10
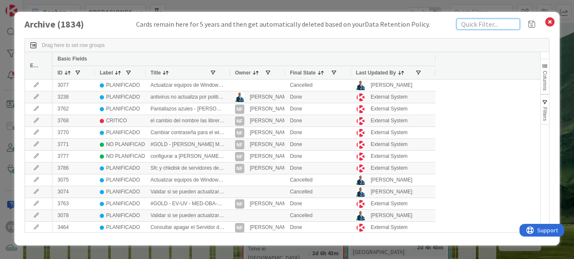
click at [484, 23] on input "text" at bounding box center [487, 24] width 63 height 11
type input "kre-oba-35"
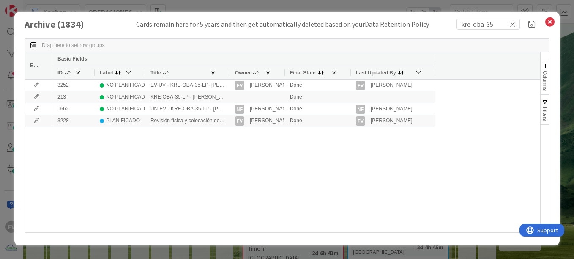
click at [227, 73] on div "Title" at bounding box center [187, 72] width 85 height 14
click at [229, 73] on div at bounding box center [229, 72] width 3 height 13
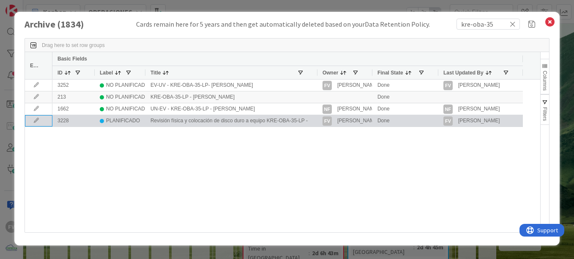
click at [36, 119] on icon at bounding box center [36, 120] width 13 height 5
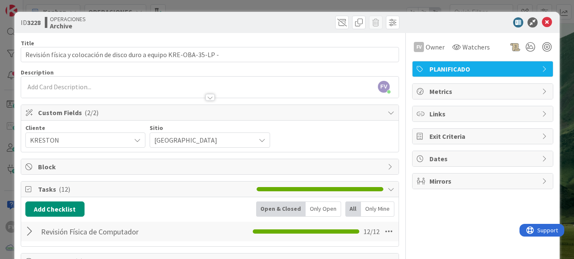
drag, startPoint x: 551, startPoint y: 74, endPoint x: 555, endPoint y: 75, distance: 4.6
click at [562, 75] on div "ID 3228 OPERACIONES Archive Title 67 / 128 Revisión física y colocación de disc…" at bounding box center [287, 129] width 574 height 259
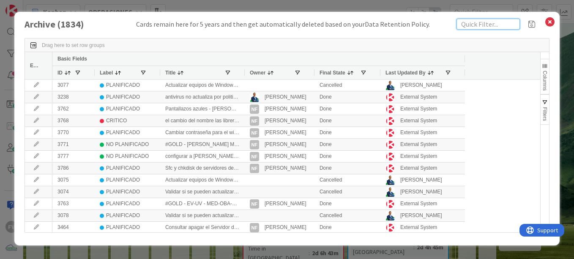
click at [488, 26] on input "text" at bounding box center [487, 24] width 63 height 11
type input "t"
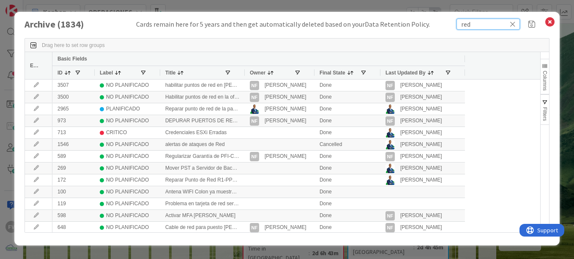
drag, startPoint x: 477, startPoint y: 25, endPoint x: 416, endPoint y: 27, distance: 60.9
click at [416, 27] on div "Archive ( 1834 ) Cards remain here for 5 years and then get automatically delet…" at bounding box center [287, 24] width 525 height 11
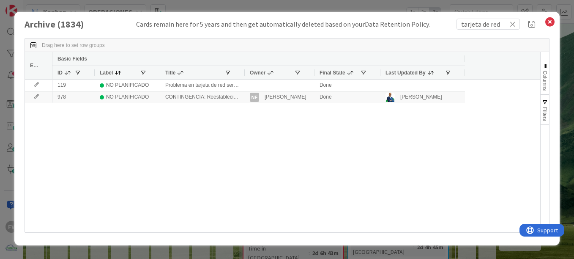
click at [243, 71] on div at bounding box center [244, 72] width 3 height 13
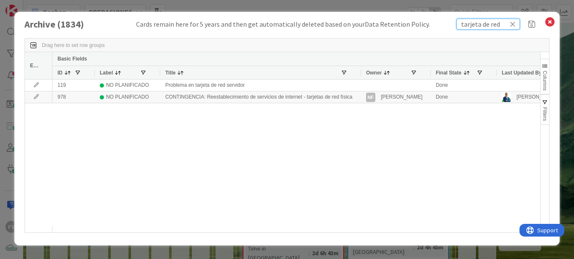
click at [497, 25] on input "tarjeta de red" at bounding box center [487, 24] width 63 height 11
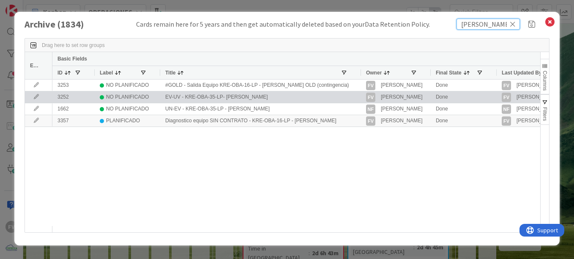
type input "[PERSON_NAME]"
click at [37, 97] on icon at bounding box center [36, 96] width 13 height 5
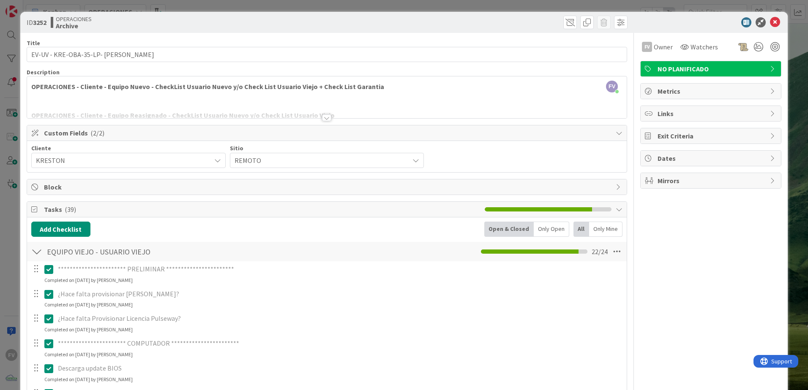
drag, startPoint x: 40, startPoint y: 212, endPoint x: 41, endPoint y: 216, distance: 4.7
click at [40, 211] on div "Tasks ( 39 )" at bounding box center [327, 210] width 600 height 16
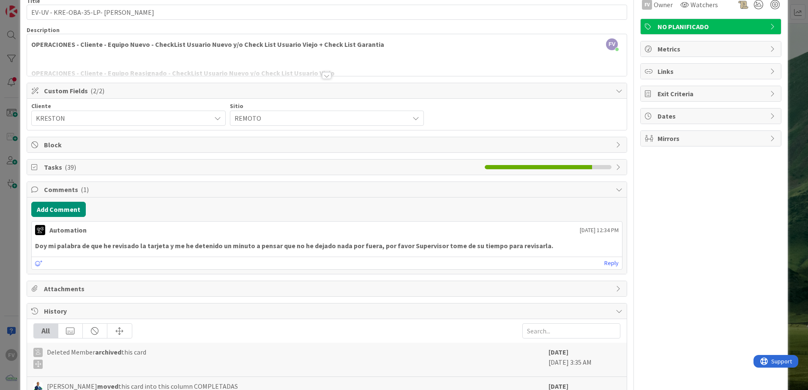
click at [63, 291] on span "Attachments" at bounding box center [328, 289] width 568 height 10
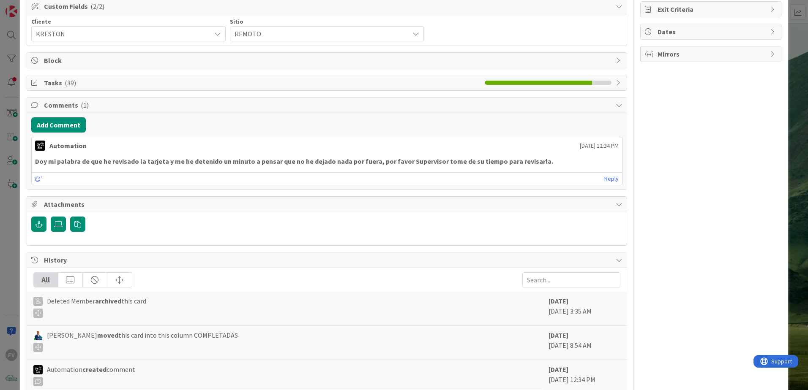
click at [105, 204] on span "Attachments" at bounding box center [328, 204] width 568 height 10
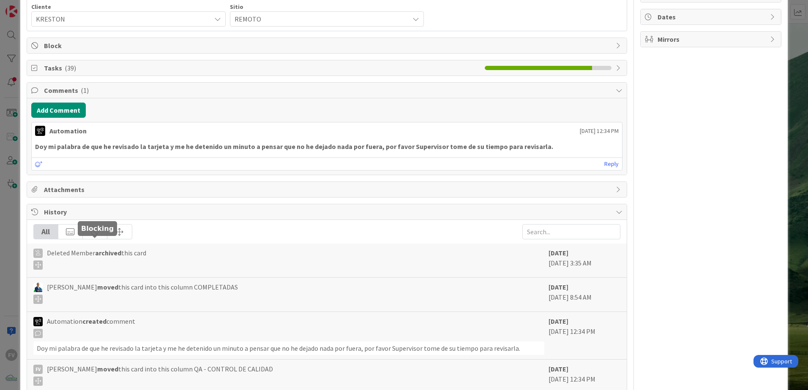
scroll to position [211, 0]
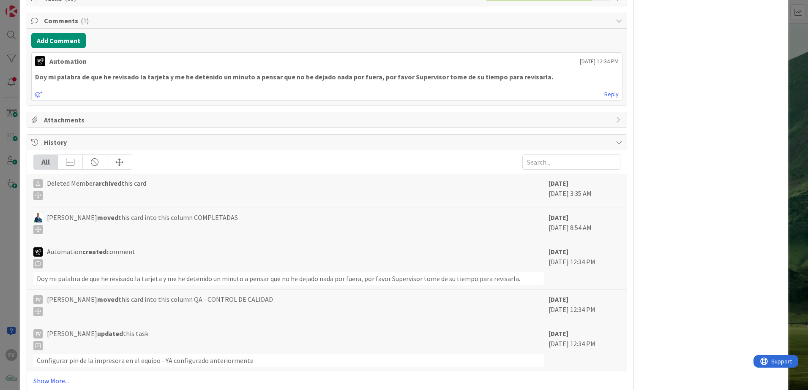
click at [87, 145] on span "History" at bounding box center [328, 142] width 568 height 10
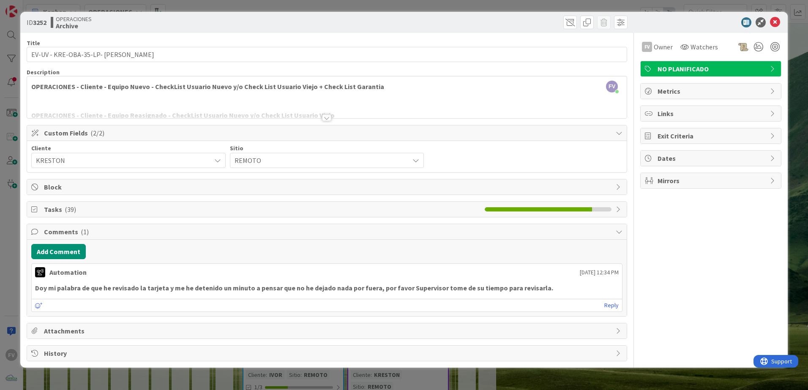
scroll to position [0, 0]
click at [65, 228] on span "Comments ( 1 )" at bounding box center [328, 232] width 568 height 10
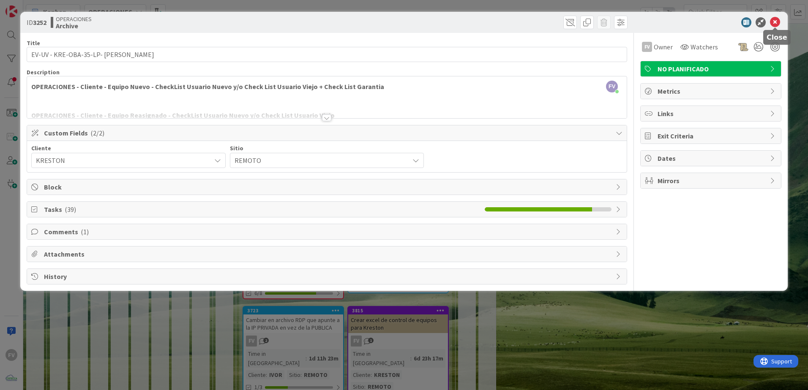
click at [772, 27] on icon at bounding box center [775, 22] width 10 height 10
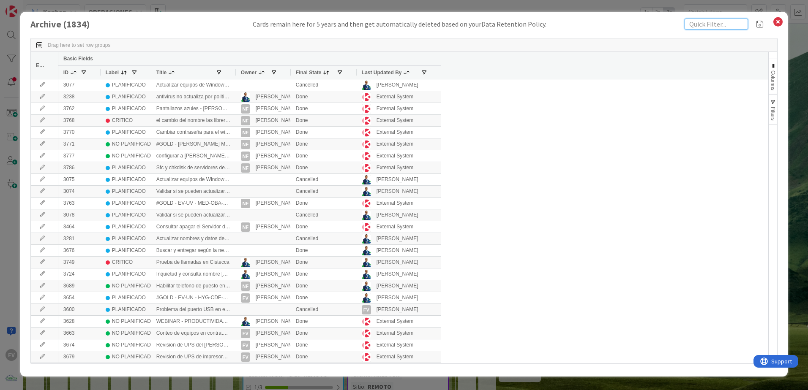
click at [712, 25] on input "text" at bounding box center [716, 24] width 63 height 11
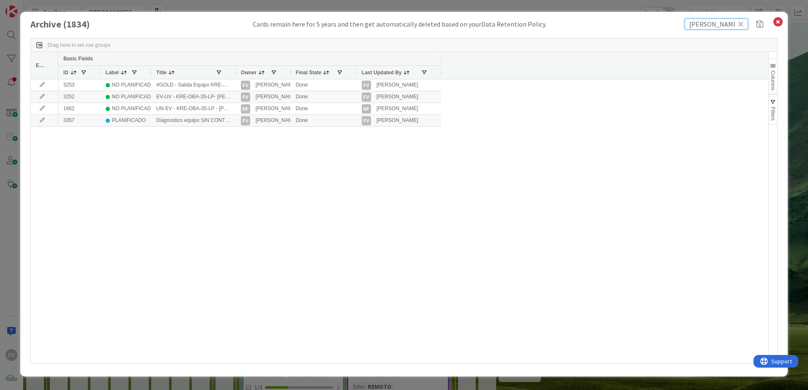
type input "[PERSON_NAME]"
click at [234, 72] on div at bounding box center [235, 72] width 3 height 13
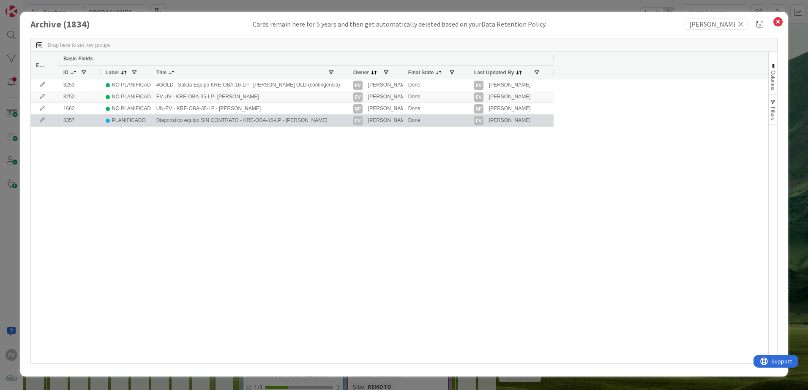
click at [41, 121] on icon at bounding box center [42, 120] width 13 height 5
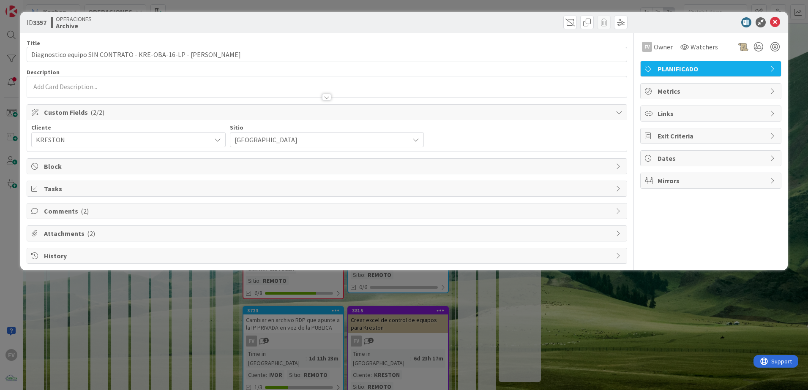
click at [96, 211] on span "Comments ( 2 )" at bounding box center [328, 211] width 568 height 10
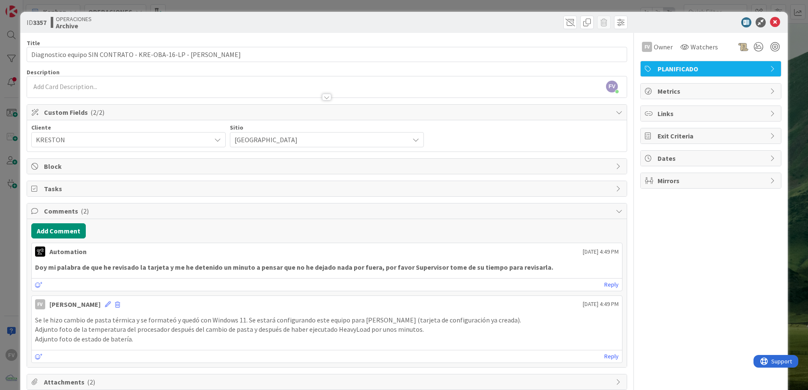
click at [770, 22] on icon at bounding box center [775, 22] width 10 height 10
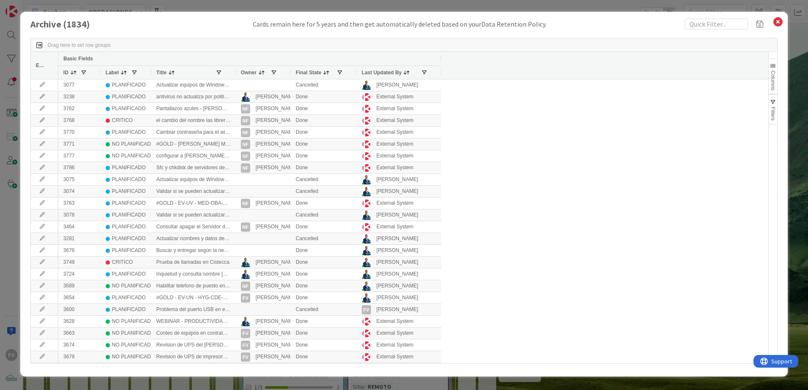
click at [695, 18] on div "Archive ( 1834 ) Cards remain here for 5 years and then get automatically delet…" at bounding box center [403, 194] width 767 height 365
click at [697, 23] on input "text" at bounding box center [716, 24] width 63 height 11
type input "disco duro"
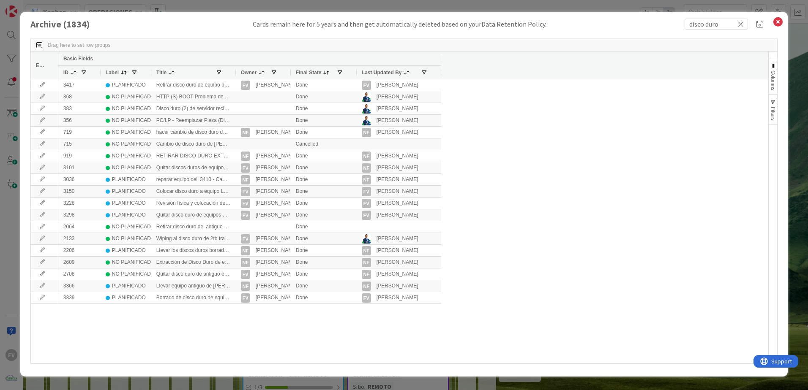
click at [235, 71] on div at bounding box center [235, 72] width 3 height 13
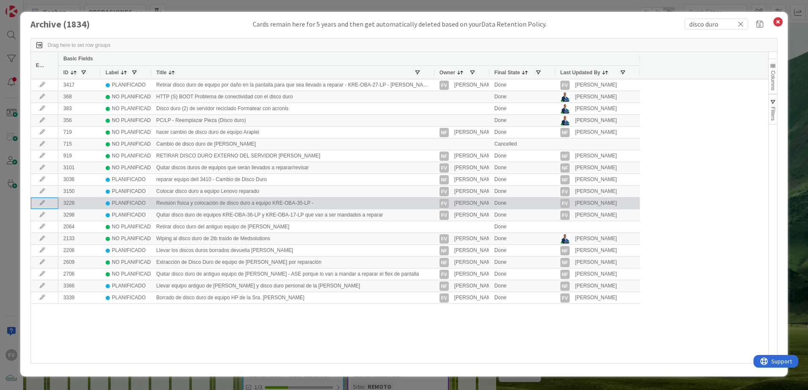
click at [41, 205] on icon at bounding box center [42, 203] width 13 height 5
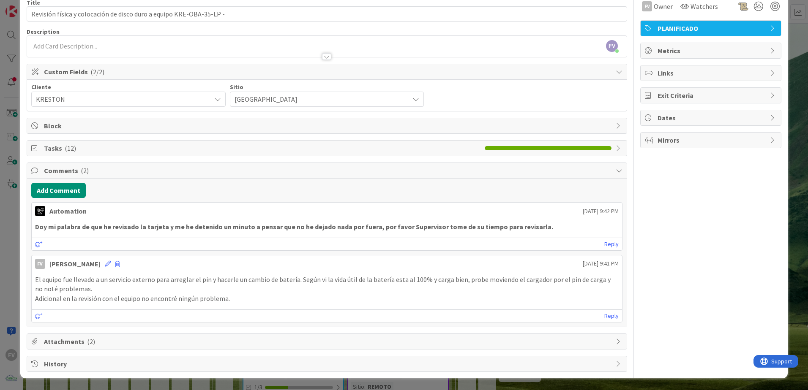
click at [306, 378] on div "ID 3228 OPERACIONES Archive Title 67 / 128 Revisión física y colocación de disc…" at bounding box center [403, 174] width 767 height 407
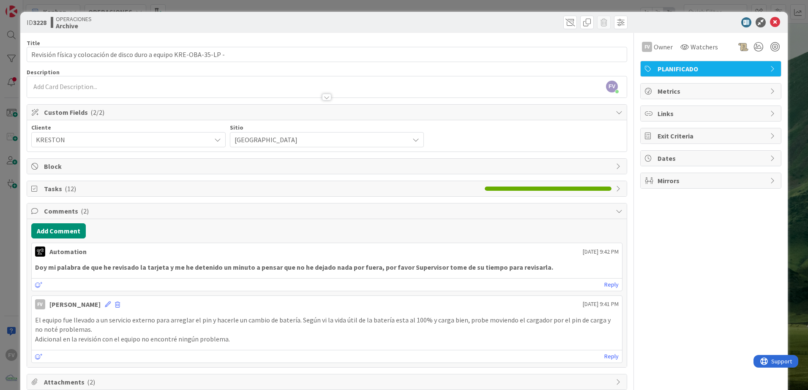
click at [774, 23] on div at bounding box center [707, 22] width 150 height 10
click at [770, 22] on icon at bounding box center [775, 22] width 10 height 10
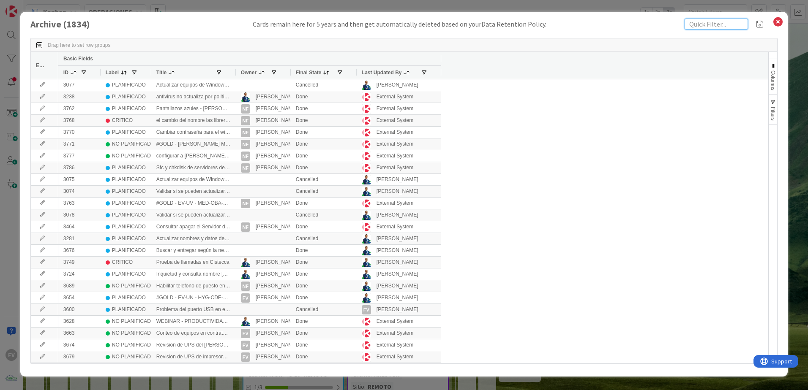
click at [709, 24] on input "text" at bounding box center [716, 24] width 63 height 11
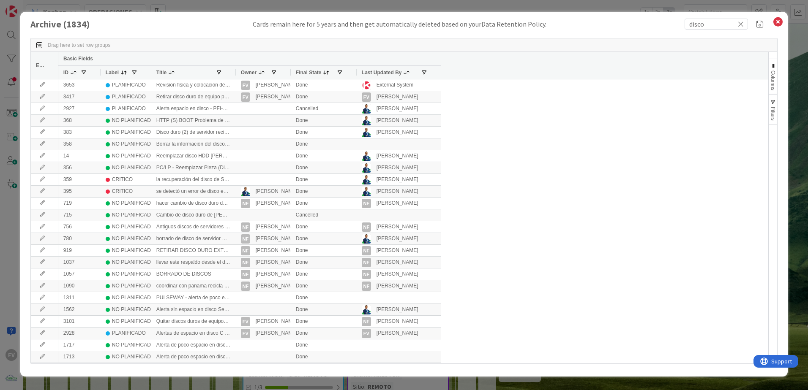
click at [235, 73] on div at bounding box center [235, 72] width 3 height 13
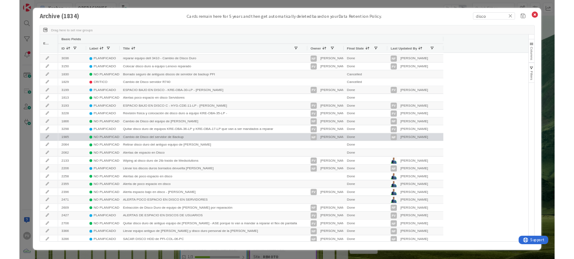
scroll to position [355, 0]
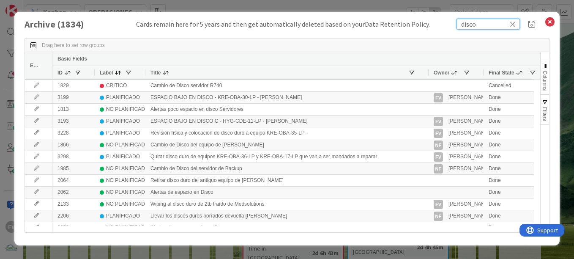
click at [476, 25] on input "disco" at bounding box center [487, 24] width 63 height 11
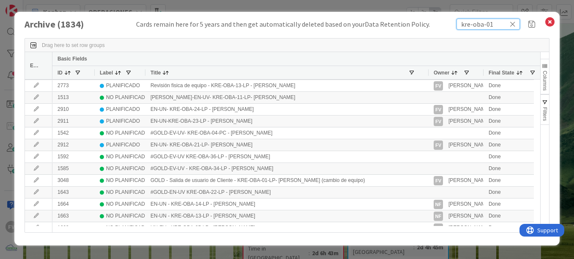
scroll to position [0, 0]
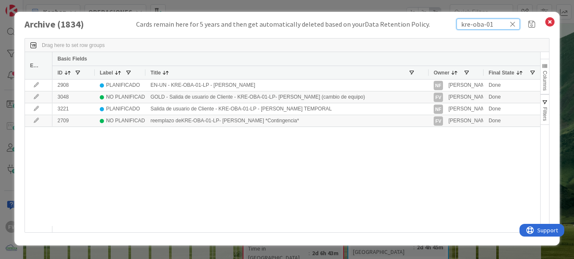
click at [491, 23] on input "kre-oba-01" at bounding box center [487, 24] width 63 height 11
drag, startPoint x: 501, startPoint y: 25, endPoint x: 485, endPoint y: 26, distance: 16.1
click at [485, 26] on input "kre-oba-01" at bounding box center [487, 24] width 63 height 11
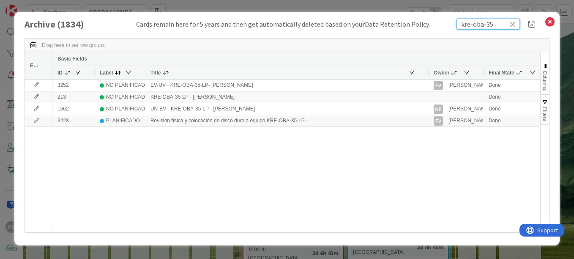
type input "kre-oba-35"
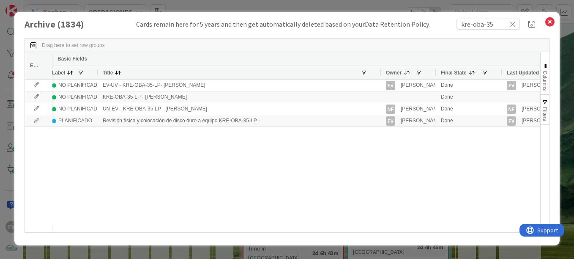
scroll to position [0, 90]
